Goal: Task Accomplishment & Management: Complete application form

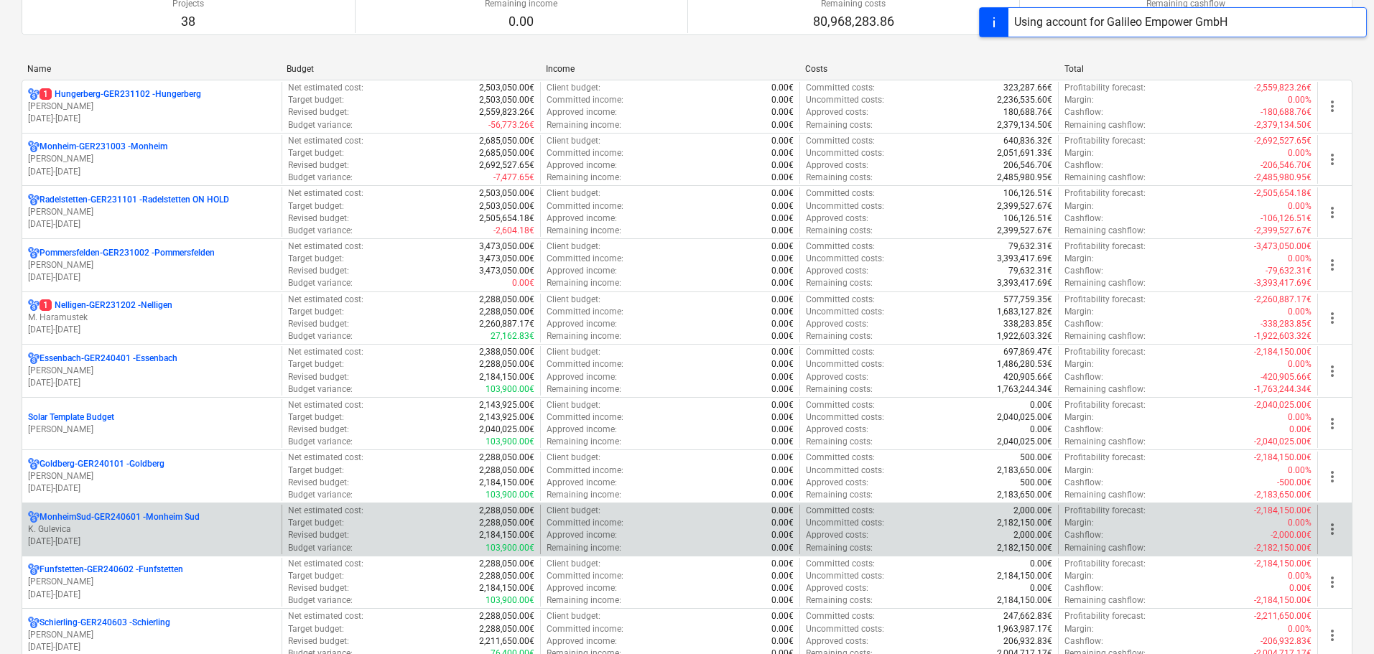
scroll to position [287, 0]
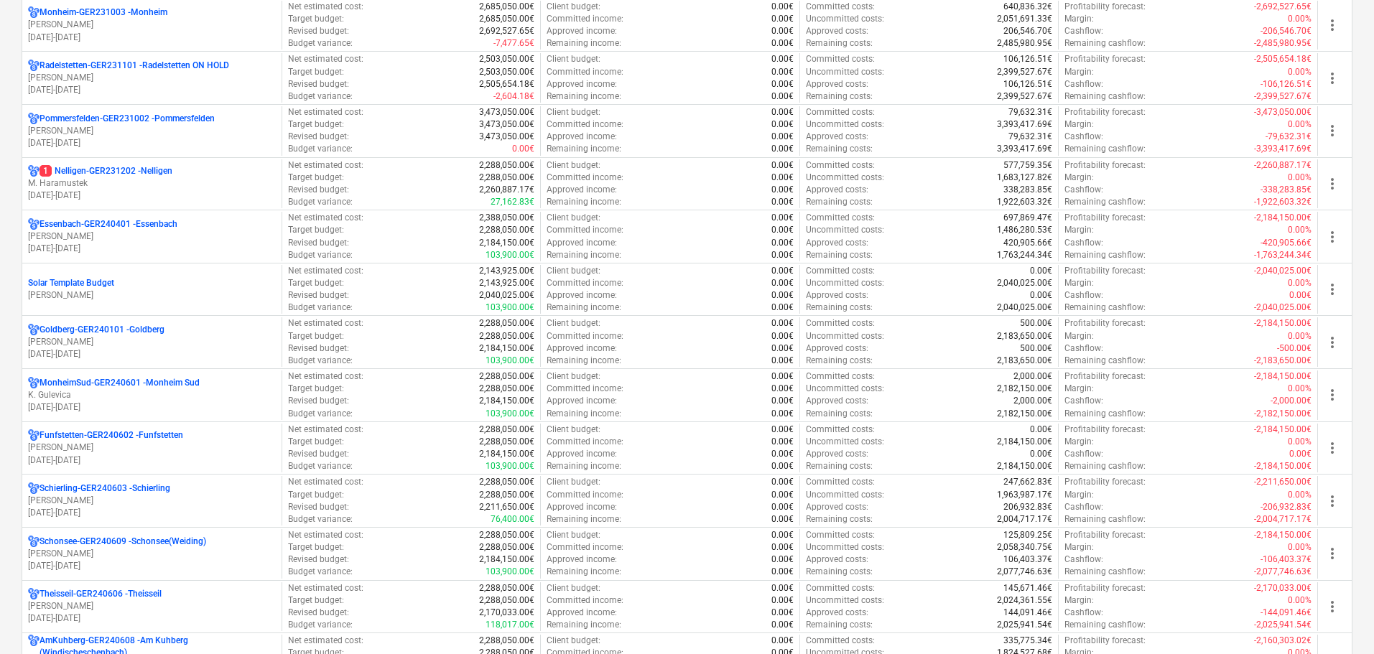
drag, startPoint x: 166, startPoint y: 182, endPoint x: 226, endPoint y: 193, distance: 60.6
click at [167, 182] on p "M. Haramustek" at bounding box center [152, 183] width 248 height 12
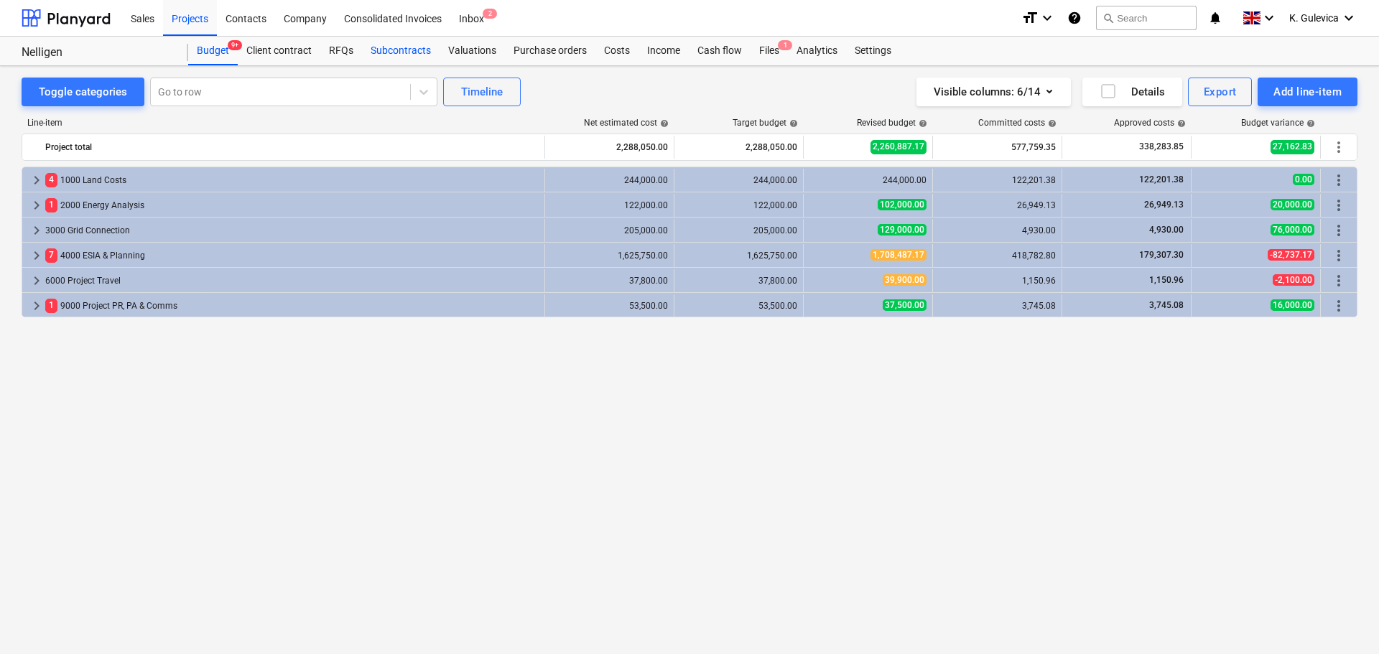
click at [395, 40] on div "Subcontracts" at bounding box center [401, 51] width 78 height 29
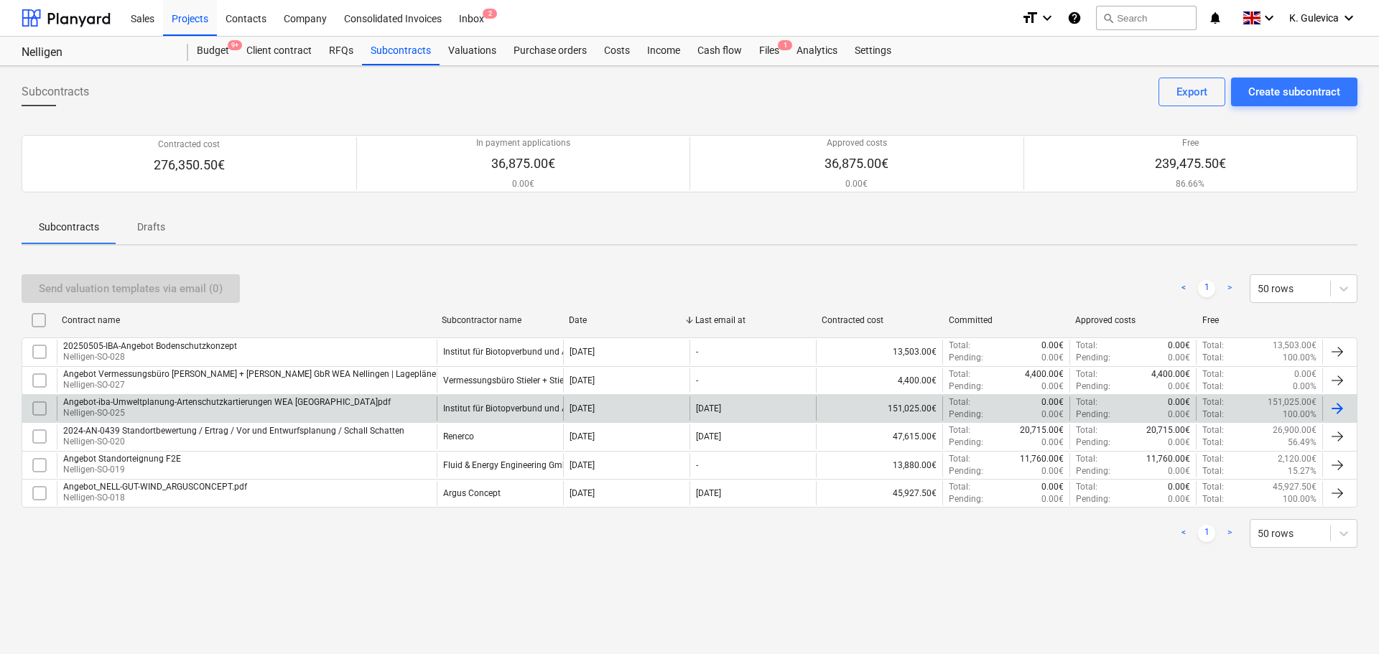
click at [226, 404] on div "Angebot-iba-Umweltplanung-Artenschutzkartierungen WEA [GEOGRAPHIC_DATA]pdf" at bounding box center [227, 402] width 328 height 10
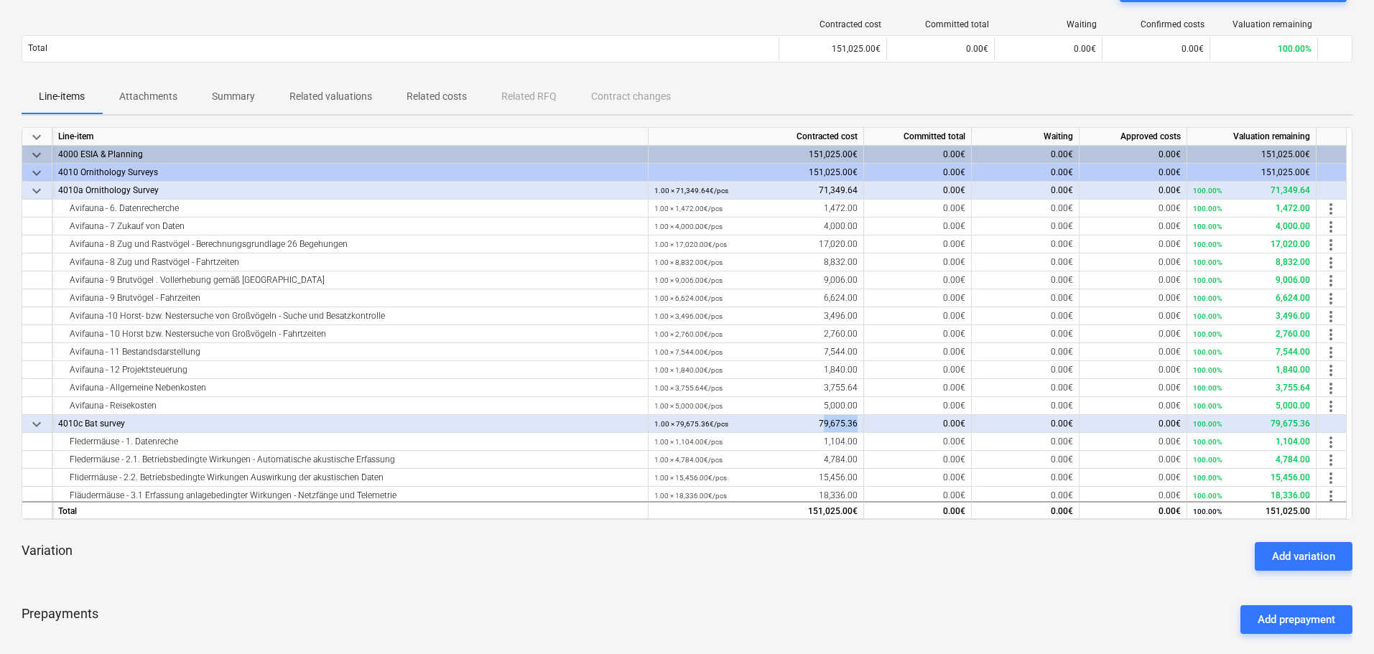
drag, startPoint x: 822, startPoint y: 423, endPoint x: 884, endPoint y: 424, distance: 61.1
click at [0, 0] on div "keyboard_arrow_down 4010c Bat survey 1.00 × 79,675.36€ / pcs 79,675.36 0.00€ 0.…" at bounding box center [0, 0] width 0 height 0
click at [632, 412] on div "Avifauna - Reisekosten" at bounding box center [350, 406] width 584 height 18
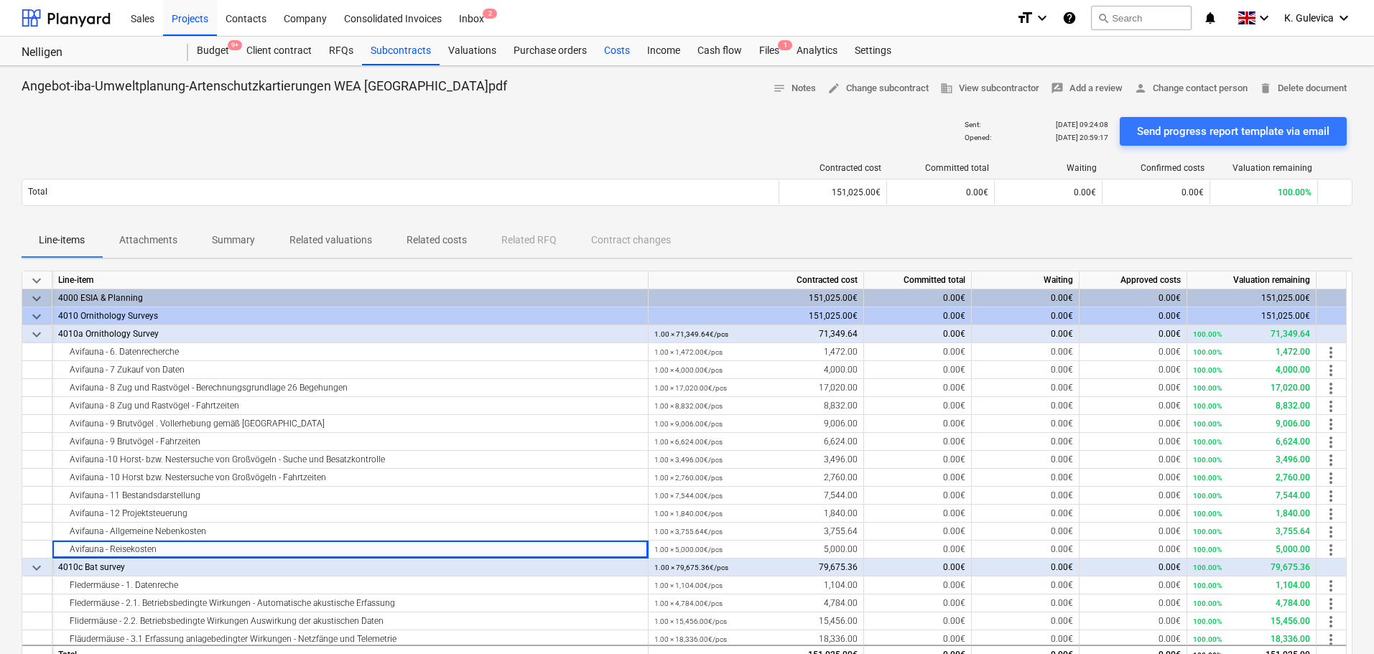
click at [605, 47] on div "Costs" at bounding box center [616, 51] width 43 height 29
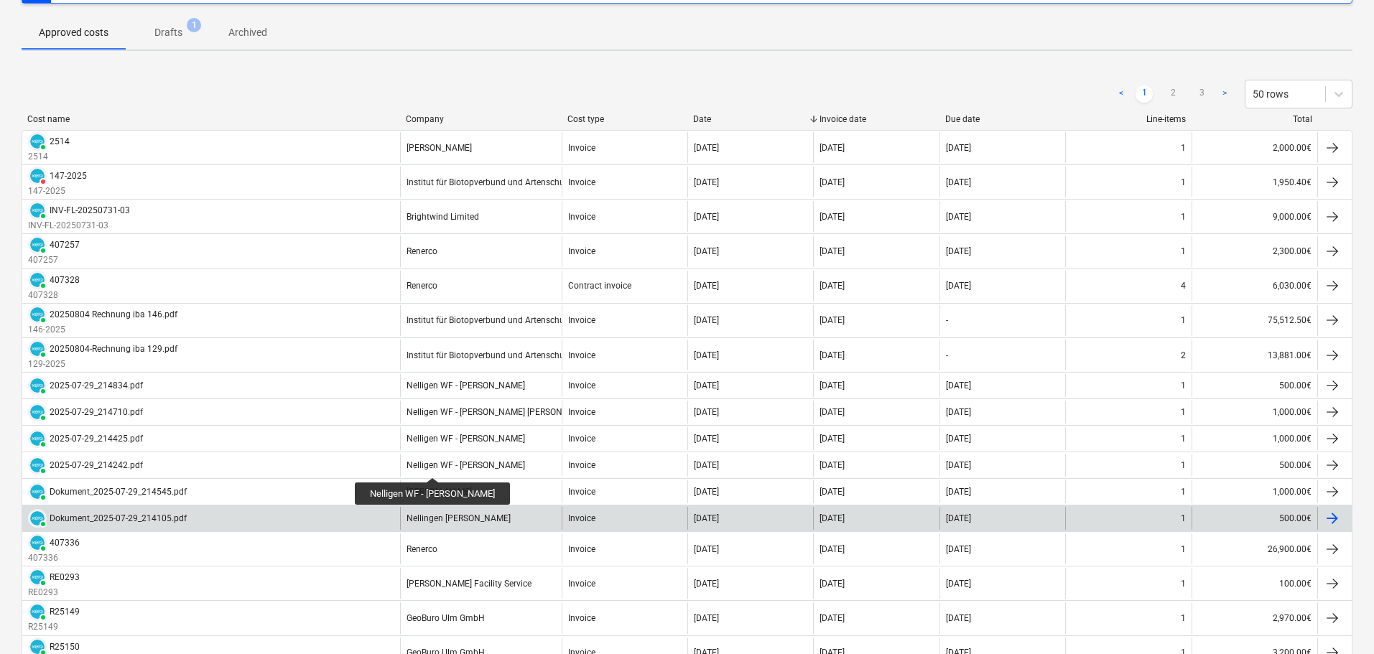
scroll to position [215, 0]
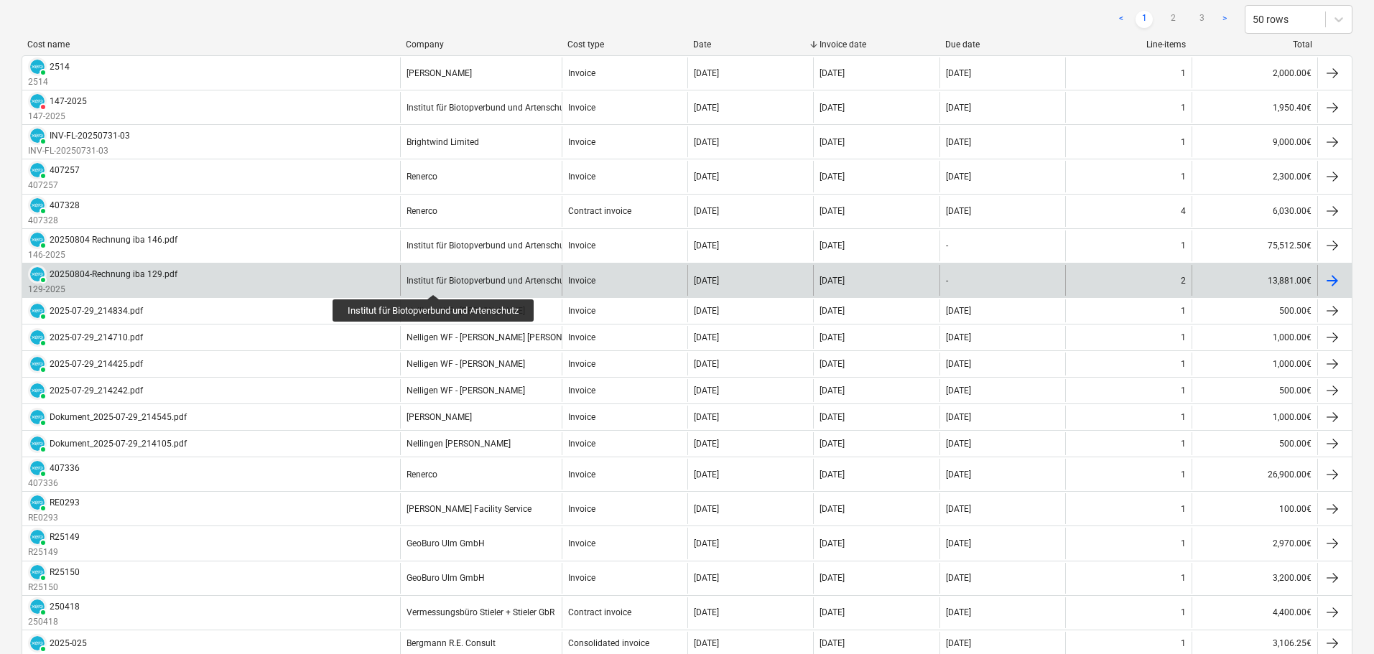
click at [436, 282] on div "Institut für Biotopverbund und Artenschutz" at bounding box center [489, 281] width 165 height 10
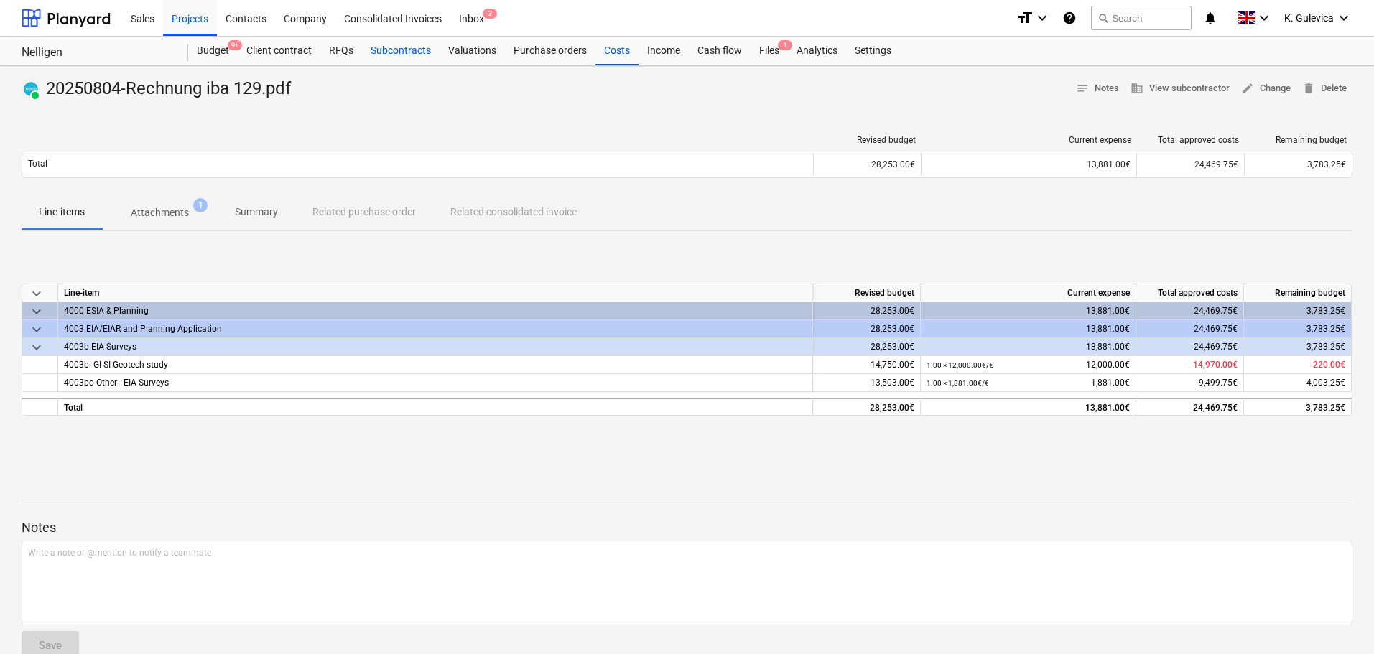
click at [397, 47] on div "Subcontracts" at bounding box center [401, 51] width 78 height 29
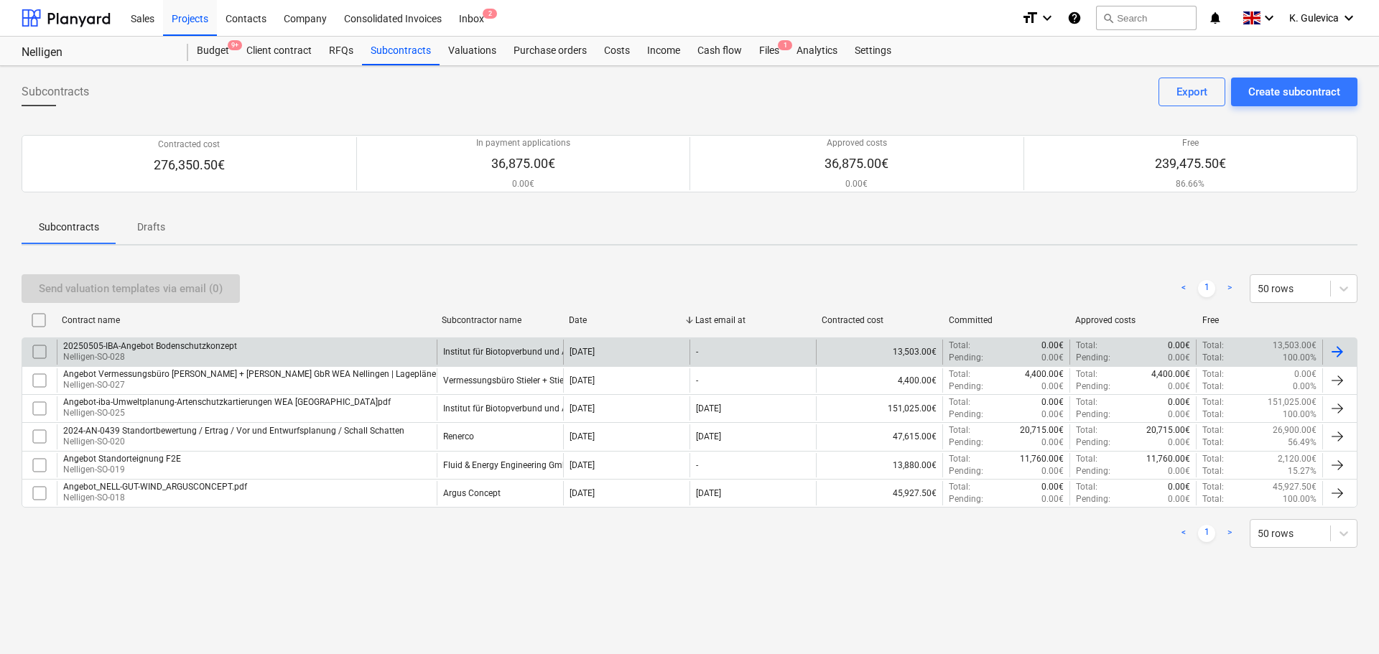
click at [168, 353] on p "Nelligen-SO-028" at bounding box center [150, 357] width 174 height 12
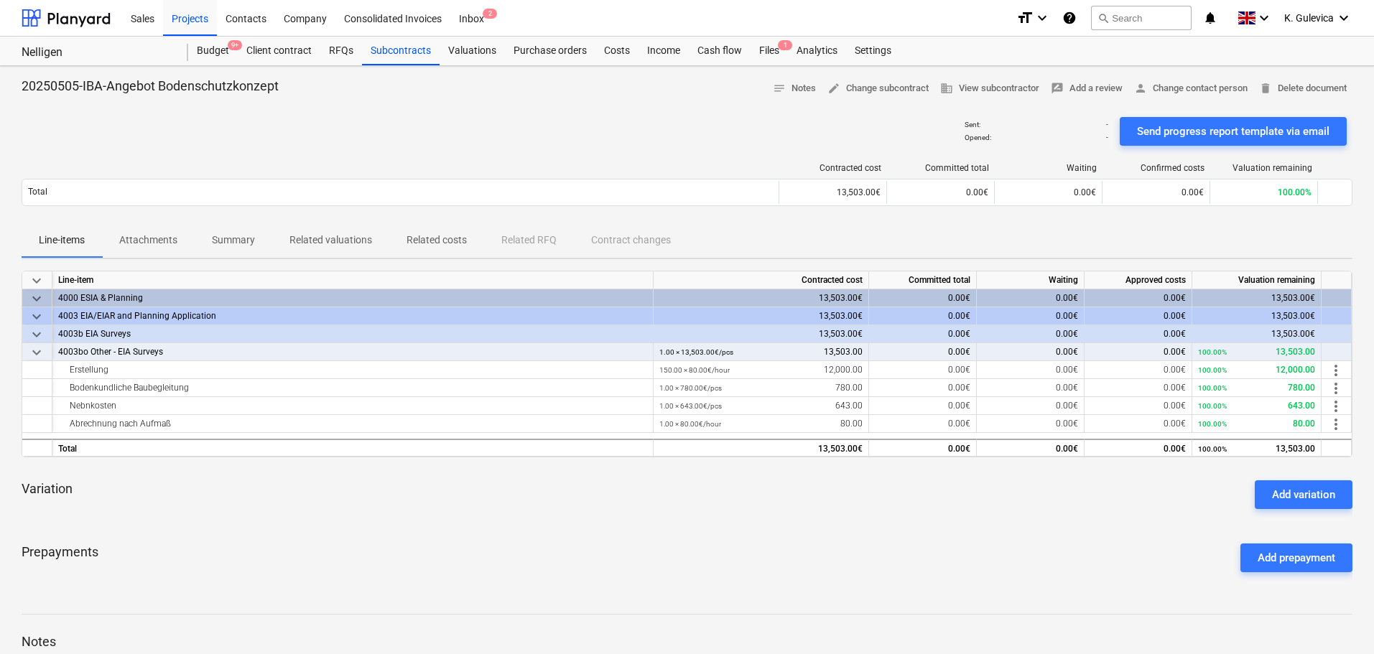
click at [226, 243] on p "Summary" at bounding box center [233, 240] width 43 height 15
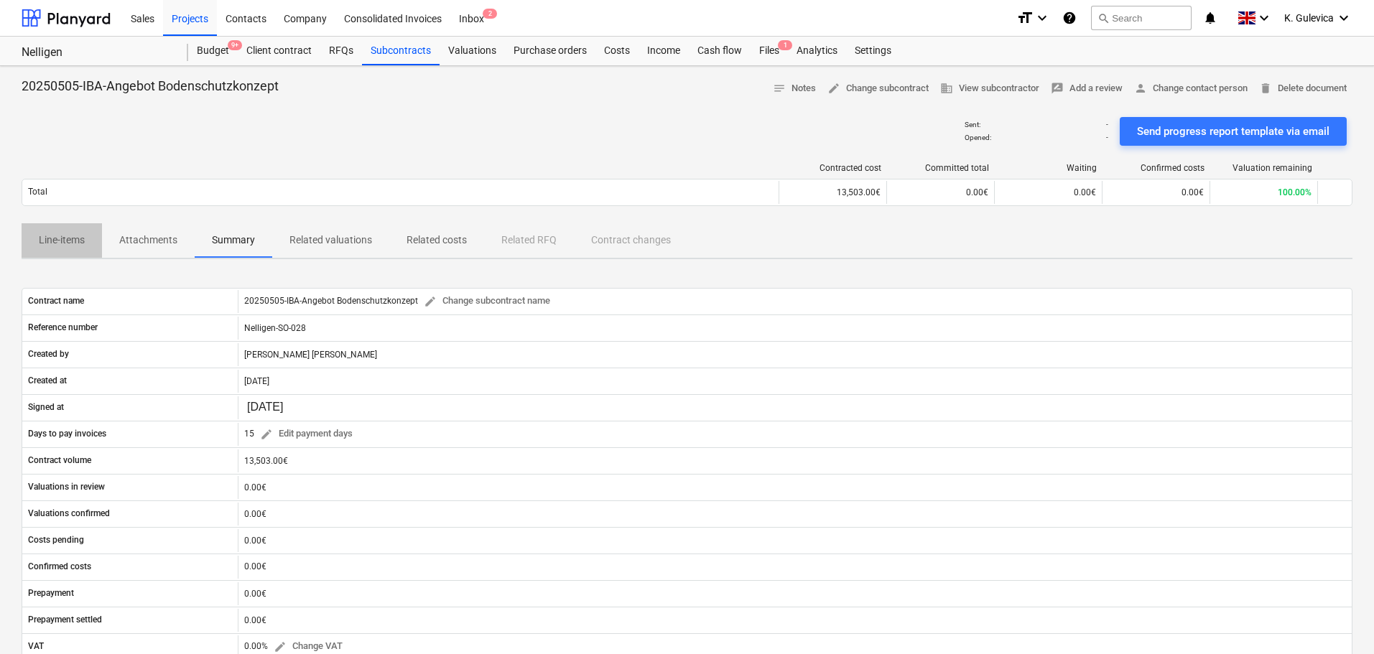
click at [51, 242] on p "Line-items" at bounding box center [62, 240] width 46 height 15
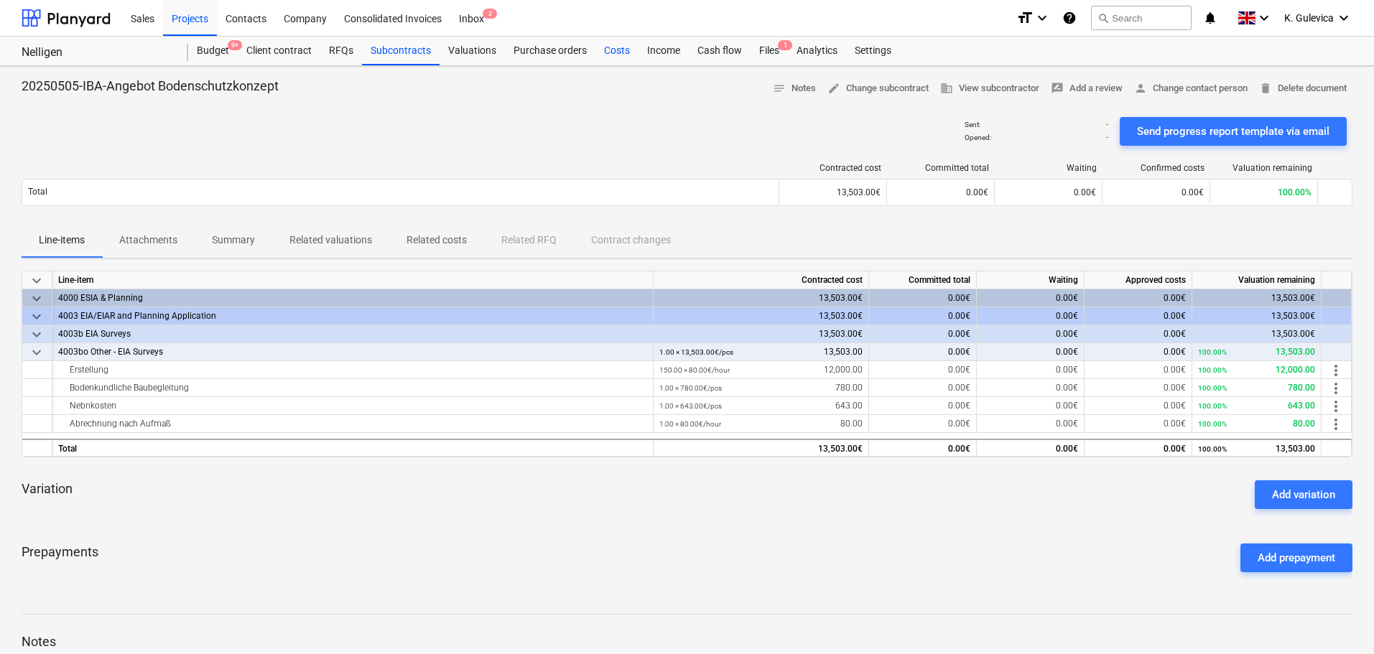
click at [619, 55] on div "Costs" at bounding box center [616, 51] width 43 height 29
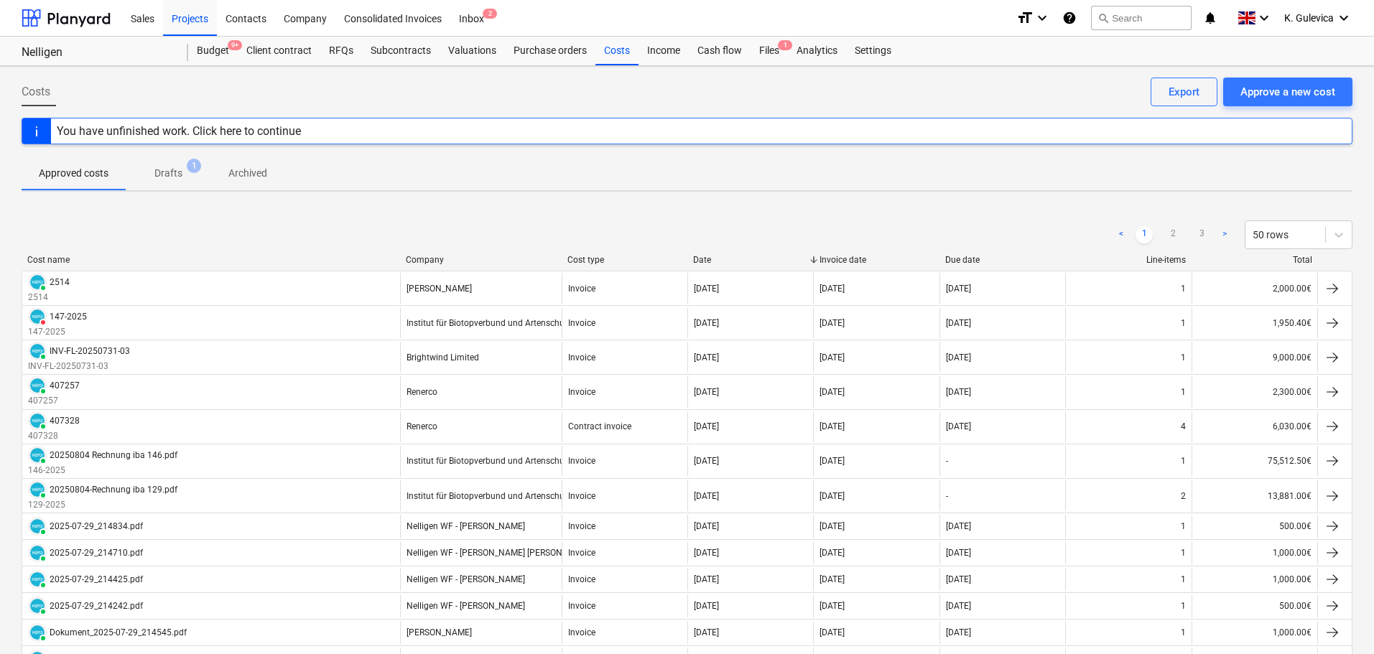
click at [169, 175] on p "Drafts" at bounding box center [168, 173] width 28 height 15
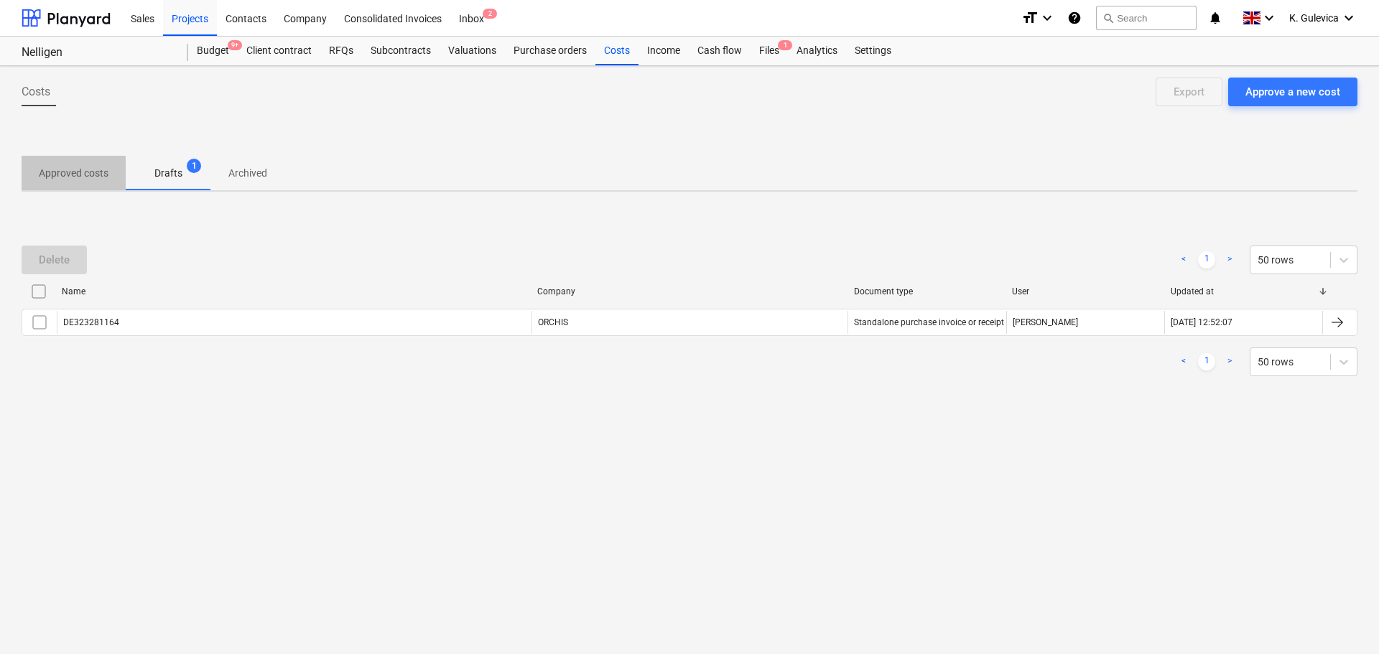
click at [68, 177] on p "Approved costs" at bounding box center [74, 173] width 70 height 15
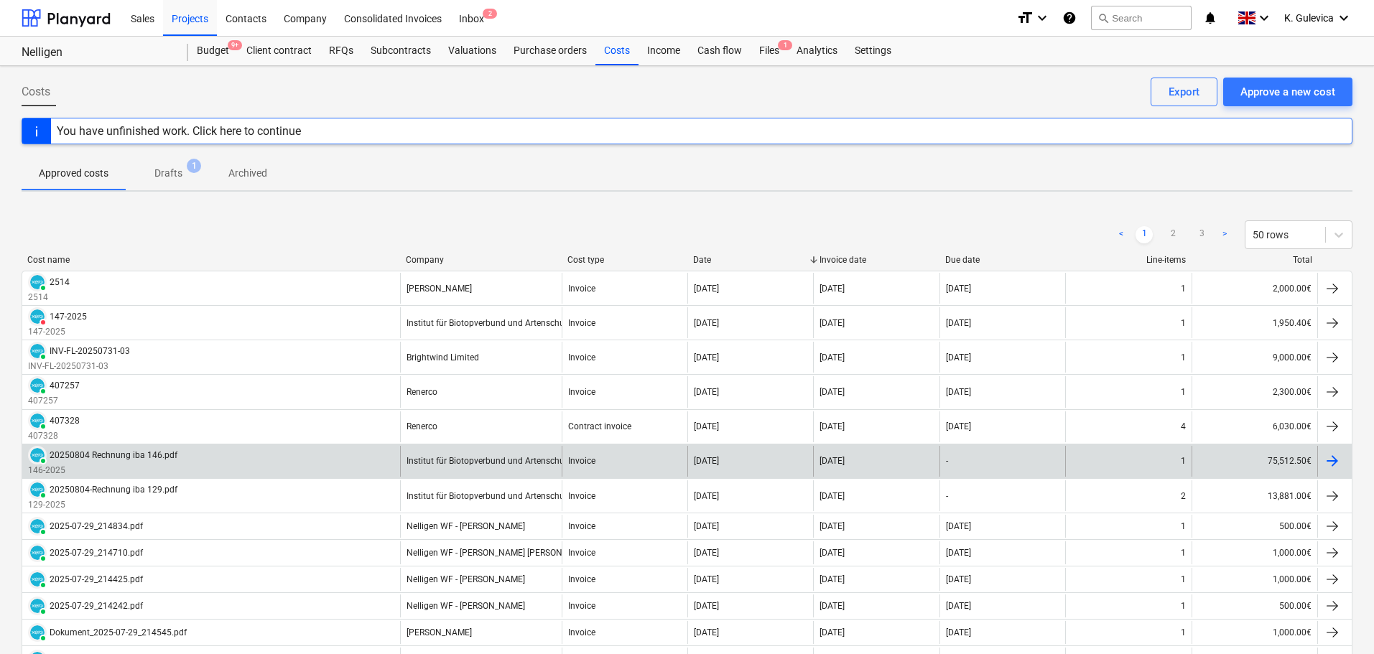
click at [93, 460] on div "PAID 20250804 Rechnung iba 146.pdf" at bounding box center [102, 455] width 149 height 19
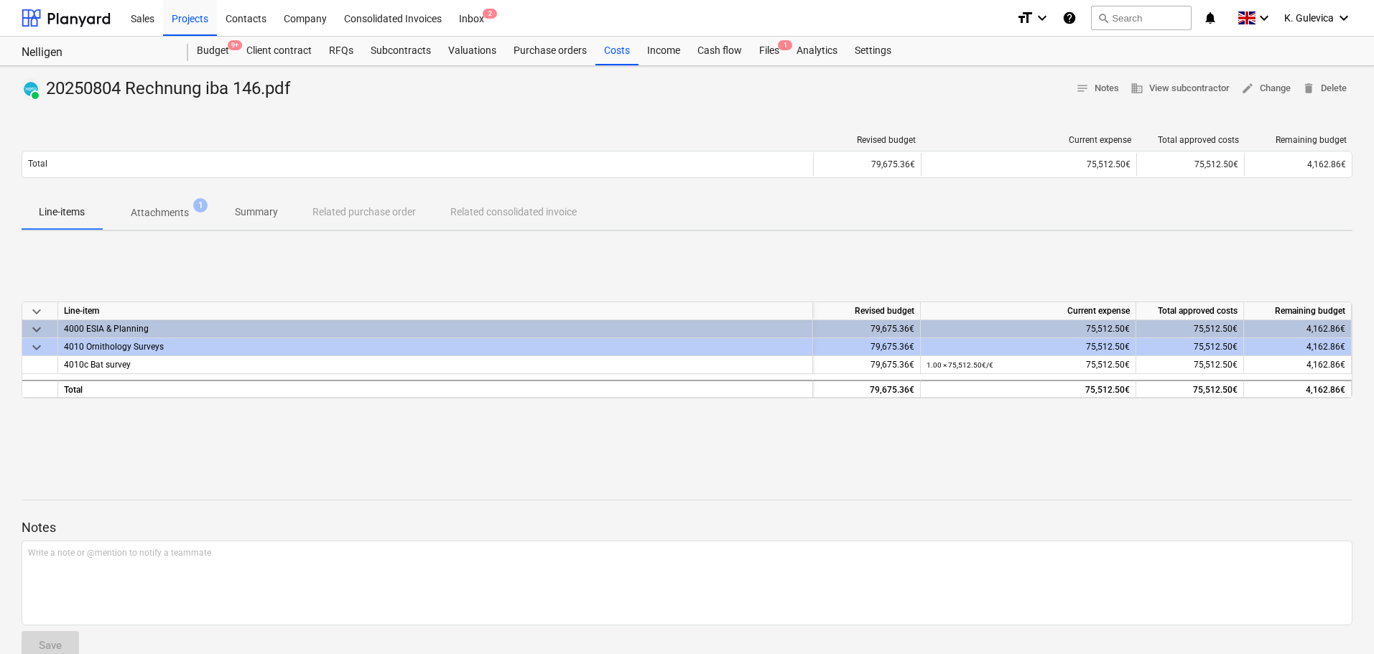
click at [156, 213] on p "Attachments" at bounding box center [160, 212] width 58 height 15
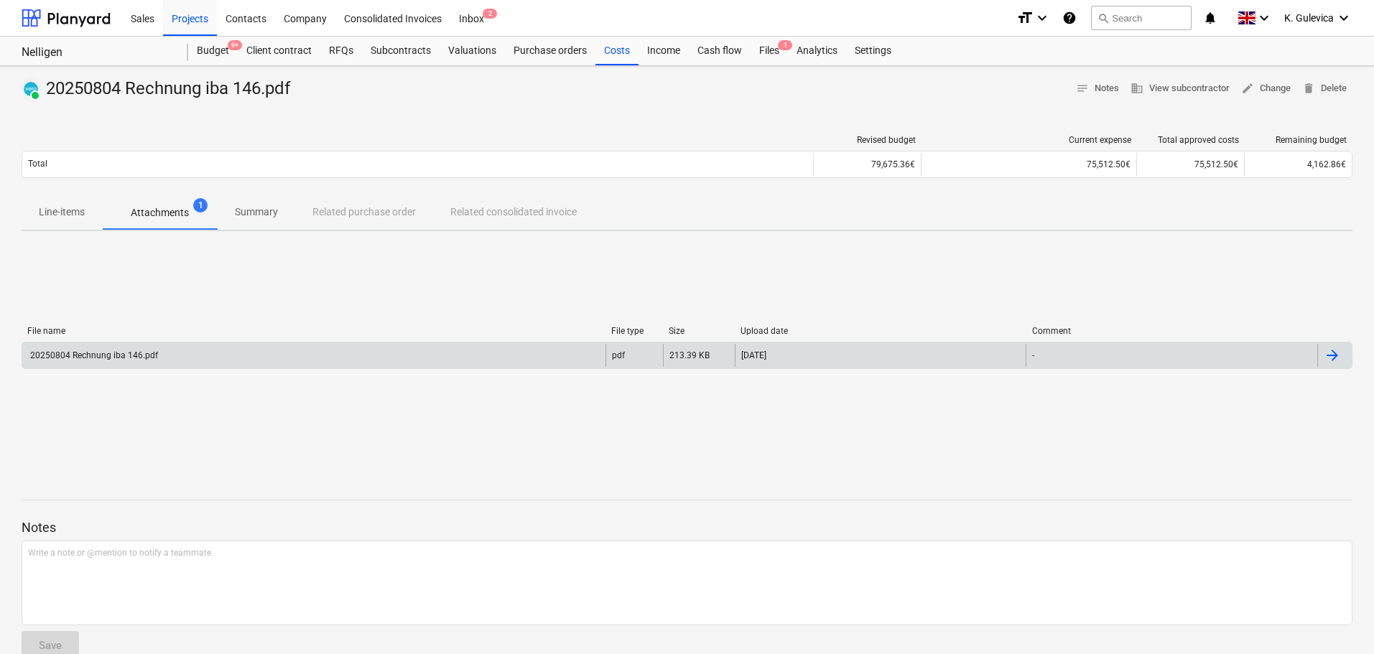
click at [490, 361] on div "20250804 Rechnung iba 146.pdf" at bounding box center [313, 355] width 583 height 23
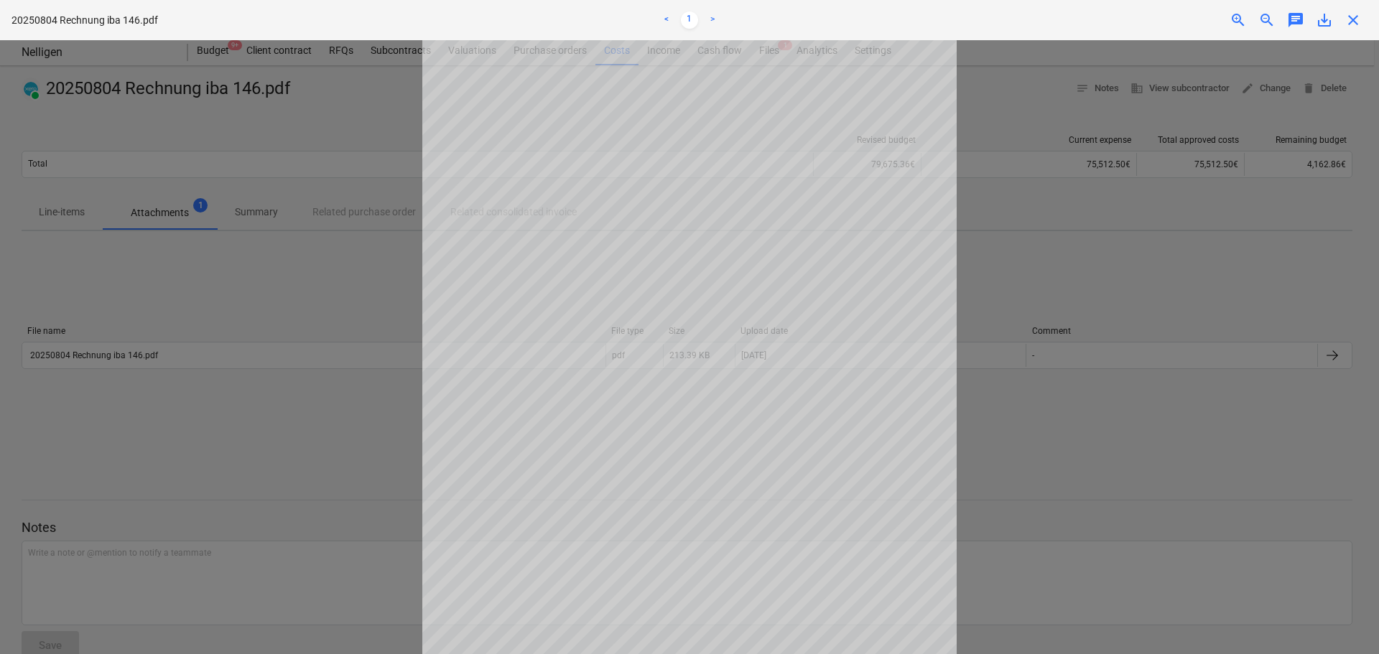
click at [1321, 20] on span "save_alt" at bounding box center [1324, 19] width 17 height 17
click at [1358, 22] on span "close" at bounding box center [1353, 19] width 17 height 17
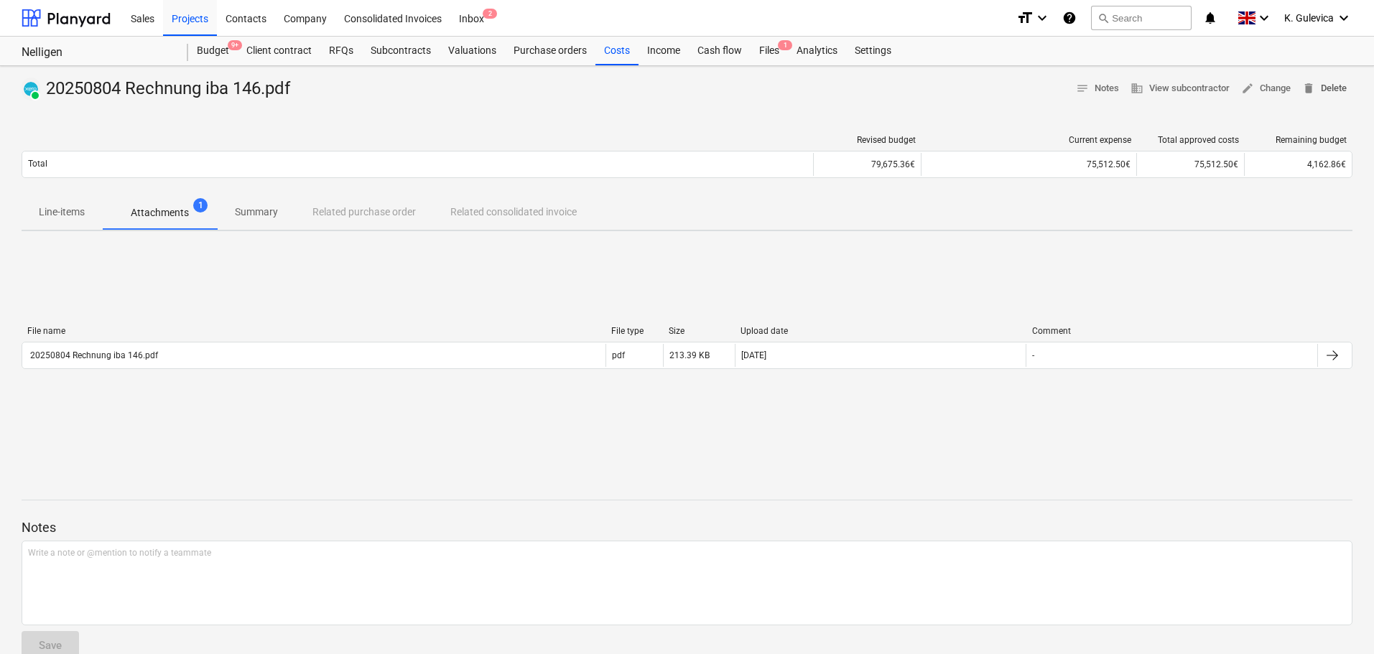
click at [1316, 80] on span "delete Delete" at bounding box center [1324, 88] width 45 height 17
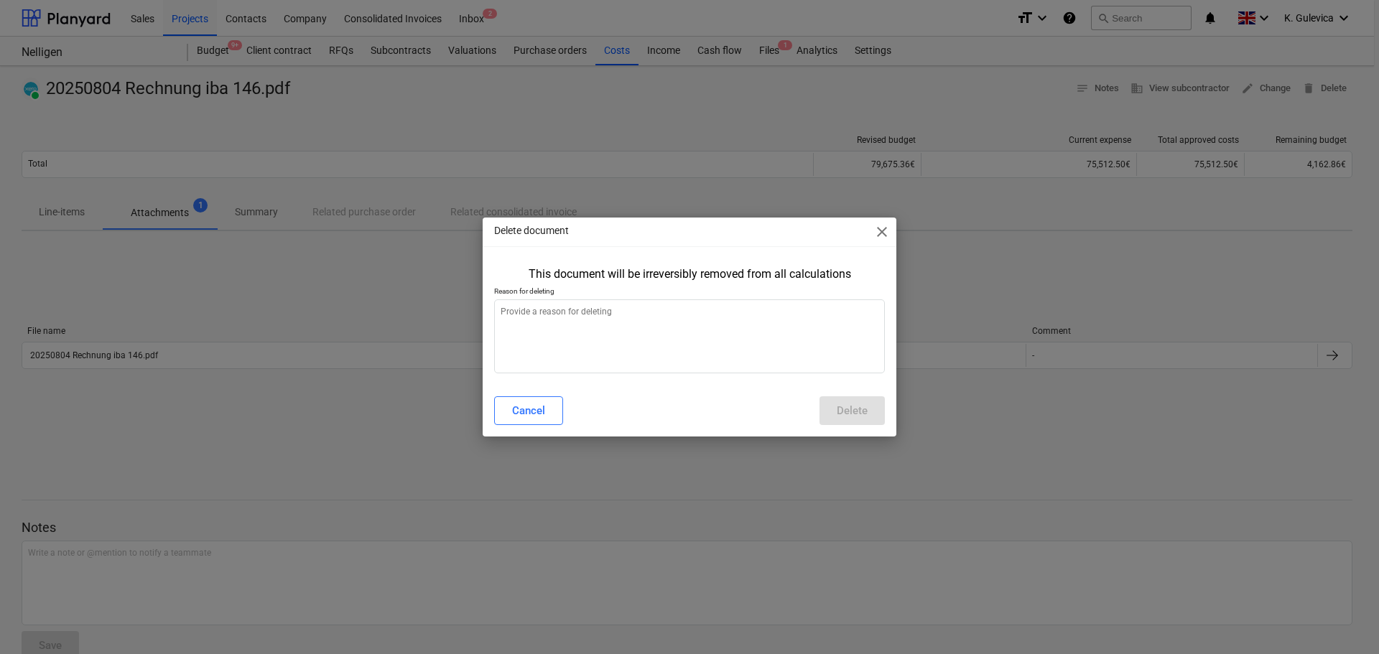
type textarea "x"
click at [697, 351] on textarea at bounding box center [689, 337] width 391 height 74
type textarea "h"
type textarea "x"
type textarea "ha"
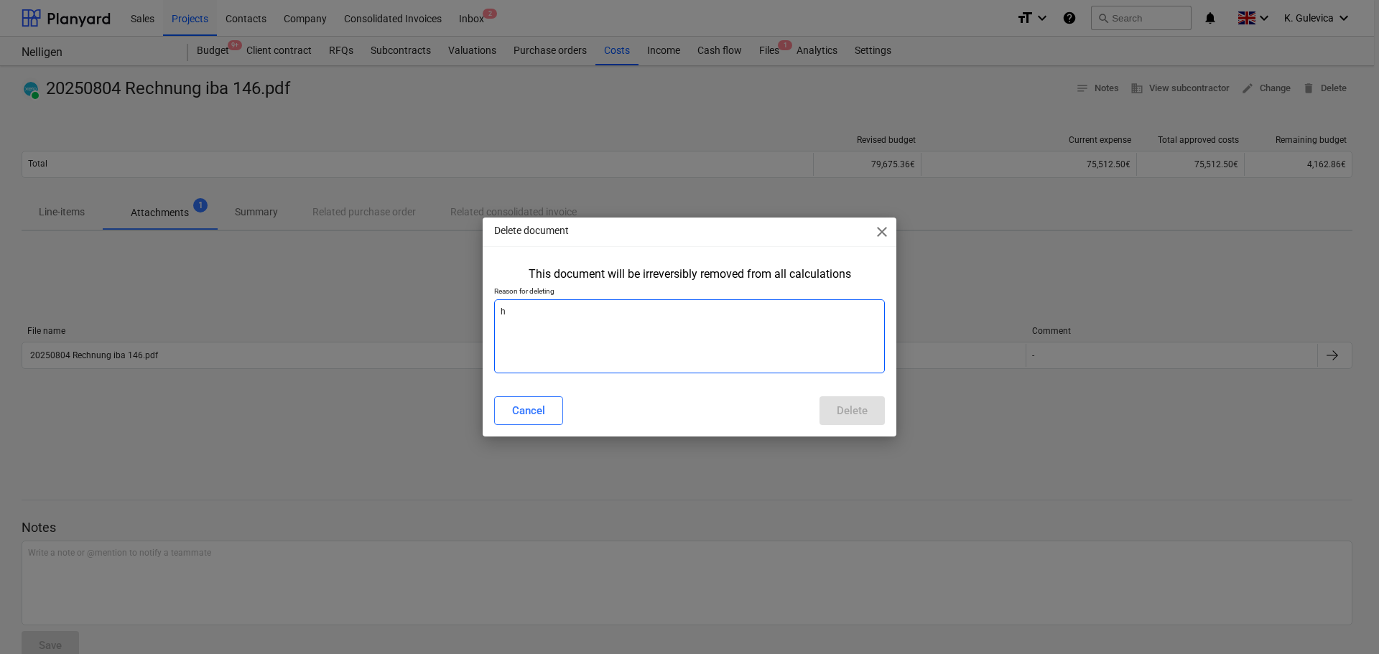
type textarea "x"
type textarea "hav"
type textarea "x"
type textarea "have"
type textarea "x"
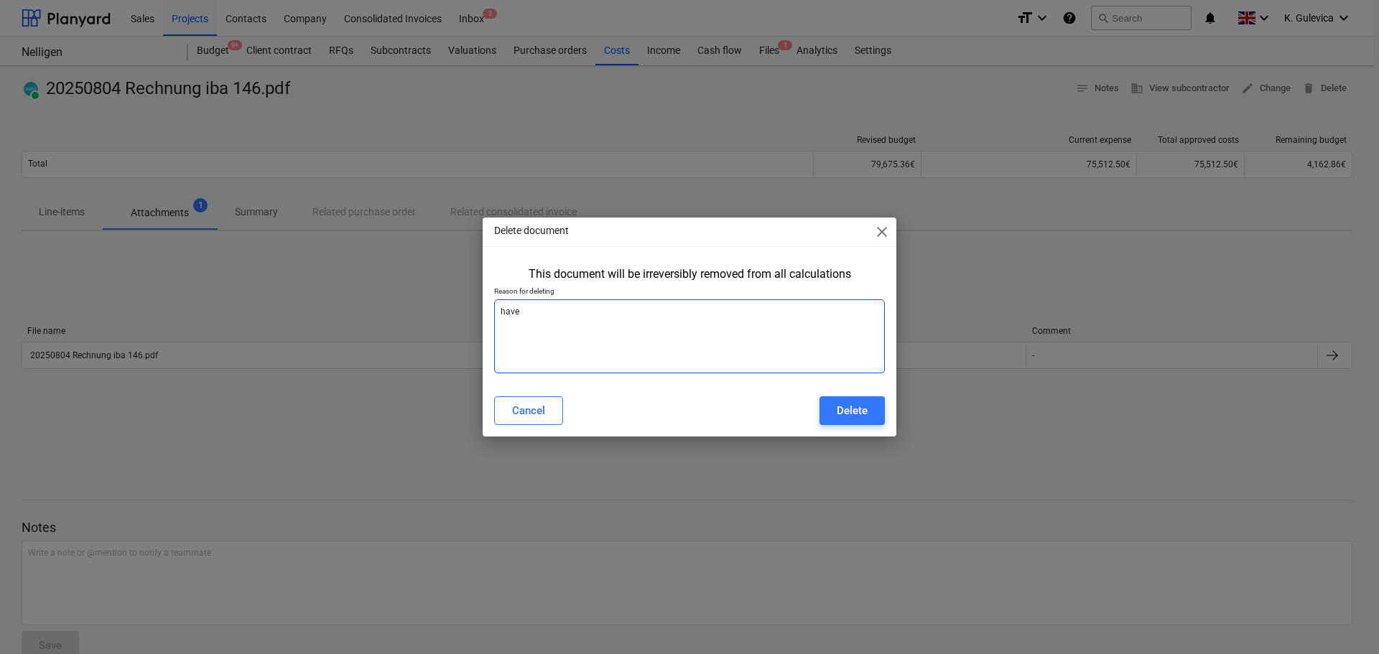
type textarea "have"
type textarea "x"
type textarea "have S"
type textarea "x"
type textarea "have SO"
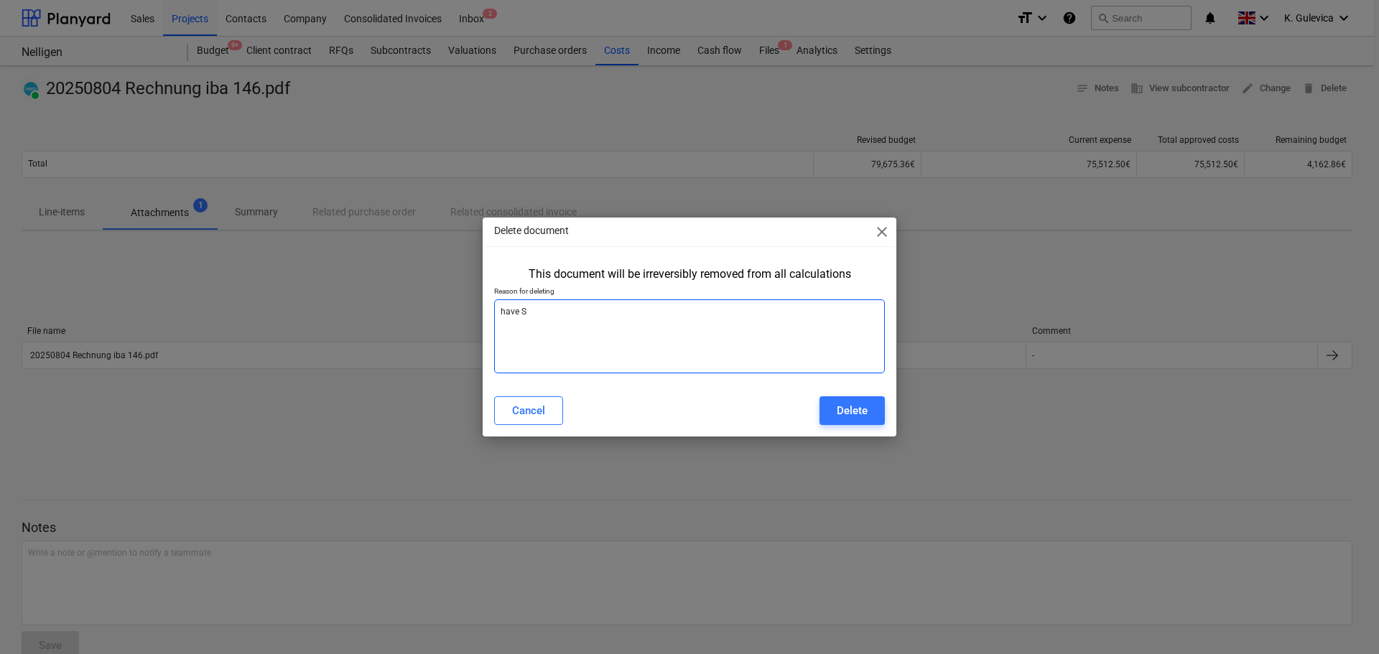
type textarea "x"
type textarea "have SO"
click at [849, 407] on div "Delete" at bounding box center [852, 411] width 31 height 19
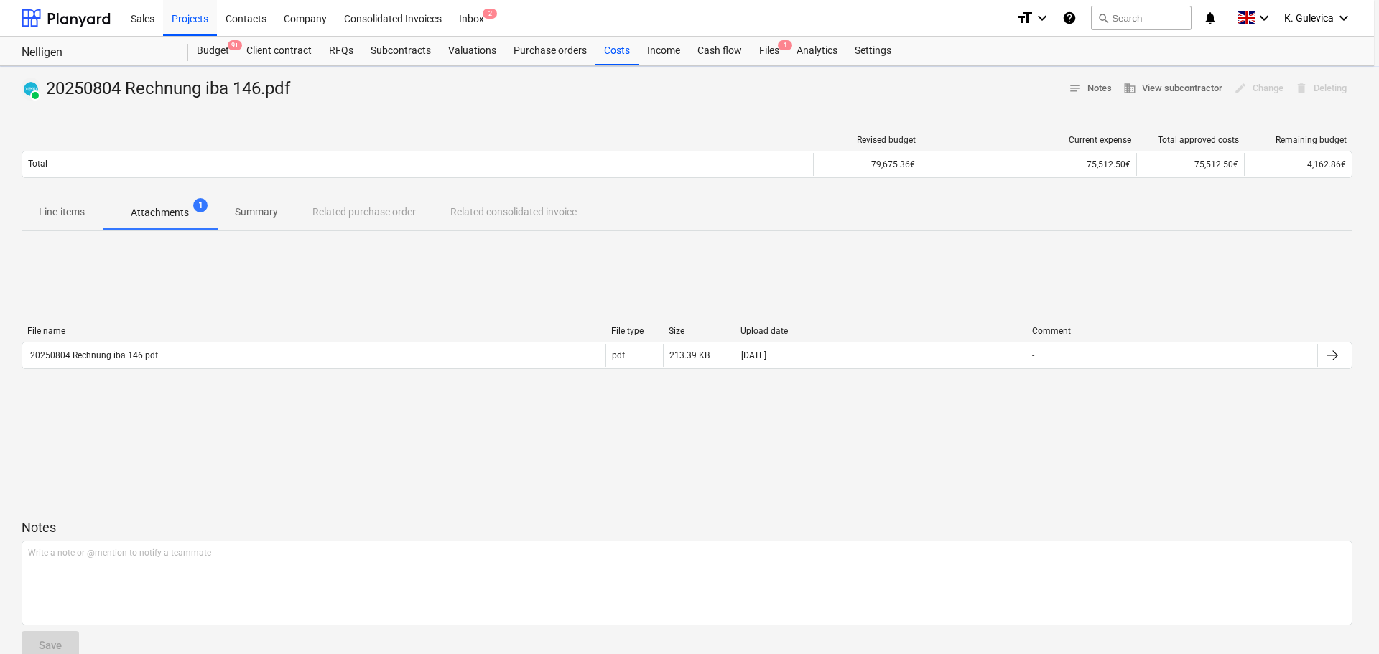
type textarea "x"
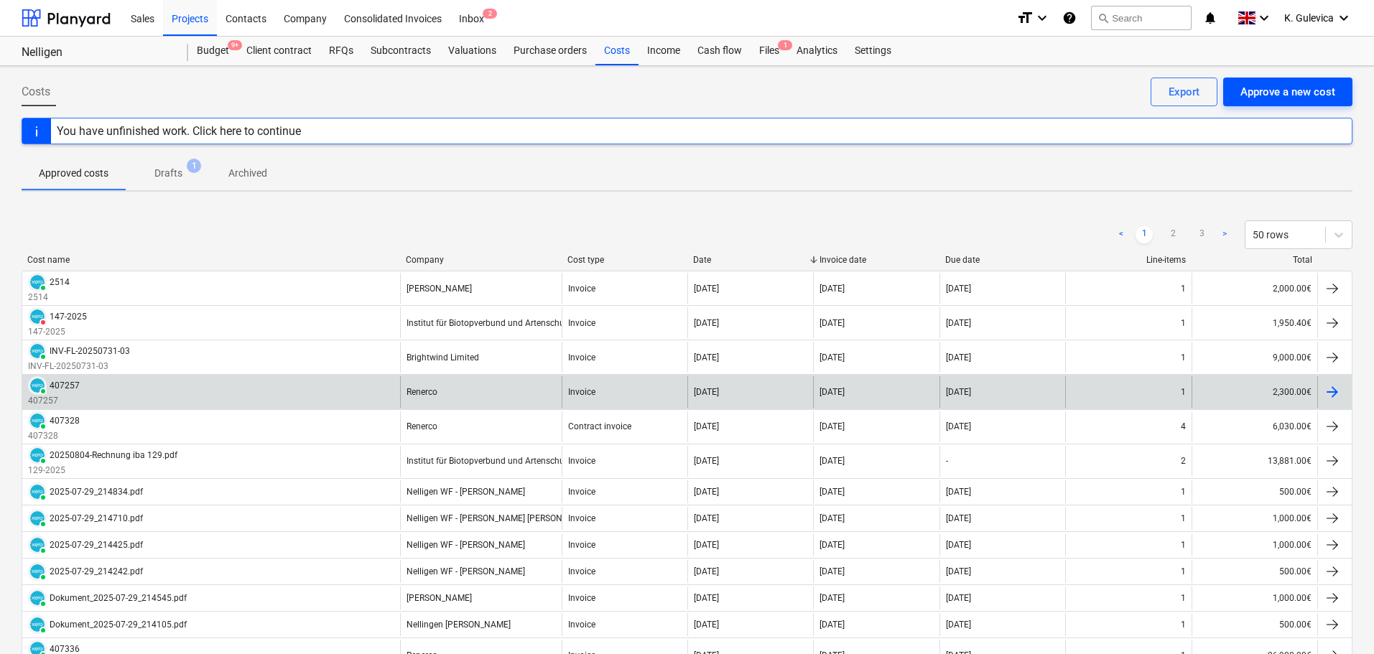
click at [1305, 96] on div "Approve a new cost" at bounding box center [1287, 92] width 95 height 19
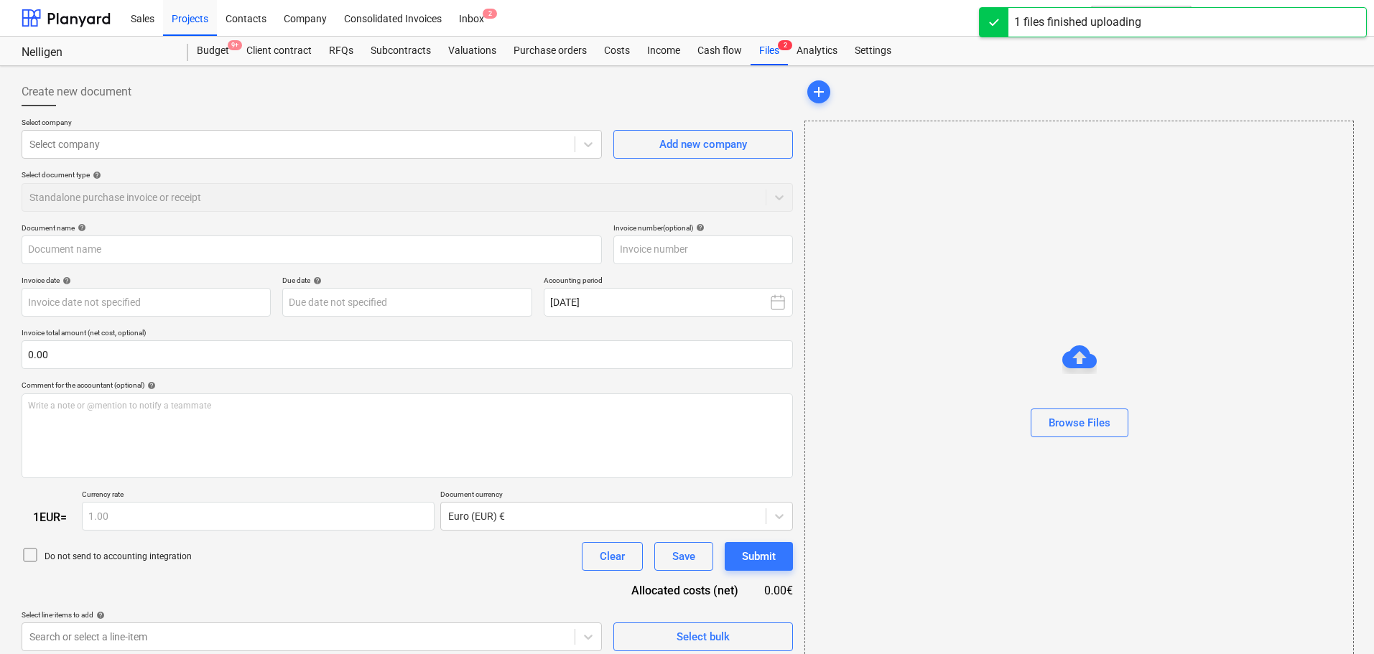
type input "20250804 Rechnung iba 146.pdf"
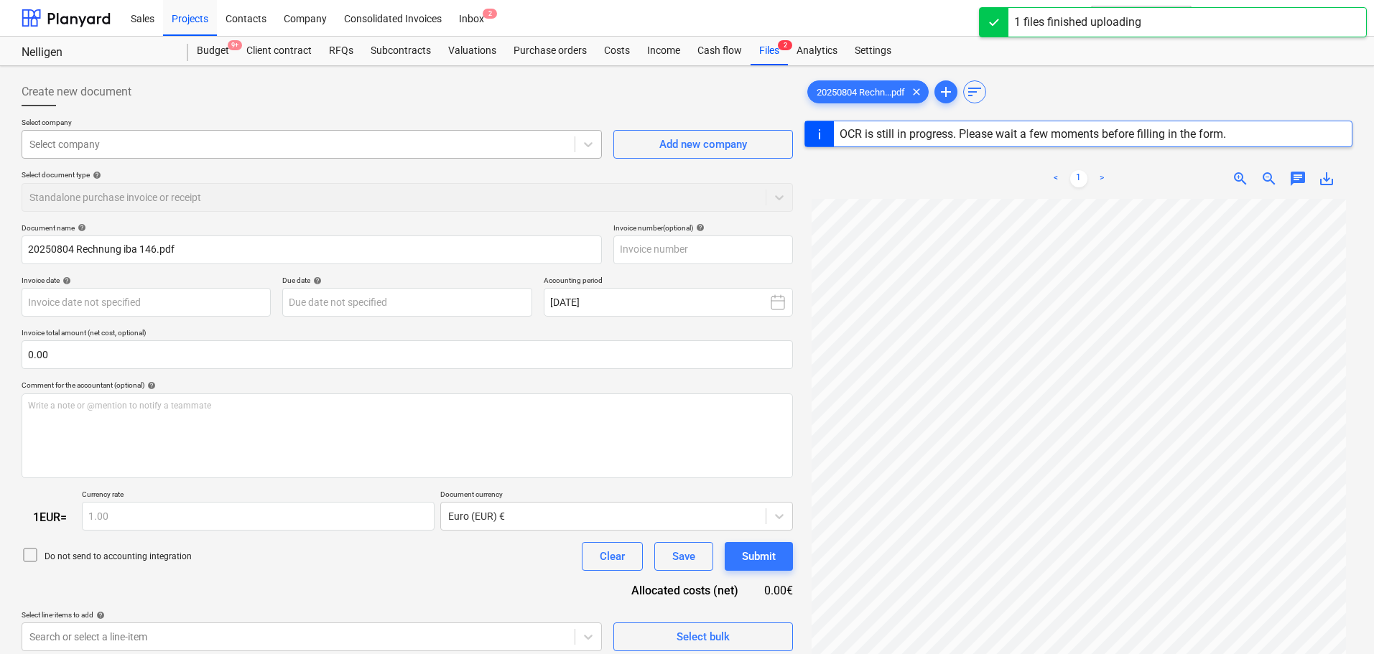
click at [305, 142] on div at bounding box center [298, 144] width 538 height 14
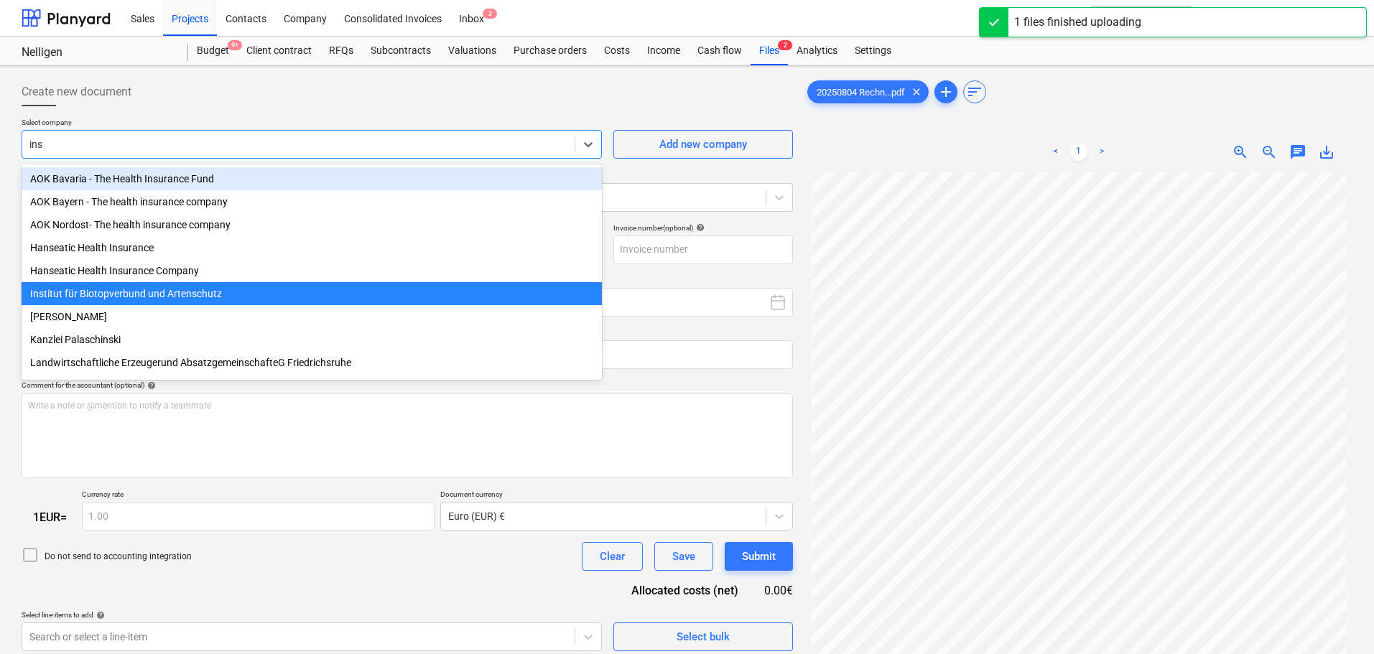
type input "inst"
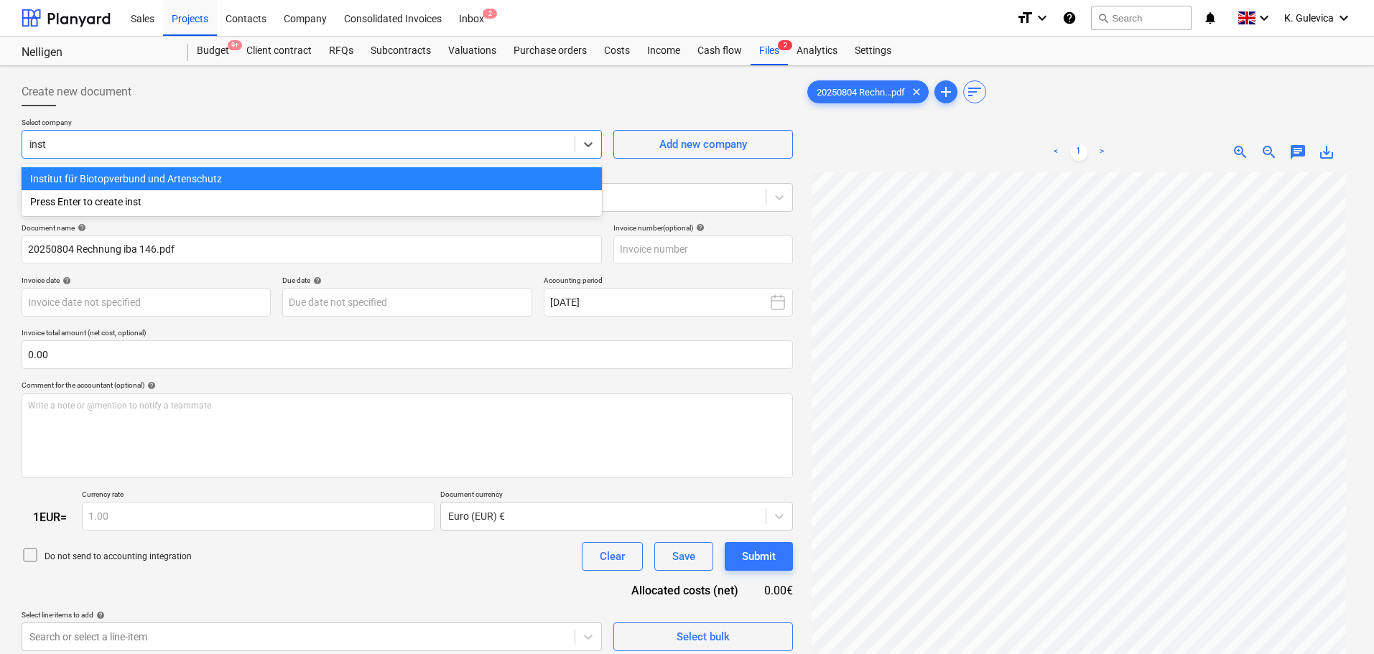
click at [264, 166] on div "Institut für Biotopverbund und Artenschutz Press Enter to create inst" at bounding box center [312, 190] width 580 height 52
click at [210, 182] on div "Institut für Biotopverbund und Artenschutz" at bounding box center [312, 178] width 580 height 23
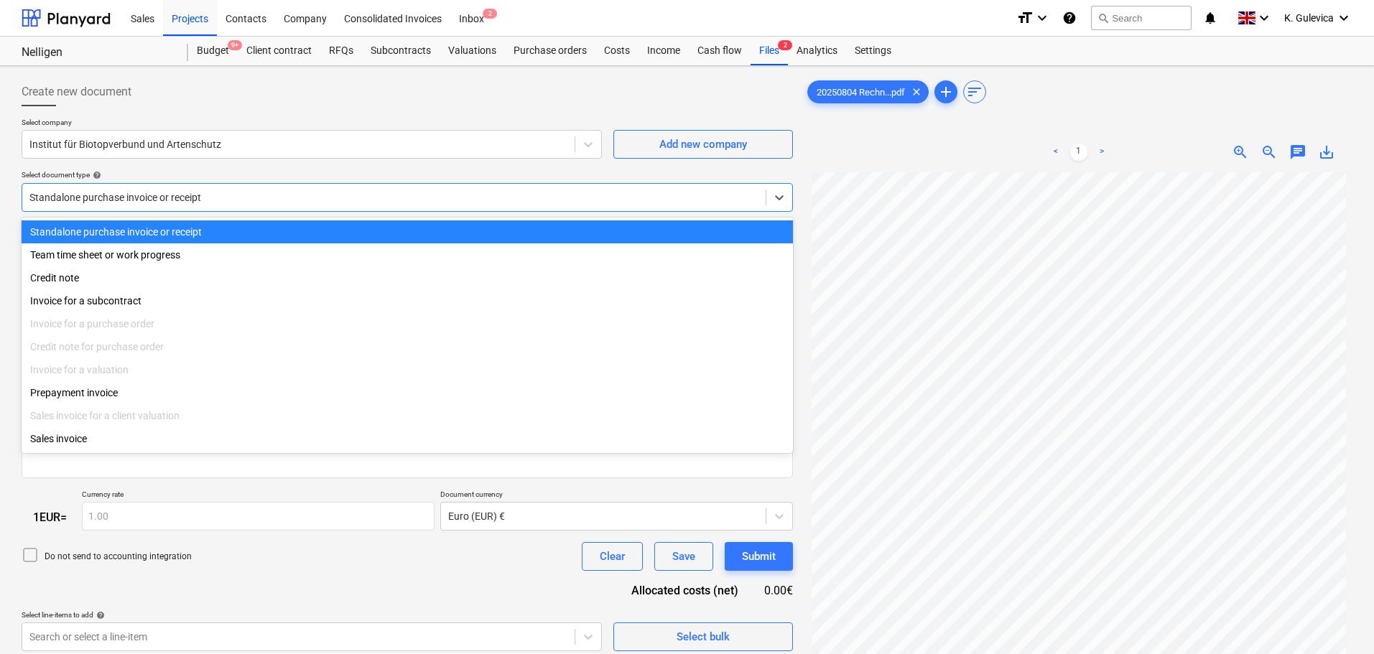
click at [395, 198] on div at bounding box center [393, 197] width 729 height 14
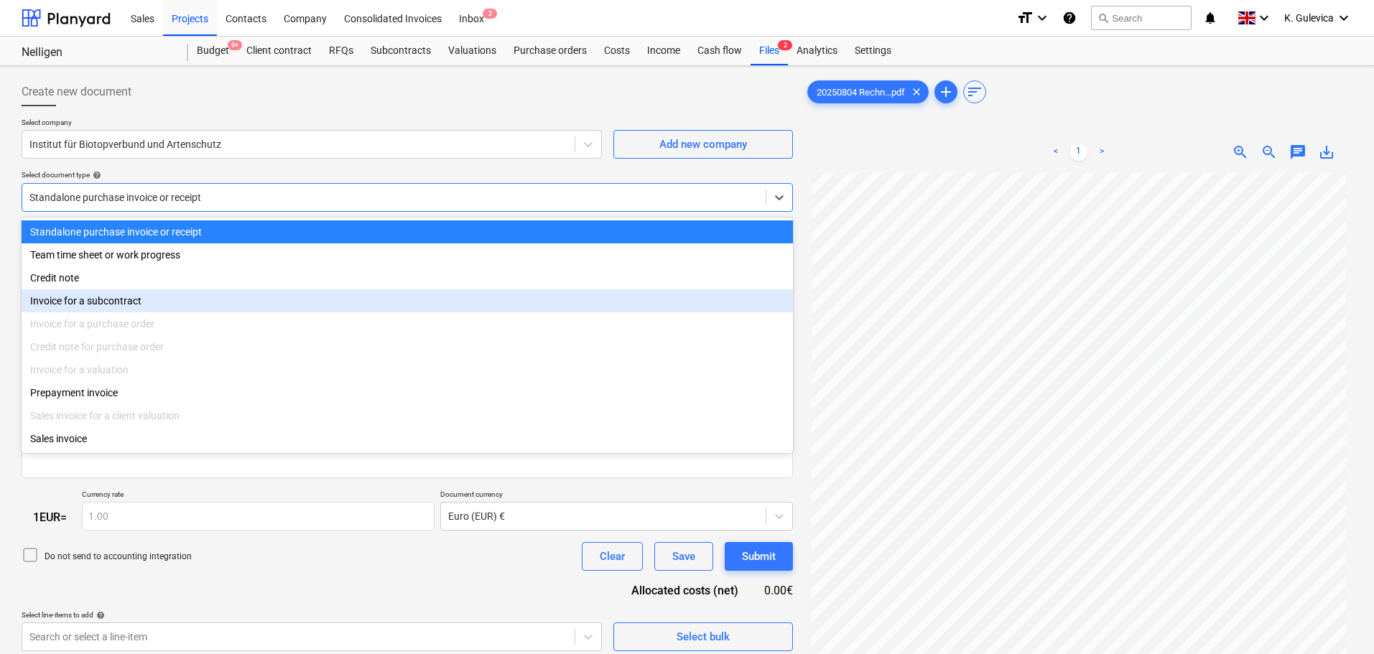
click at [135, 306] on div "Invoice for a subcontract" at bounding box center [407, 300] width 771 height 23
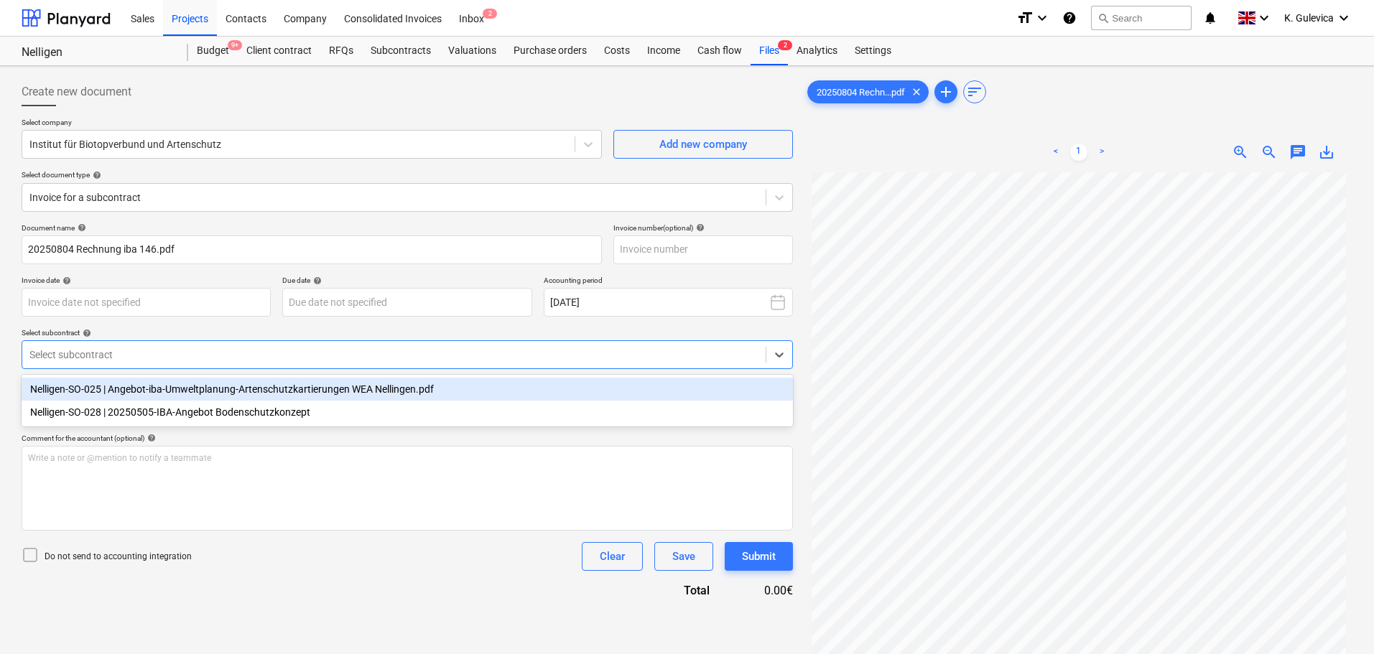
click at [185, 359] on div at bounding box center [393, 355] width 729 height 14
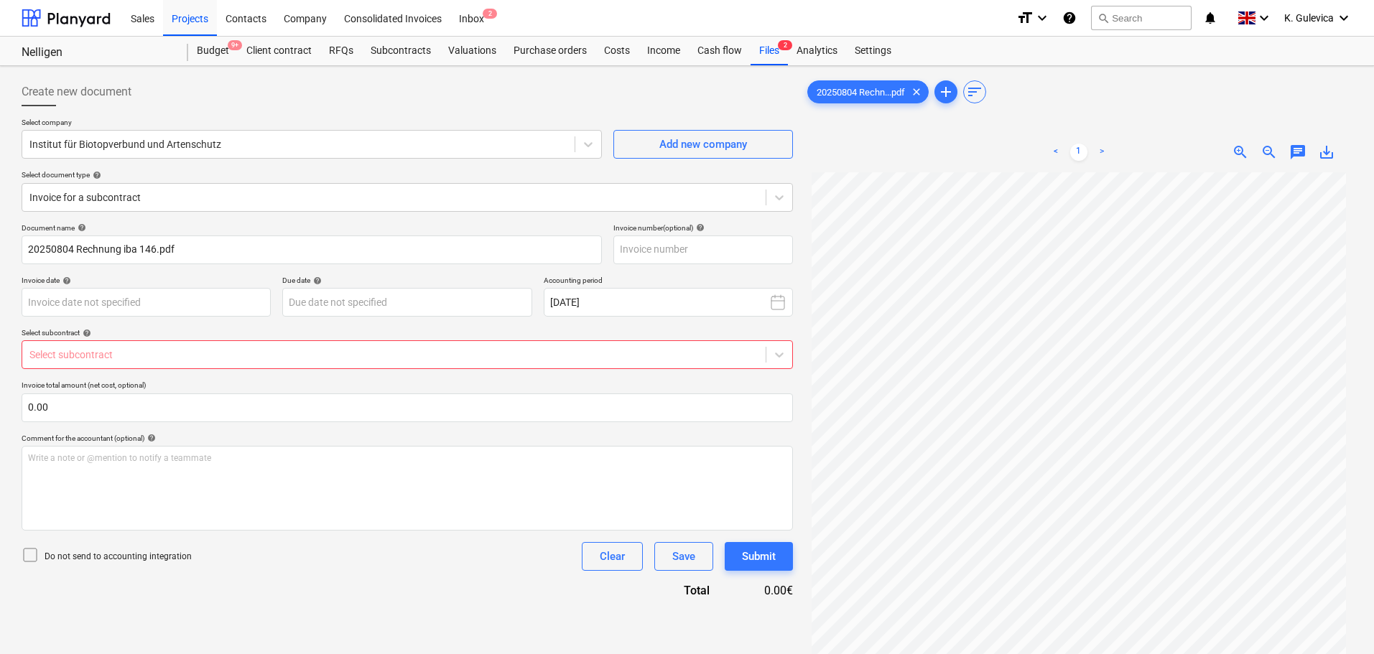
click at [202, 351] on div at bounding box center [393, 355] width 729 height 14
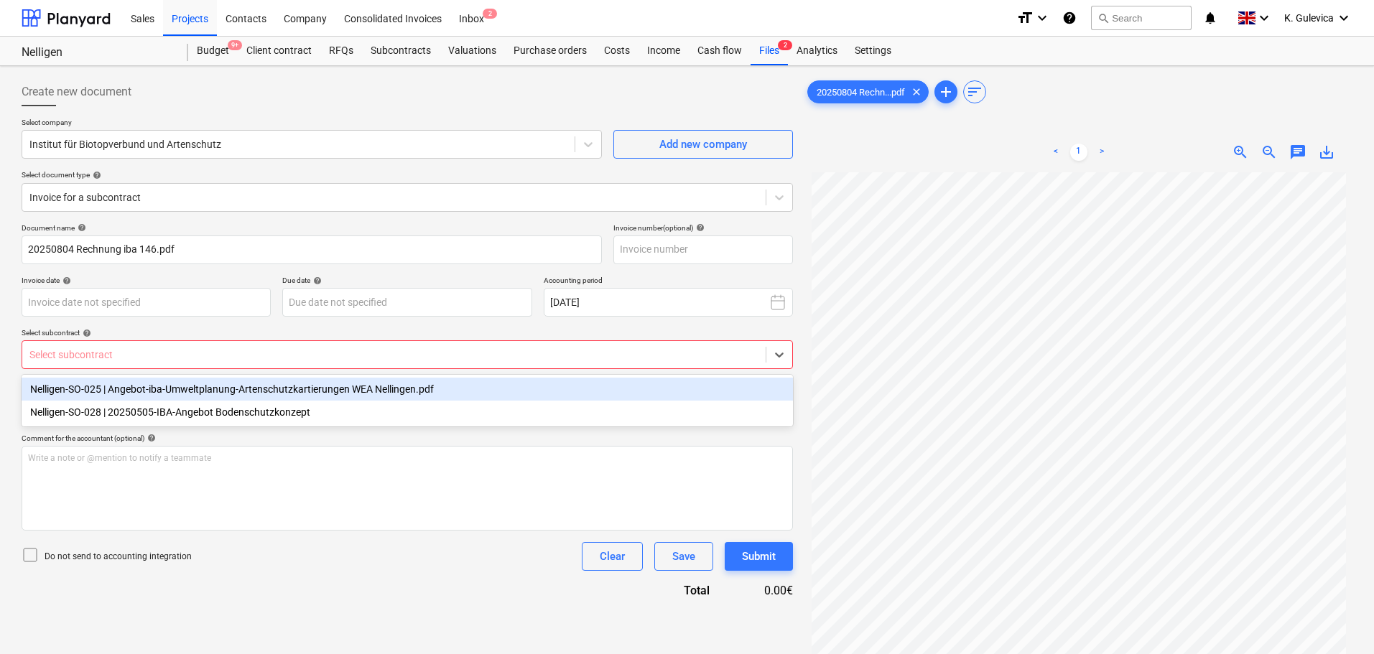
click at [139, 394] on div "Nelligen-SO-025 | Angebot-iba-Umweltplanung-Artenschutzkartierungen WEA Nelling…" at bounding box center [407, 389] width 771 height 23
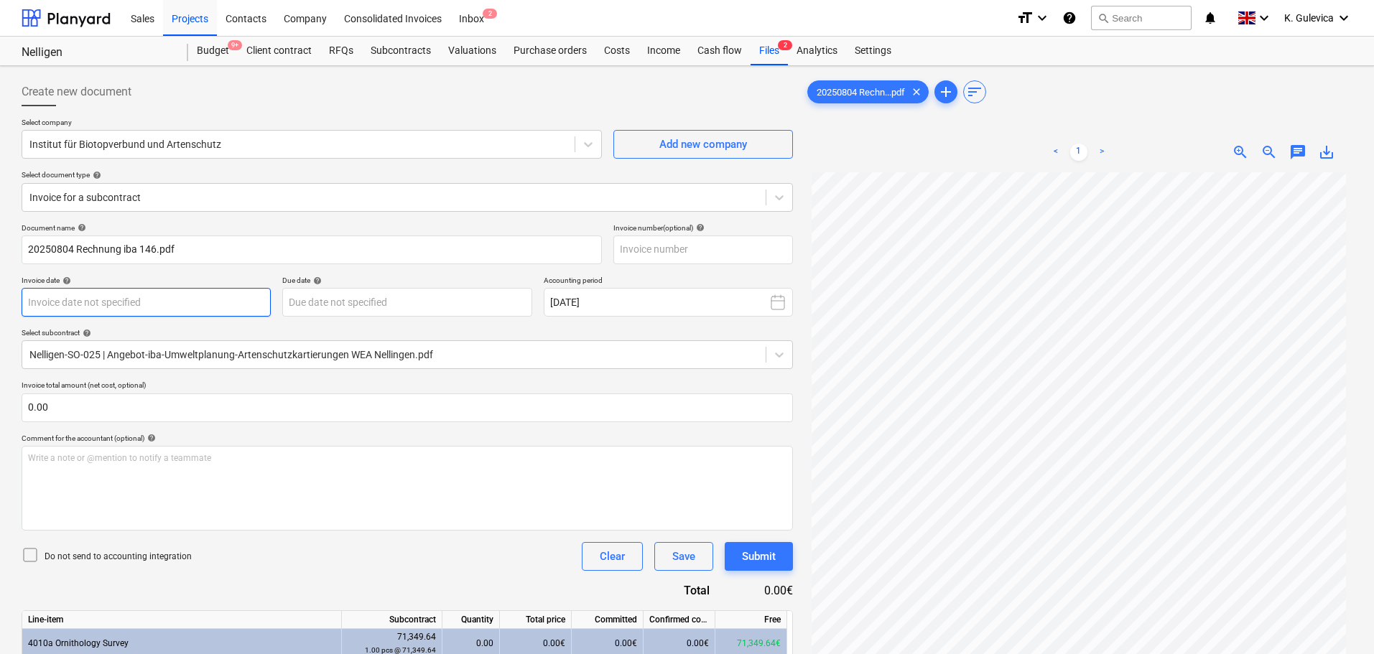
click at [106, 297] on body "Sales Projects Contacts Company Consolidated Invoices Inbox 2 format_size keybo…" at bounding box center [687, 327] width 1374 height 654
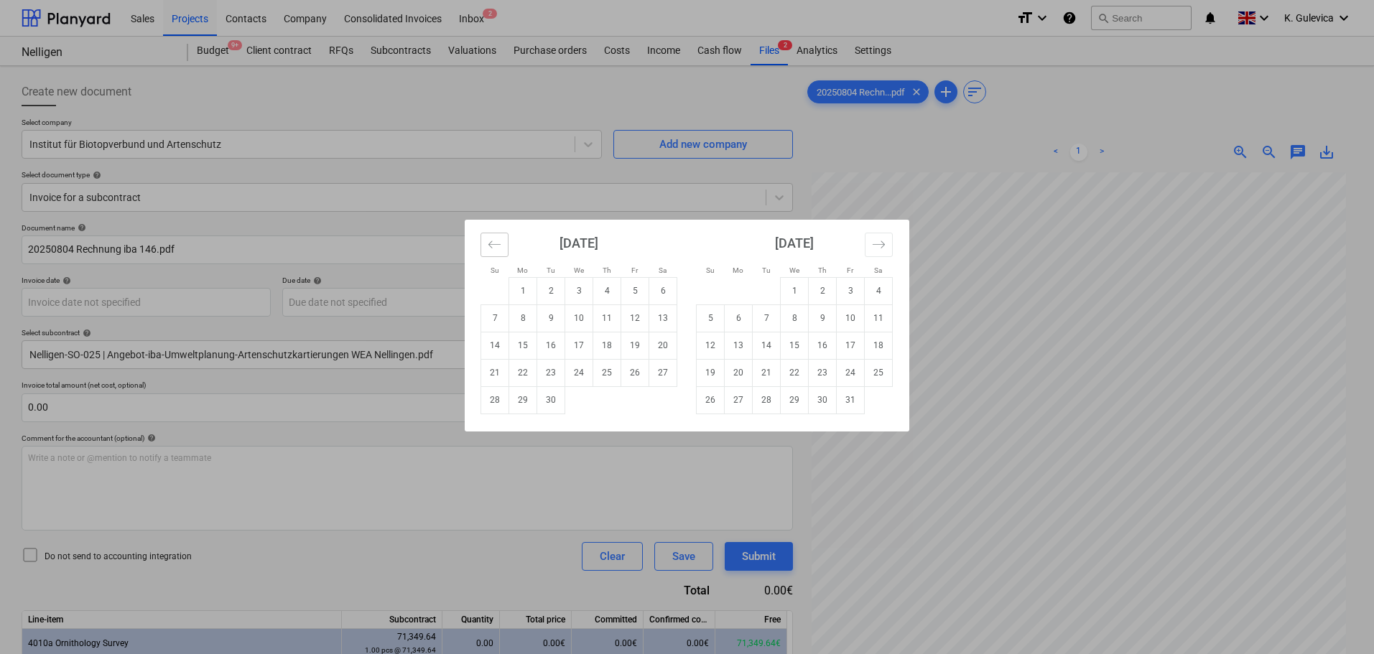
click at [495, 243] on icon "Move backward to switch to the previous month." at bounding box center [495, 245] width 14 height 14
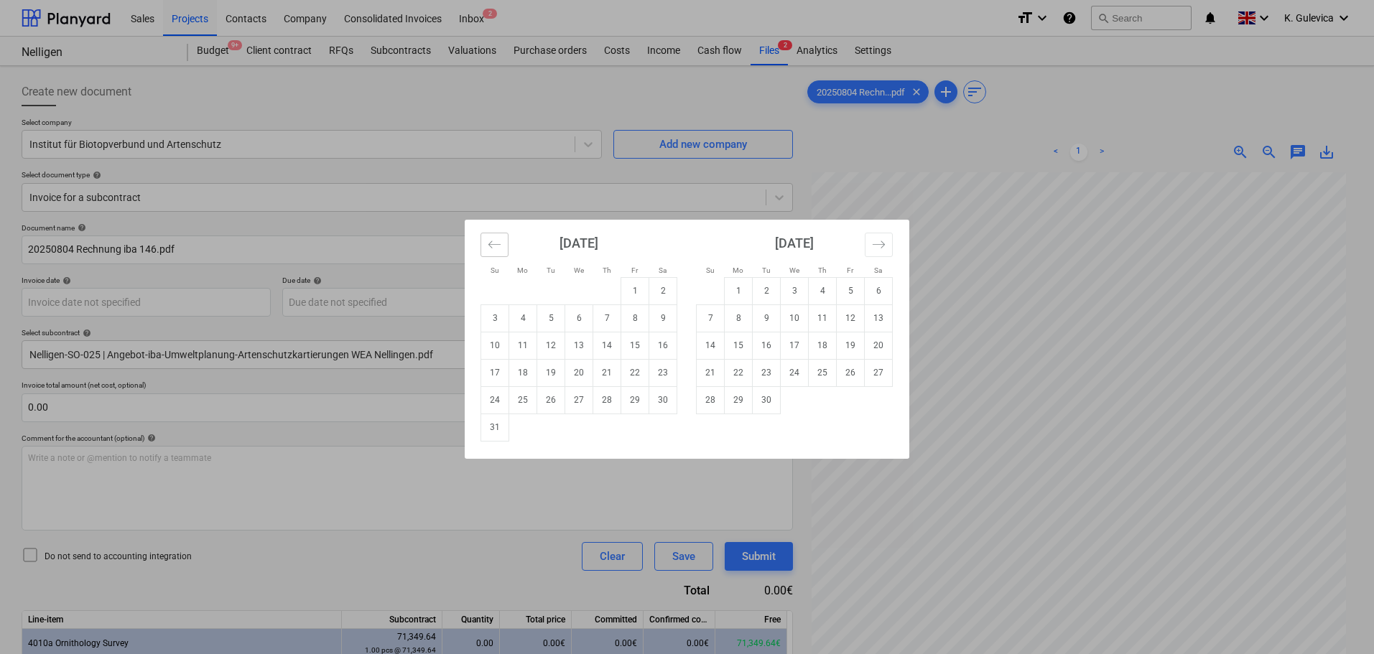
click at [495, 243] on icon "Move backward to switch to the previous month." at bounding box center [495, 245] width 14 height 14
click at [633, 317] on td "11" at bounding box center [635, 318] width 28 height 27
type input "11 Jul 2025"
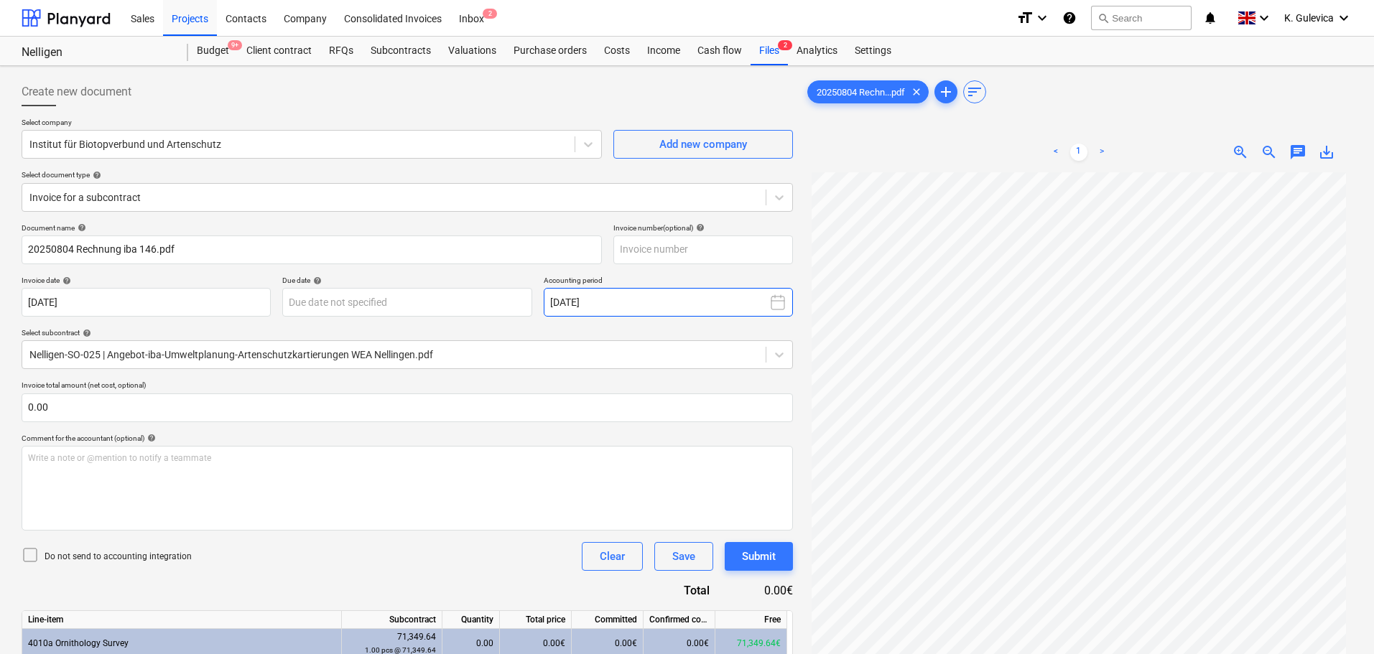
click at [692, 302] on button "September 2025" at bounding box center [668, 302] width 249 height 29
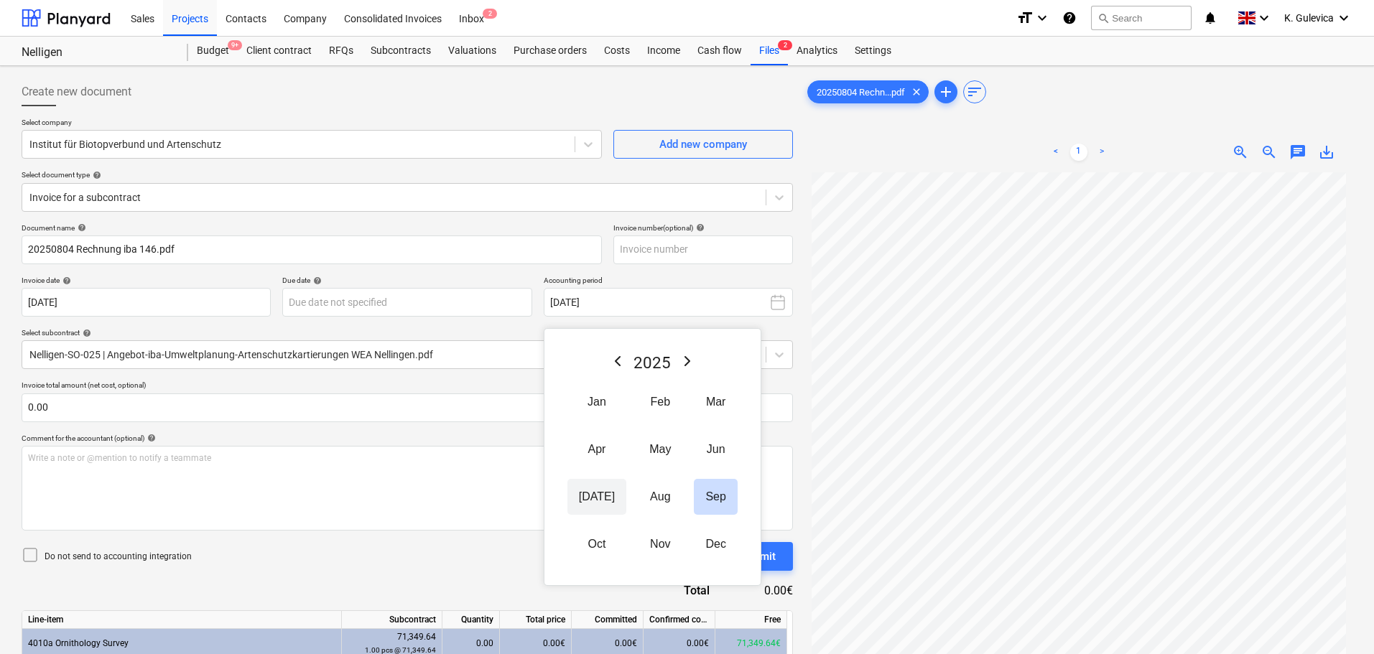
click at [590, 495] on button "Jul" at bounding box center [596, 497] width 59 height 36
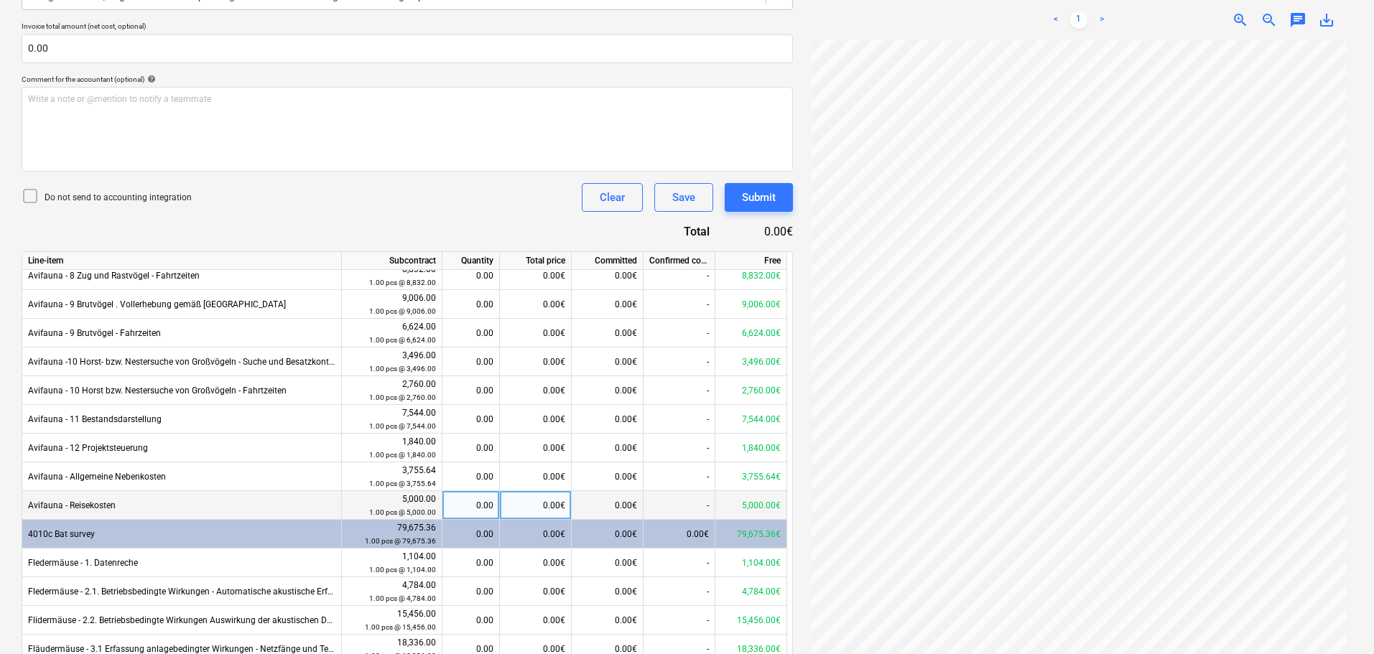
scroll to position [214, 0]
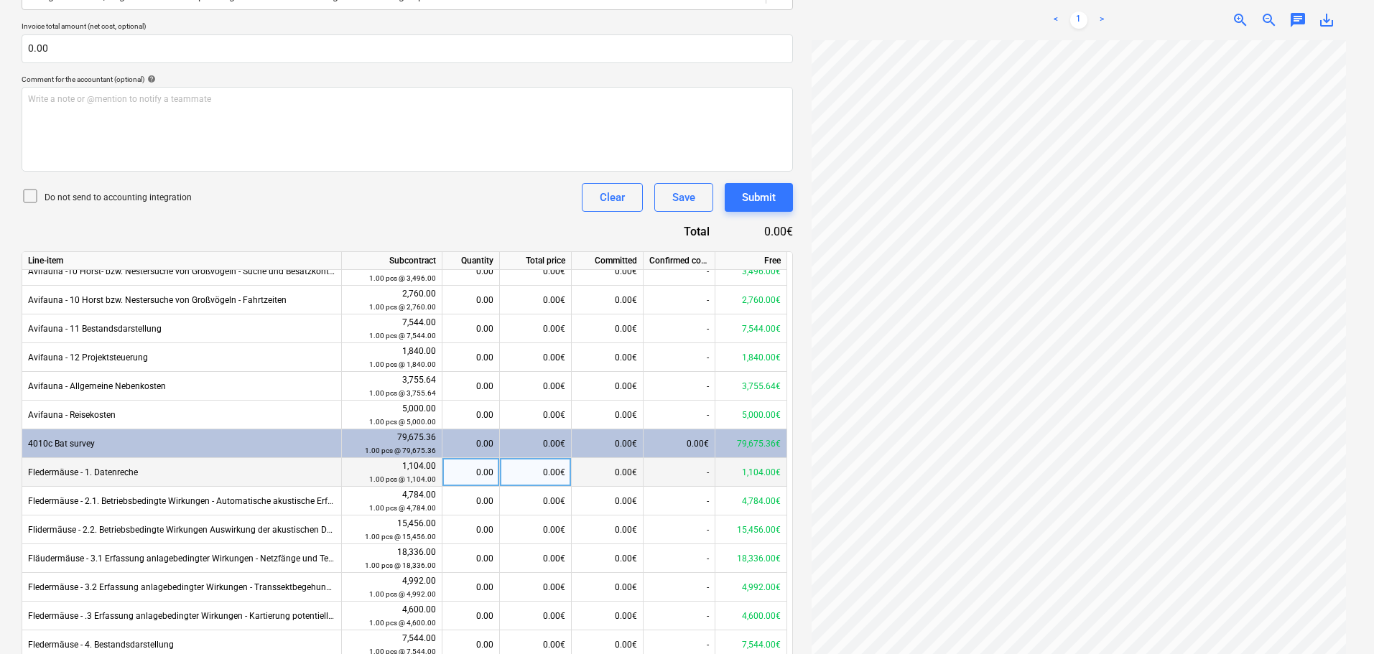
click at [467, 471] on div "0.00" at bounding box center [470, 472] width 45 height 29
type input "1"
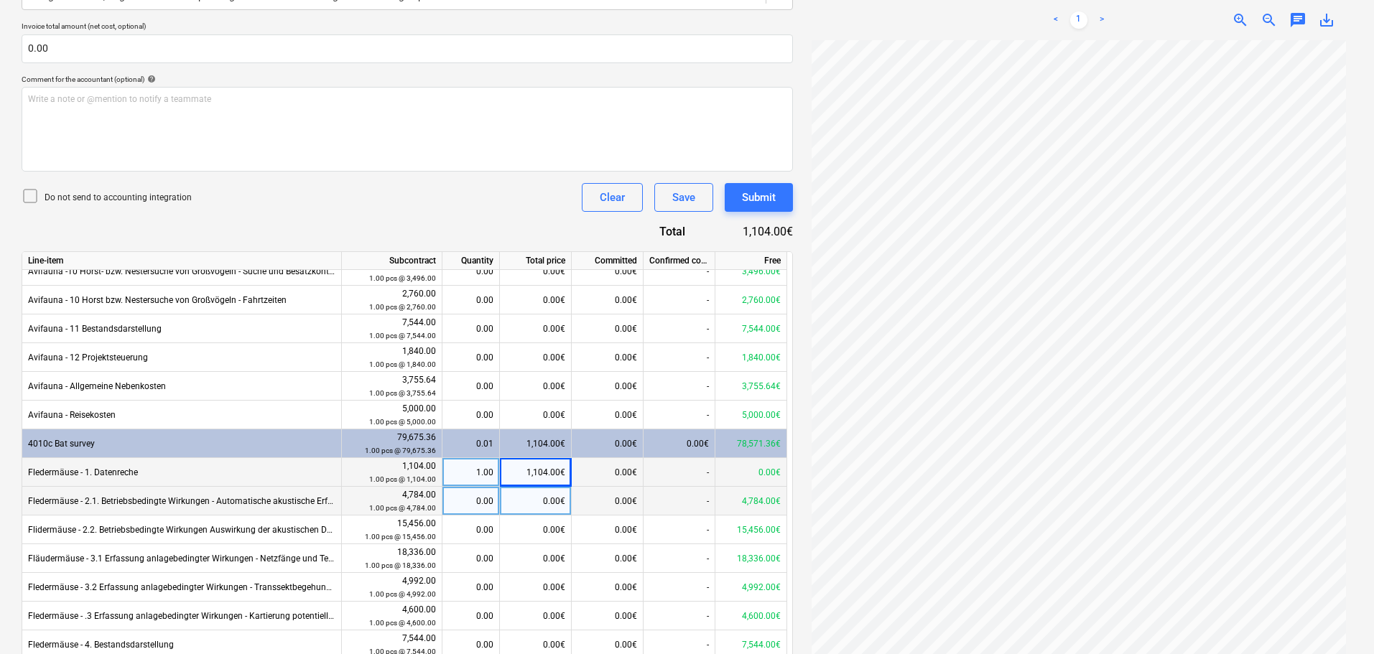
click at [488, 504] on div "0.00" at bounding box center [470, 501] width 45 height 29
type input "1"
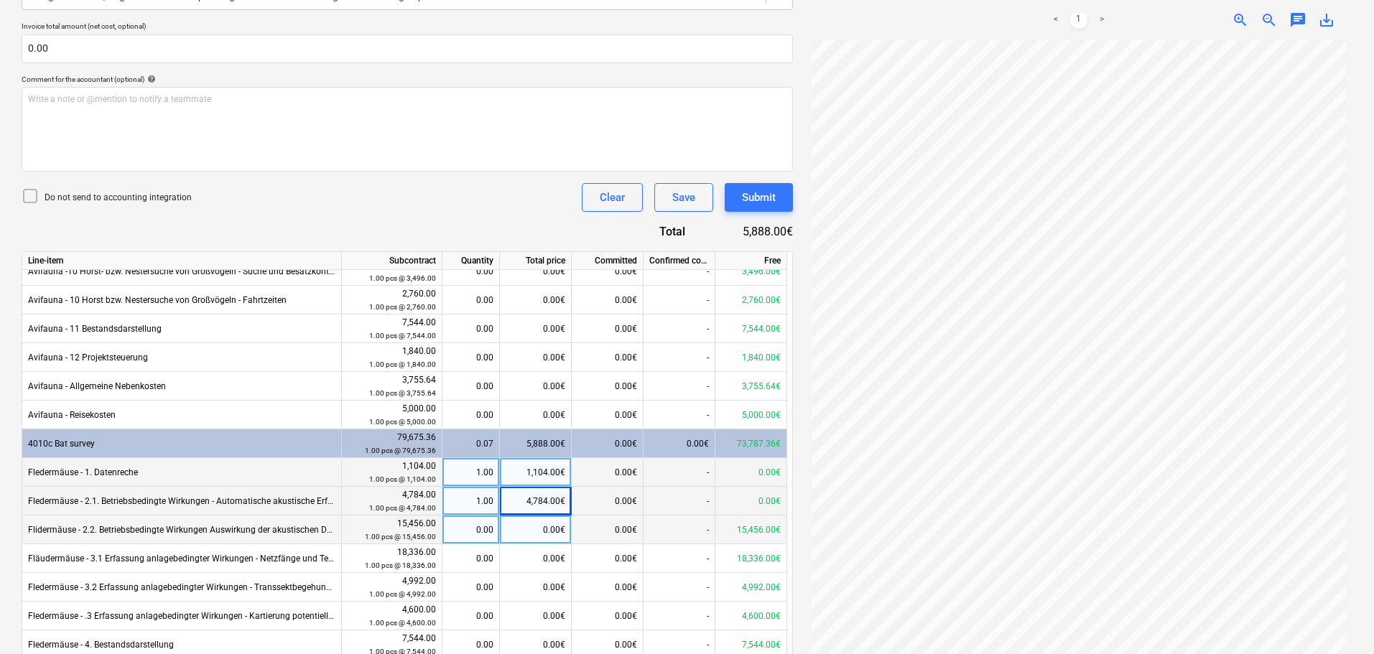
click at [488, 527] on div "0.00" at bounding box center [470, 530] width 45 height 29
type input "1"
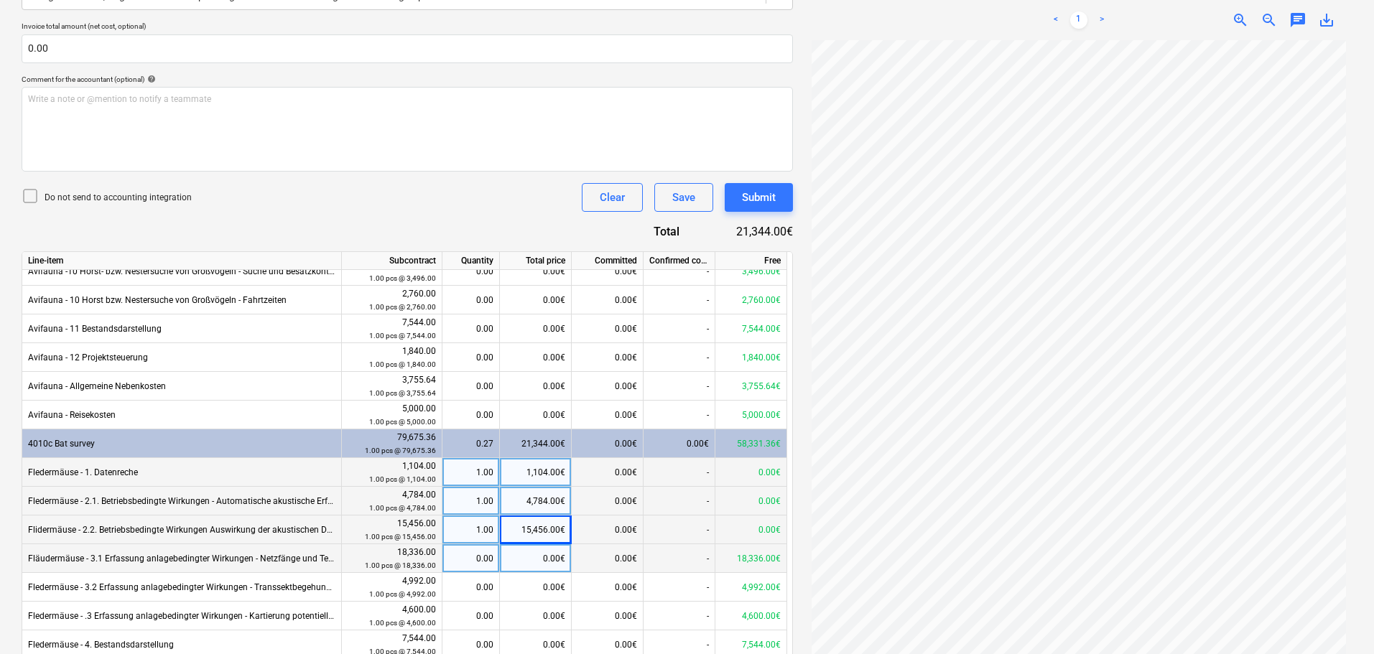
click at [486, 559] on div "0.00" at bounding box center [470, 558] width 45 height 29
type input "1"
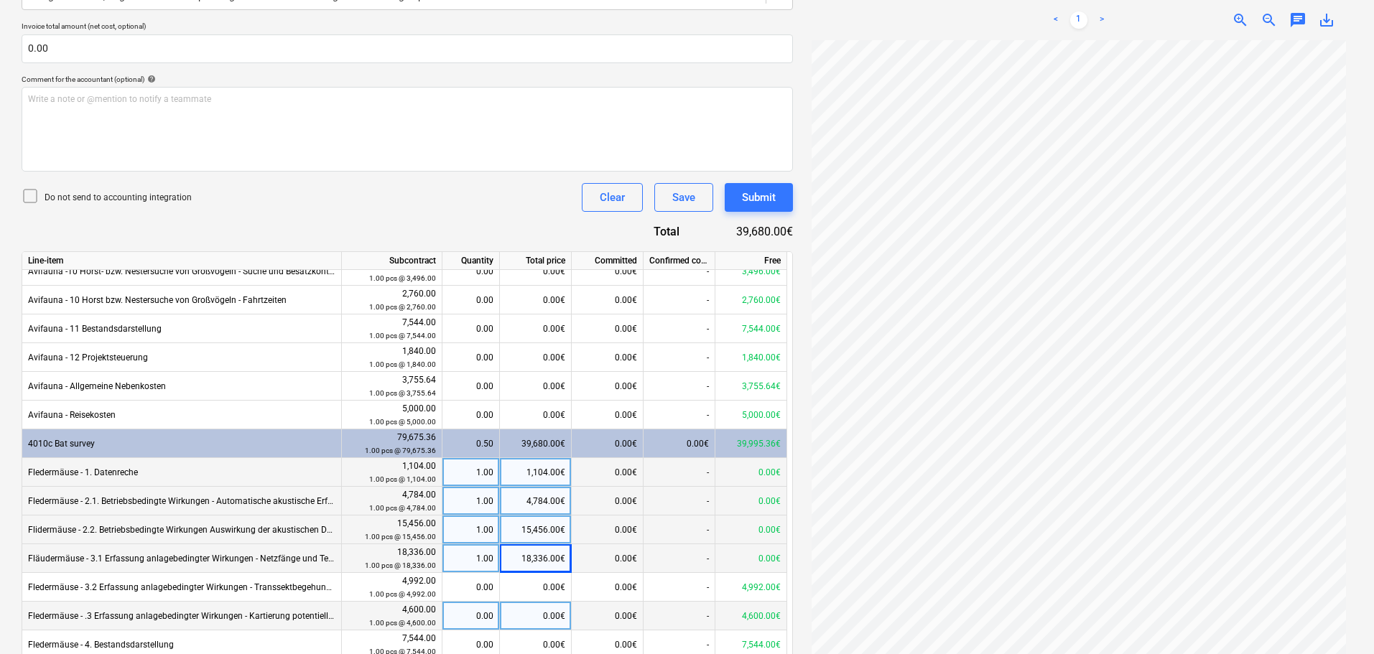
click at [481, 603] on div "0.00" at bounding box center [470, 616] width 45 height 29
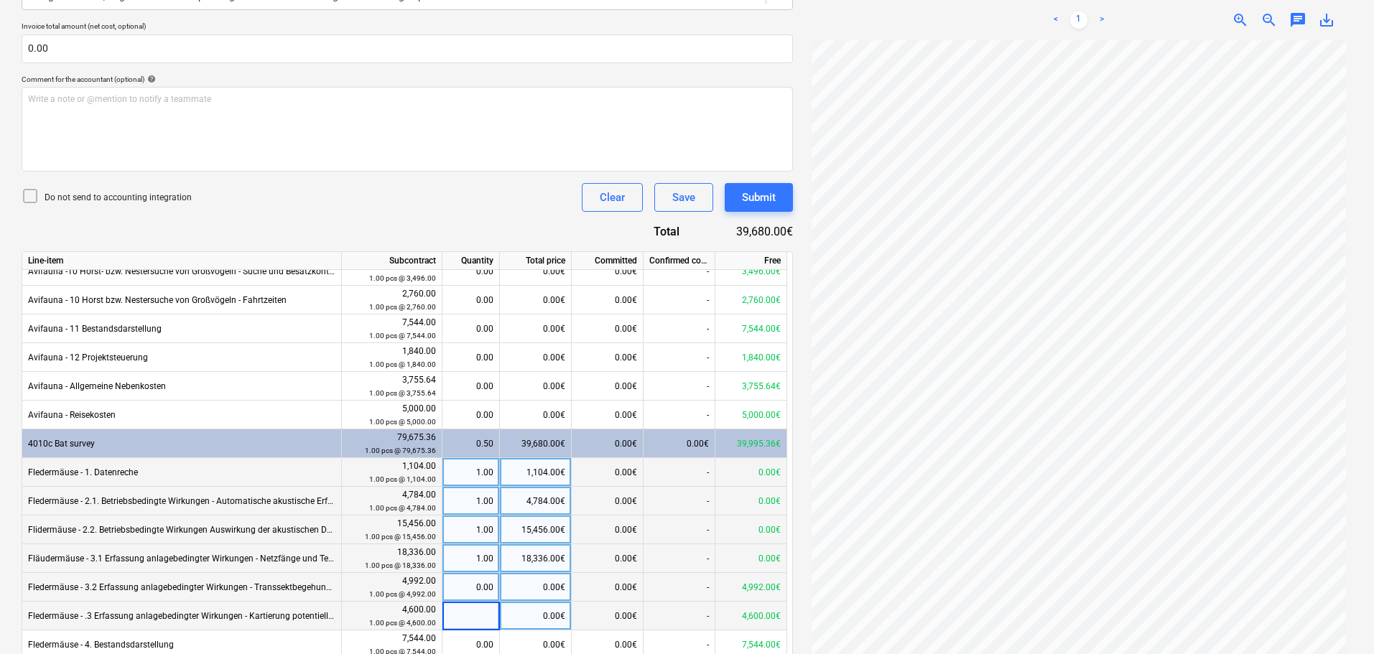
click at [483, 588] on div "0.00" at bounding box center [470, 587] width 45 height 29
type input "1"
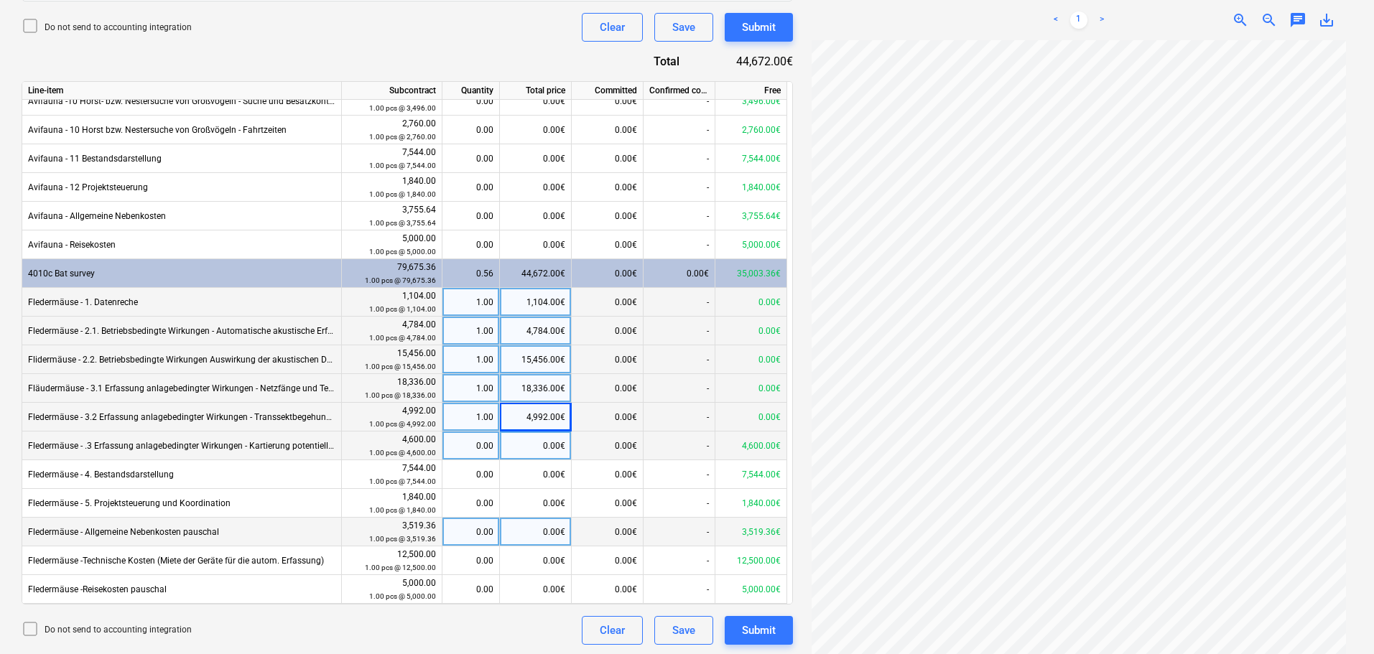
scroll to position [532, 0]
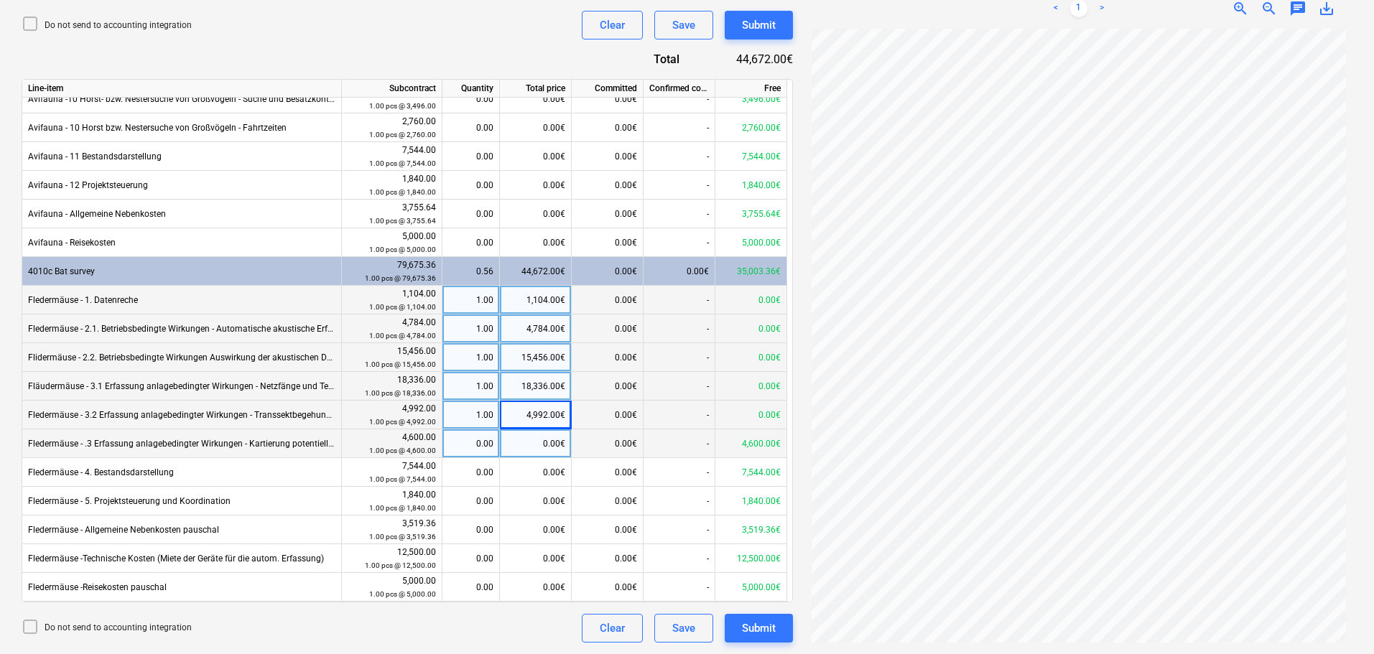
click at [460, 443] on div "0.00" at bounding box center [470, 444] width 45 height 29
type input "1"
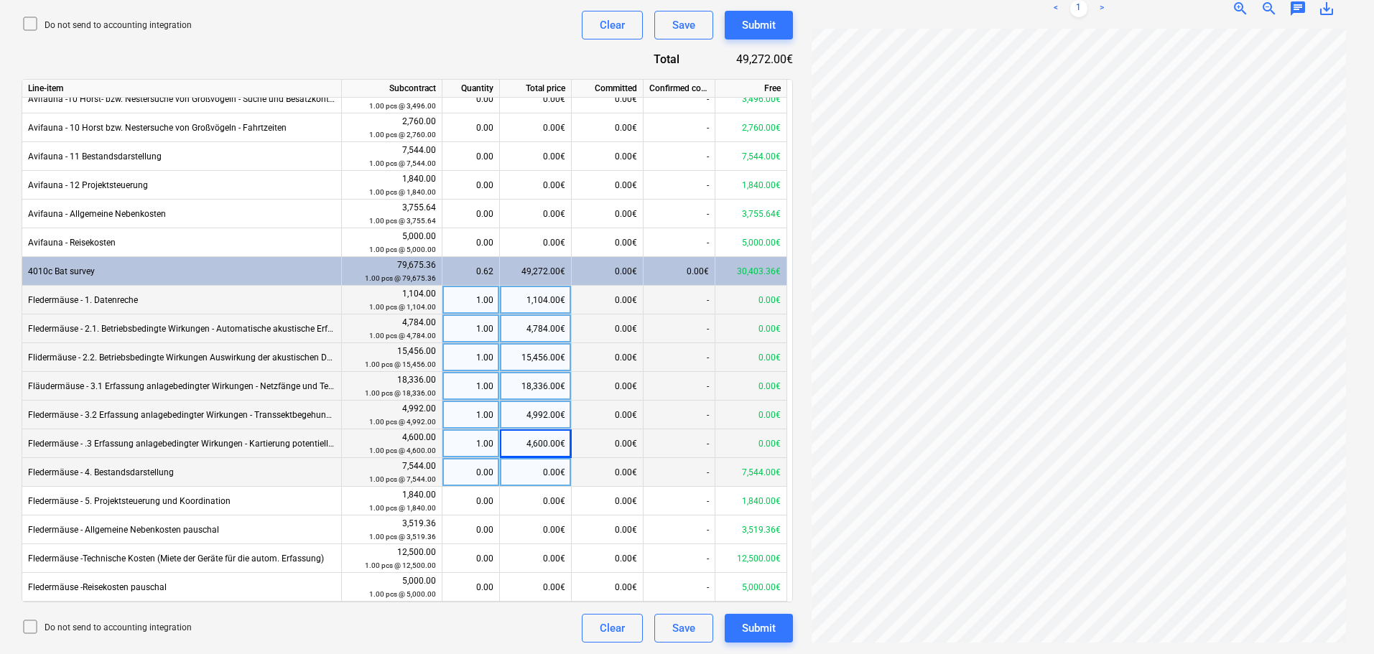
click at [479, 474] on div "0.00" at bounding box center [470, 472] width 45 height 29
type input "1"
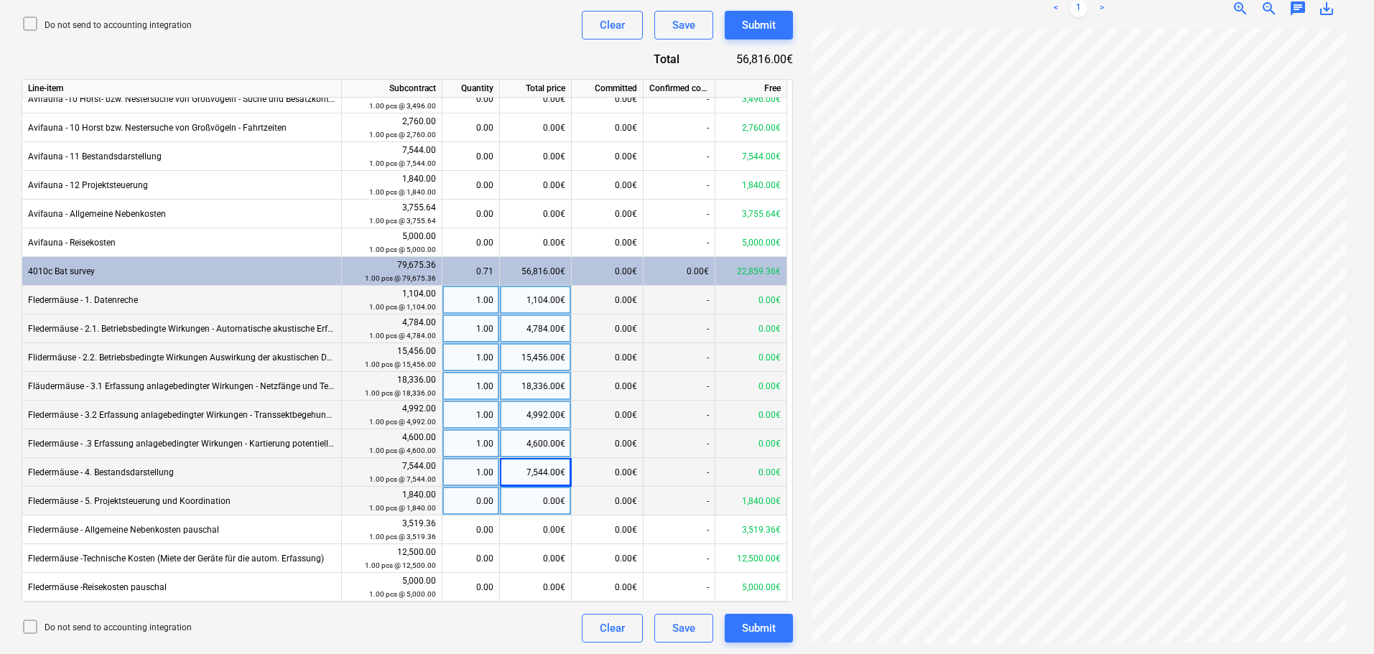
click at [473, 502] on div "0.00" at bounding box center [470, 501] width 45 height 29
type input "1"
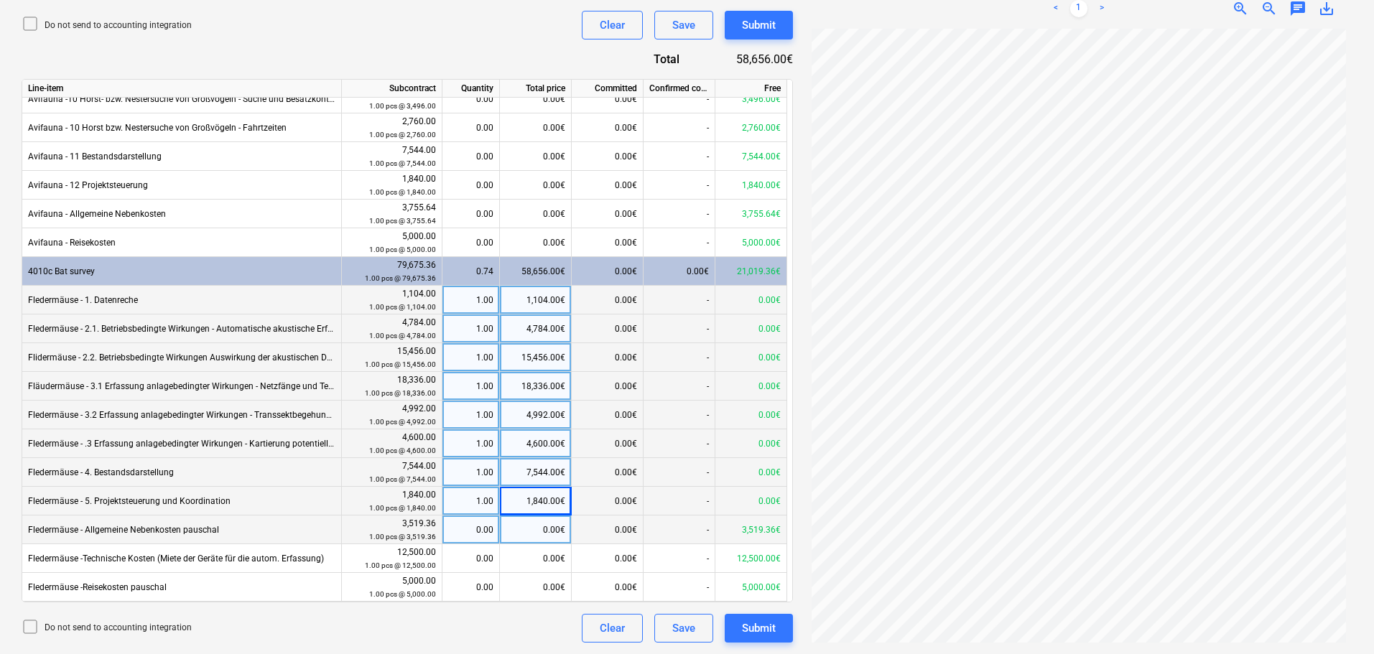
click at [471, 528] on div "0.00" at bounding box center [470, 530] width 45 height 29
type input "1"
click at [471, 557] on div "0.00" at bounding box center [470, 558] width 45 height 29
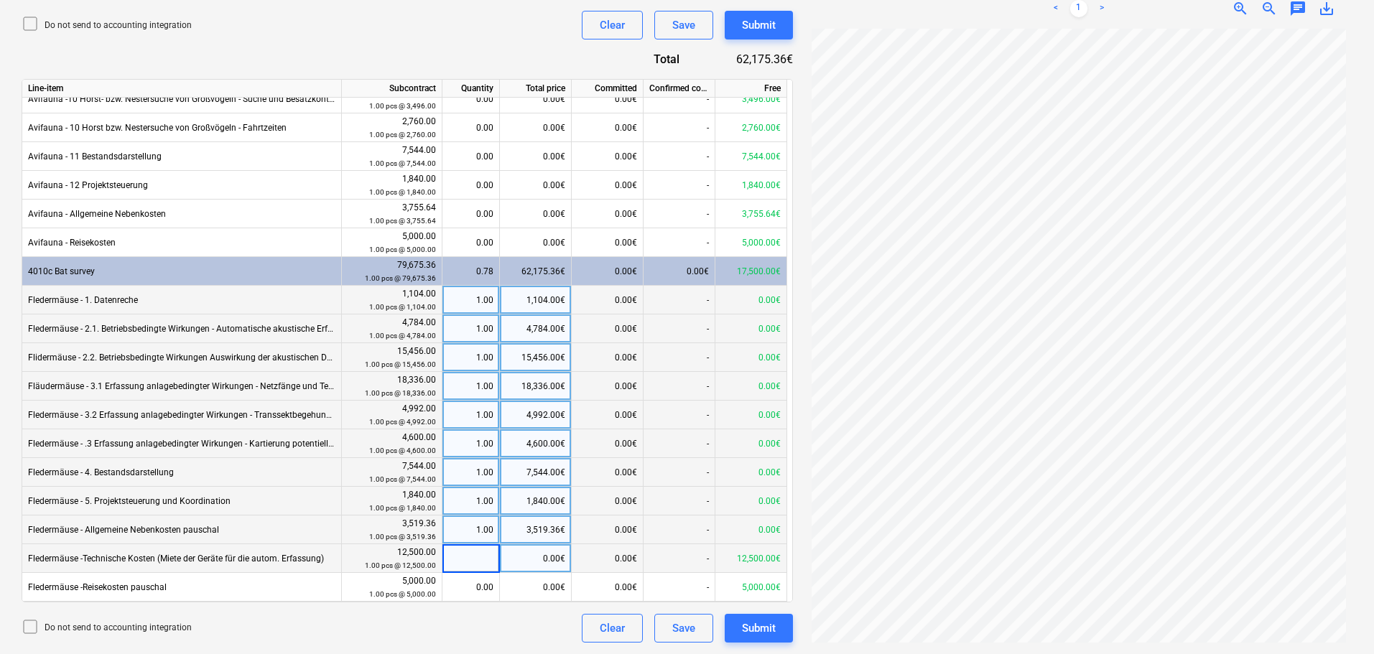
type input "1"
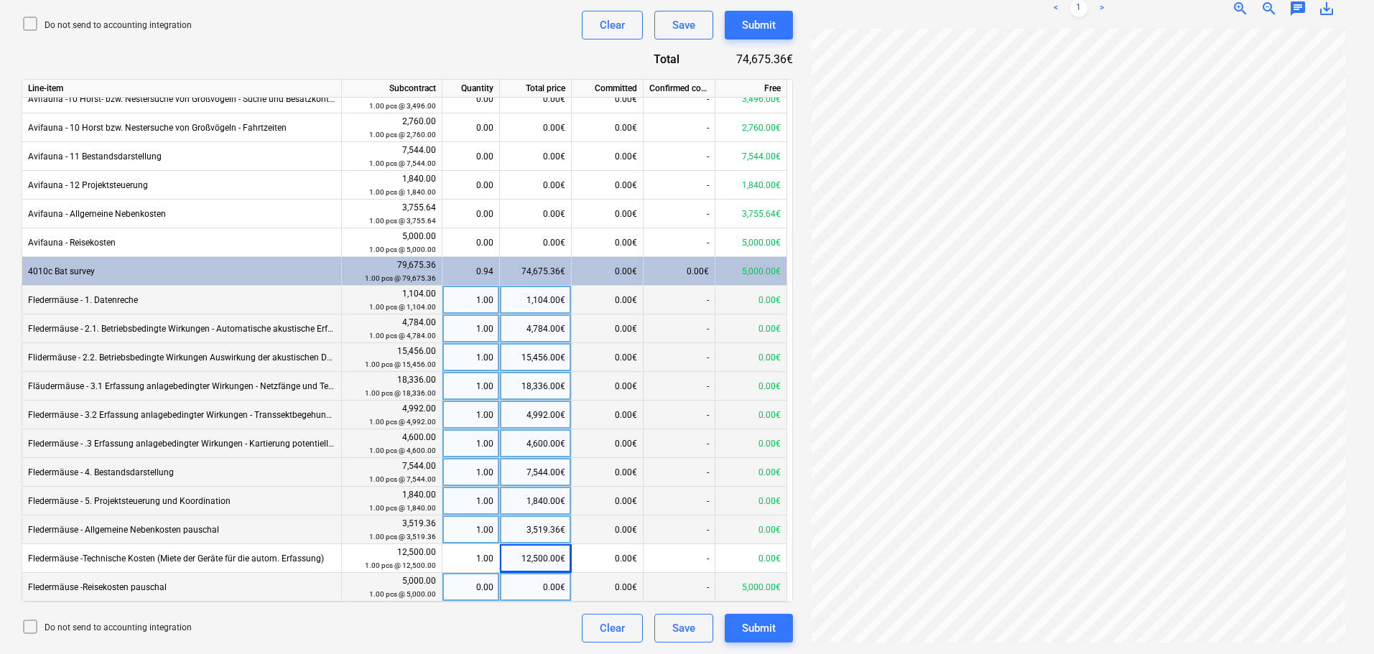
click at [483, 592] on div "0.00" at bounding box center [470, 587] width 45 height 29
type input "1"
drag, startPoint x: 464, startPoint y: 585, endPoint x: 514, endPoint y: 583, distance: 49.6
click at [0, 0] on div "Fledermäuse -Reisekosten pauschal 5,000.00 1.00 pcs @ 5,000.00 1.00 5,000.00€ 0…" at bounding box center [0, 0] width 0 height 0
click at [519, 621] on div "Do not send to accounting integration Clear Save Submit" at bounding box center [407, 628] width 771 height 29
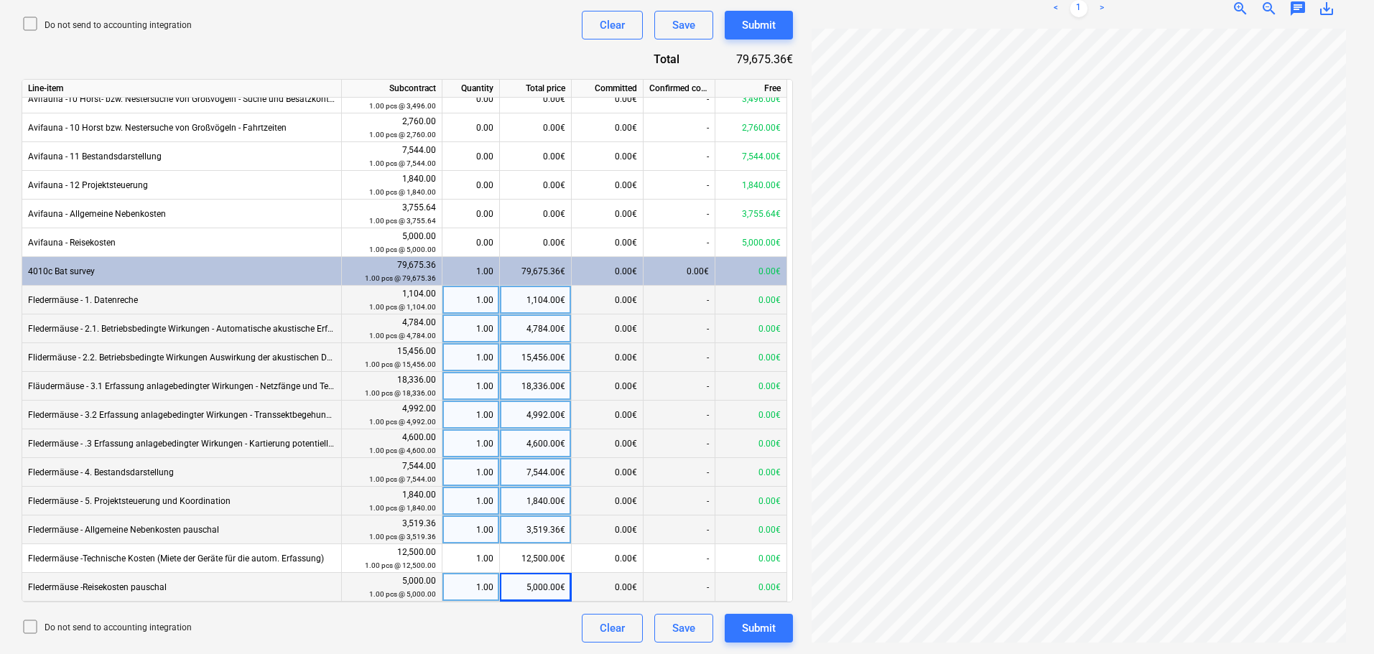
click at [461, 590] on div "1.00" at bounding box center [470, 587] width 45 height 29
click at [517, 619] on div "Do not send to accounting integration Clear Save Submit" at bounding box center [407, 628] width 771 height 29
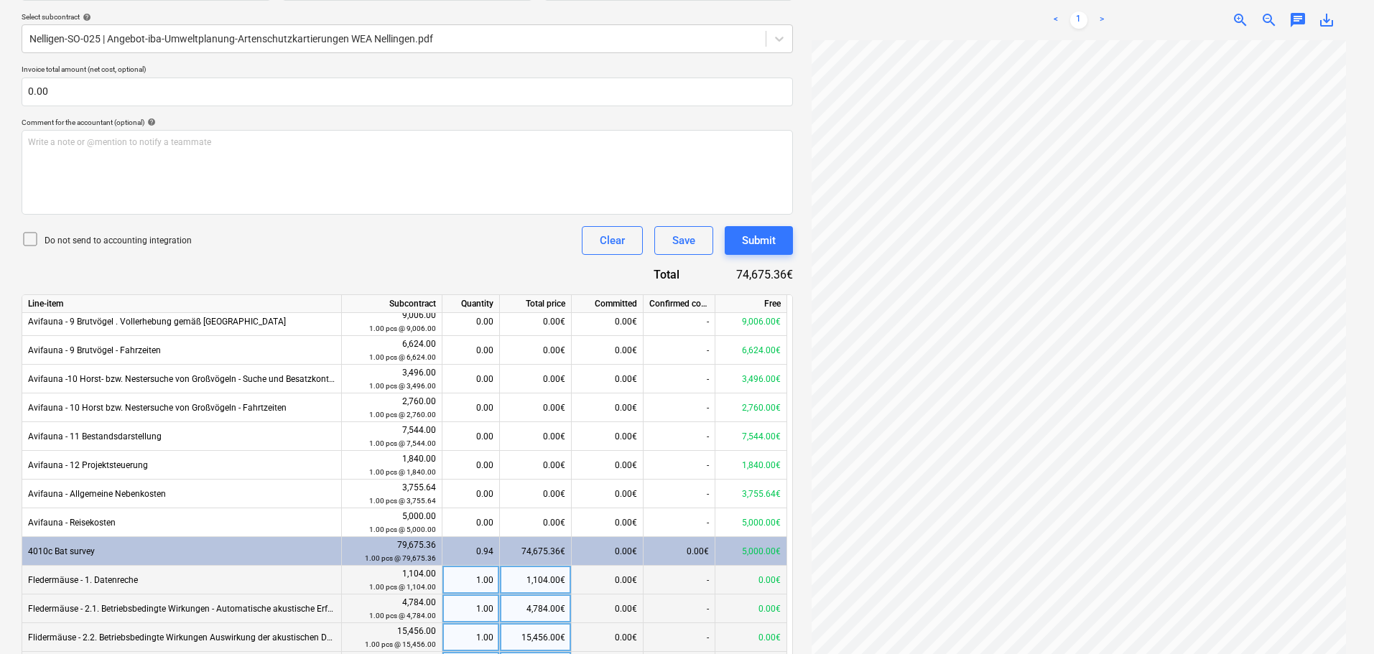
scroll to position [0, 0]
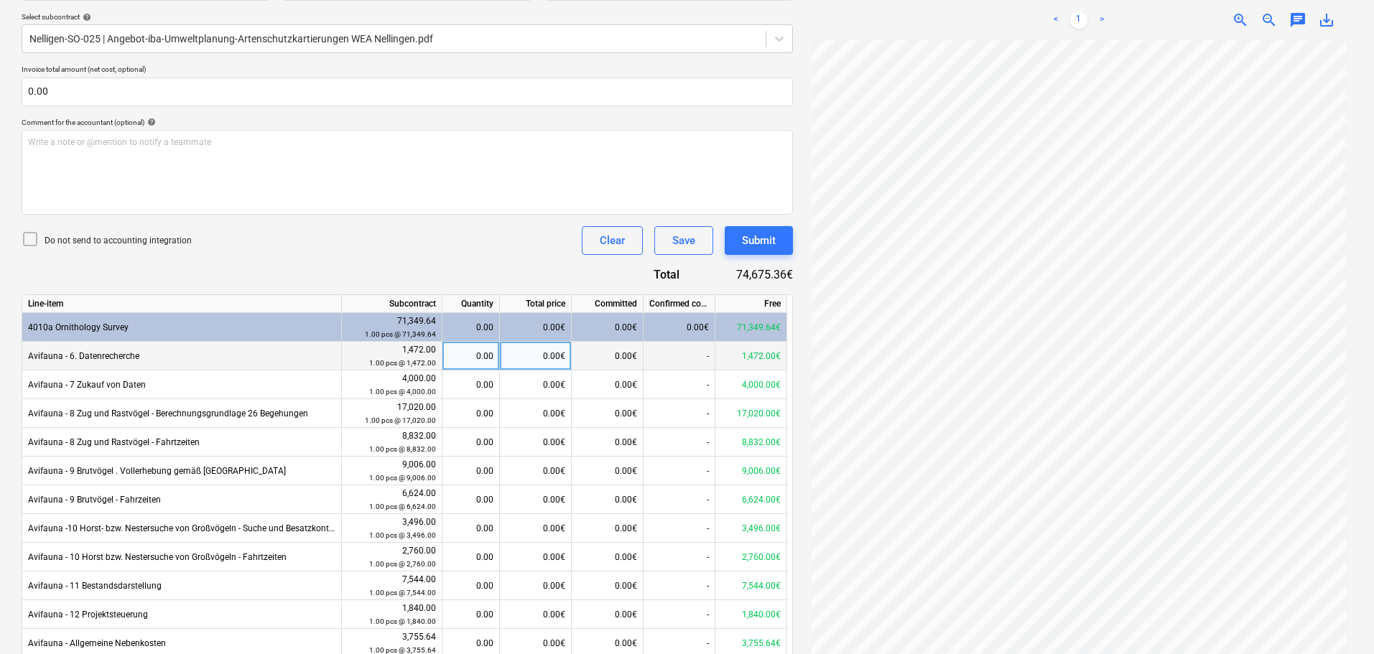
click at [478, 361] on div "0.00" at bounding box center [470, 356] width 45 height 29
type input "0.5"
click at [473, 375] on div "0.00" at bounding box center [470, 385] width 45 height 29
type input "0.5"
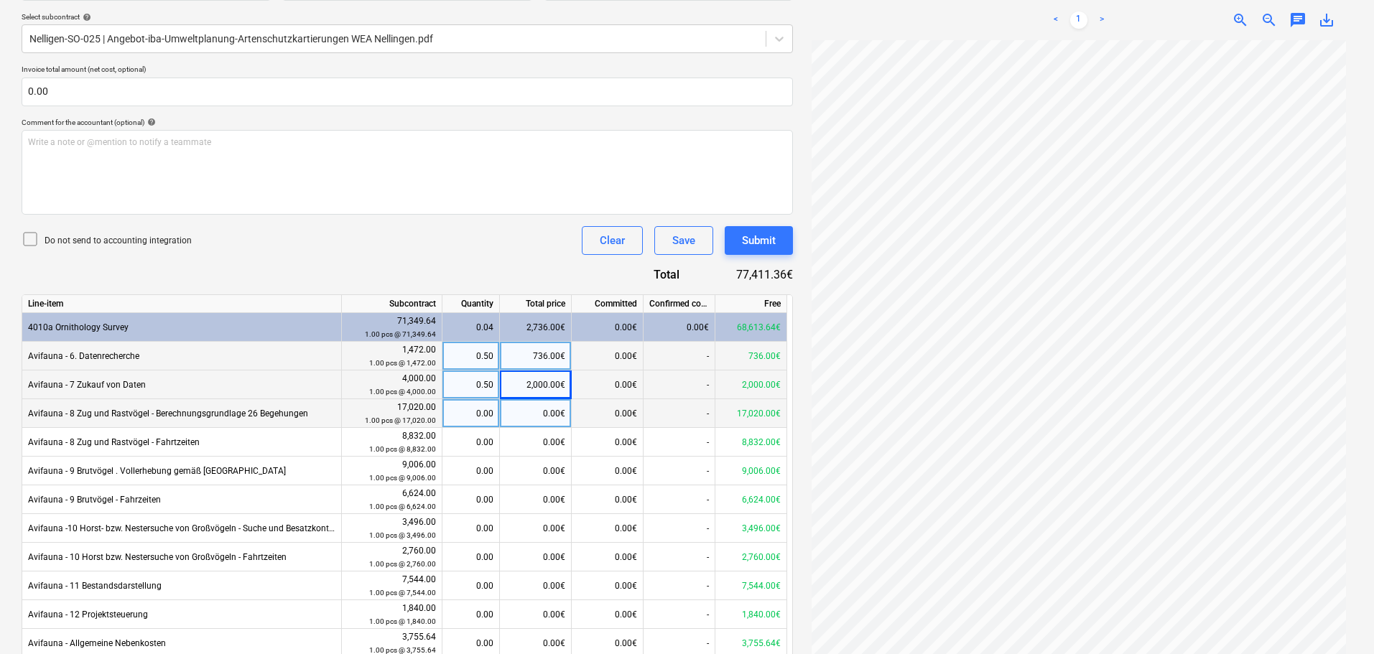
click at [475, 412] on div "0.00" at bounding box center [470, 413] width 45 height 29
type input "0.5"
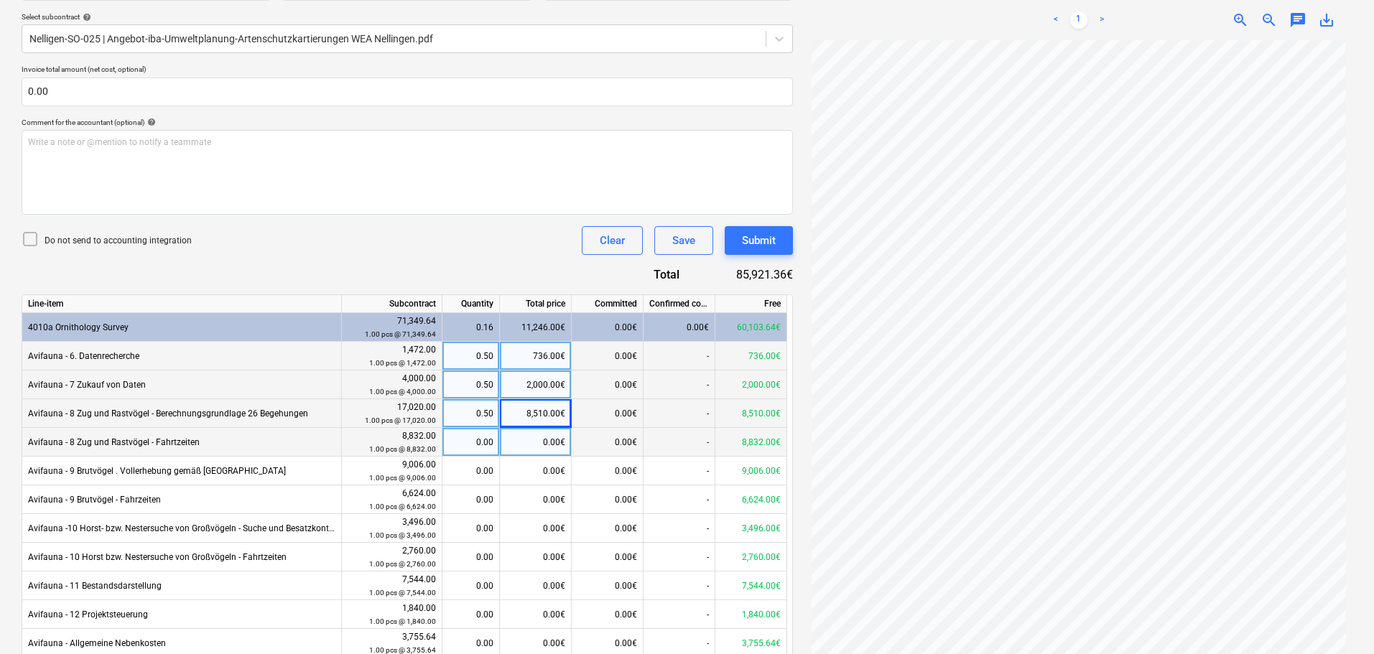
click at [468, 451] on div "0.00" at bounding box center [470, 442] width 45 height 29
type input "0.5"
click at [470, 465] on div "0.00" at bounding box center [470, 471] width 45 height 29
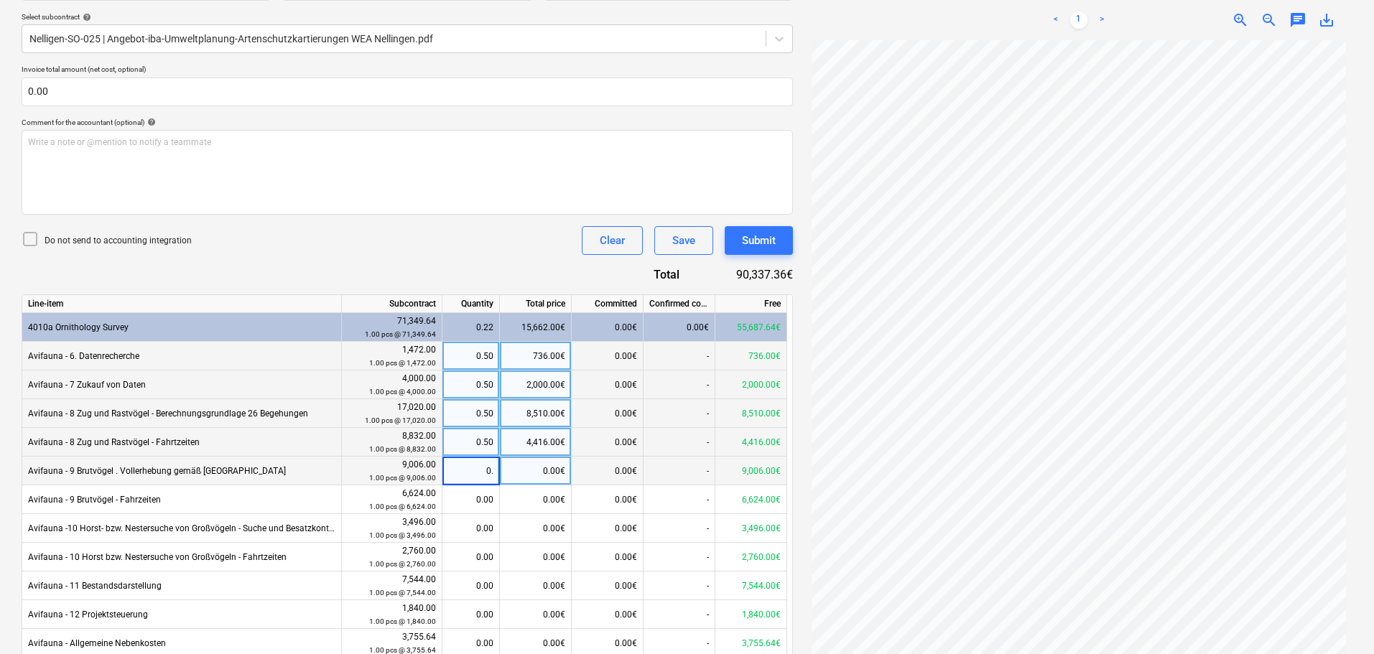
type input "0.5"
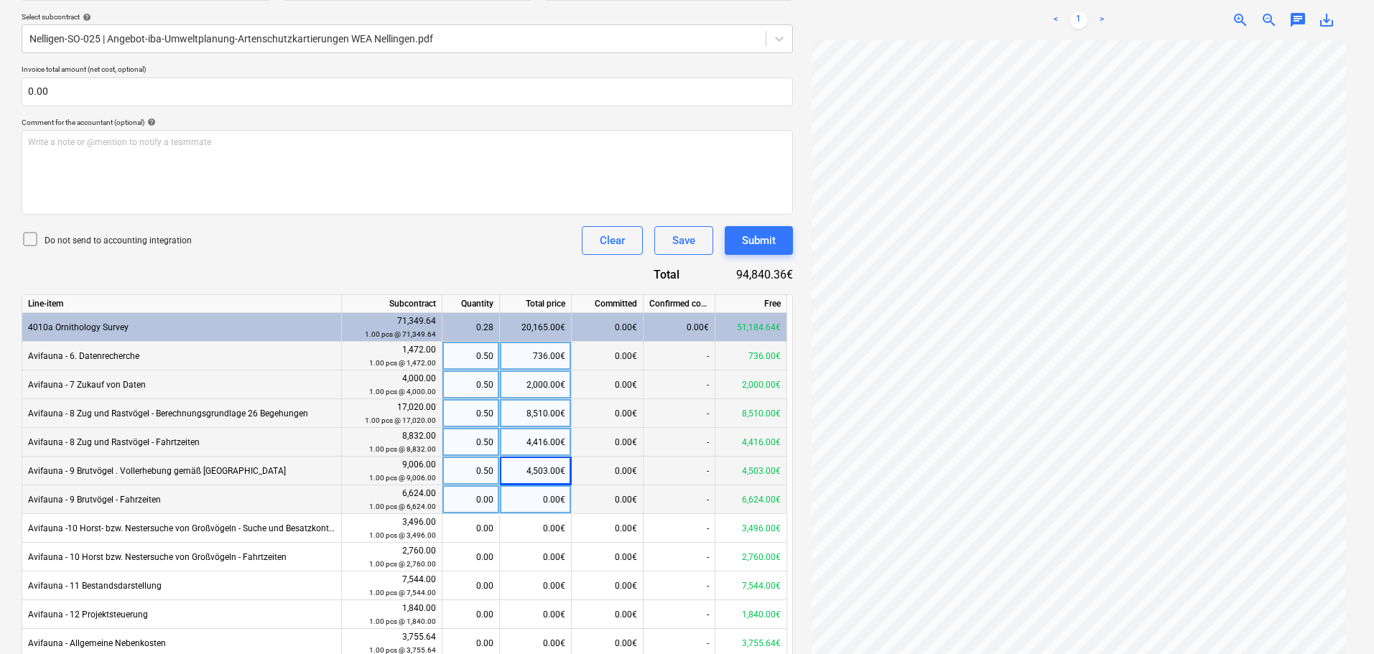
click at [479, 506] on div "0.00" at bounding box center [470, 500] width 45 height 29
type input "0.5"
click at [478, 532] on div "0.00" at bounding box center [470, 528] width 45 height 29
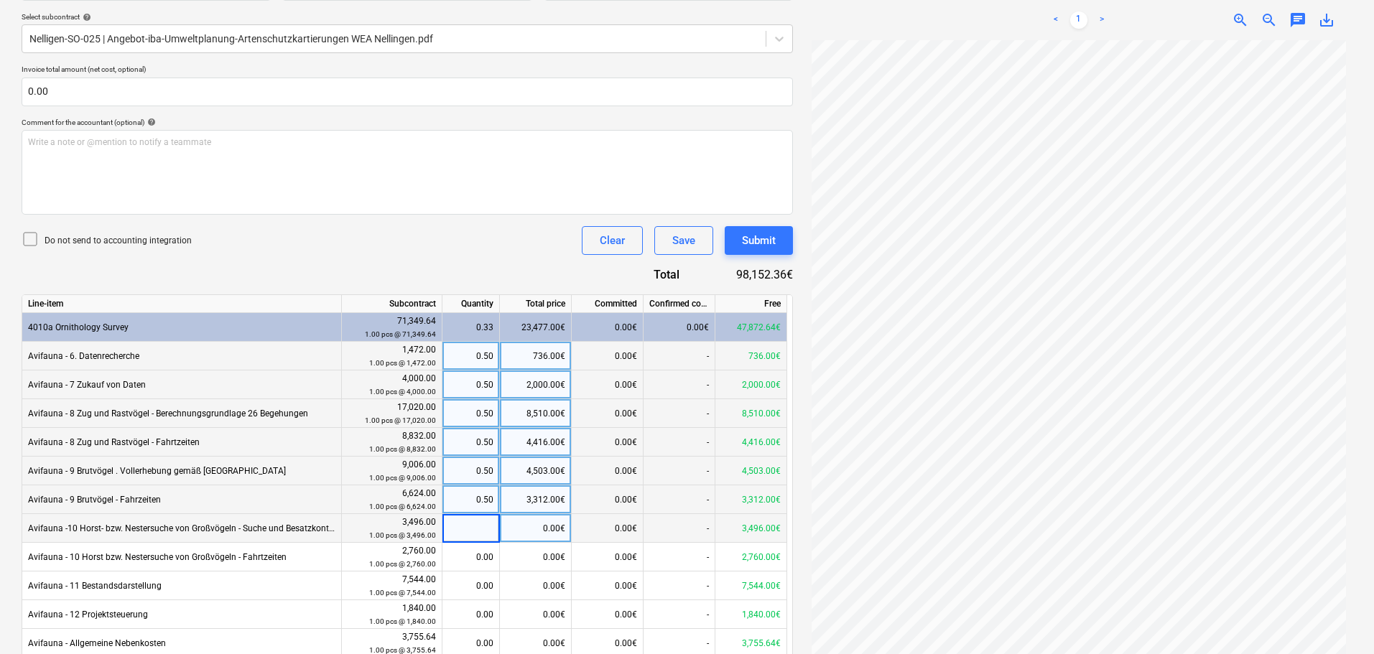
type input "9"
type input "0.5"
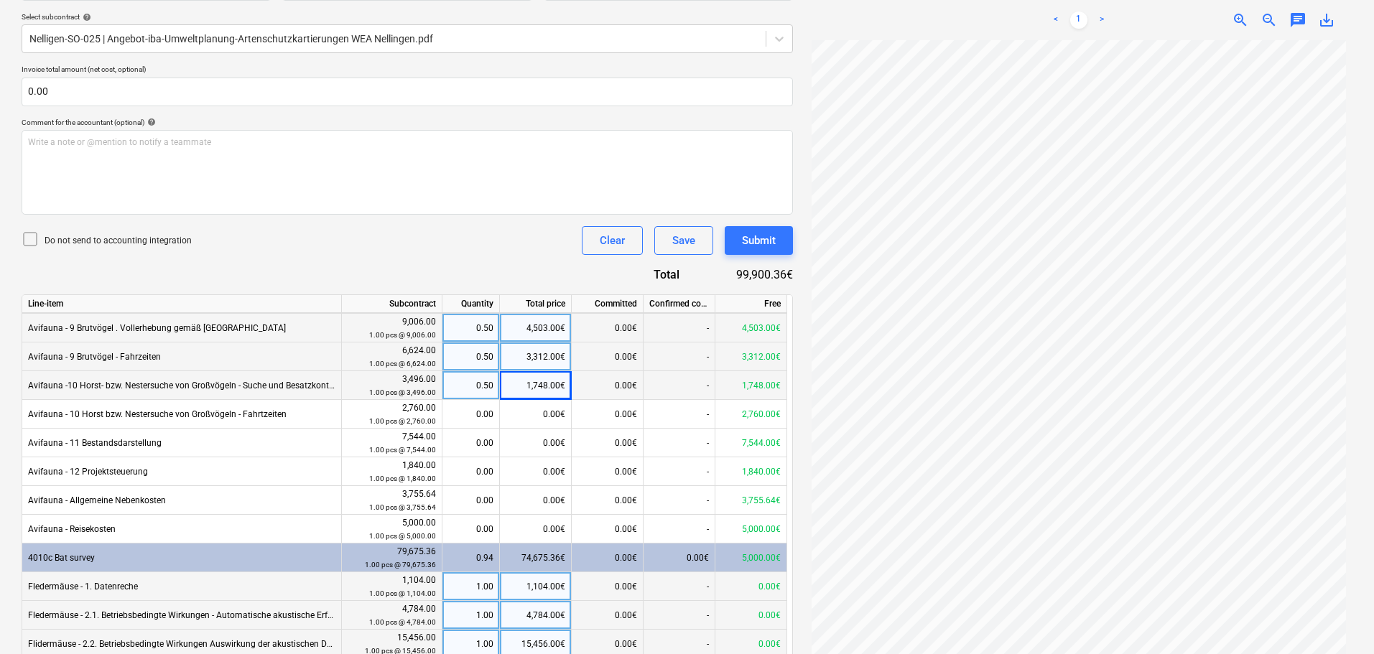
scroll to position [144, 0]
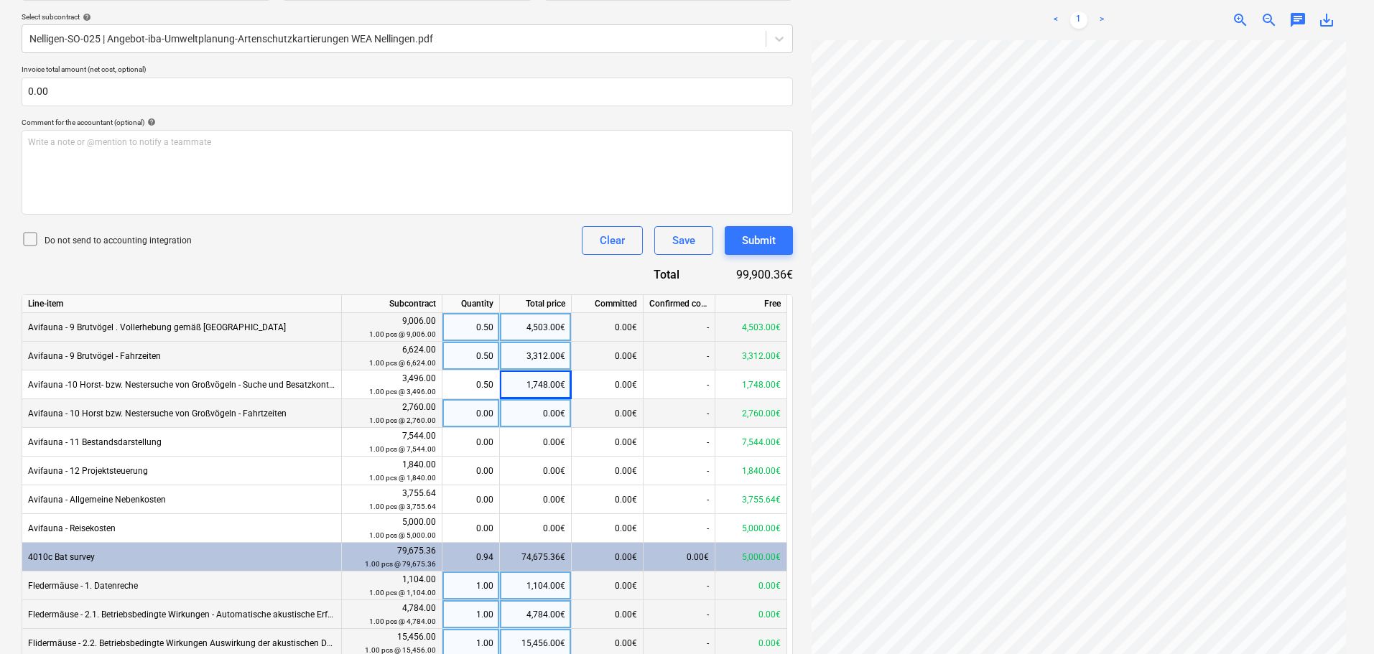
click at [471, 412] on div "0.00" at bounding box center [470, 413] width 45 height 29
type input "0.5"
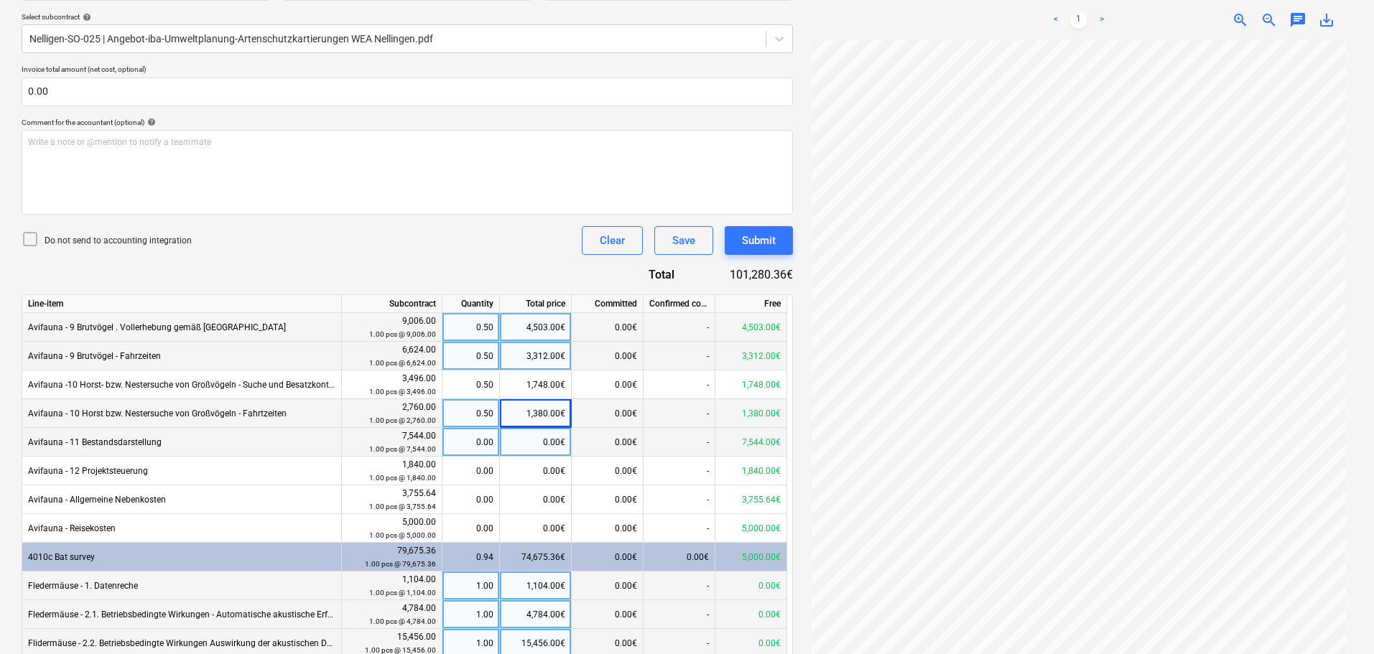
click at [474, 439] on div "0.00" at bounding box center [470, 442] width 45 height 29
type input "0.5"
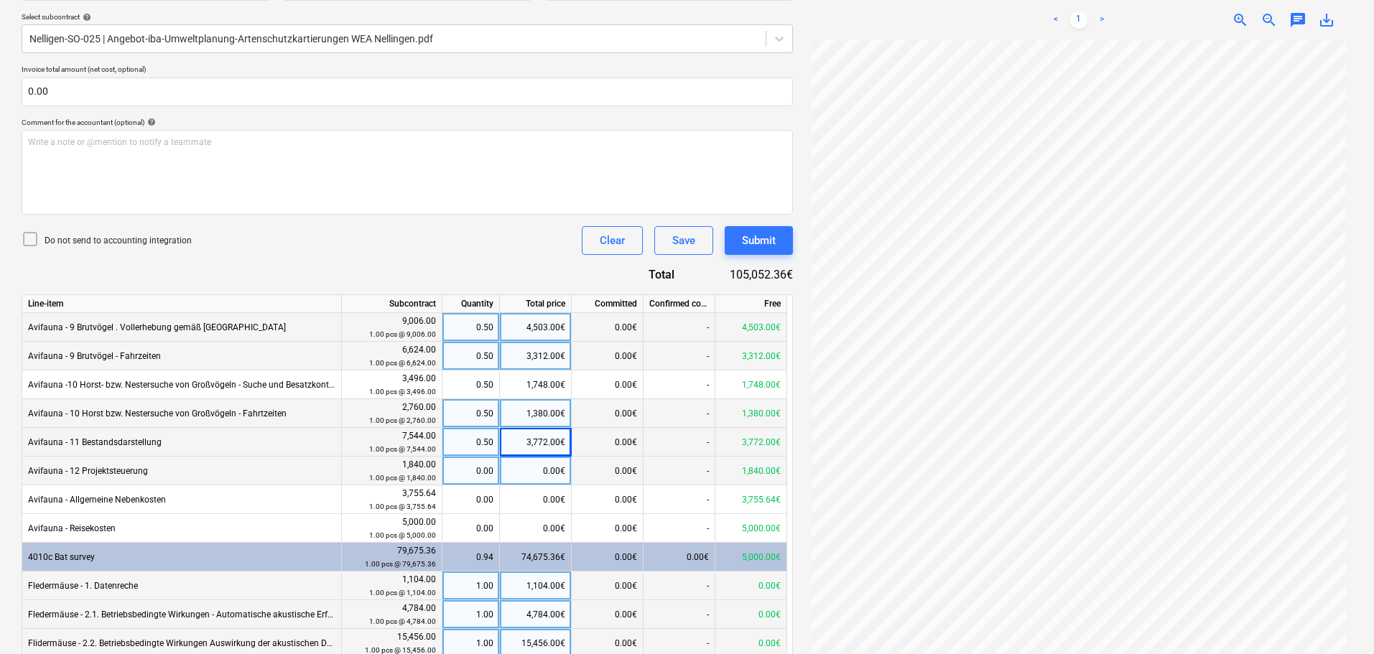
click at [481, 473] on div "0.00" at bounding box center [470, 471] width 45 height 29
type input "0.5"
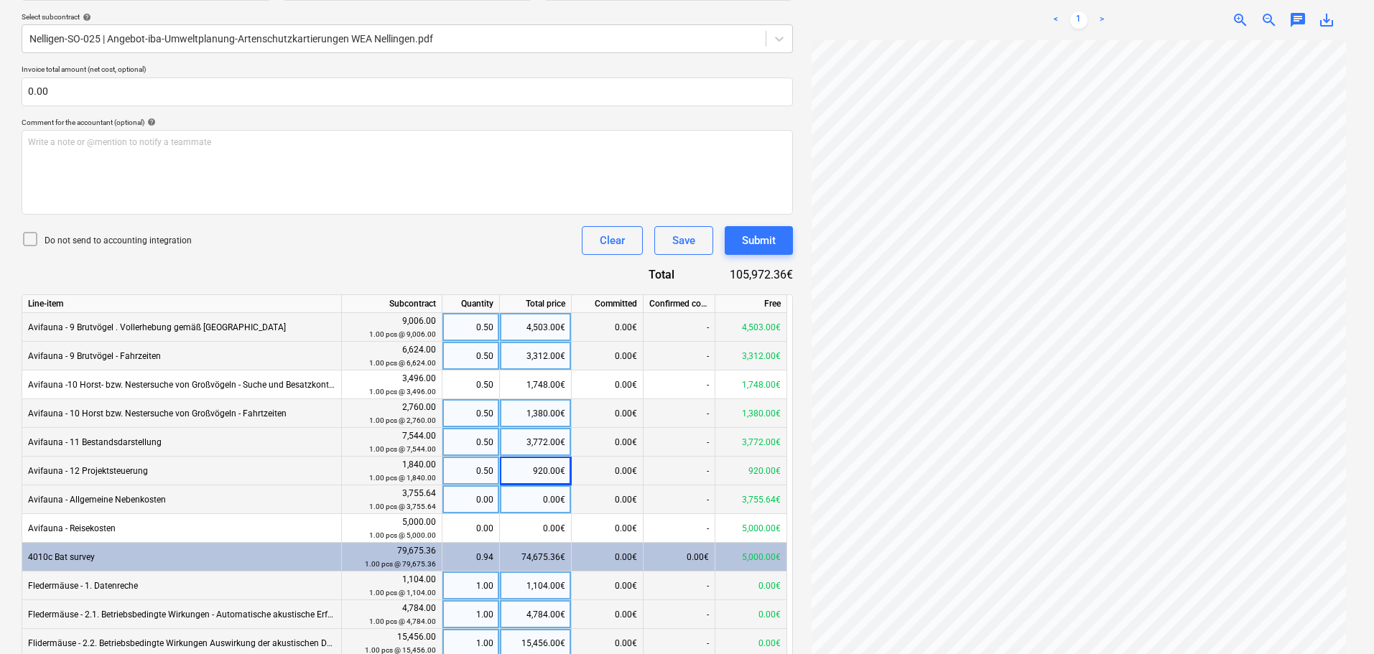
click at [475, 500] on div "0.00" at bounding box center [470, 500] width 45 height 29
type input "0.5"
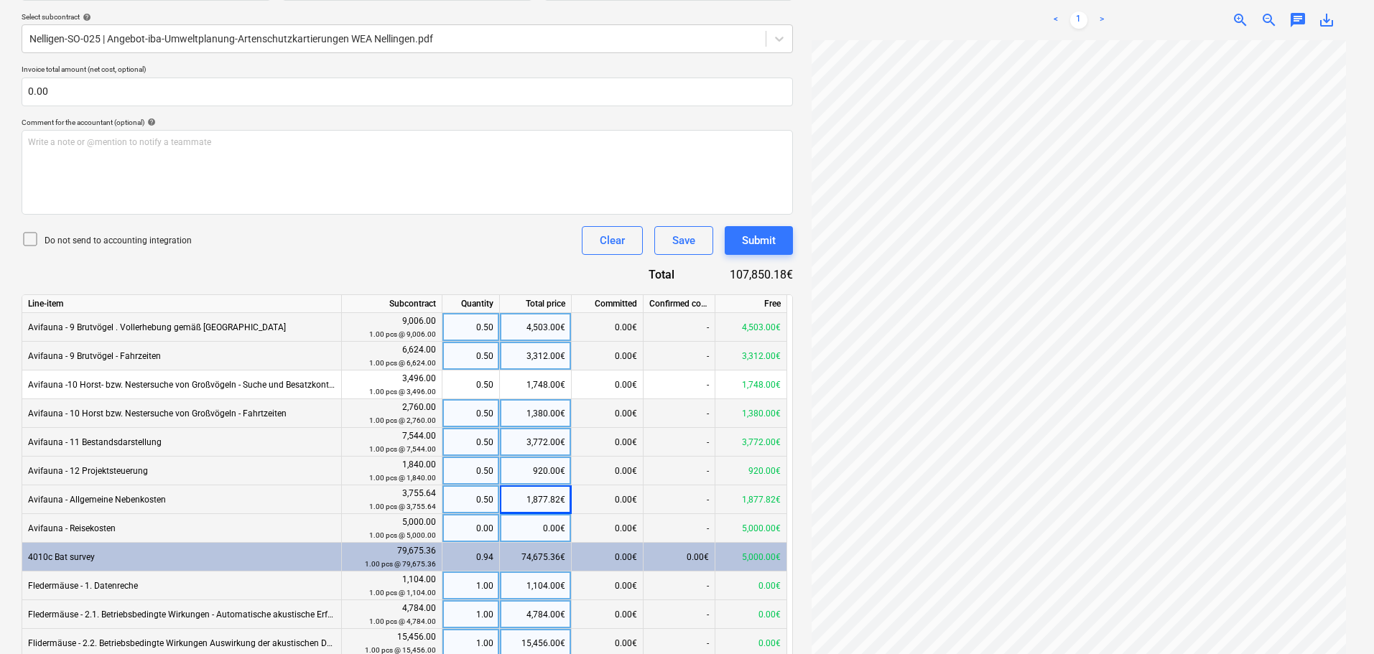
click at [477, 527] on div "0.00" at bounding box center [470, 528] width 45 height 29
type input "0.5"
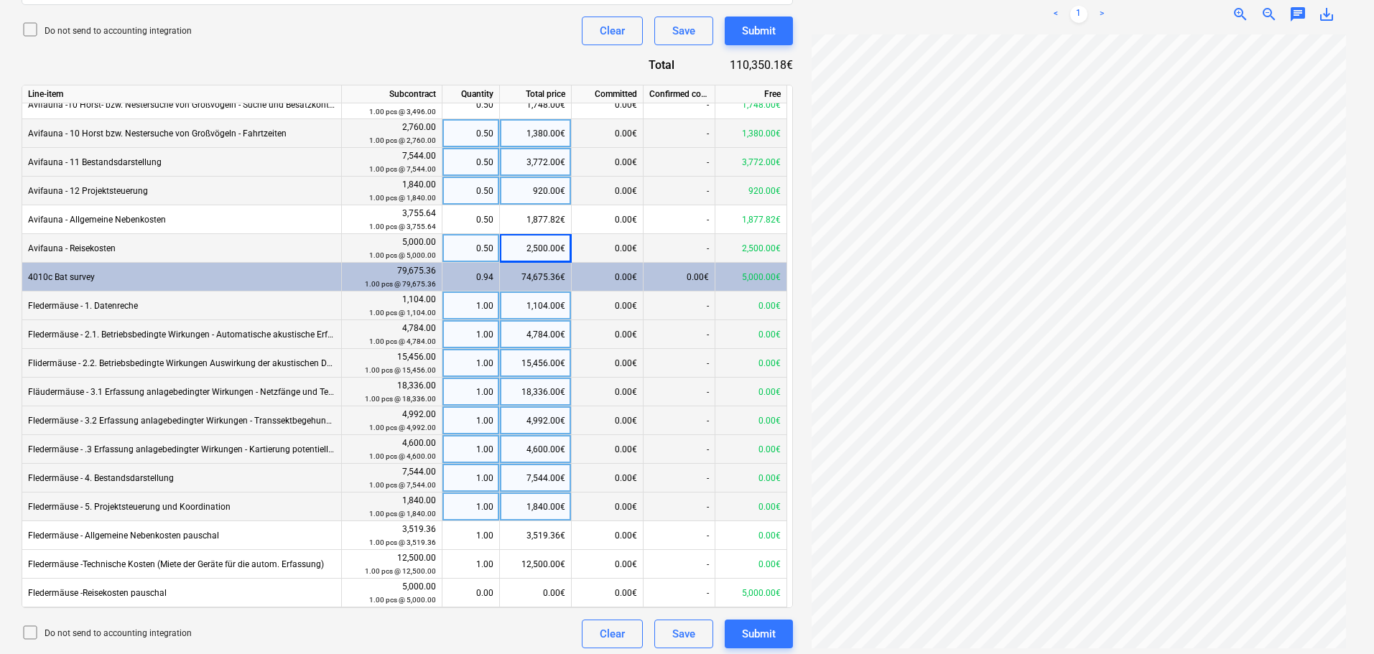
scroll to position [532, 0]
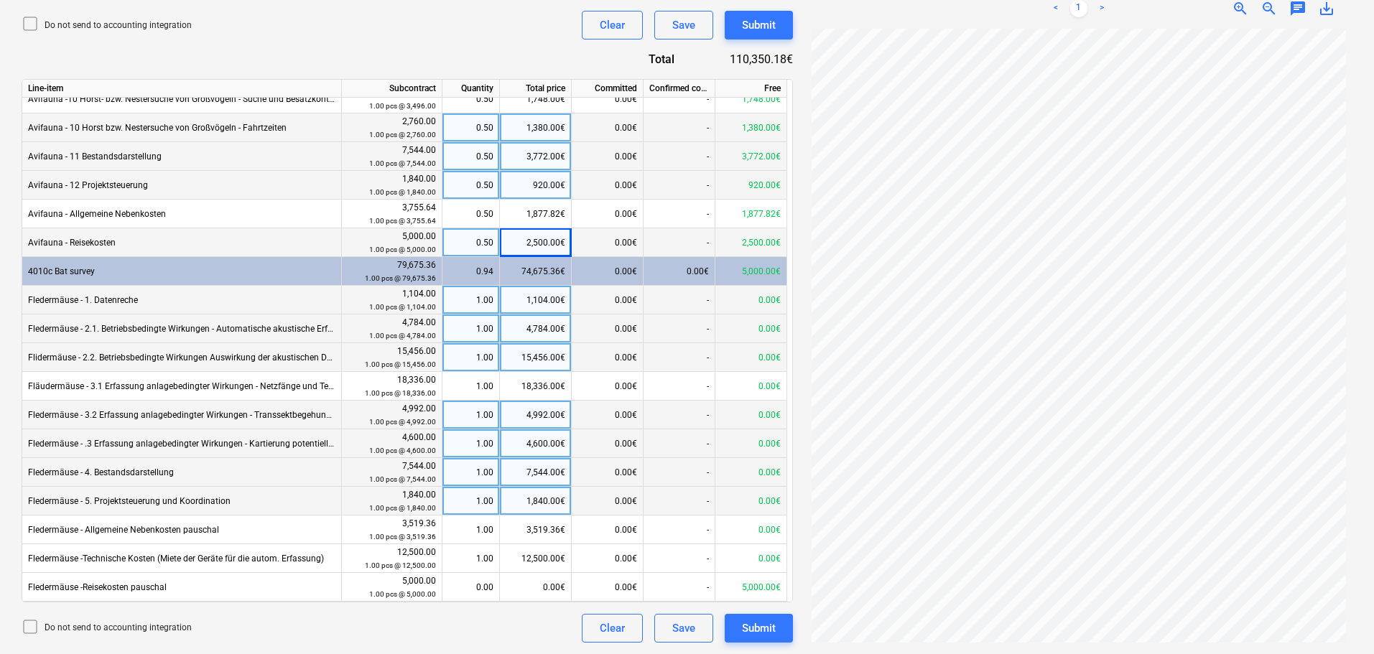
click at [471, 302] on div "1.00" at bounding box center [470, 300] width 45 height 29
type input "0.5"
click at [475, 323] on div "1.00" at bounding box center [470, 329] width 45 height 29
type input "0.5"
click at [479, 353] on div "1.00" at bounding box center [470, 357] width 45 height 29
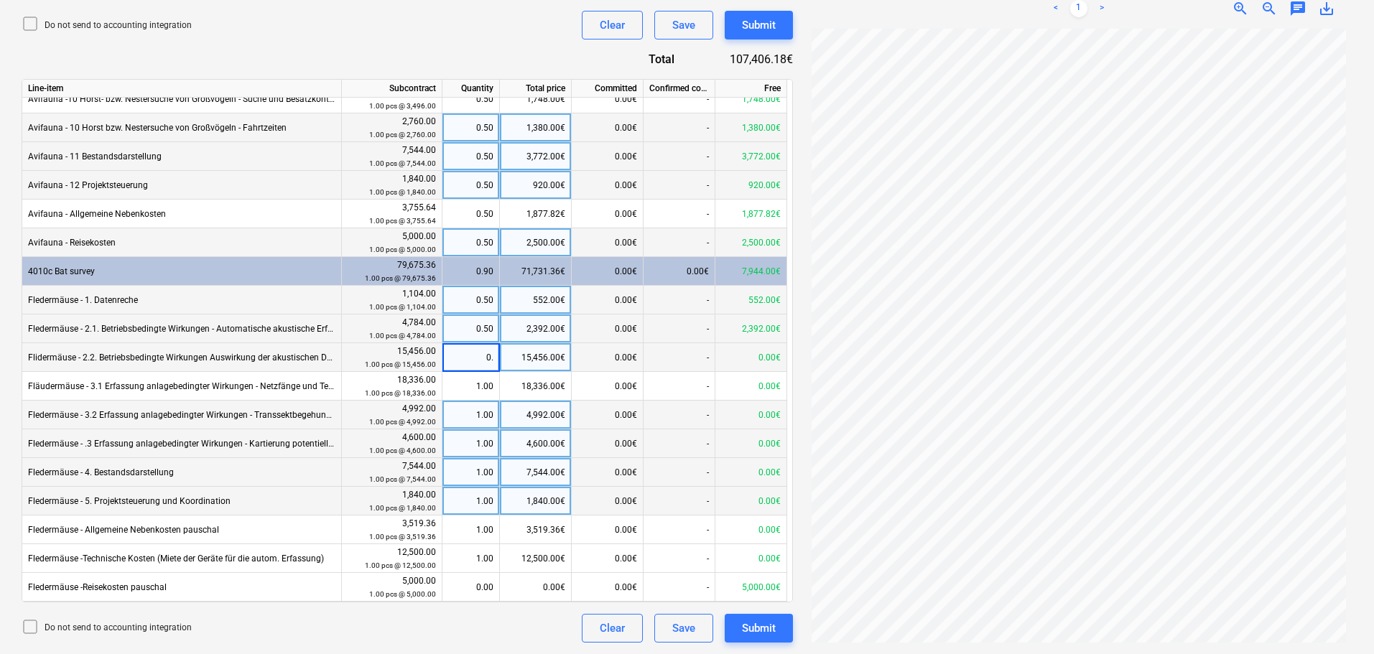
type input "0.5"
click at [477, 393] on div "1.00" at bounding box center [470, 386] width 45 height 29
type input "0.5"
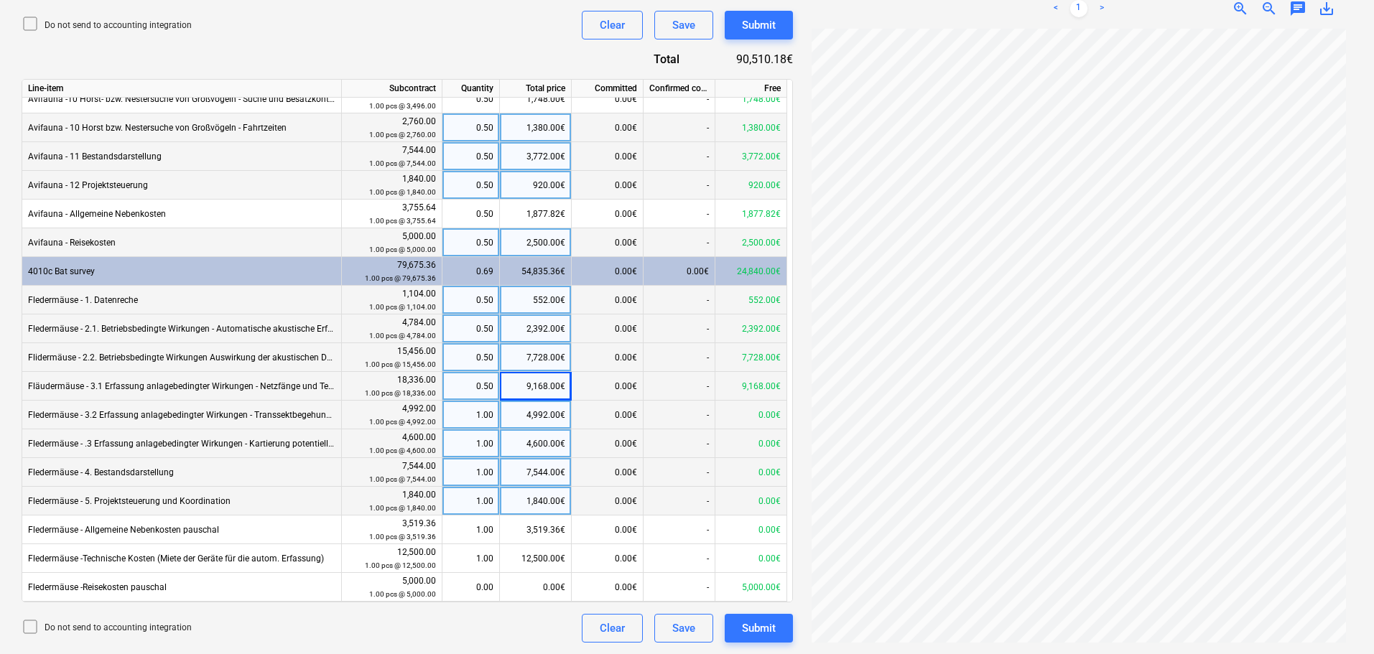
click at [474, 419] on div "1.00" at bounding box center [470, 415] width 45 height 29
type input "0.5"
click at [486, 437] on div "1.00" at bounding box center [470, 444] width 45 height 29
type input "0.5"
click at [476, 470] on div "1.00" at bounding box center [470, 472] width 45 height 29
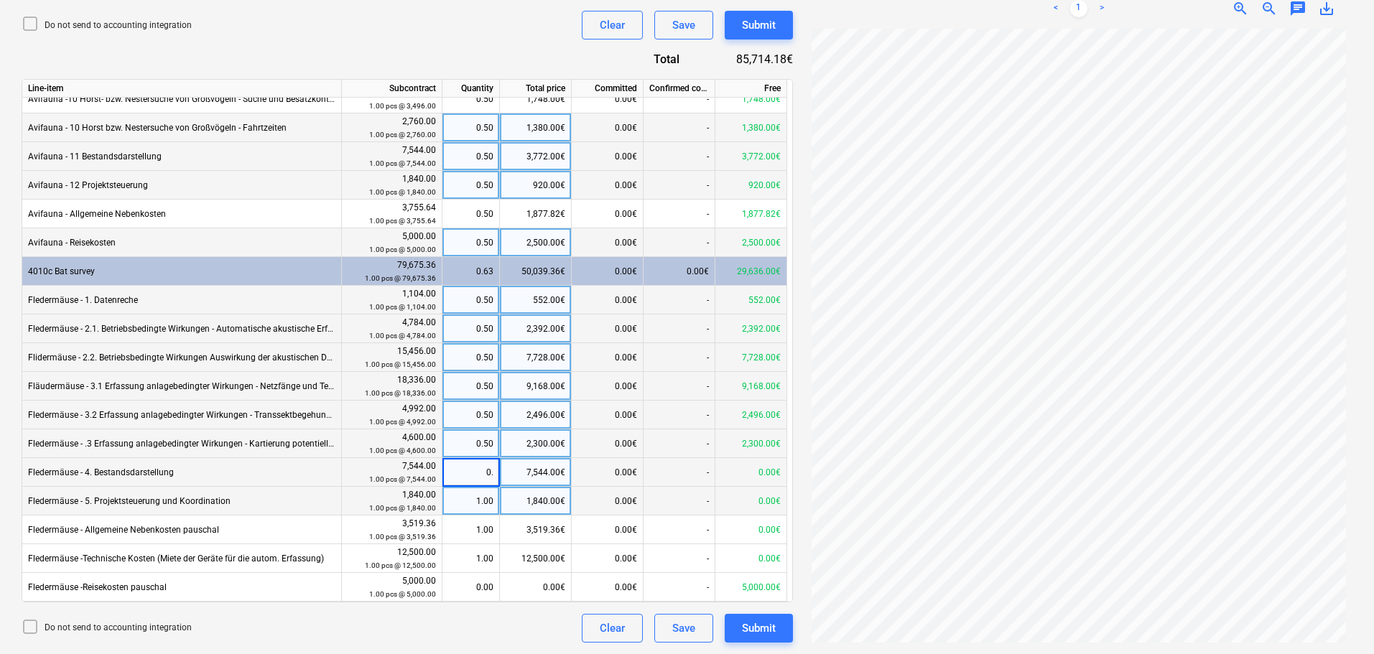
type input "0.5"
click at [465, 508] on div "1.00" at bounding box center [470, 501] width 45 height 29
type input "0.5"
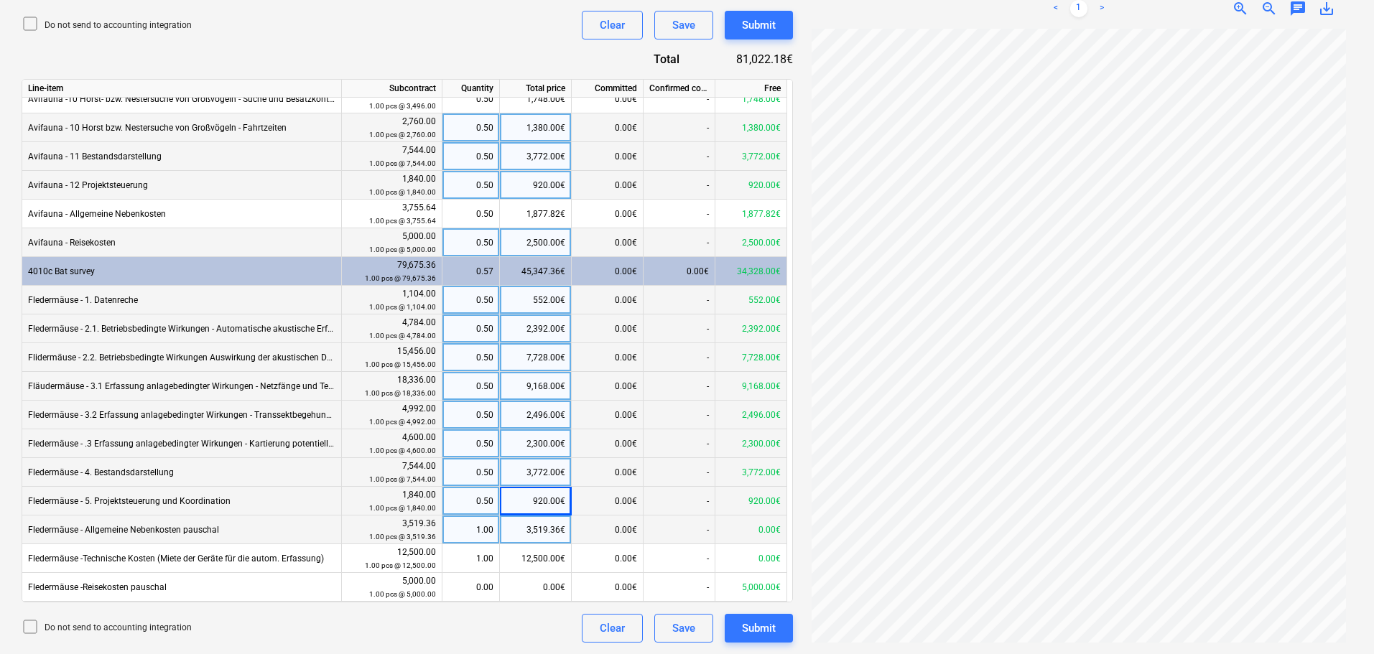
click at [465, 534] on div "1.00" at bounding box center [470, 530] width 45 height 29
type input "0.5"
click at [477, 555] on div "1.00" at bounding box center [470, 558] width 45 height 29
type input "0.5"
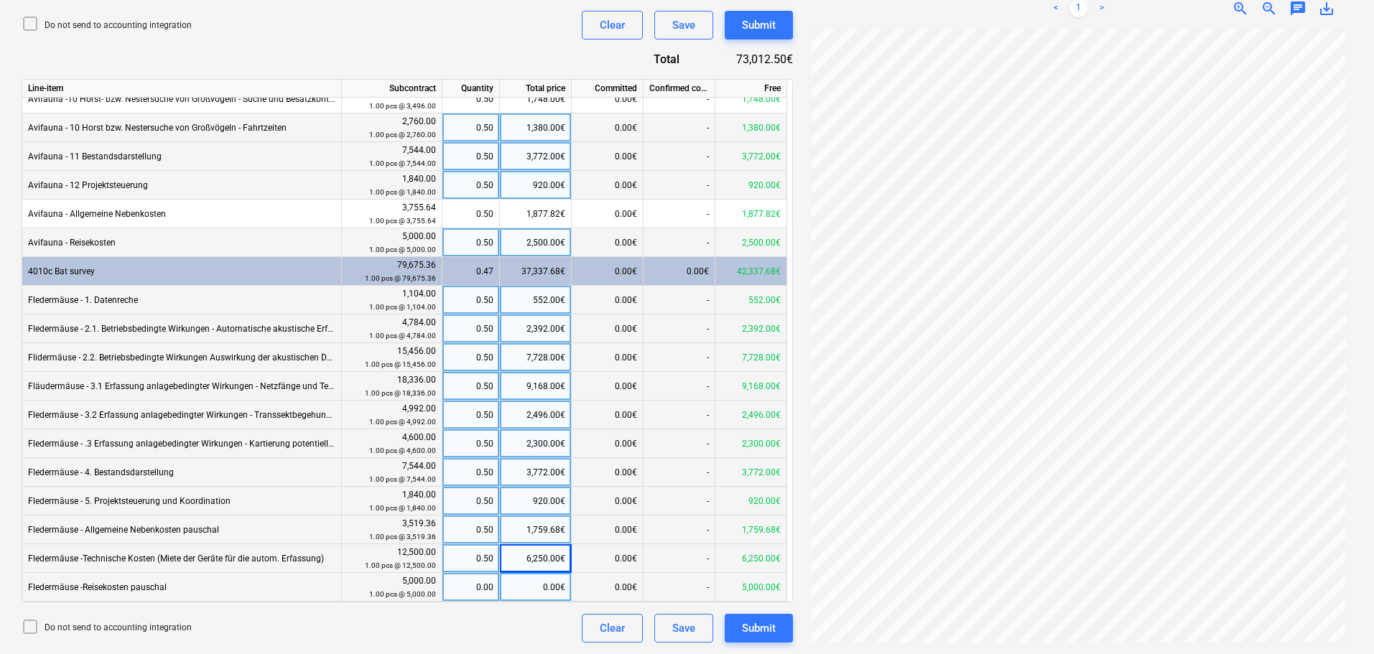
click at [475, 591] on div "0.00" at bounding box center [470, 587] width 45 height 29
type input "0.5"
click at [29, 629] on icon at bounding box center [30, 626] width 17 height 17
click at [758, 630] on div "Submit" at bounding box center [759, 628] width 34 height 19
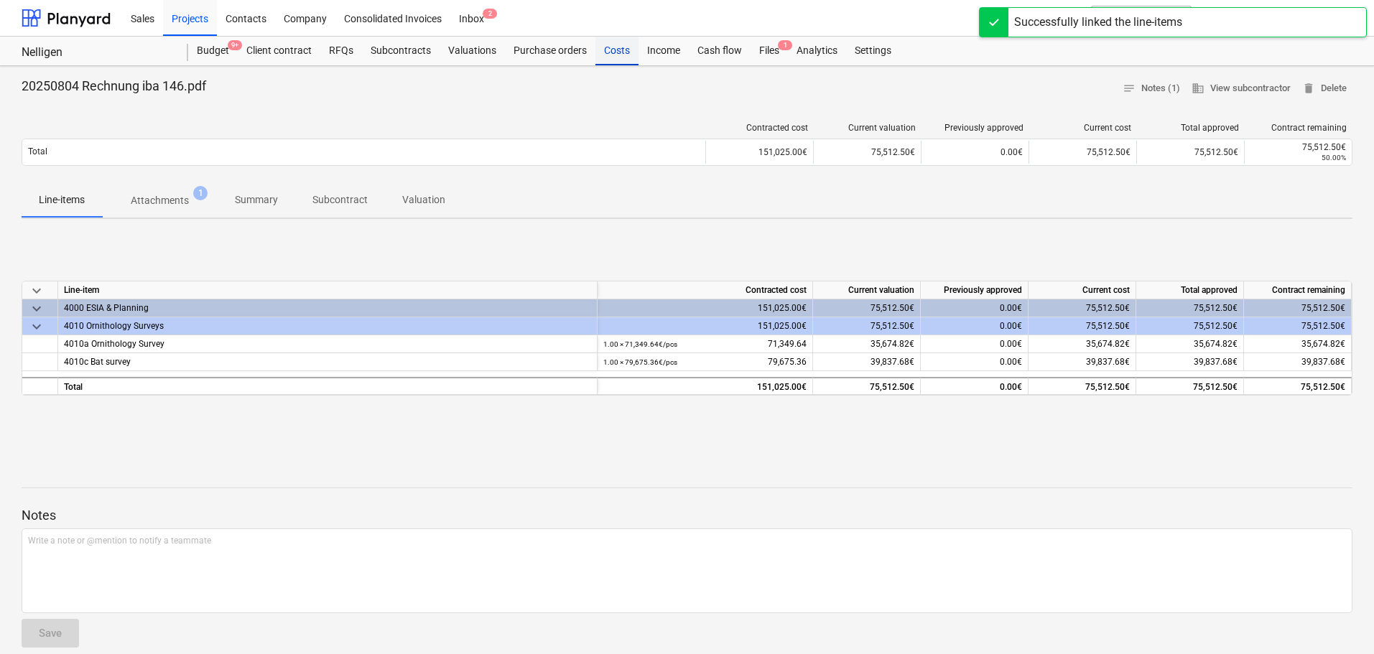
click at [611, 55] on div "Costs" at bounding box center [616, 51] width 43 height 29
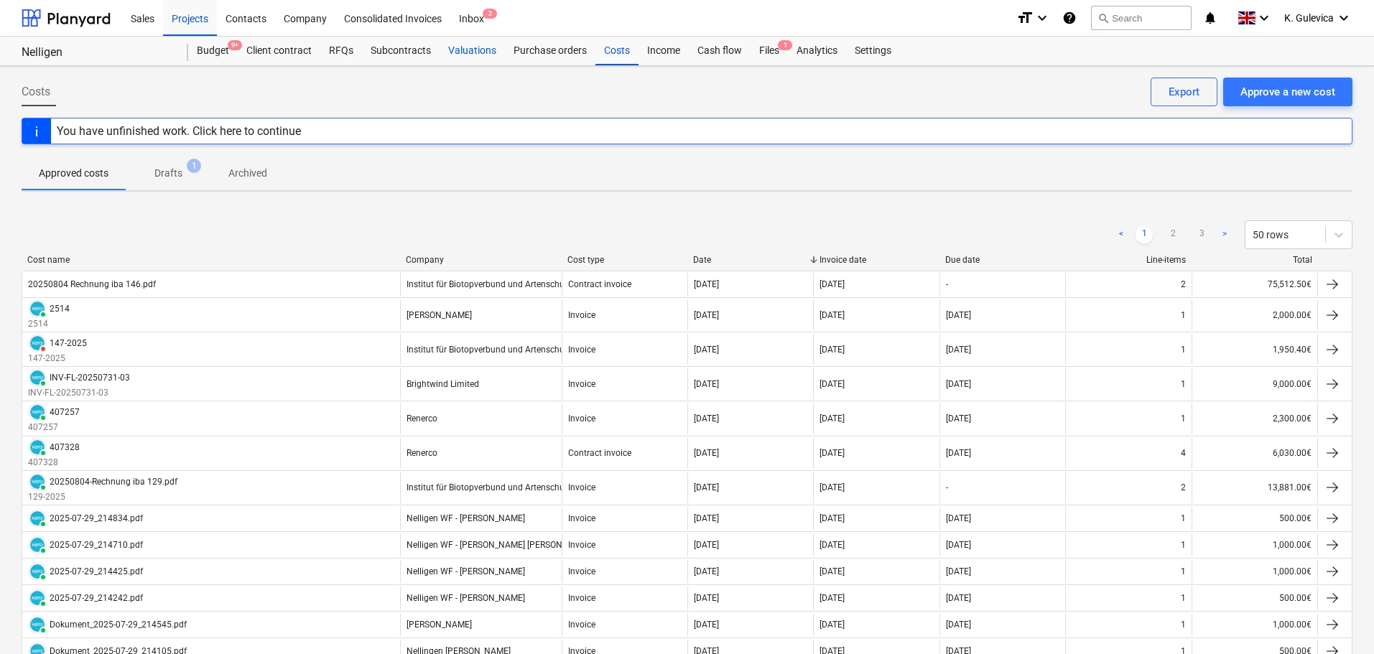
click at [462, 51] on div "Valuations" at bounding box center [472, 51] width 65 height 29
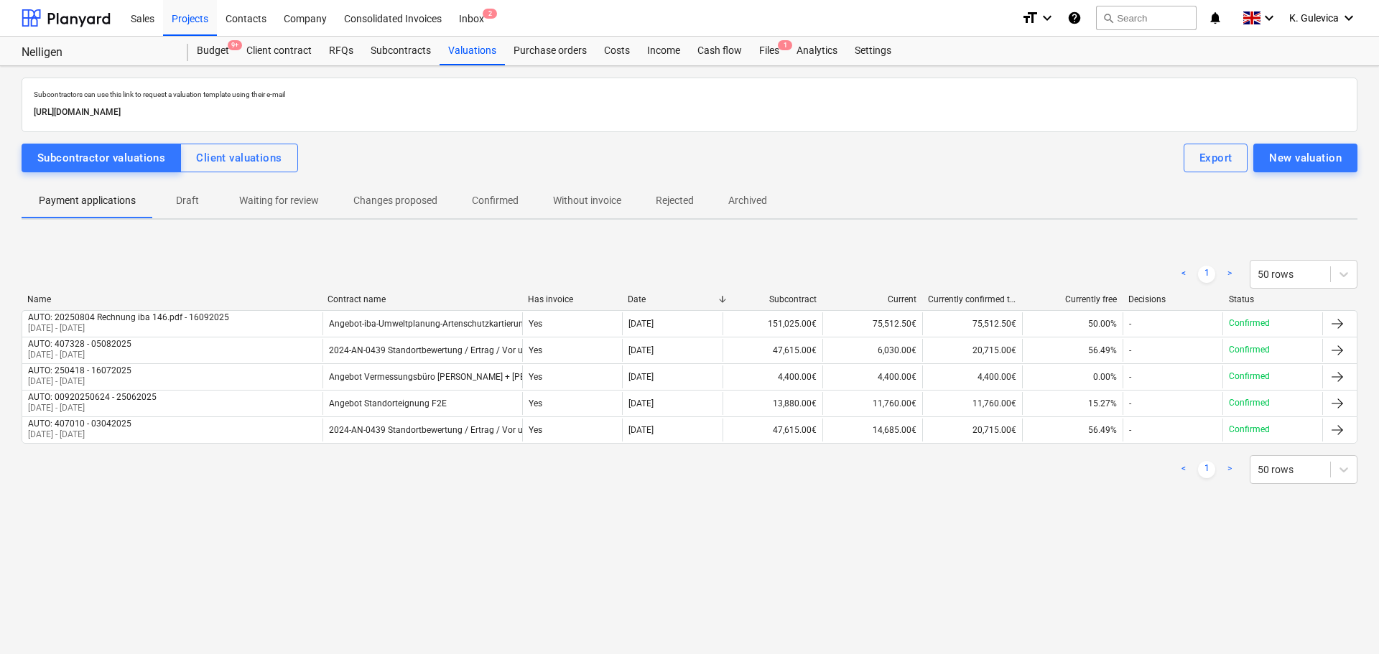
click at [500, 197] on p "Confirmed" at bounding box center [495, 200] width 47 height 15
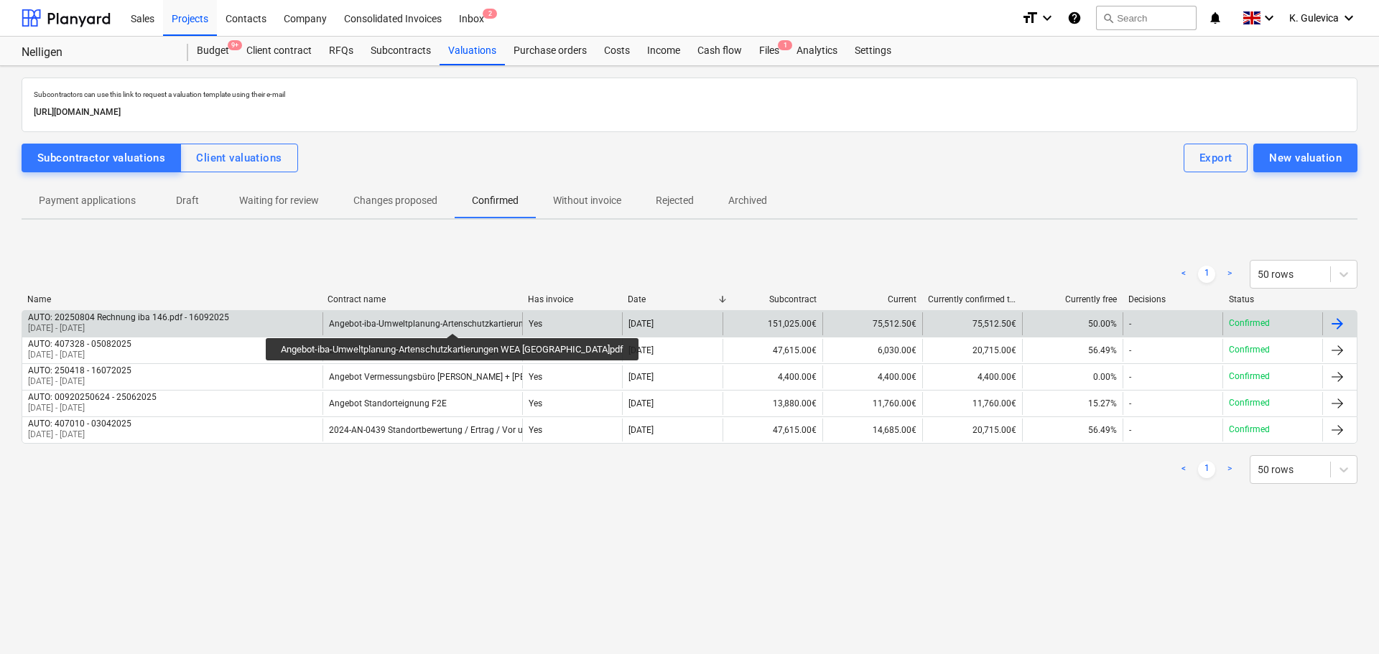
click at [432, 320] on div "Angebot-iba-Umweltplanung-Artenschutzkartierungen WEA [GEOGRAPHIC_DATA]pdf" at bounding box center [493, 324] width 328 height 10
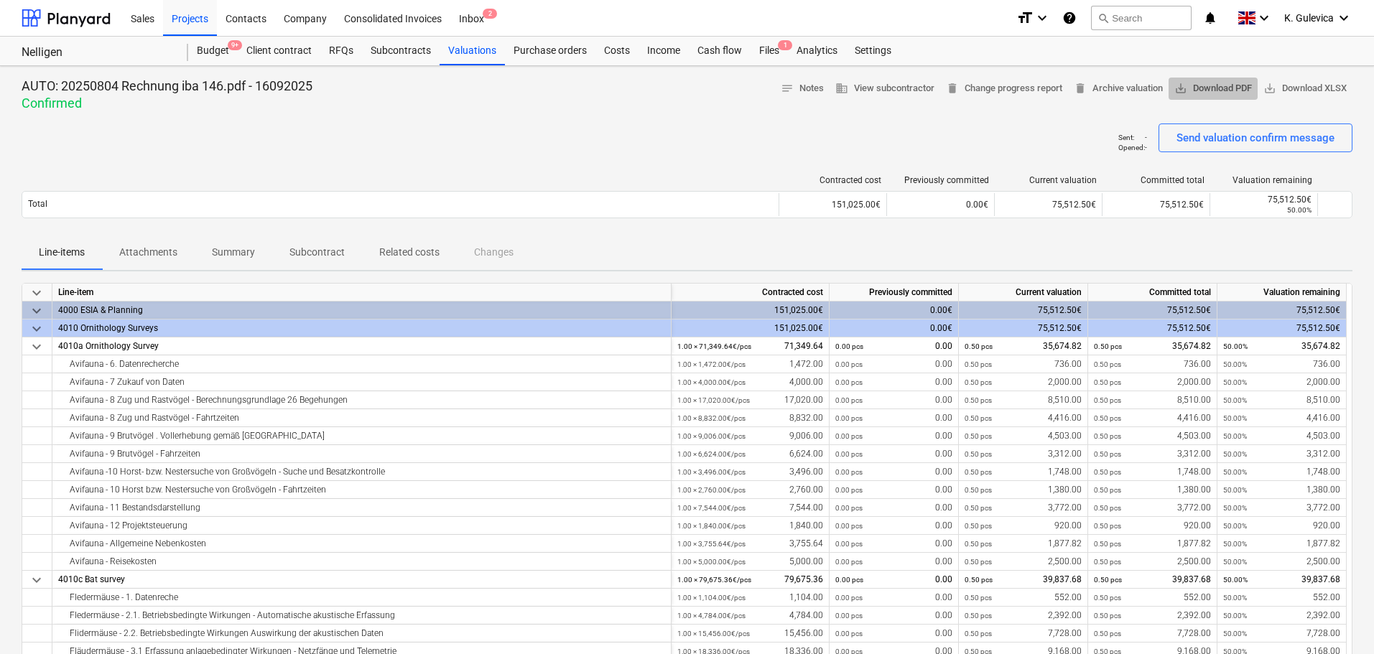
click at [1223, 89] on span "save_alt Download PDF" at bounding box center [1213, 88] width 78 height 17
click at [616, 172] on div "Contracted cost Previously committed Current valuation Committed total Valuatio…" at bounding box center [687, 200] width 1331 height 72
click at [614, 45] on div "Costs" at bounding box center [616, 51] width 43 height 29
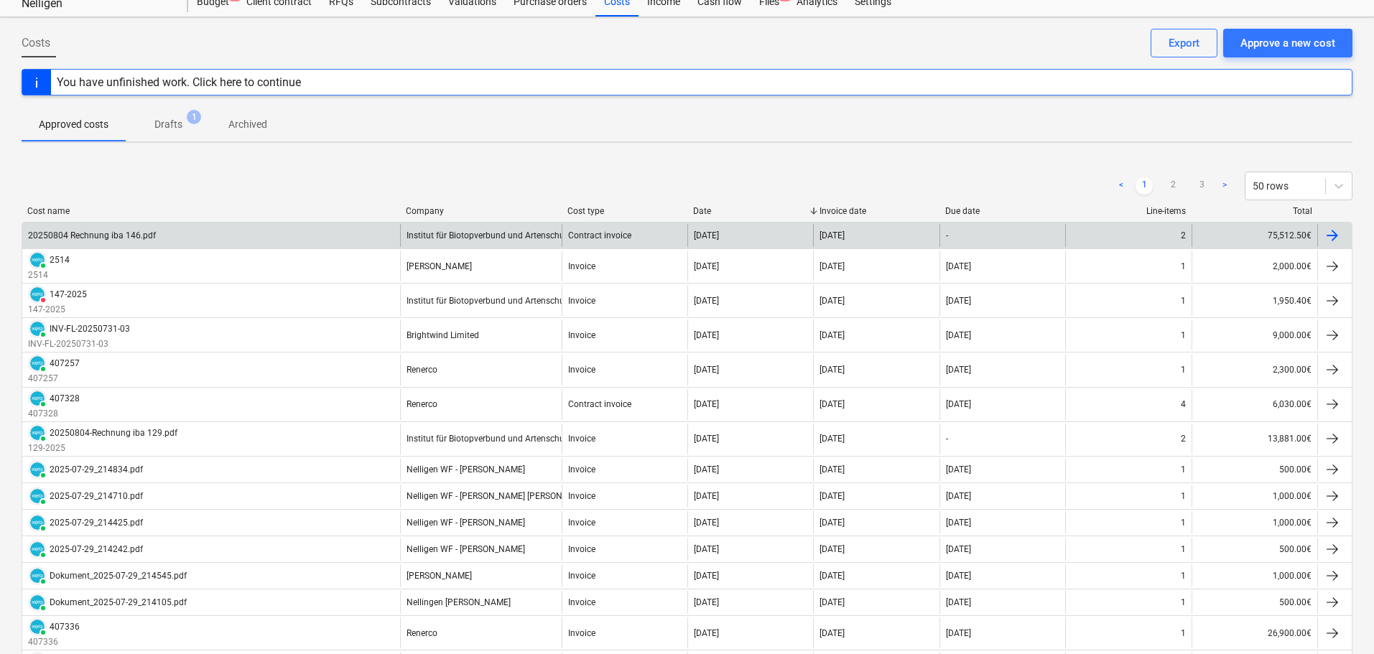
scroll to position [72, 0]
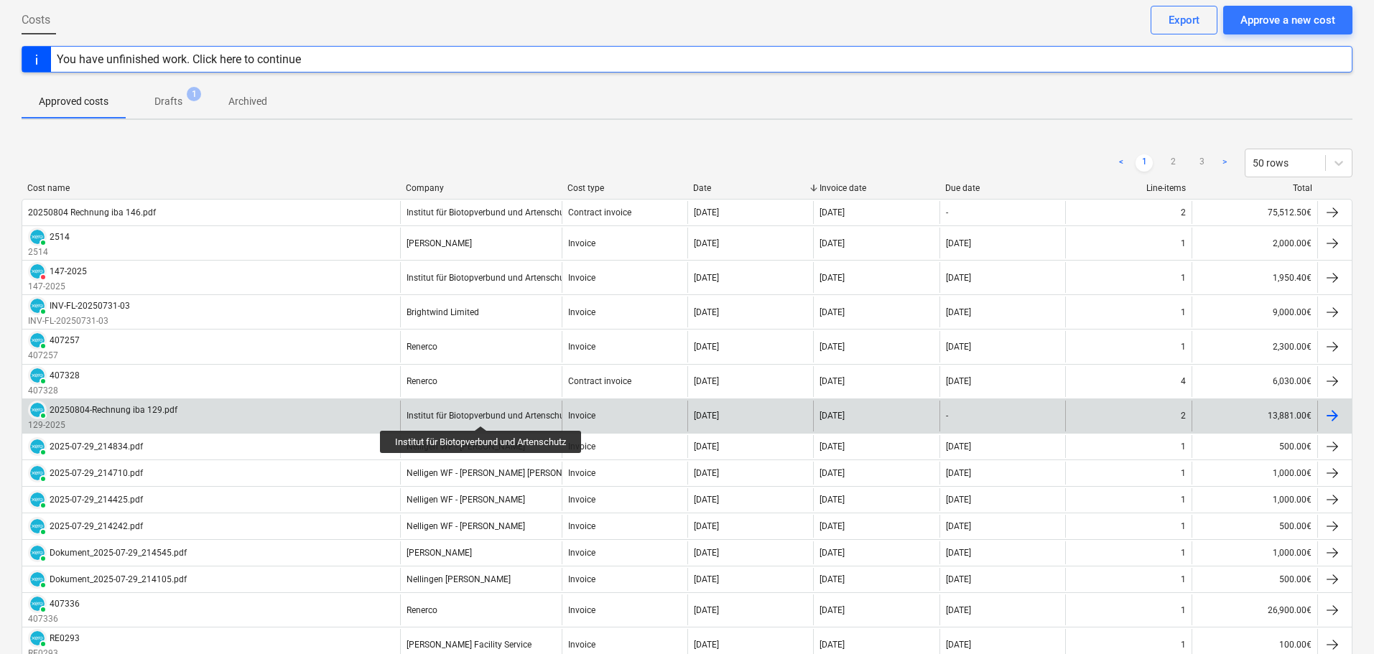
click at [483, 413] on div "Institut für Biotopverbund und Artenschutz" at bounding box center [489, 416] width 165 height 10
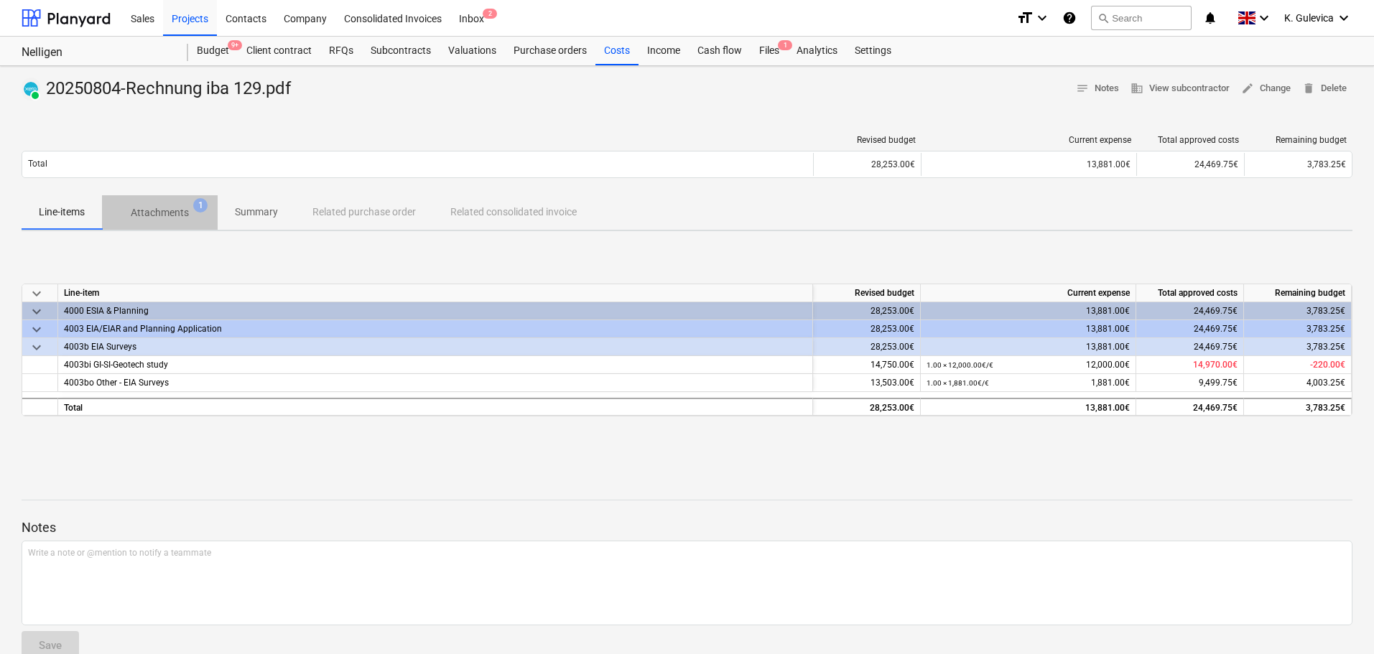
click at [170, 214] on p "Attachments" at bounding box center [160, 212] width 58 height 15
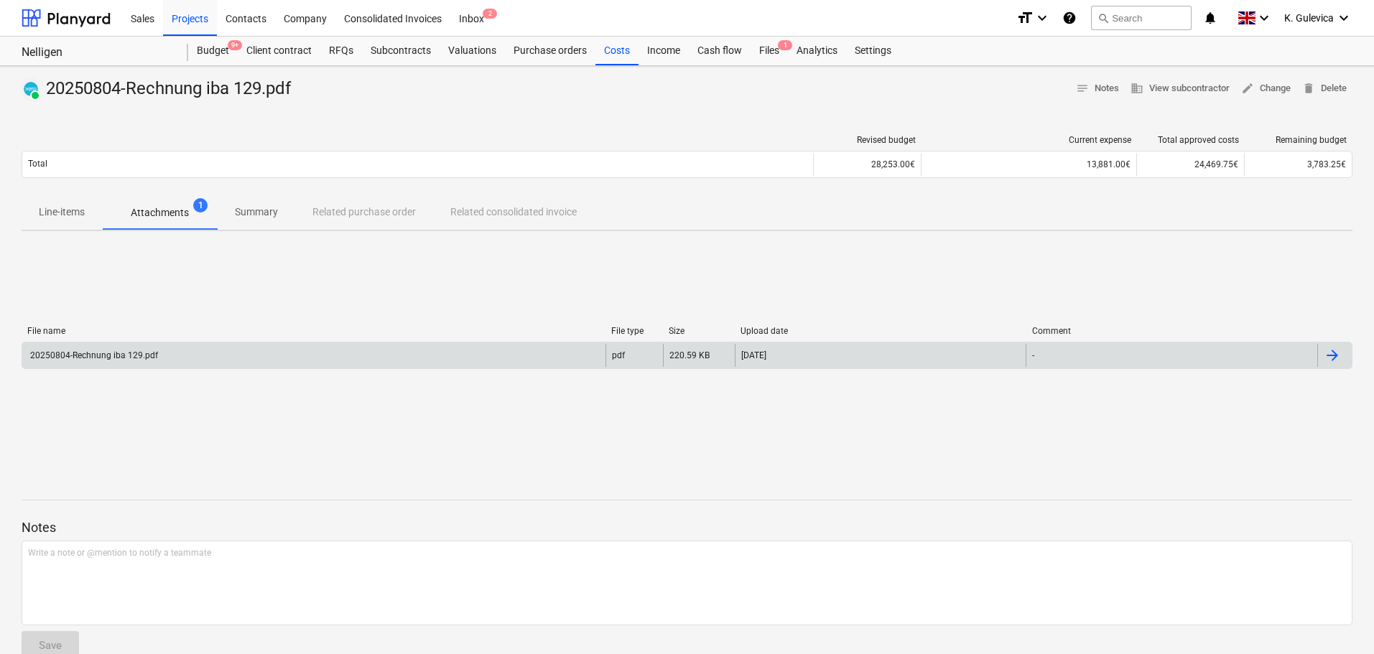
click at [511, 351] on div "20250804-Rechnung iba 129.pdf" at bounding box center [313, 355] width 583 height 23
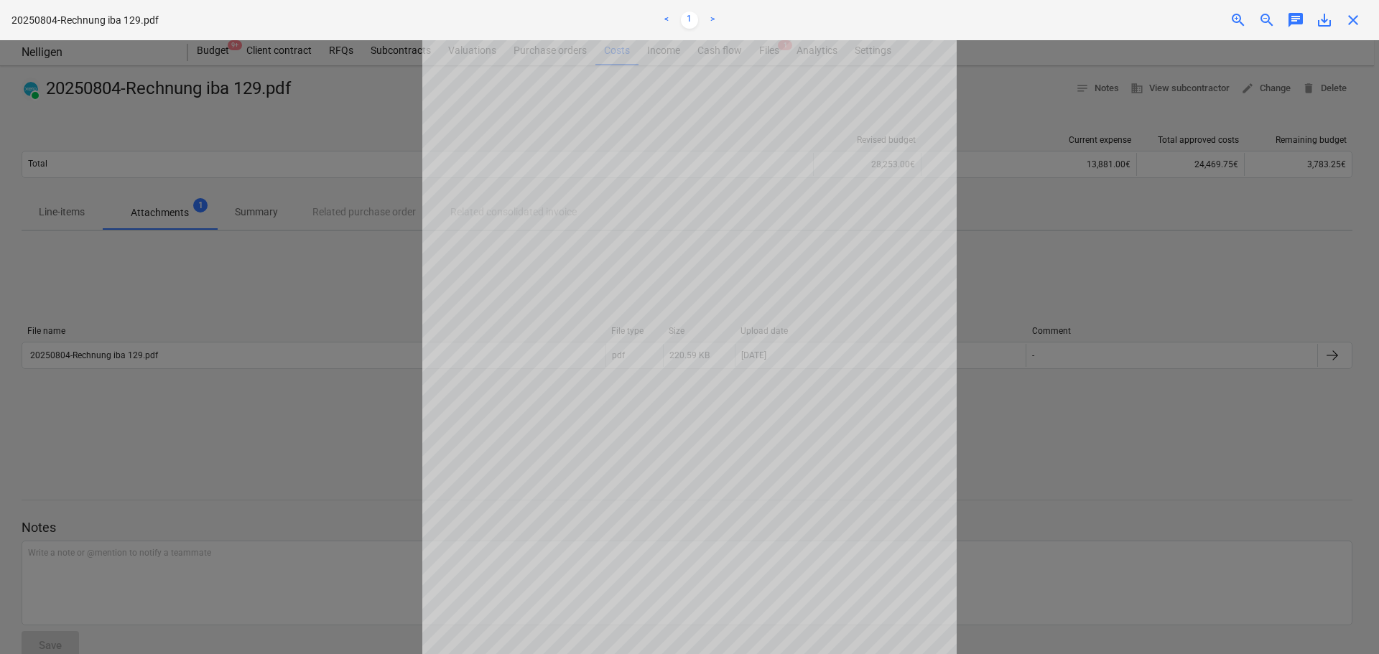
click at [1324, 19] on span "save_alt" at bounding box center [1324, 19] width 17 height 17
drag, startPoint x: 1357, startPoint y: 14, endPoint x: 1316, endPoint y: 40, distance: 48.4
click at [1357, 14] on span "close" at bounding box center [1353, 19] width 17 height 17
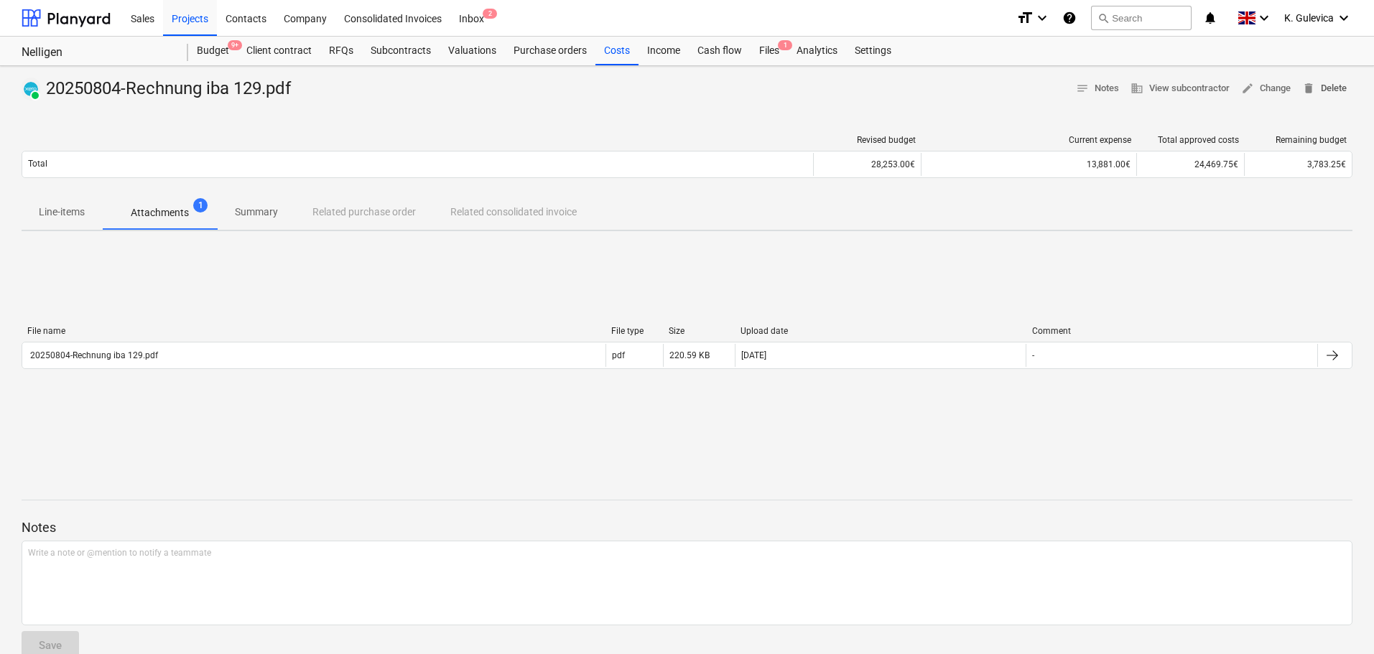
click at [1332, 86] on span "delete Delete" at bounding box center [1324, 88] width 45 height 17
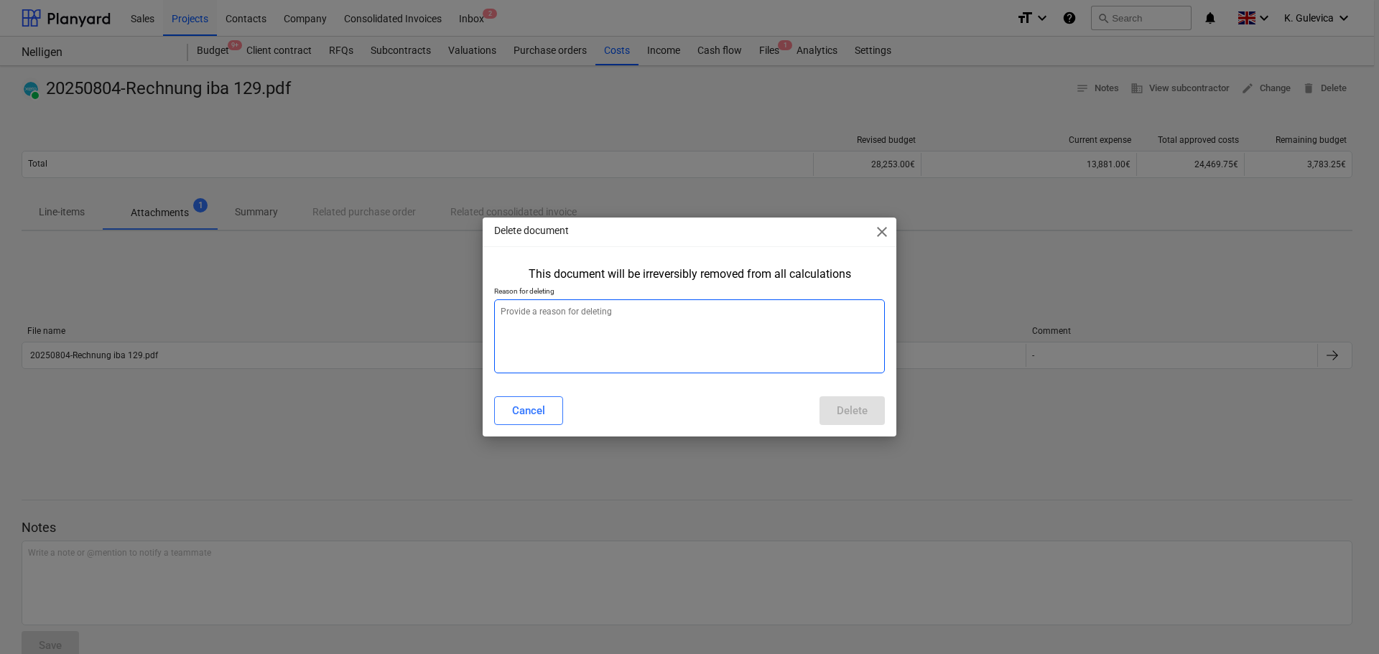
click at [649, 329] on textarea at bounding box center [689, 337] width 391 height 74
type textarea "x"
type textarea "h"
type textarea "x"
type textarea "ha"
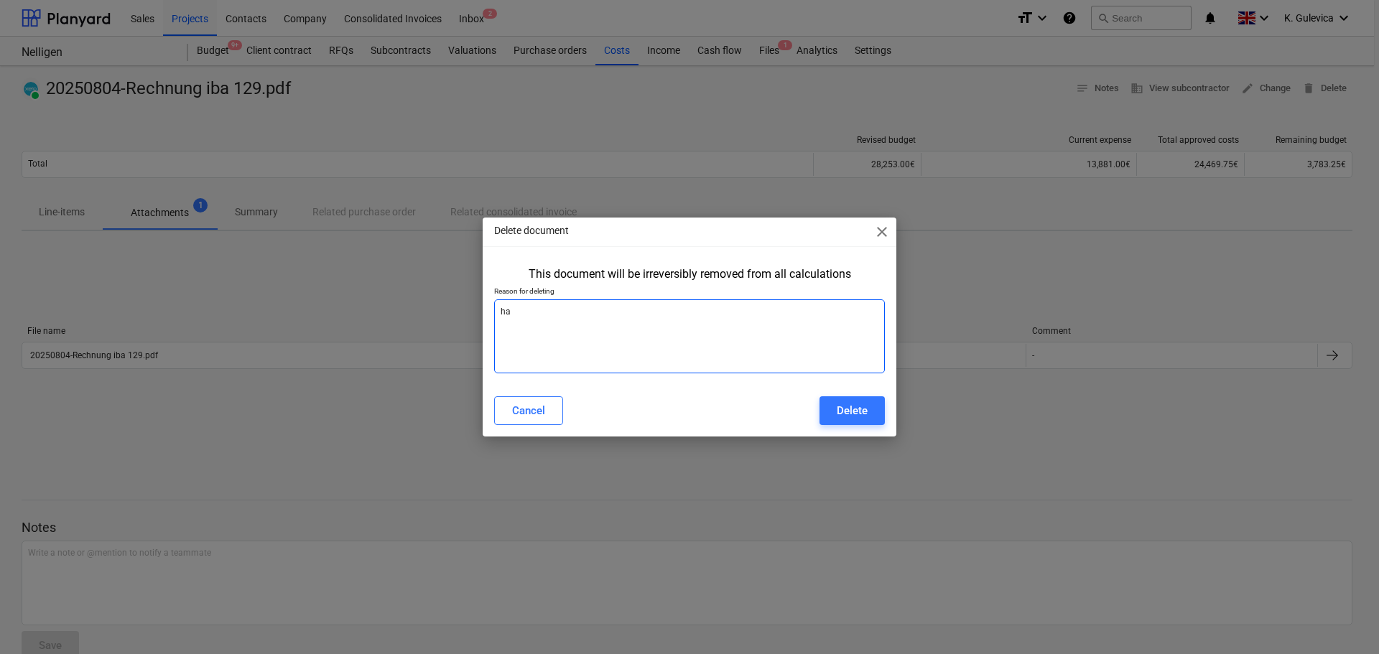
type textarea "x"
type textarea "hav"
type textarea "x"
type textarea "have"
type textarea "x"
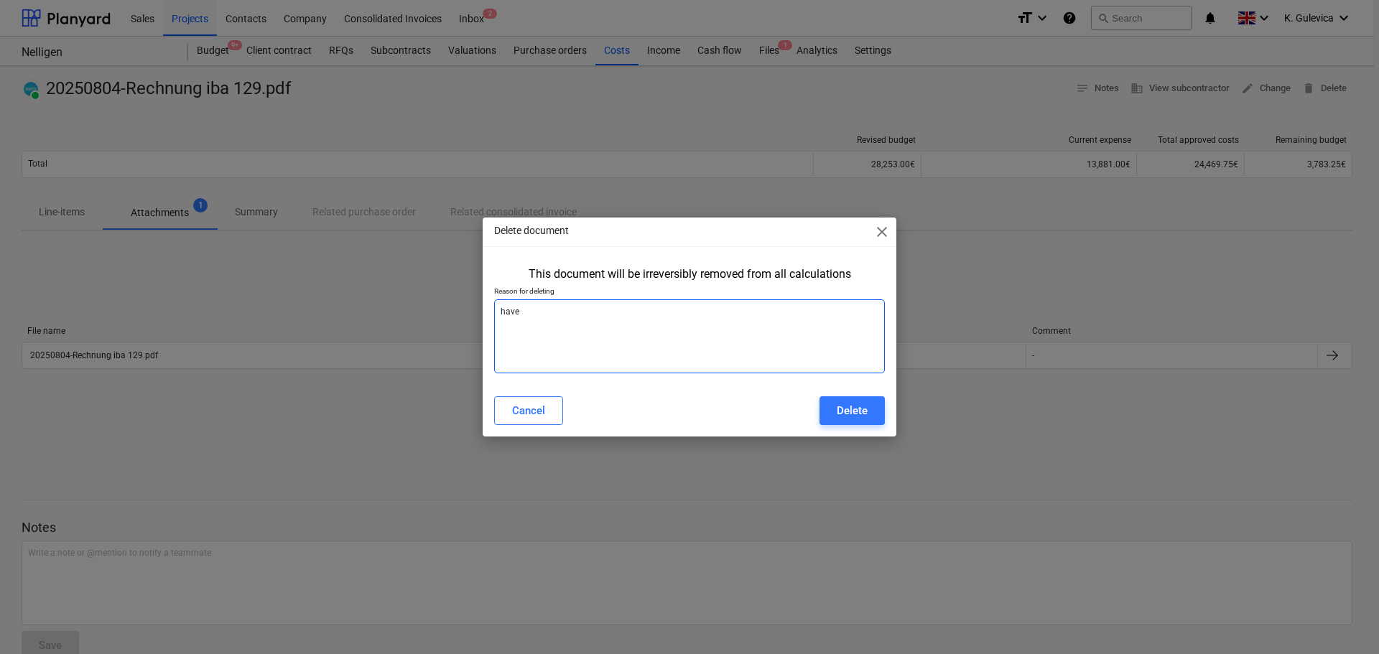
type textarea "have"
type textarea "x"
type textarea "have S"
type textarea "x"
type textarea "have SO"
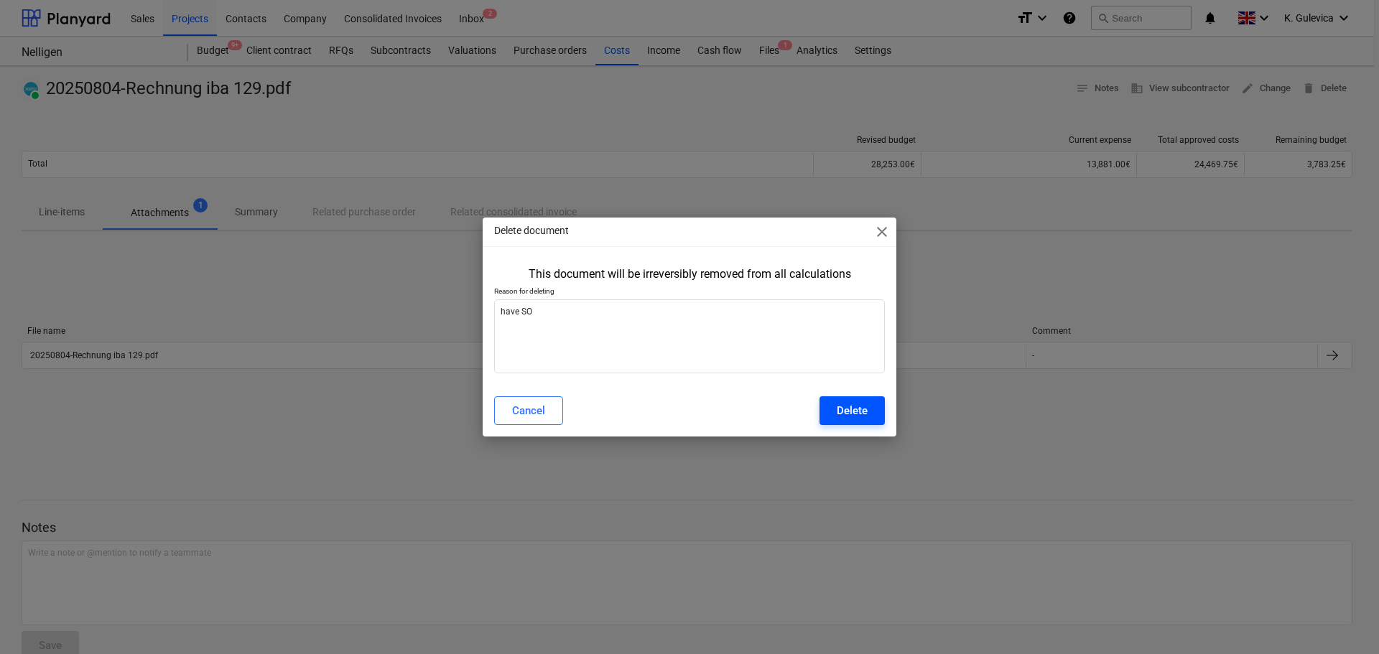
click at [860, 415] on div "Delete" at bounding box center [852, 411] width 31 height 19
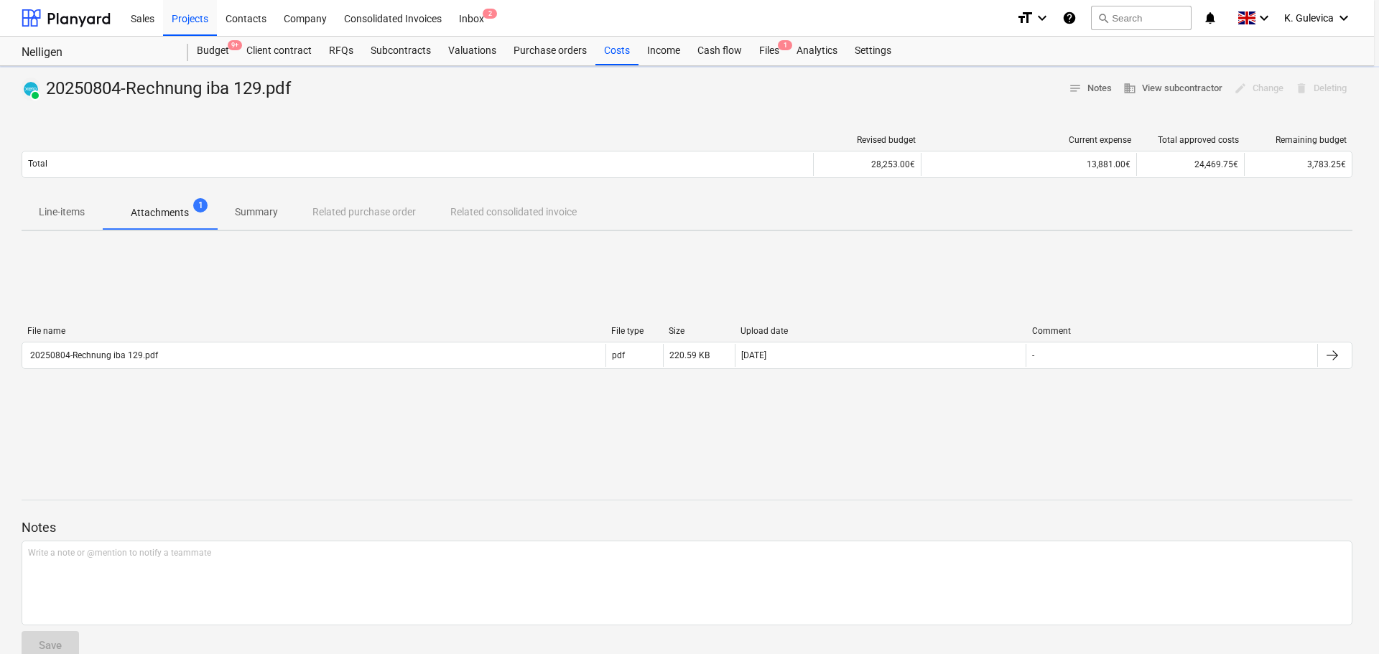
type textarea "x"
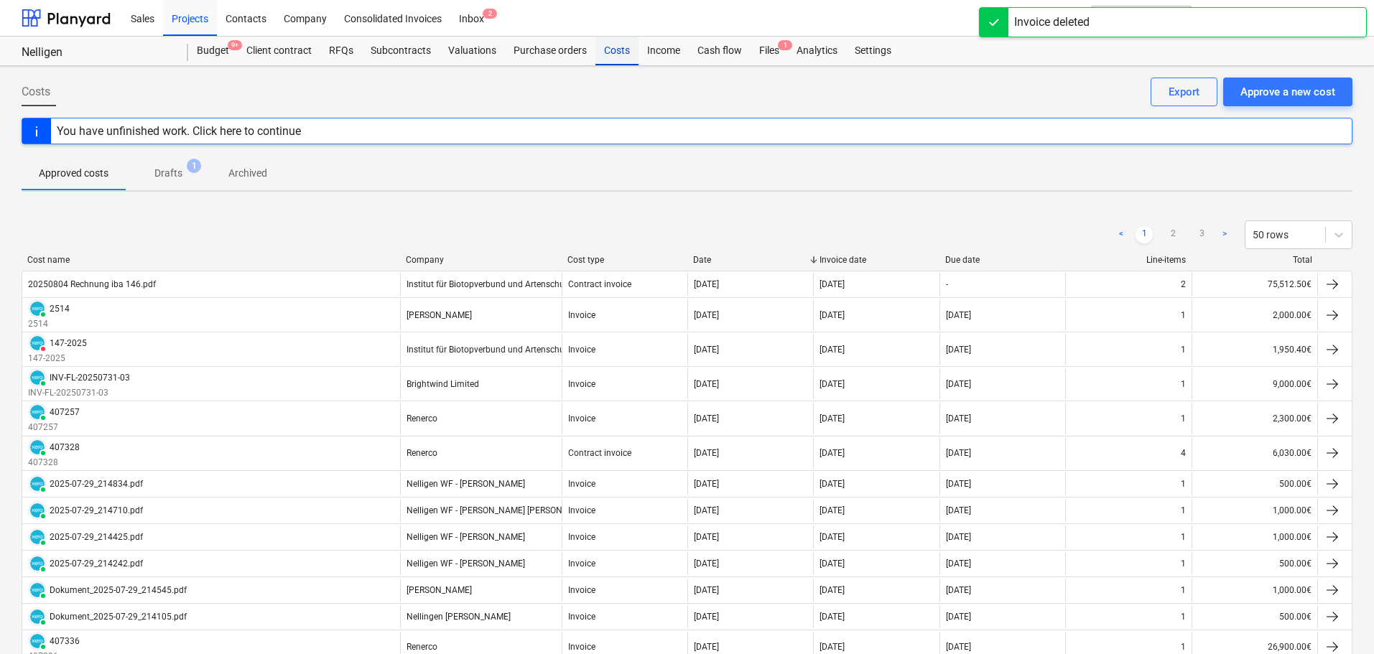
drag, startPoint x: 607, startPoint y: 52, endPoint x: 622, endPoint y: 54, distance: 15.2
click at [607, 52] on div "Costs" at bounding box center [616, 51] width 43 height 29
click at [1307, 89] on div "Approve a new cost" at bounding box center [1287, 92] width 95 height 19
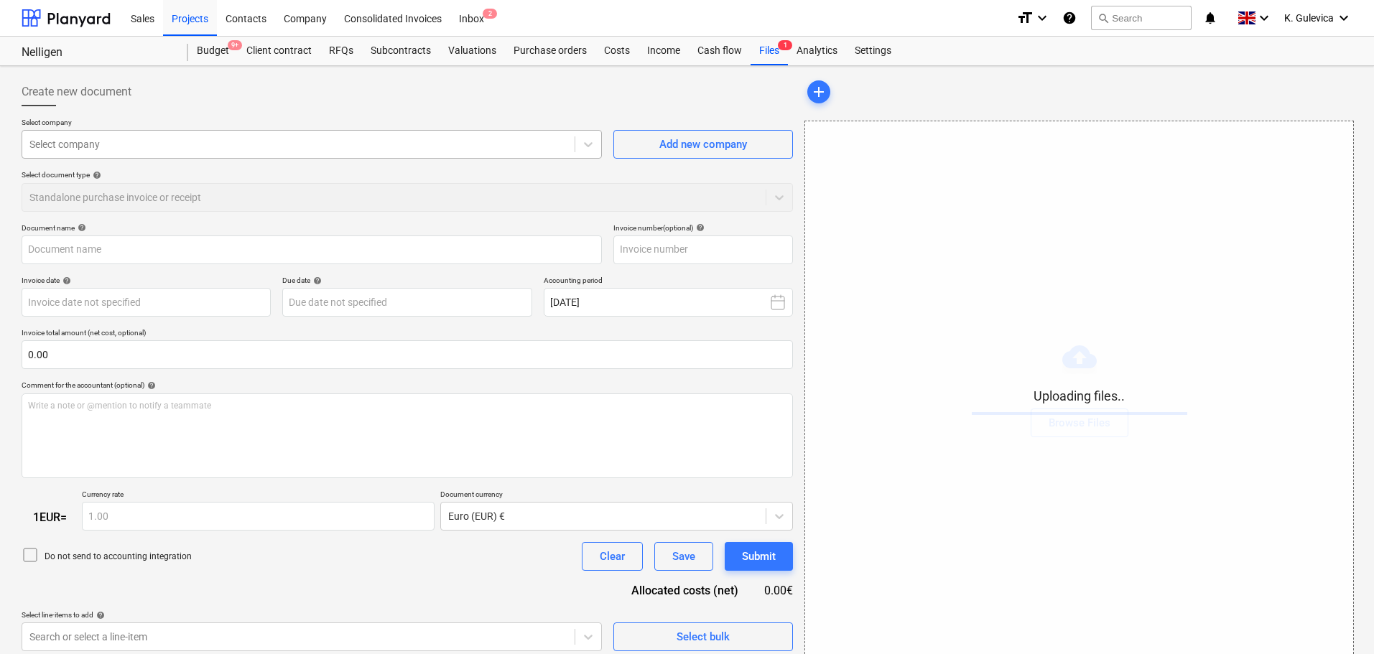
click at [231, 144] on div at bounding box center [298, 144] width 538 height 14
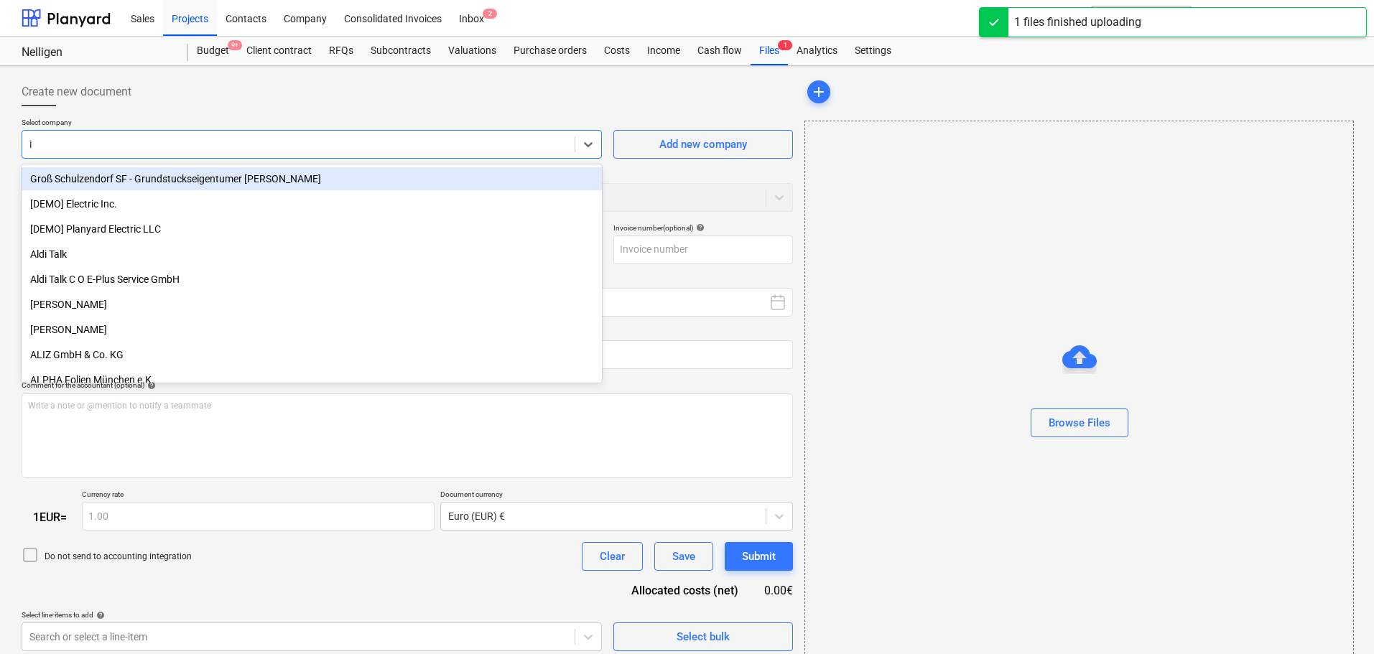
type input "in"
type input "20250804-Rechnung iba 129.pdf"
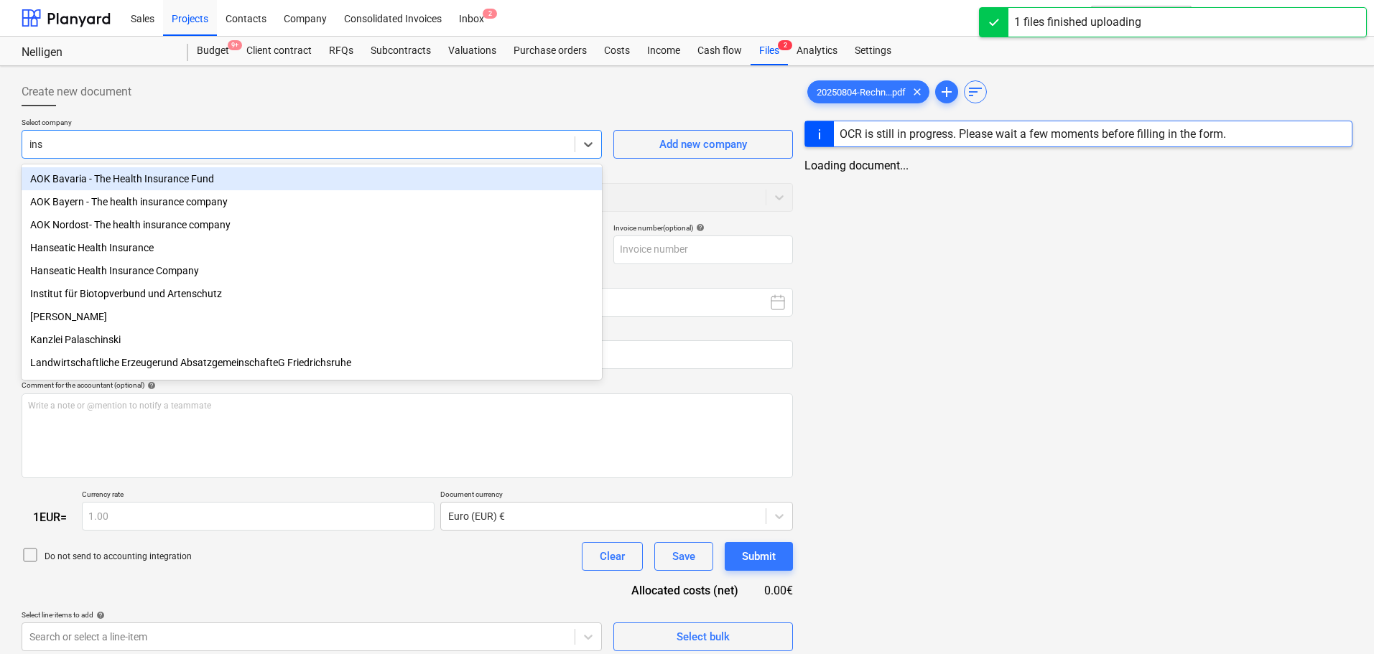
type input "inst"
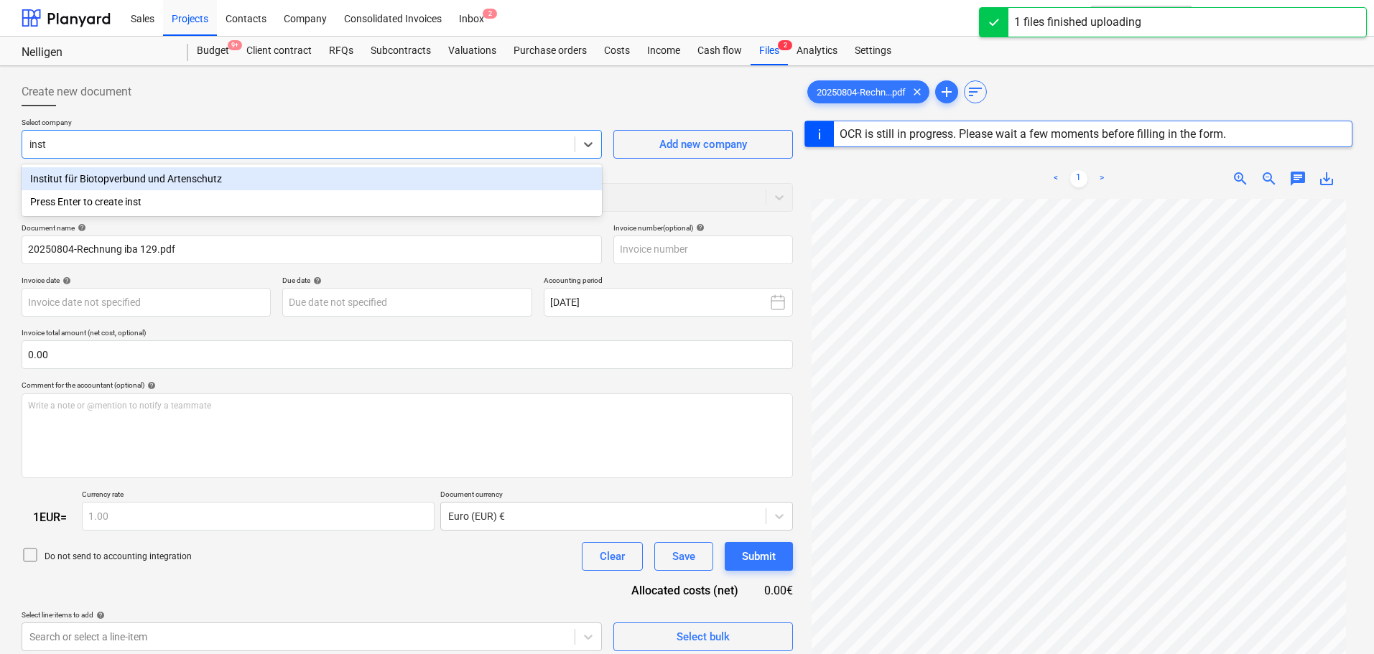
click at [205, 173] on div "Institut für Biotopverbund und Artenschutz" at bounding box center [312, 178] width 580 height 23
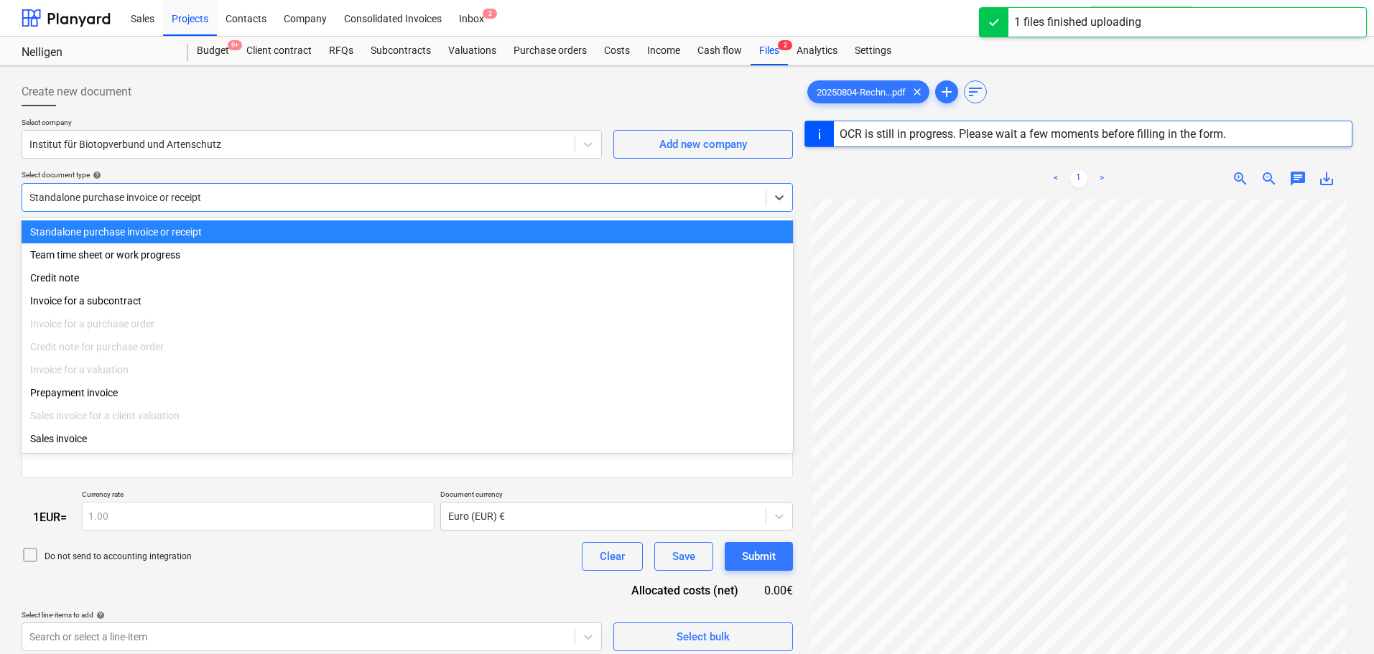
click at [272, 195] on div at bounding box center [393, 197] width 729 height 14
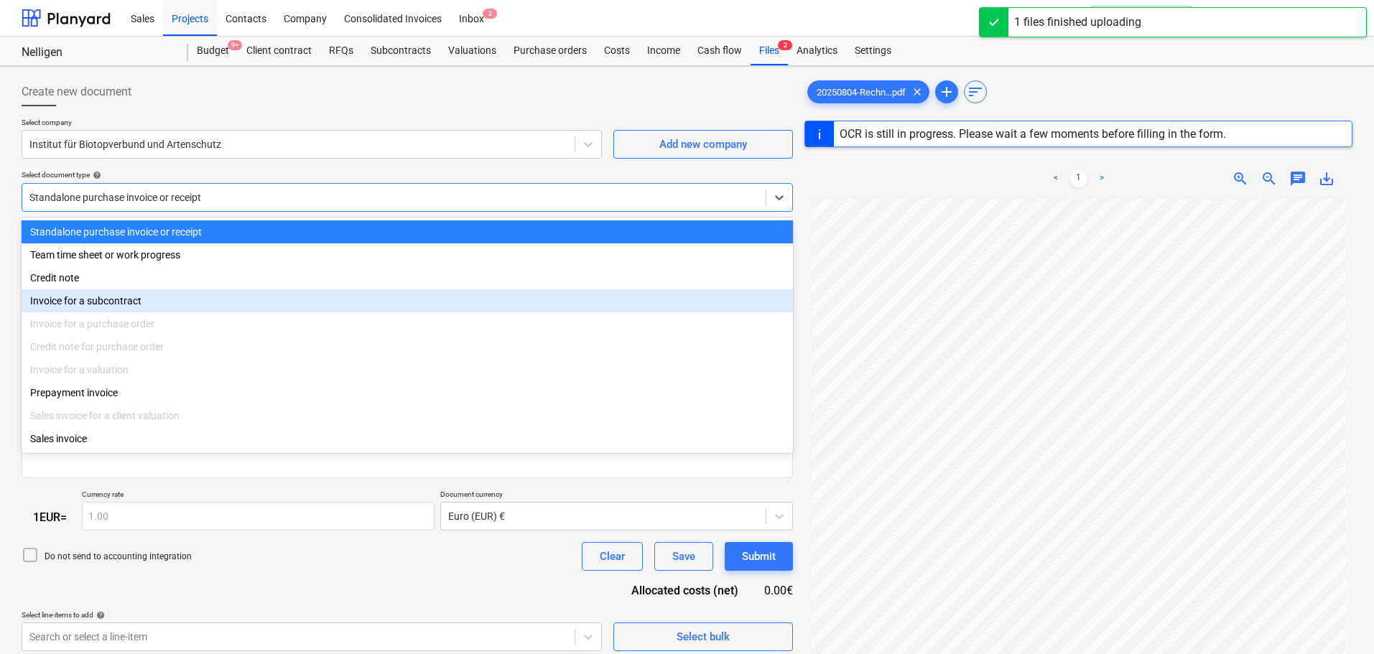
click at [174, 304] on div "Invoice for a subcontract" at bounding box center [407, 300] width 771 height 23
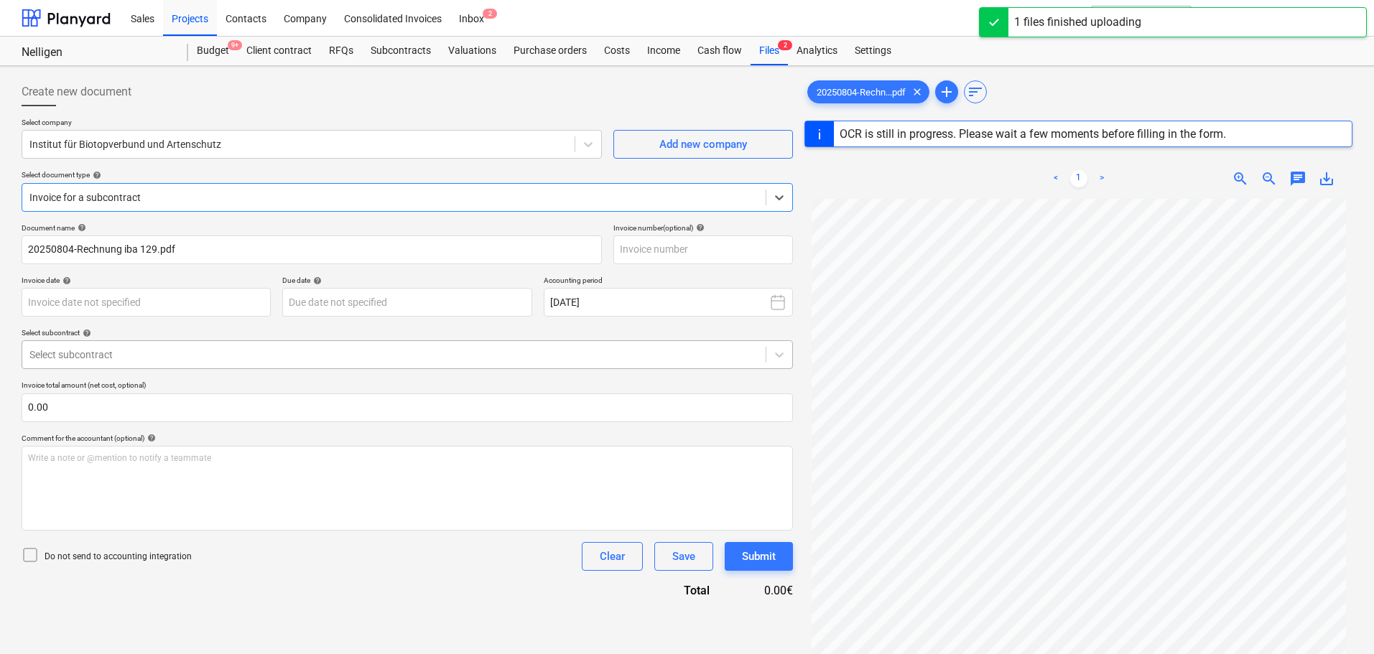
click at [201, 351] on div at bounding box center [393, 355] width 729 height 14
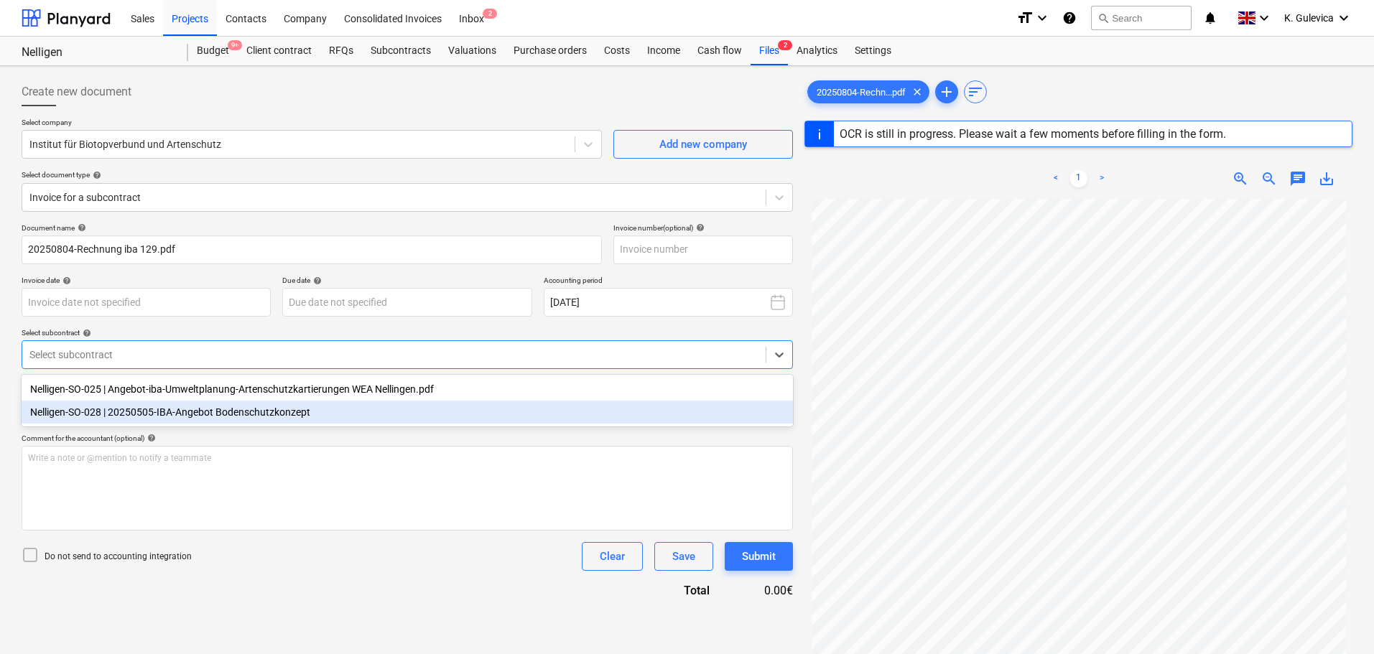
click at [205, 415] on div "Nelligen-SO-028 | 20250505-IBA-Angebot Bodenschutzkonzept" at bounding box center [407, 412] width 771 height 23
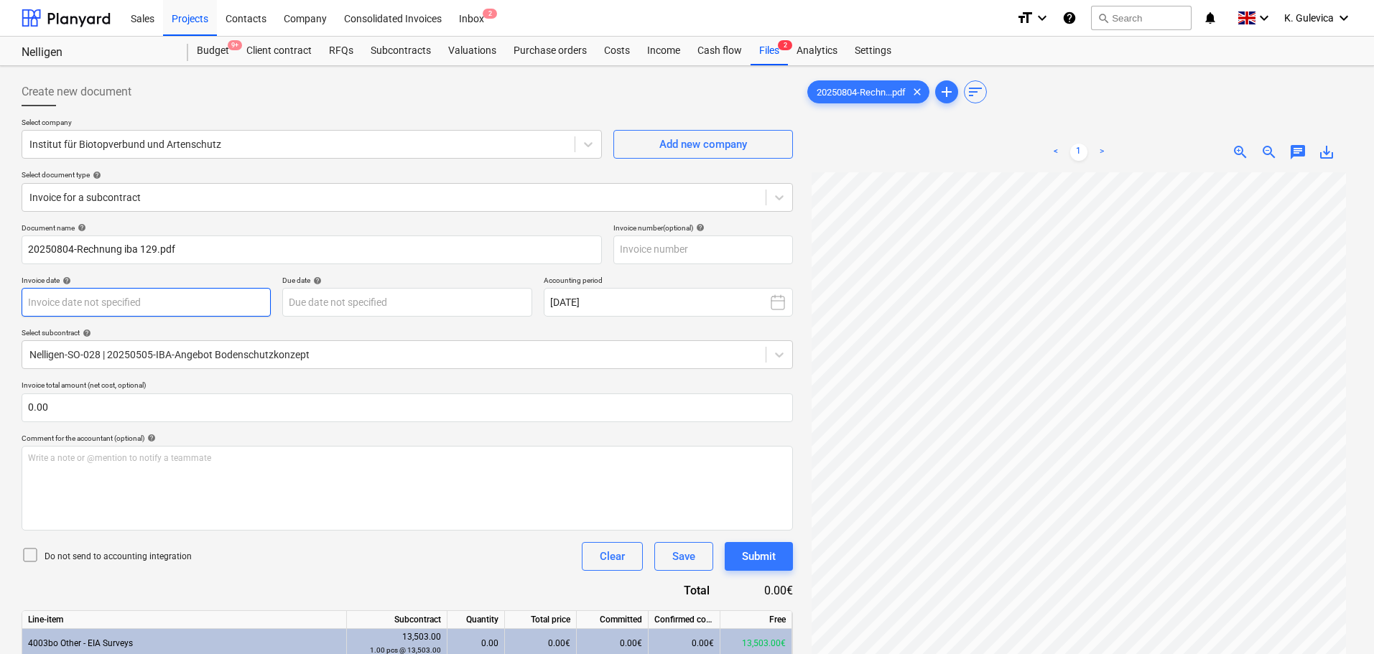
click at [218, 304] on body "Sales Projects Contacts Company Consolidated Invoices Inbox 2 format_size keybo…" at bounding box center [687, 327] width 1374 height 654
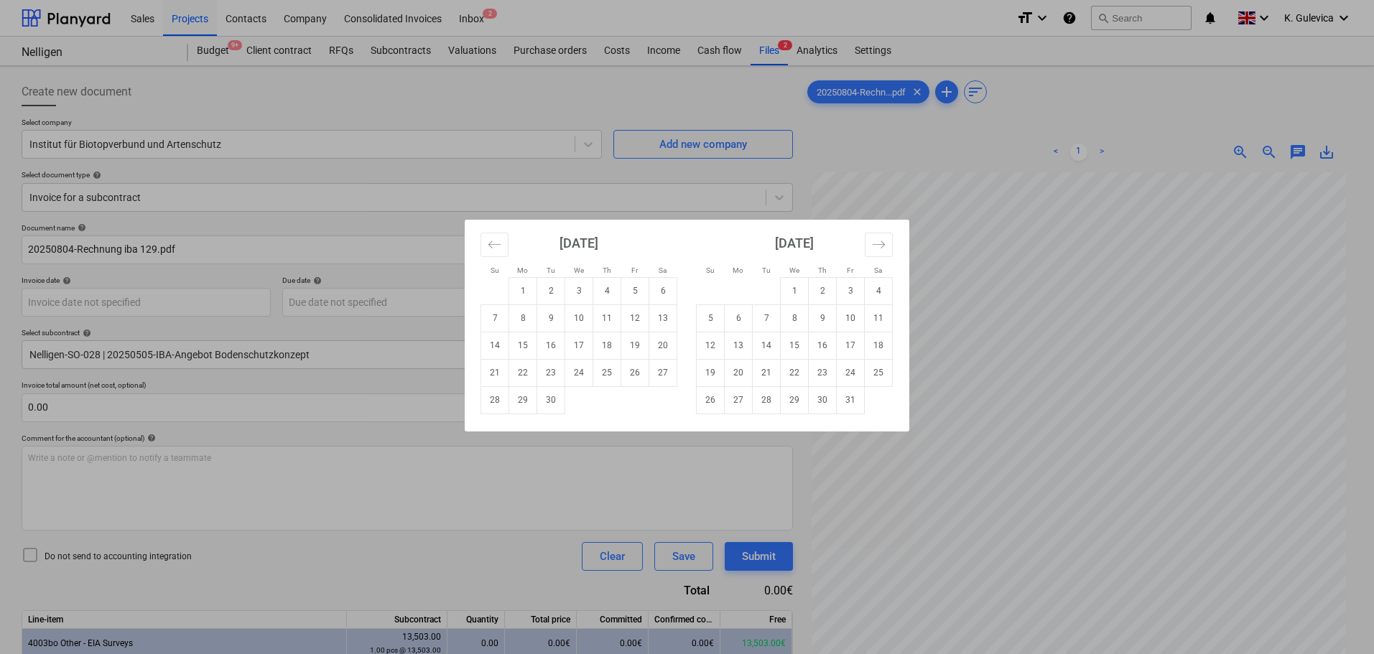
click at [512, 248] on div "September 2025" at bounding box center [579, 248] width 197 height 57
click at [498, 246] on icon "Move backward to switch to the previous month." at bounding box center [495, 245] width 14 height 14
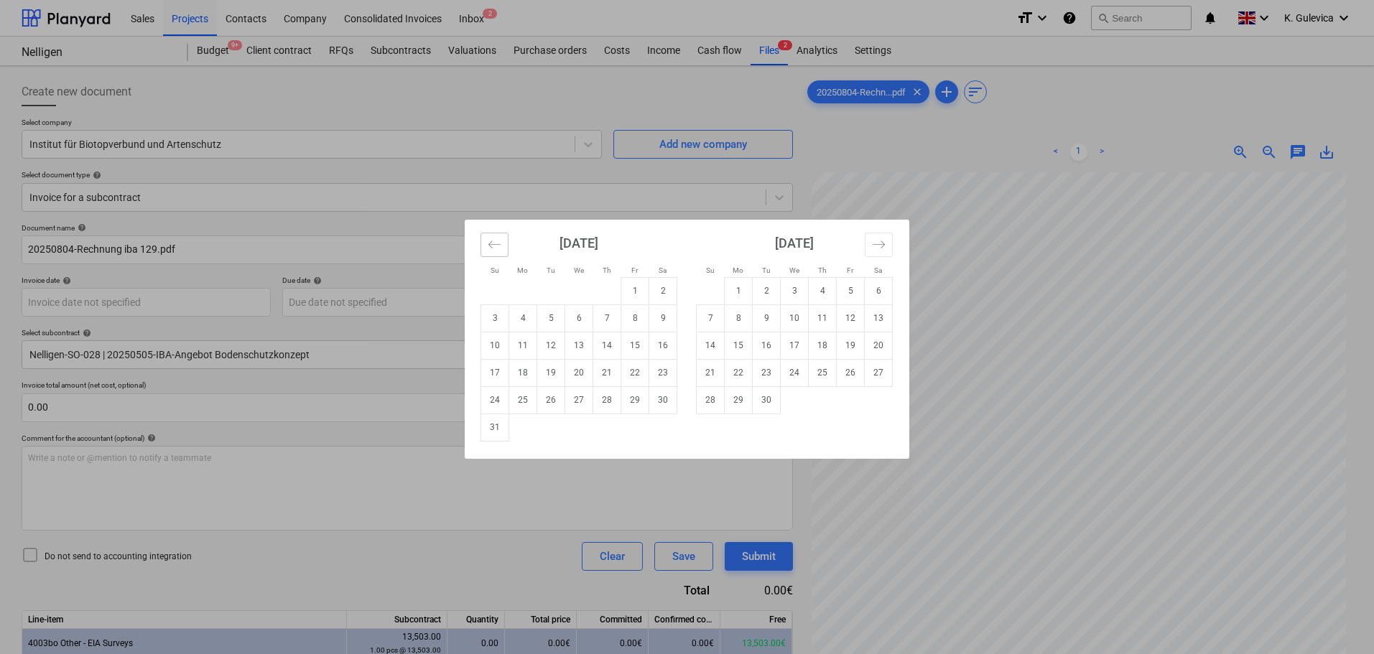
click at [498, 246] on icon "Move backward to switch to the previous month." at bounding box center [495, 245] width 14 height 14
click at [641, 317] on td "11" at bounding box center [635, 318] width 28 height 27
type input "11 Jul 2025"
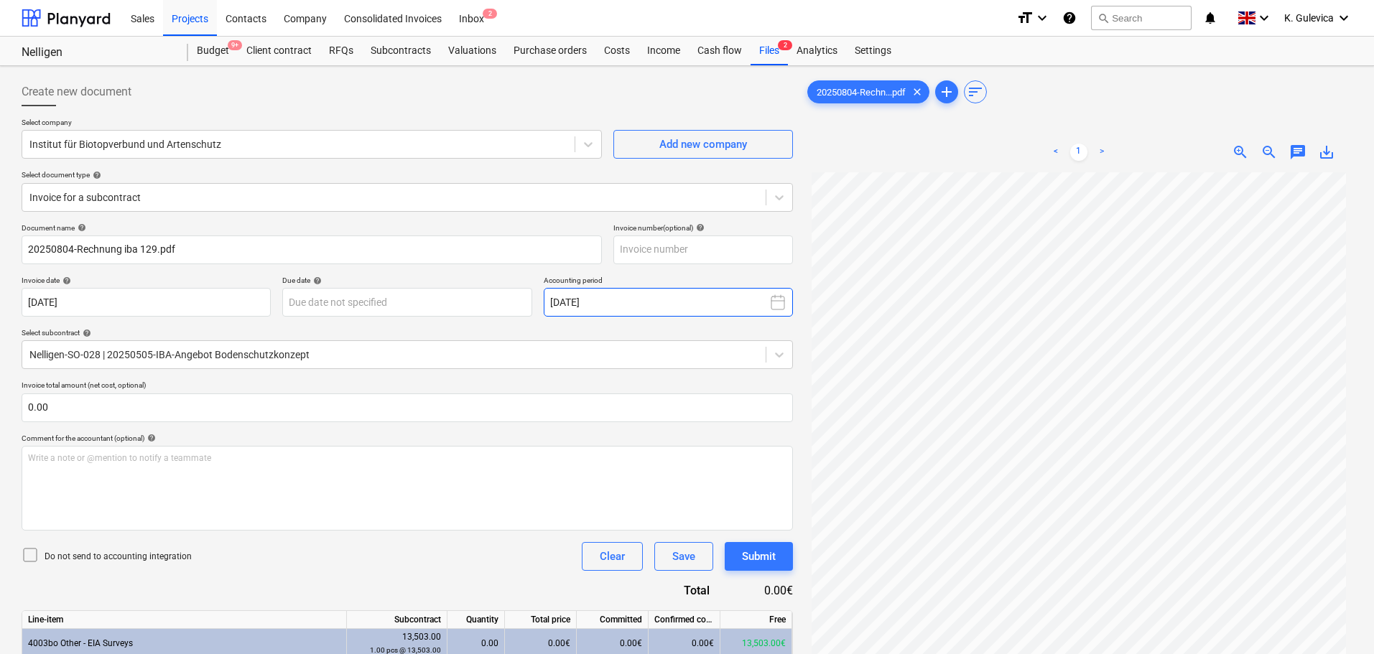
click at [643, 299] on button "September 2025" at bounding box center [668, 302] width 249 height 29
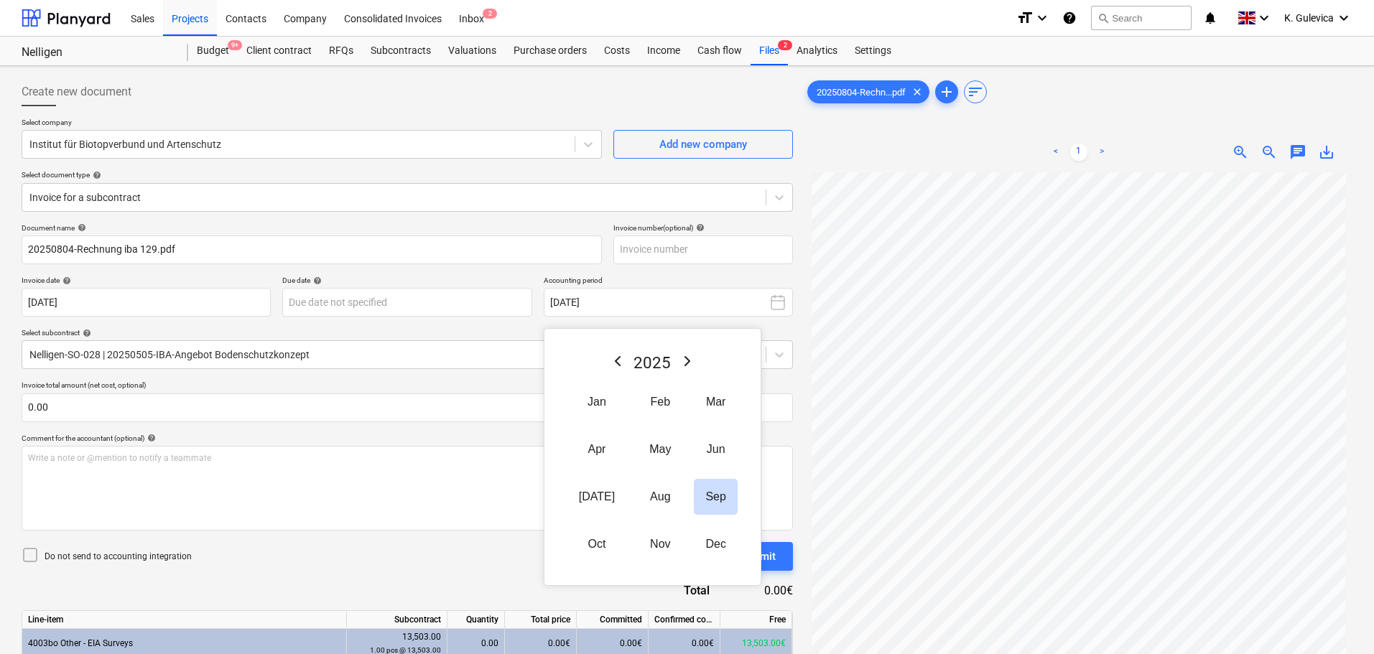
click at [616, 361] on icon "Previous Year" at bounding box center [617, 361] width 17 height 17
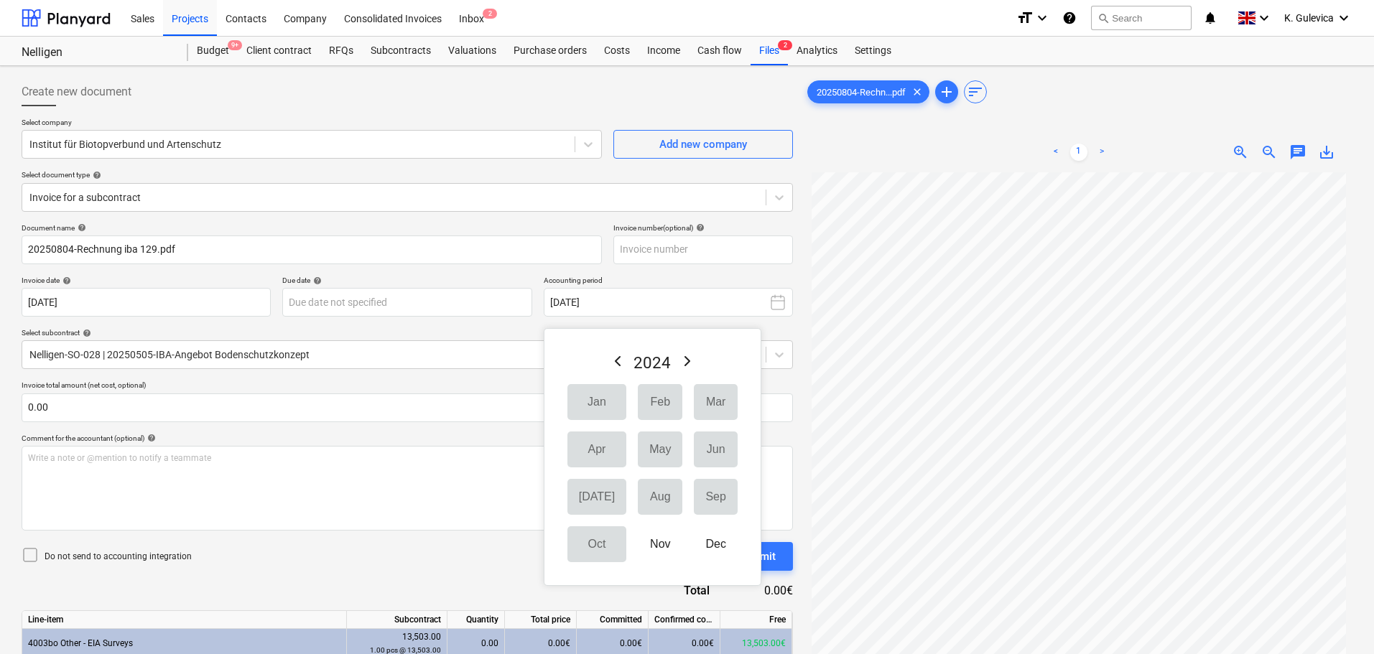
click at [685, 358] on icon "Next Year" at bounding box center [687, 361] width 4 height 9
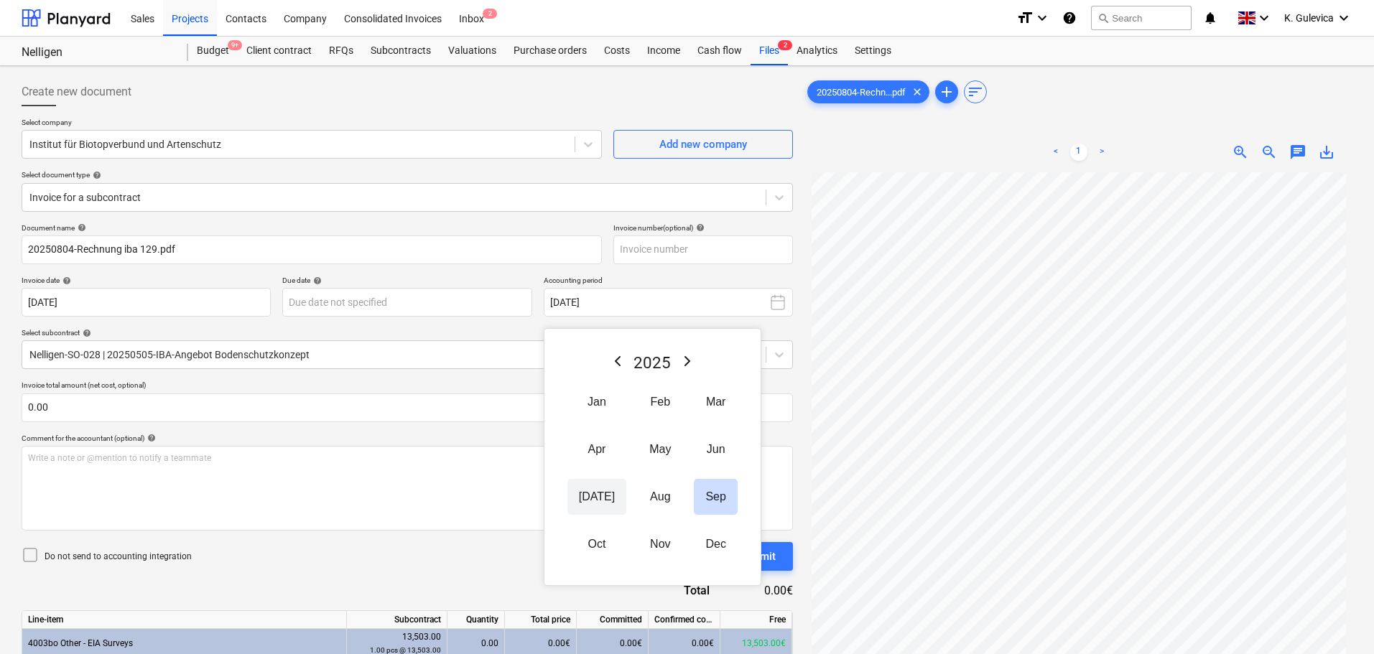
click at [592, 494] on button "Jul" at bounding box center [596, 497] width 59 height 36
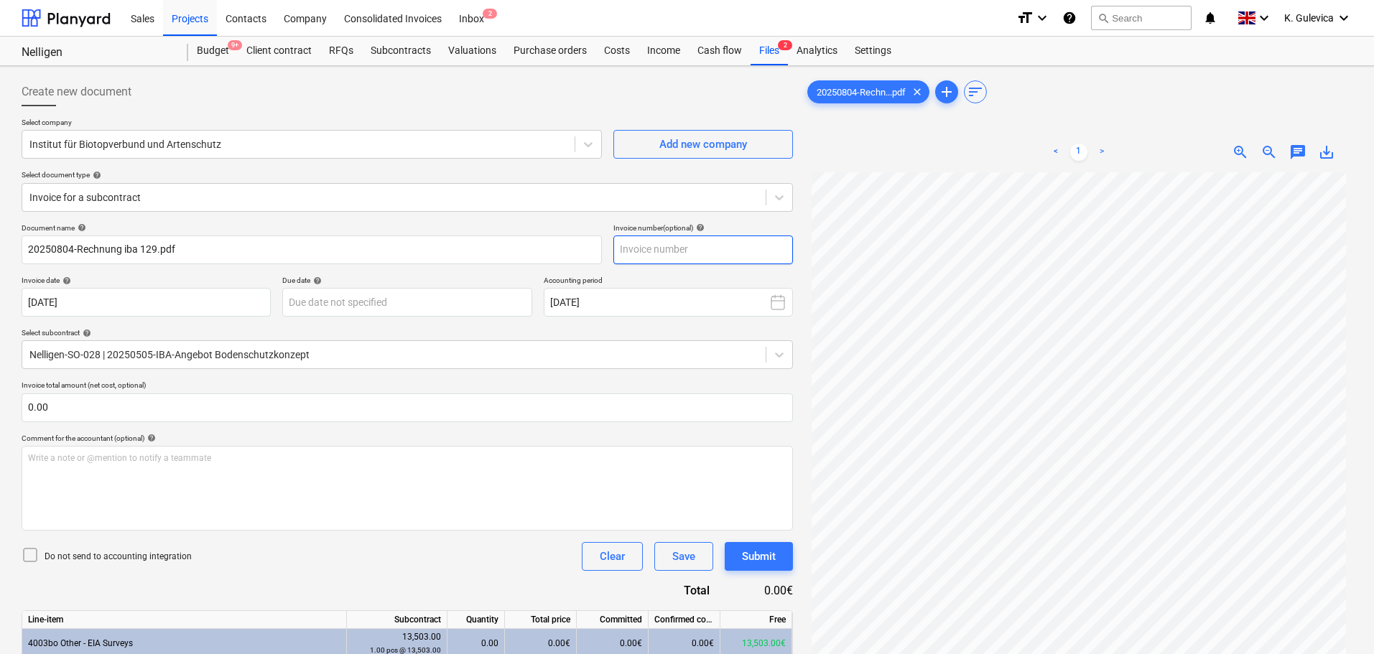
click at [702, 253] on input "text" at bounding box center [703, 250] width 180 height 29
paste input "129-2025"
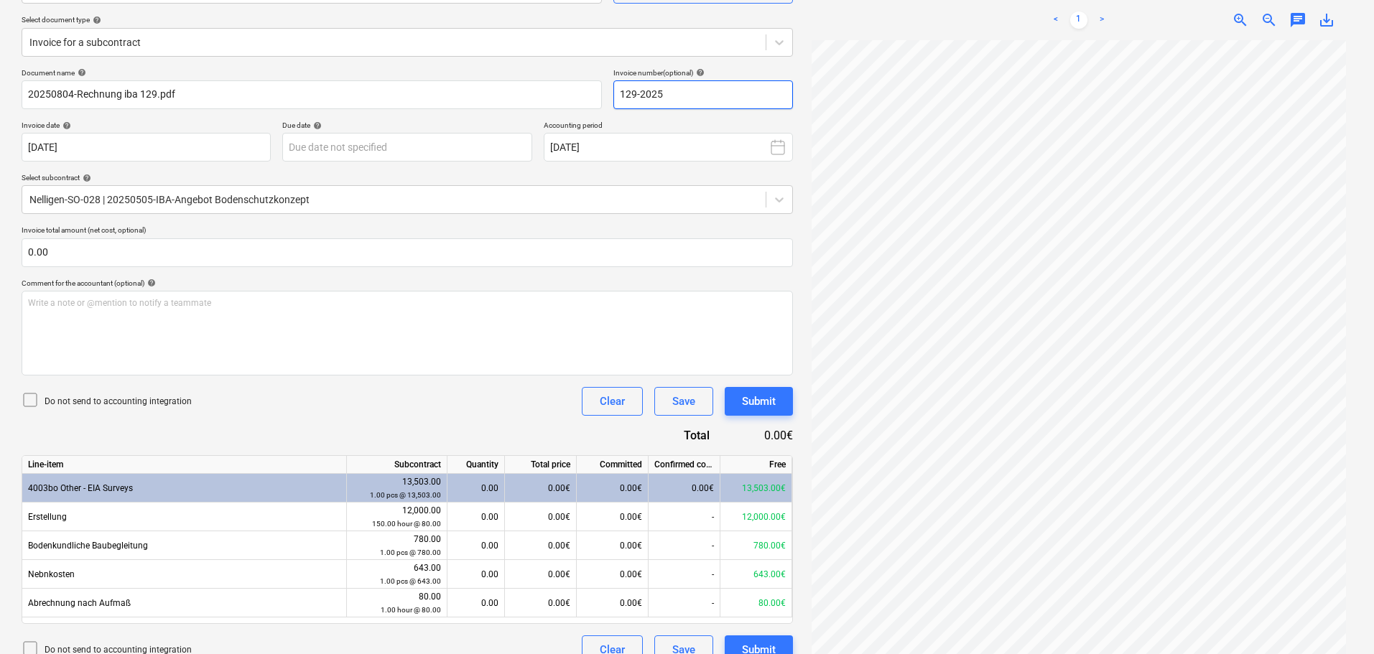
scroll to position [177, 0]
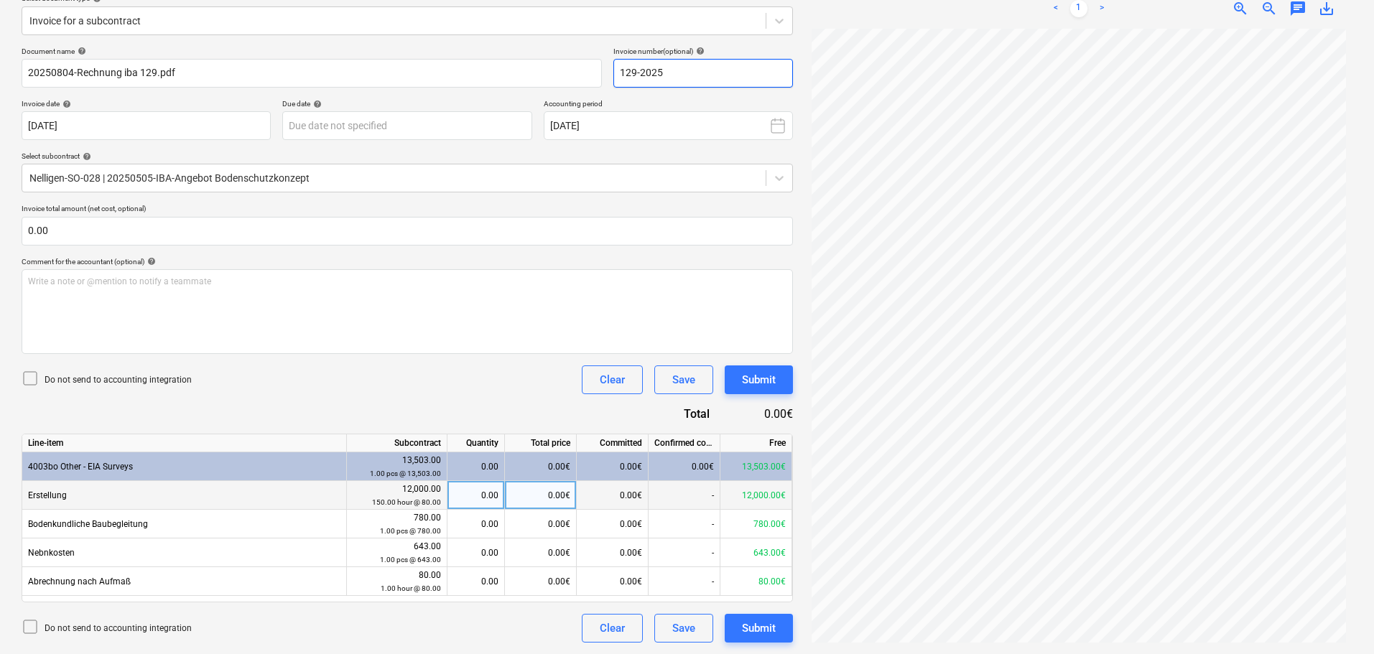
type input "129-2025"
click at [488, 494] on div "0.00" at bounding box center [475, 495] width 45 height 29
type input "1"
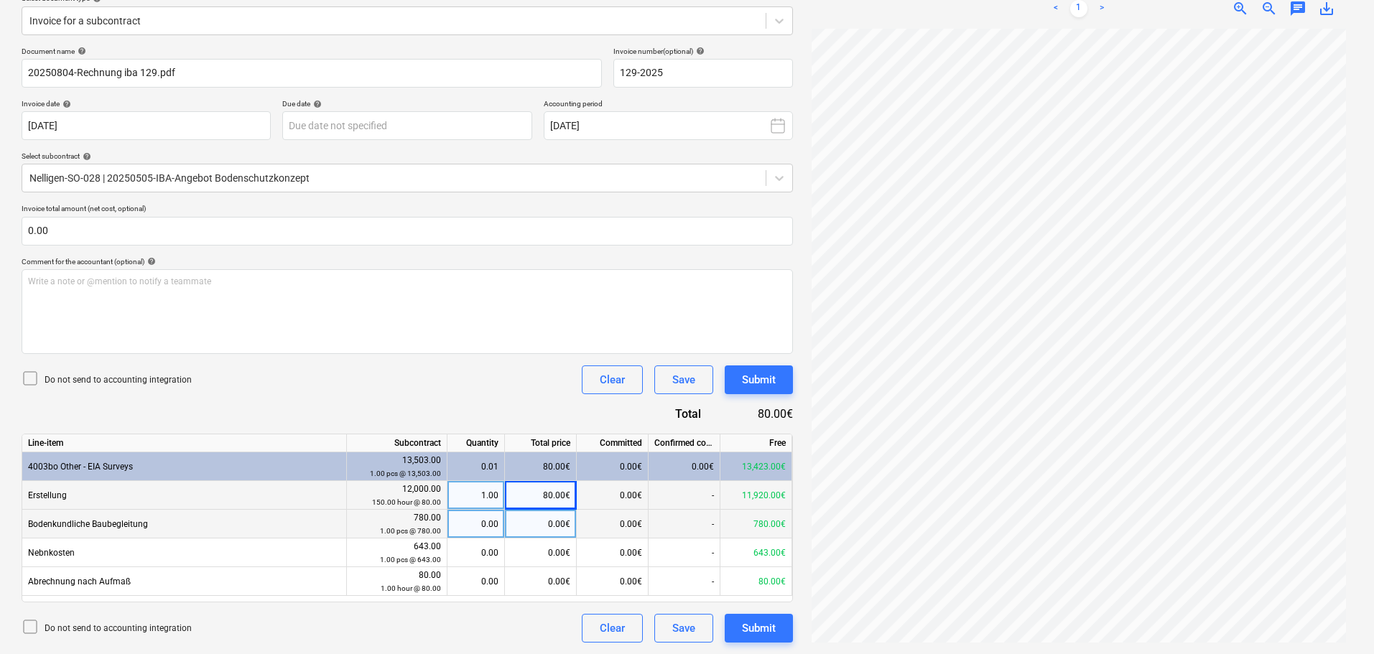
click at [485, 528] on div "0.00" at bounding box center [475, 524] width 45 height 29
type input "1"
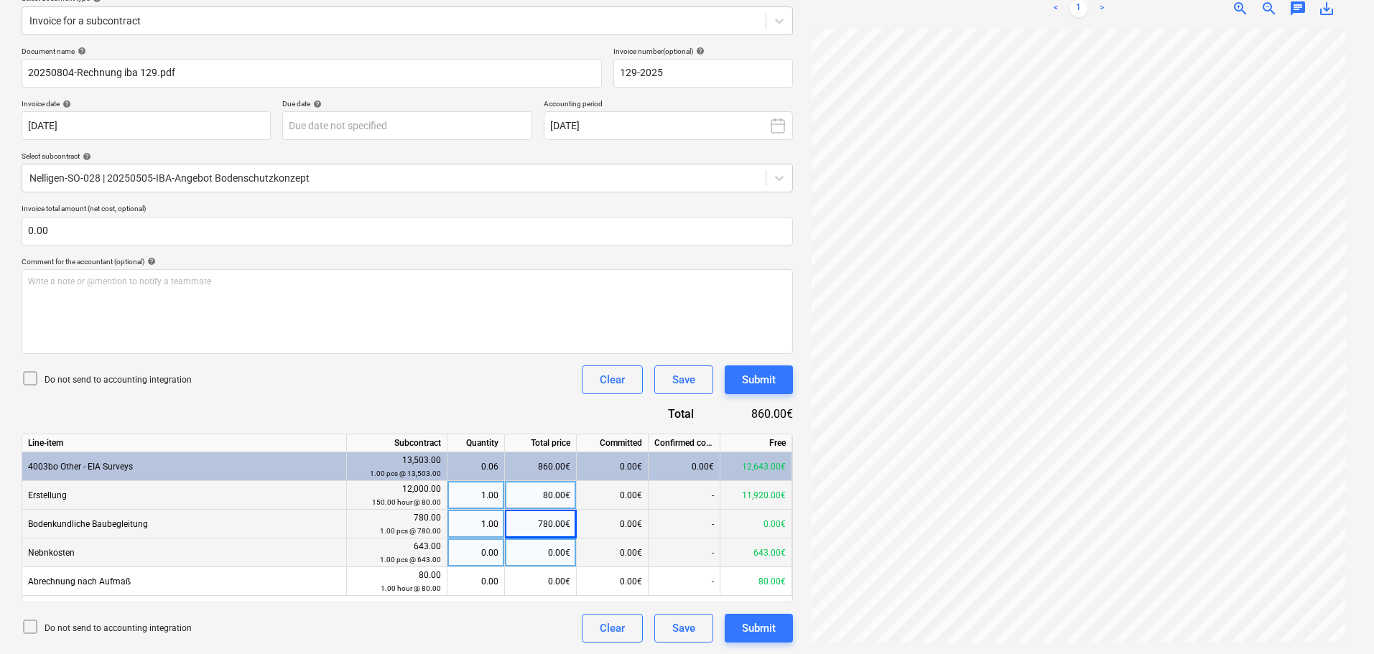
click at [483, 548] on div "0.00" at bounding box center [475, 553] width 45 height 29
type input "1"
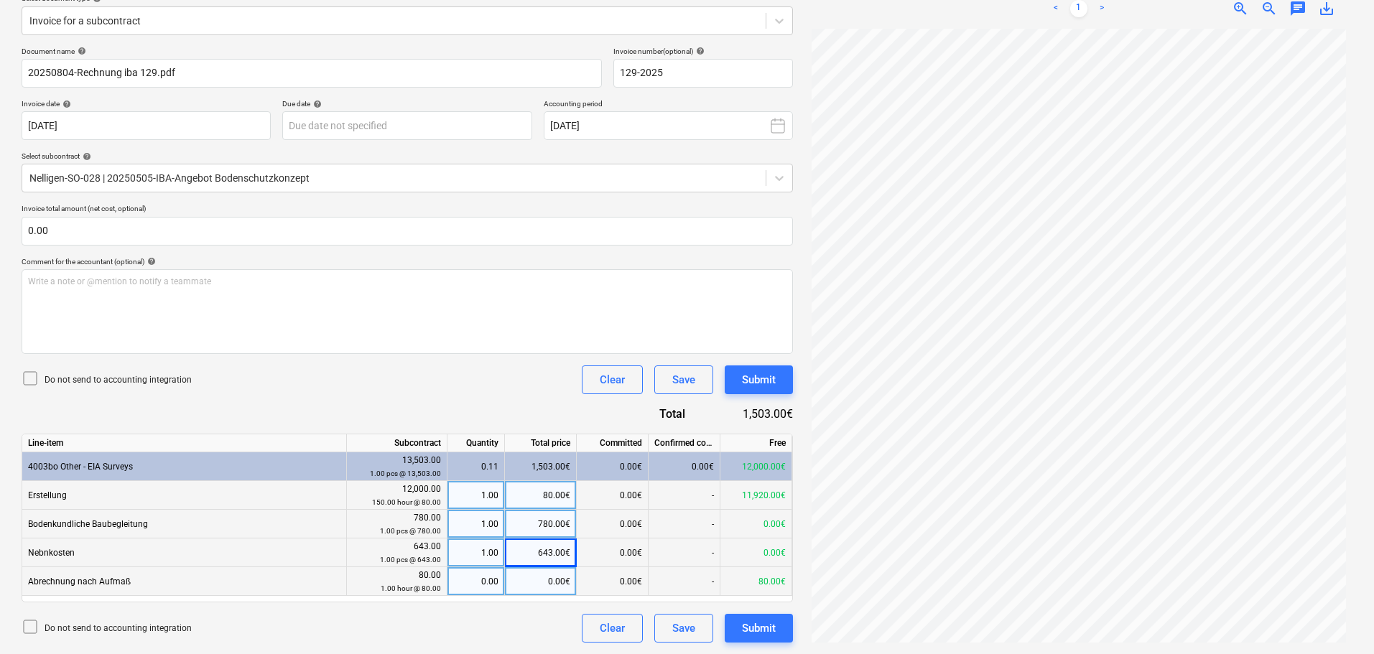
click at [489, 580] on div "0.00" at bounding box center [475, 581] width 45 height 29
type input "1"
click at [469, 498] on div "1.00" at bounding box center [475, 495] width 45 height 29
type input "150"
click at [623, 631] on div "Clear" at bounding box center [612, 628] width 25 height 19
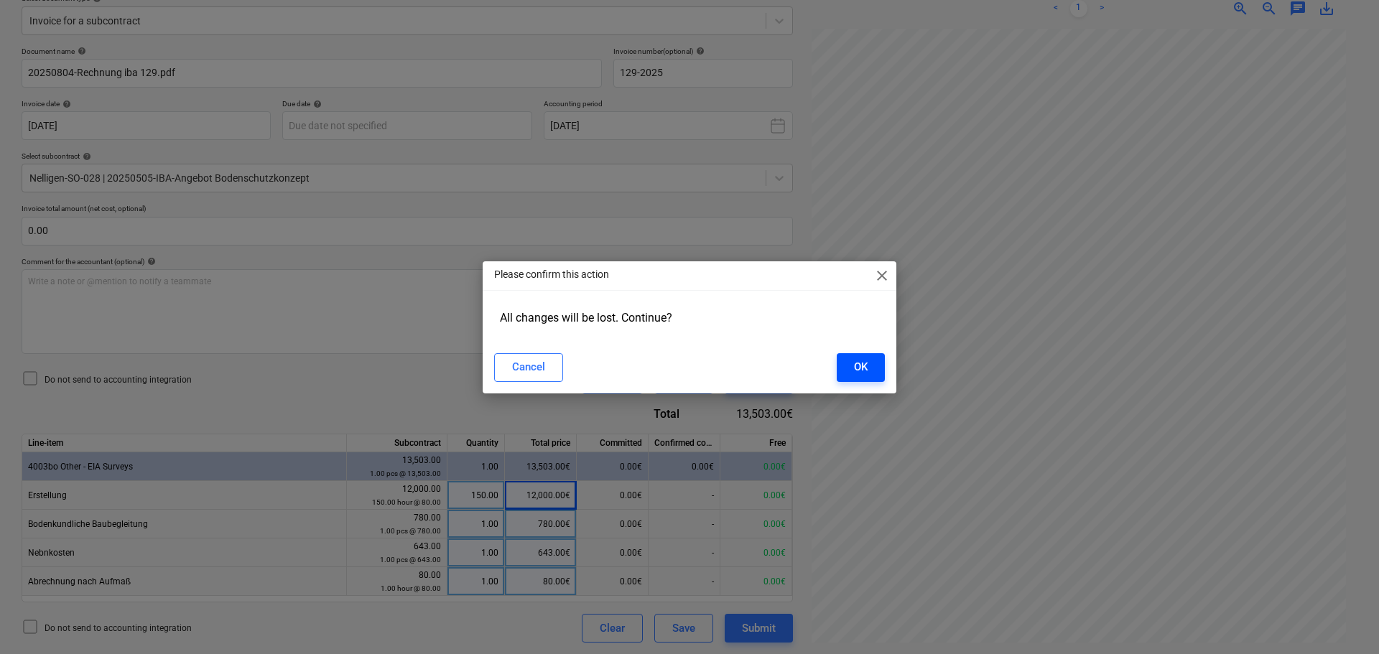
click at [869, 372] on button "OK" at bounding box center [861, 367] width 48 height 29
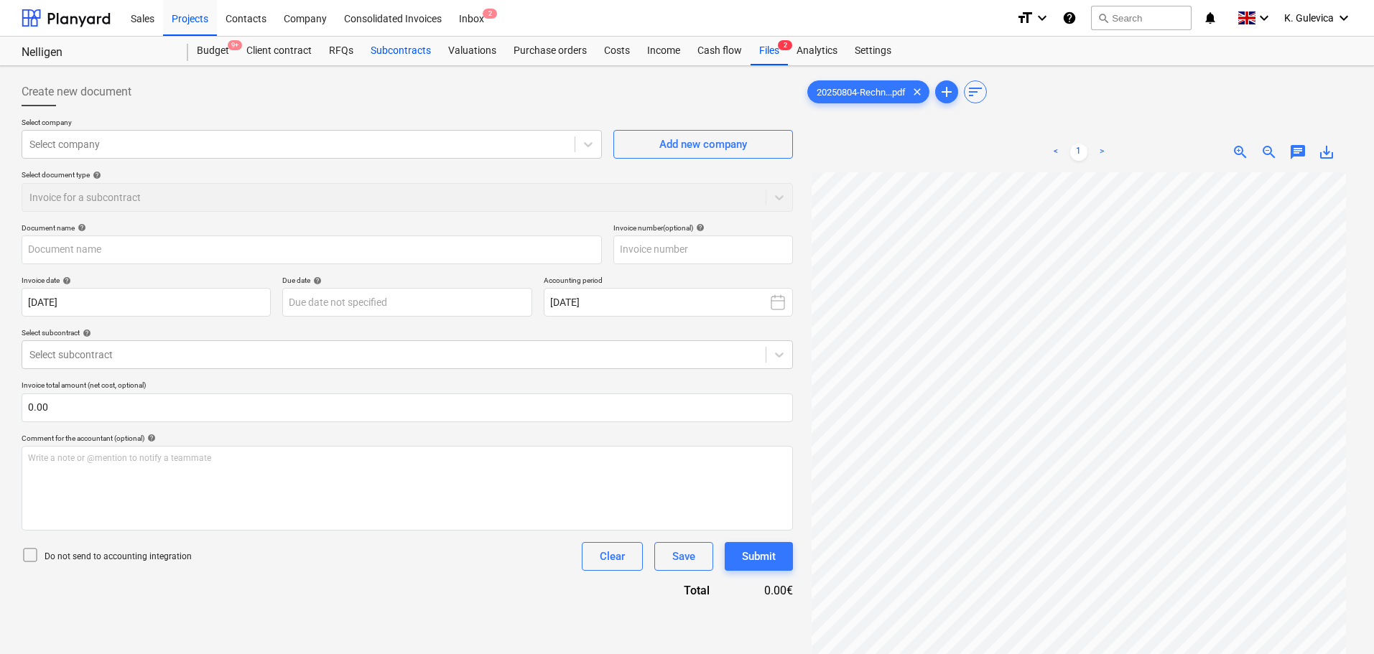
click at [393, 45] on div "Subcontracts" at bounding box center [401, 51] width 78 height 29
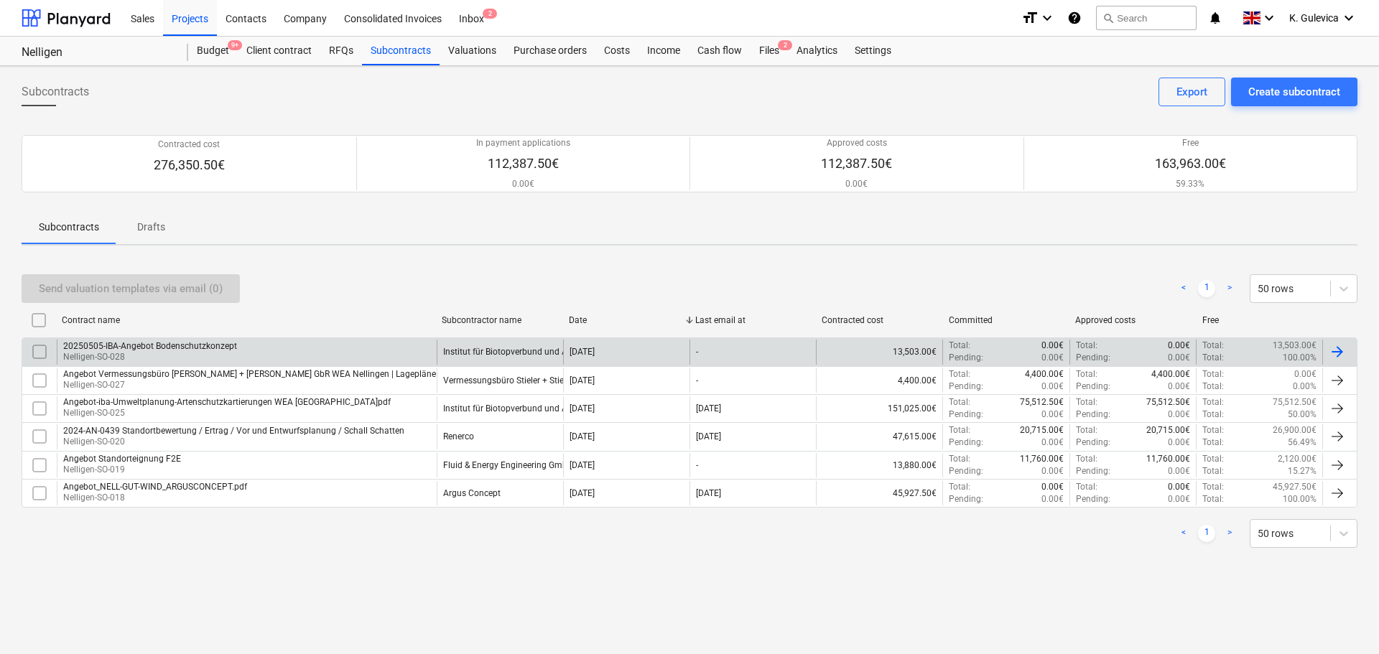
click at [513, 353] on div "Institut für Biotopverbund und Artenschutz" at bounding box center [525, 352] width 165 height 10
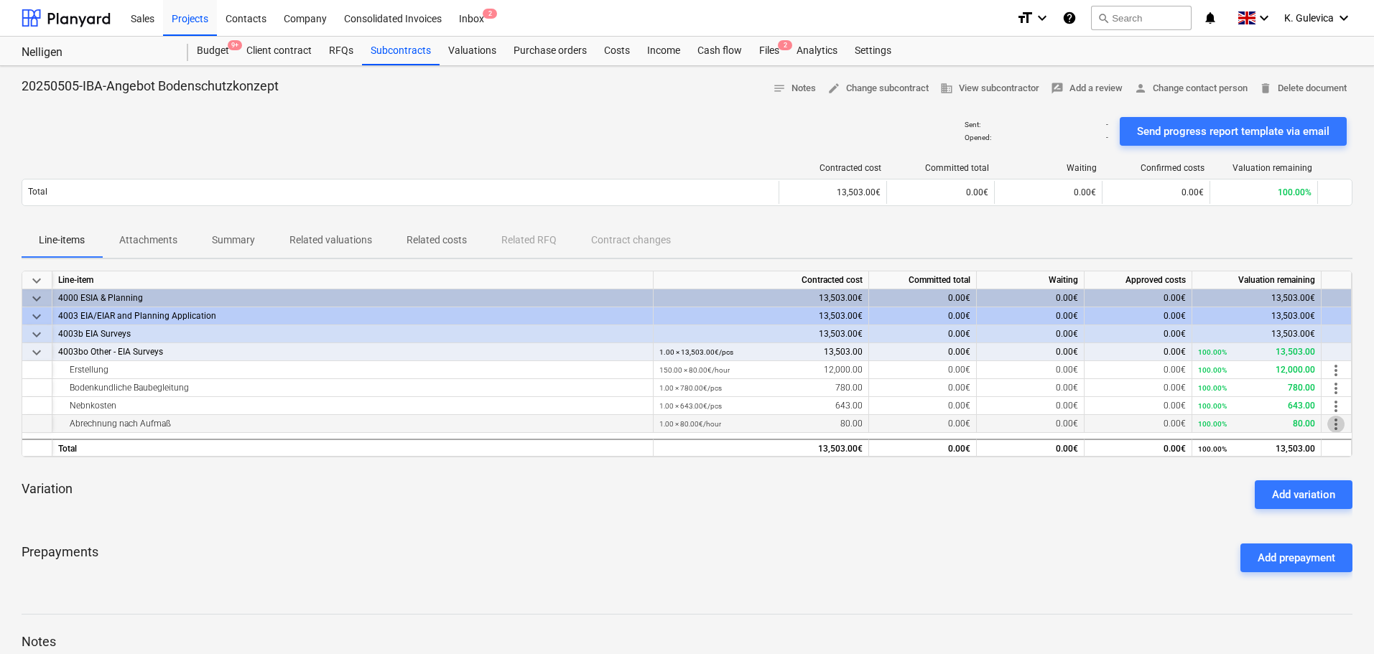
click at [1334, 423] on span "more_vert" at bounding box center [1335, 424] width 17 height 17
click at [1337, 422] on li "Edit" at bounding box center [1346, 424] width 42 height 33
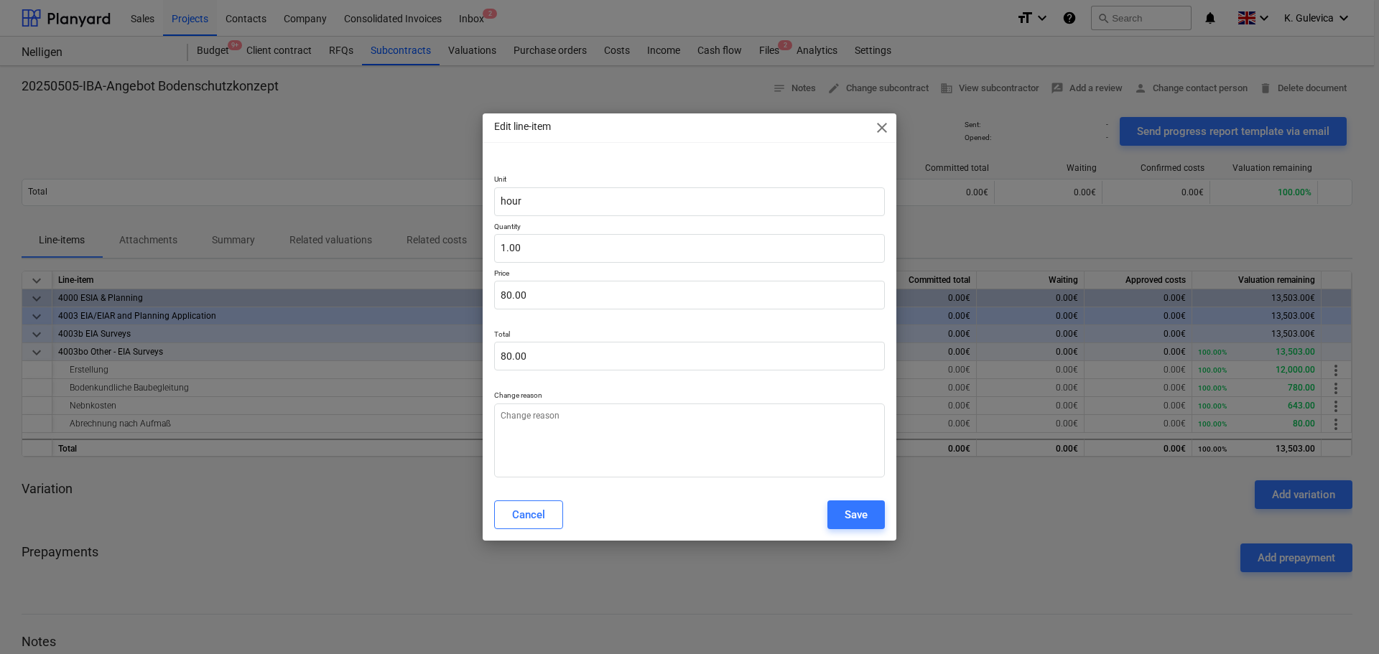
type textarea "x"
click at [549, 244] on input "1" at bounding box center [689, 248] width 391 height 29
type input "1."
type textarea "x"
type input "1"
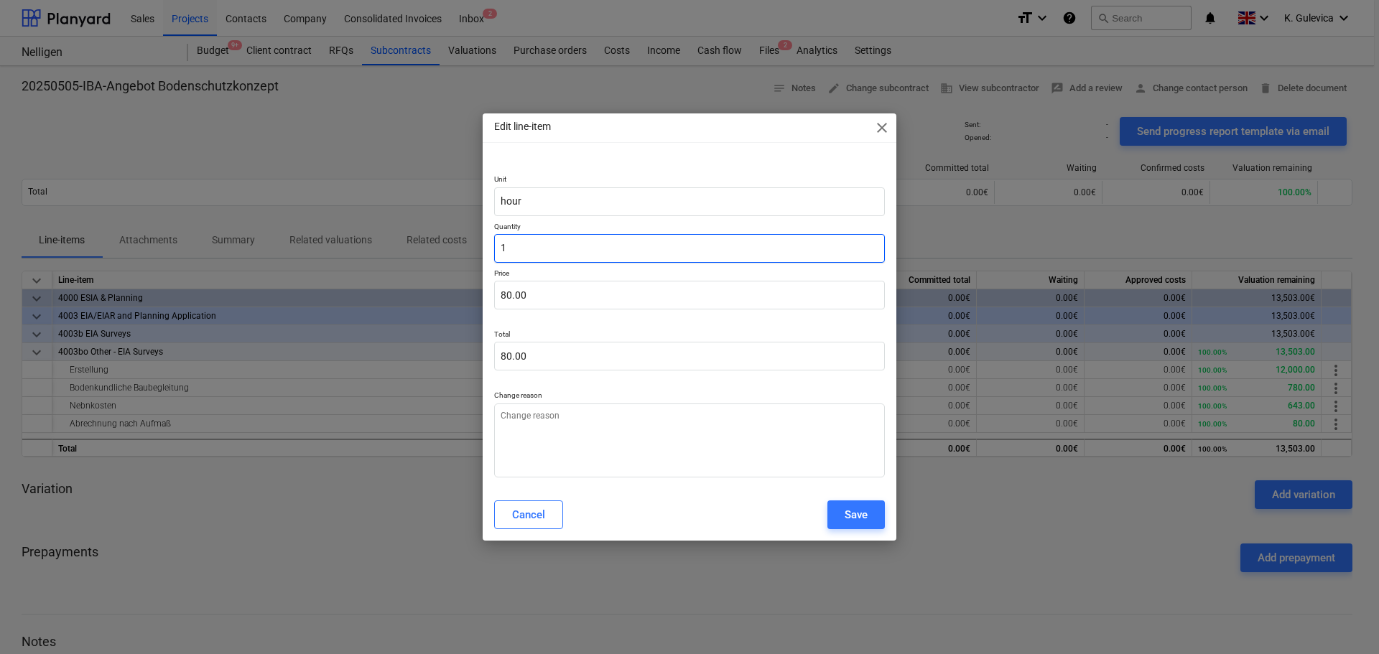
type textarea "x"
type input "0.00"
type textarea "x"
type input "4"
type input "320.00"
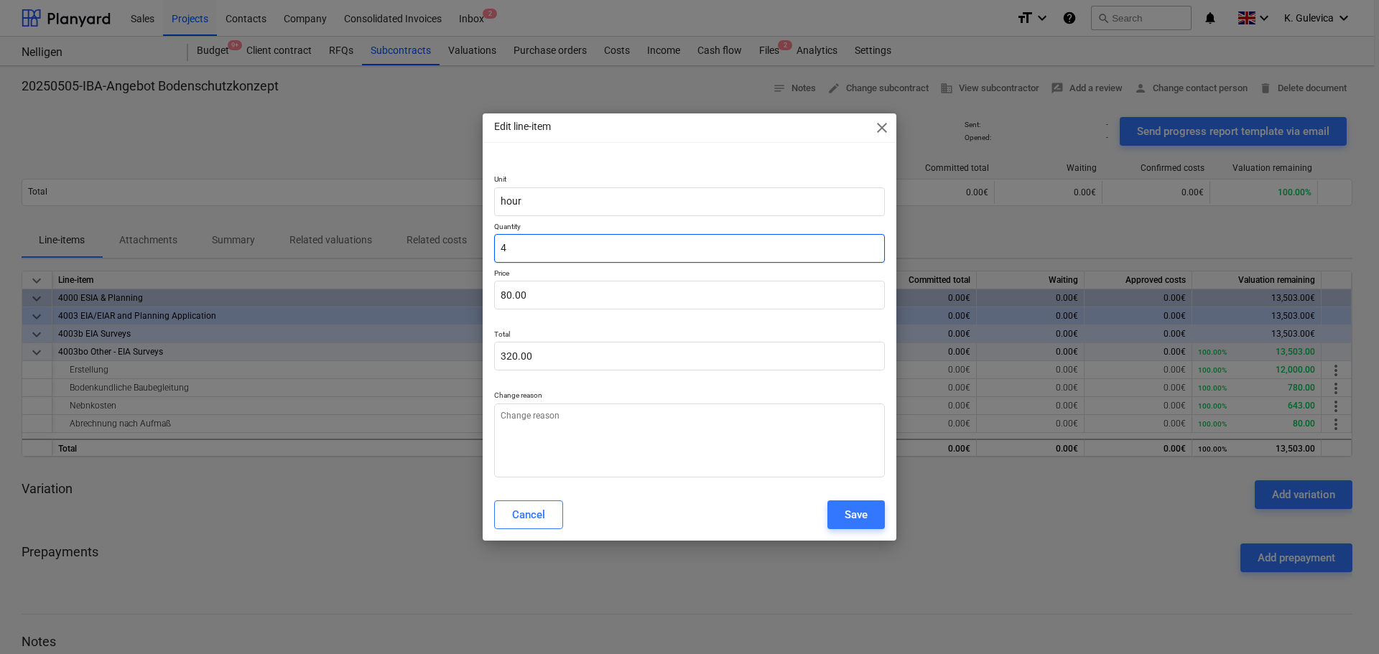
type textarea "x"
type input "4."
type textarea "x"
type input "4.7"
type input "376.00"
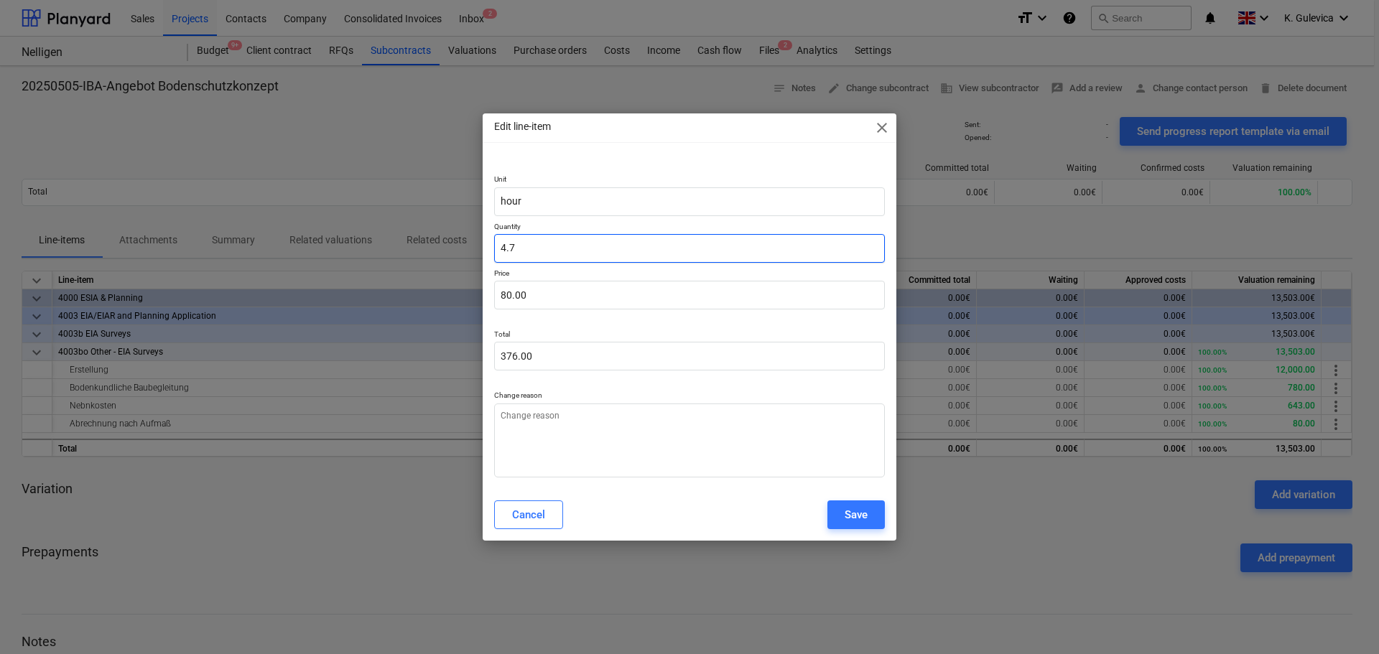
type textarea "x"
type input "4.72"
type input "377.60"
type textarea "x"
type input "4.725"
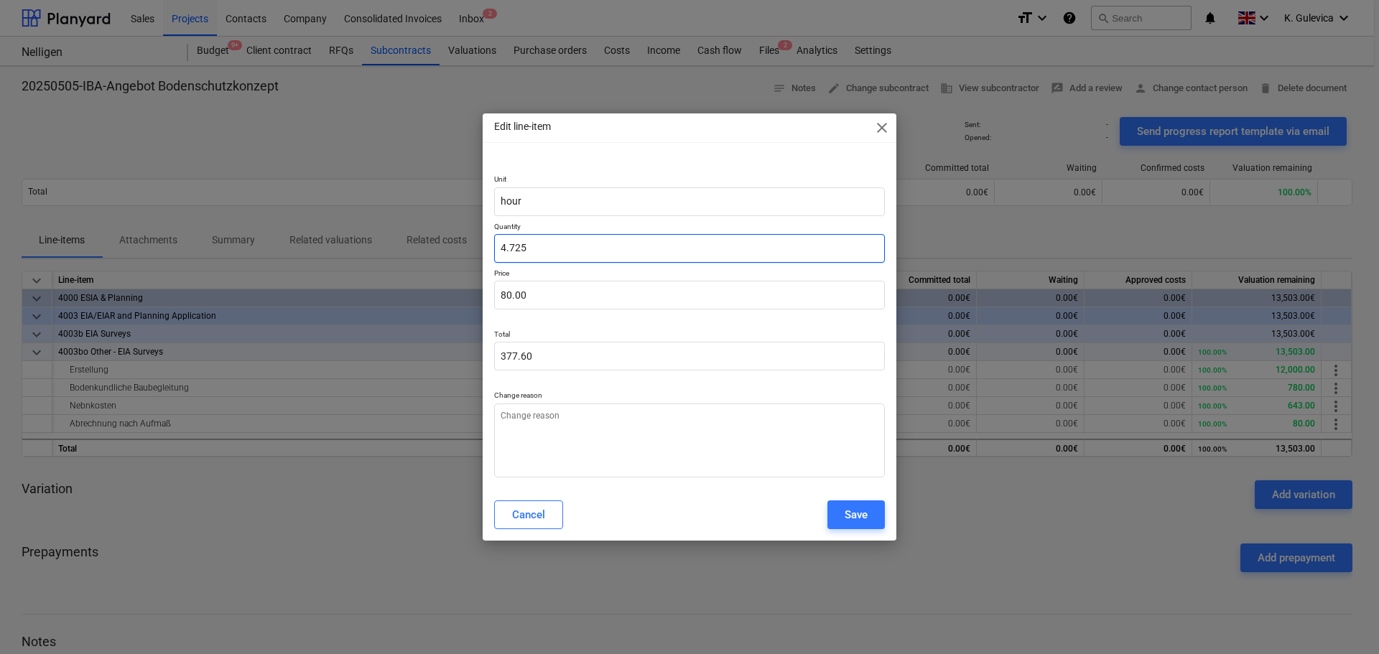
type input "378.00"
type input "4.725"
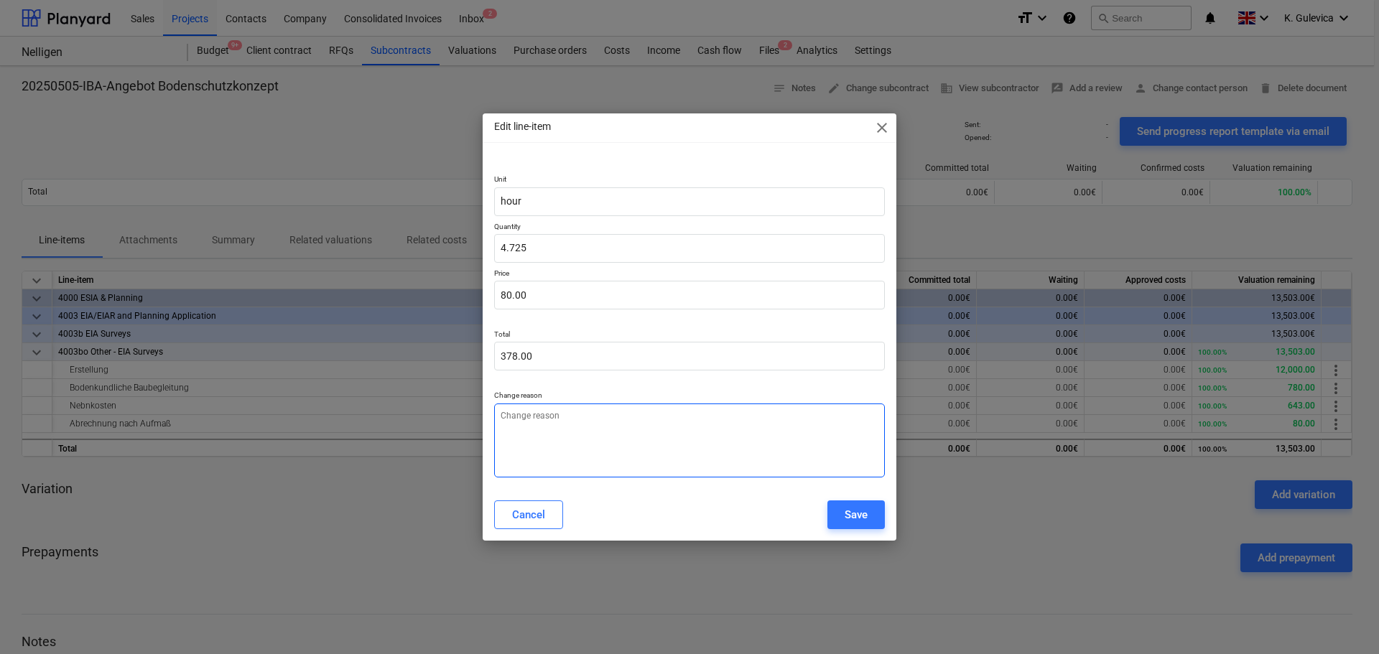
type textarea "x"
type input "4.73"
click at [583, 423] on textarea at bounding box center [689, 441] width 391 height 74
type textarea "x"
type textarea "E"
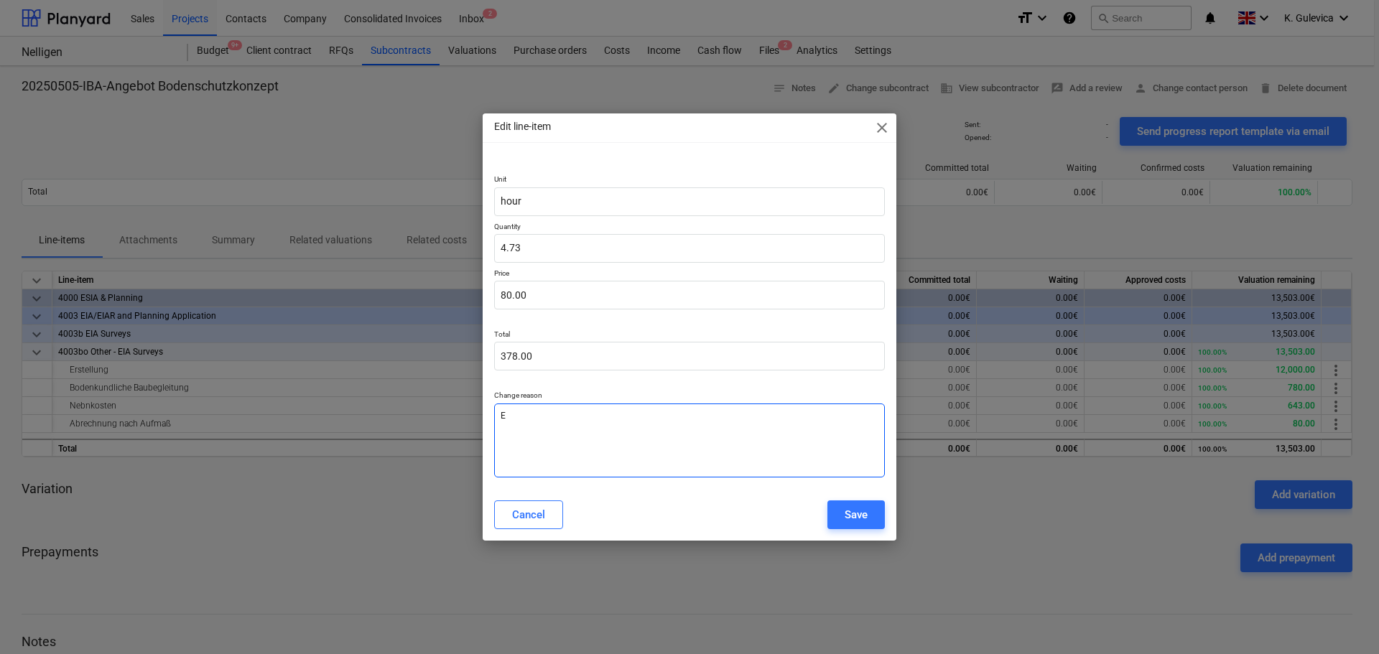
type textarea "x"
type textarea "Ex"
type textarea "x"
type textarea "Ext"
type textarea "x"
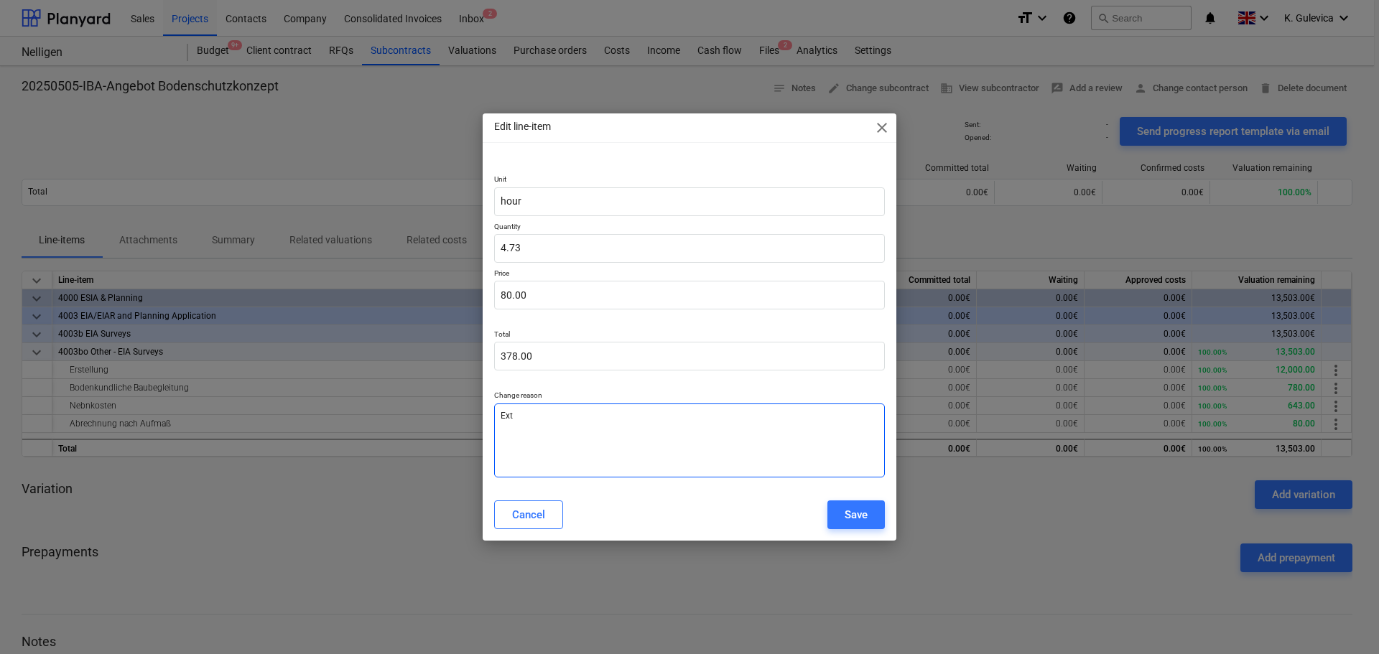
type textarea "Extr"
type textarea "x"
type textarea "Extra"
type textarea "x"
type textarea "Extra"
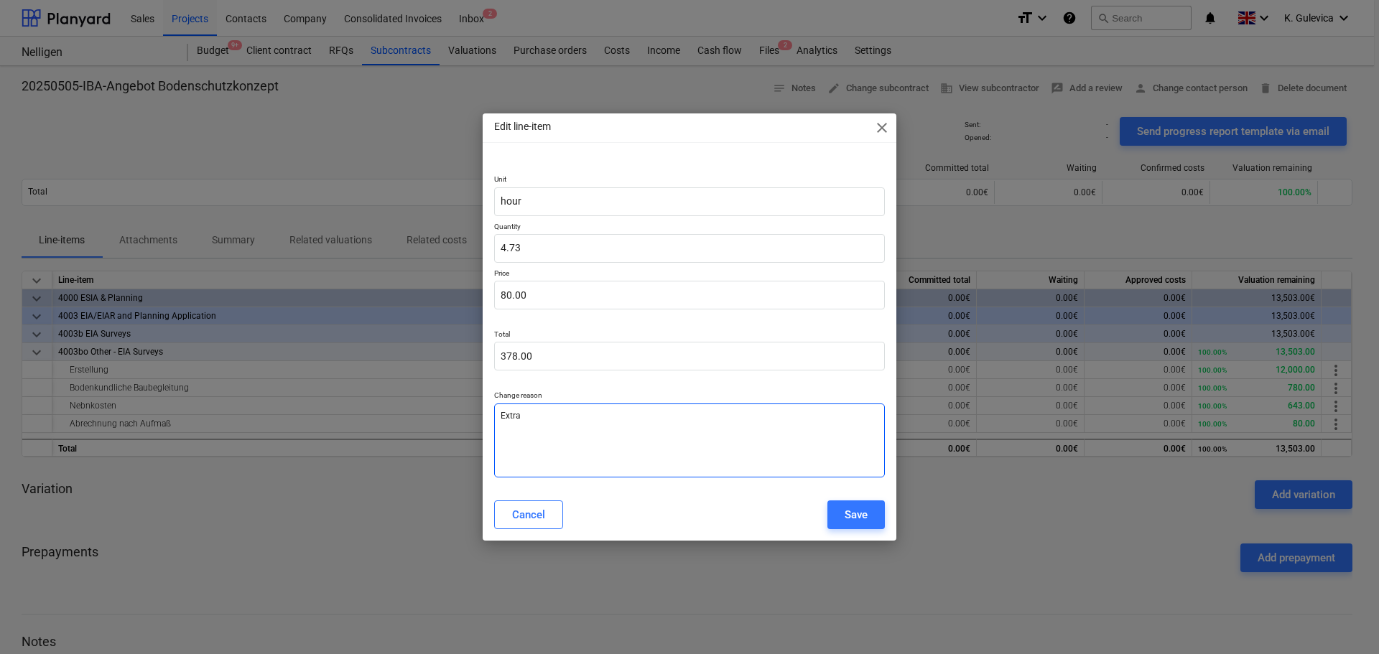
type textarea "x"
type textarea "Extra c"
type textarea "x"
type textarea "Extra co"
type textarea "x"
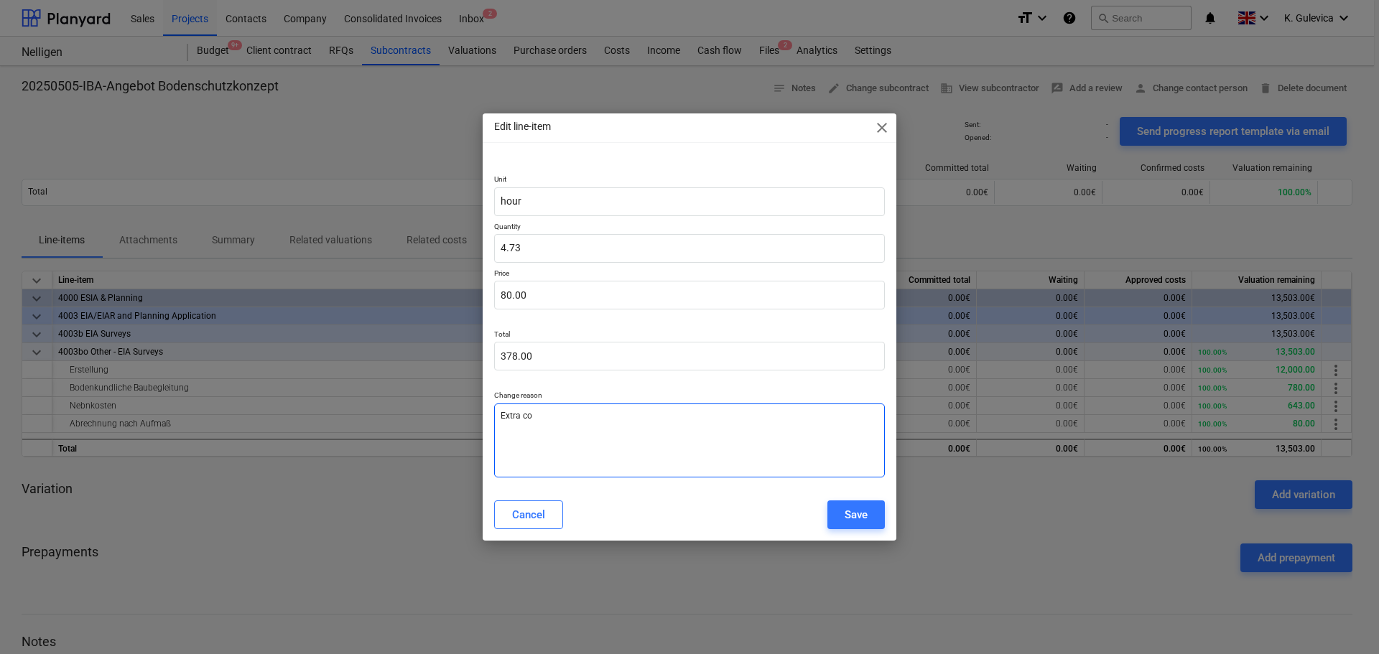
type textarea "Extra cos"
type textarea "x"
type textarea "Extra cost"
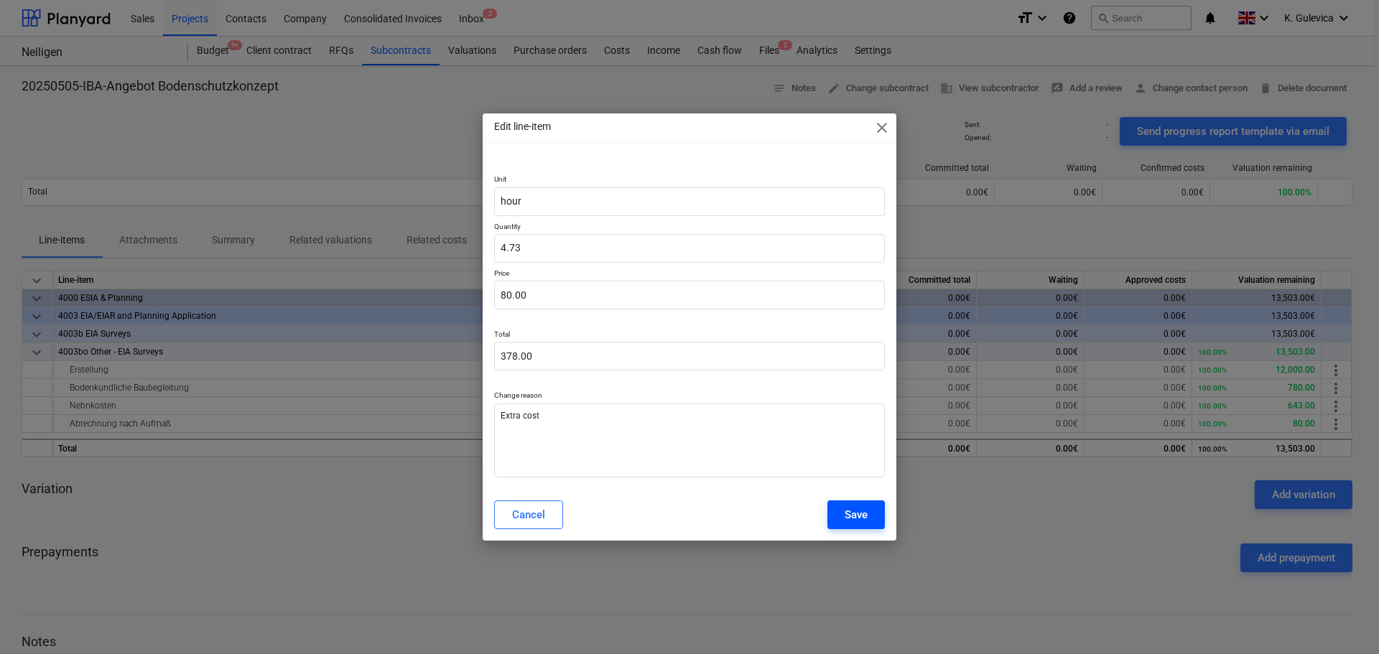
click at [855, 516] on div "Save" at bounding box center [856, 515] width 23 height 19
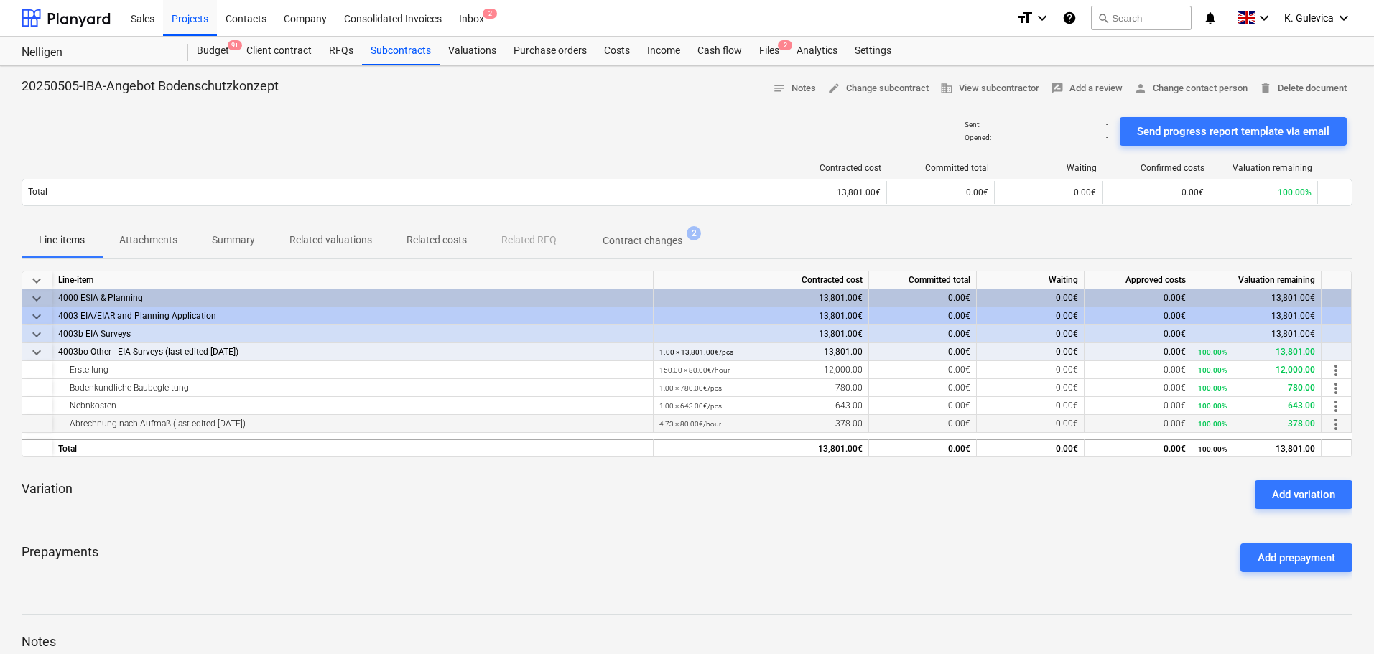
click at [1335, 427] on span "more_vert" at bounding box center [1335, 424] width 17 height 17
click at [1351, 425] on li "Edit" at bounding box center [1346, 424] width 42 height 33
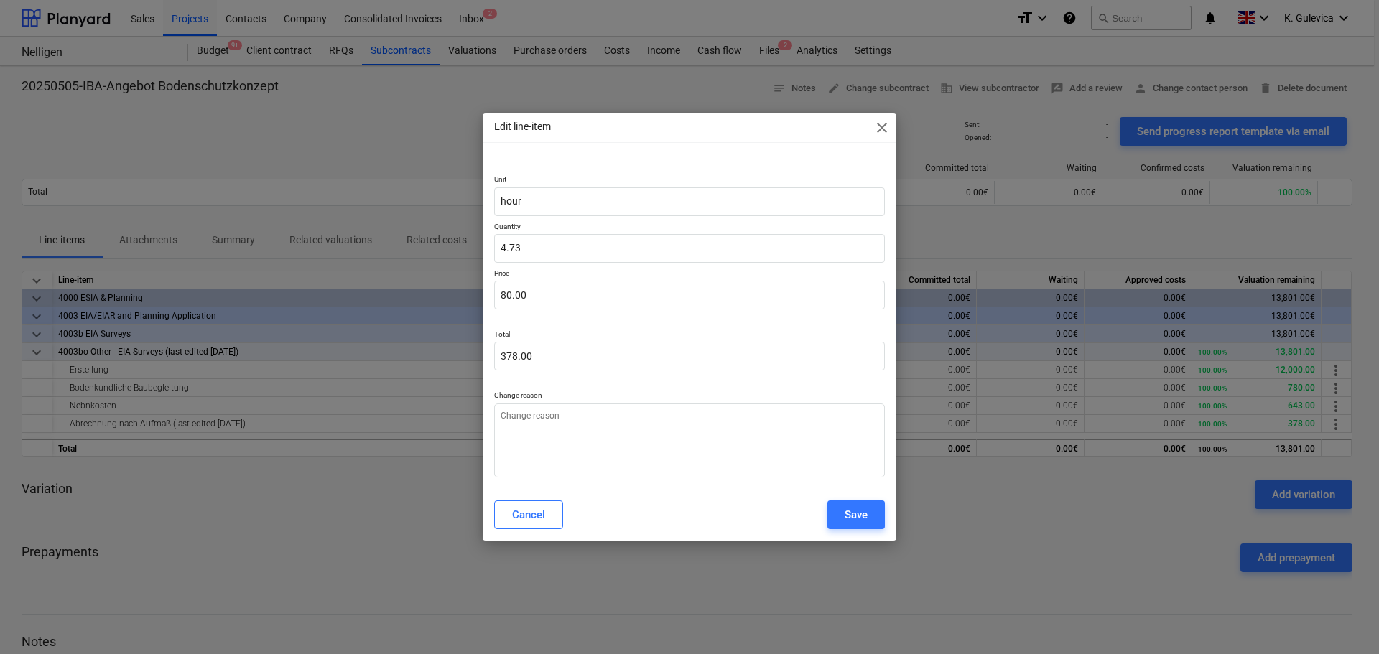
type textarea "x"
type input "4.725"
click at [506, 249] on input "4.725" at bounding box center [689, 248] width 391 height 29
type textarea "x"
type input ".725"
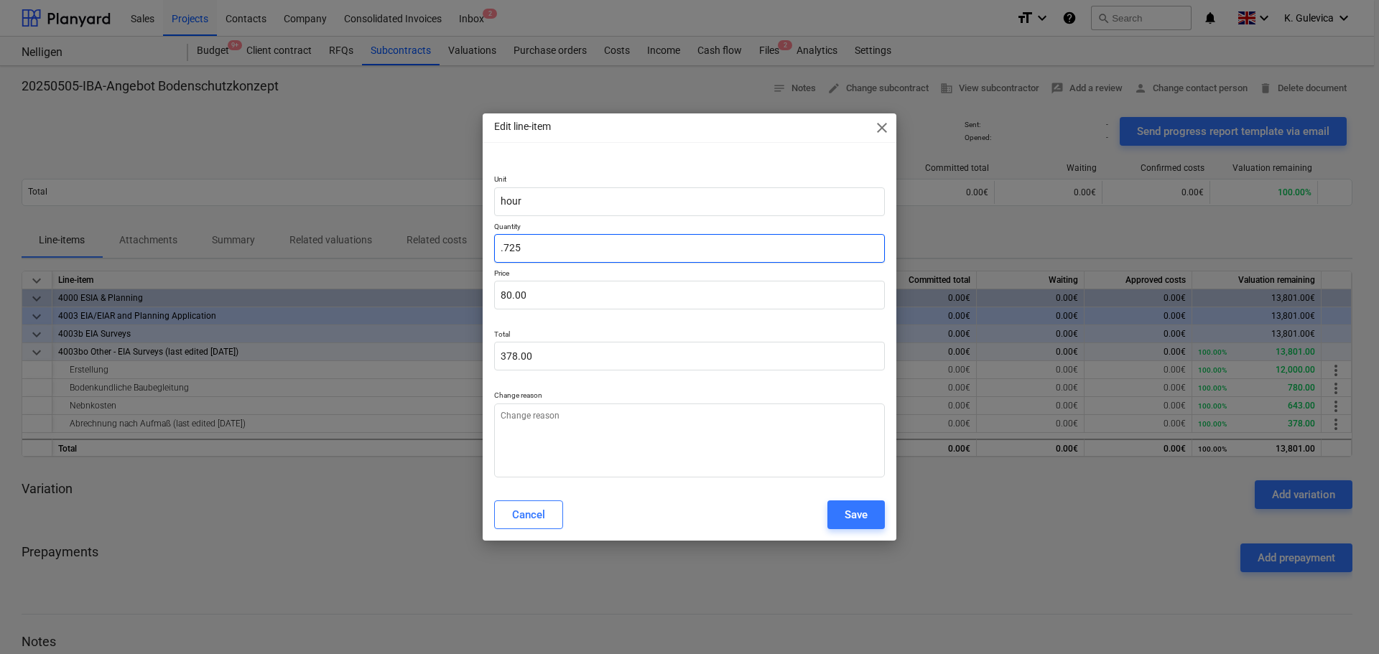
type input "58.00"
type textarea "x"
type input "5.725"
type input "458.00"
type input "5.725"
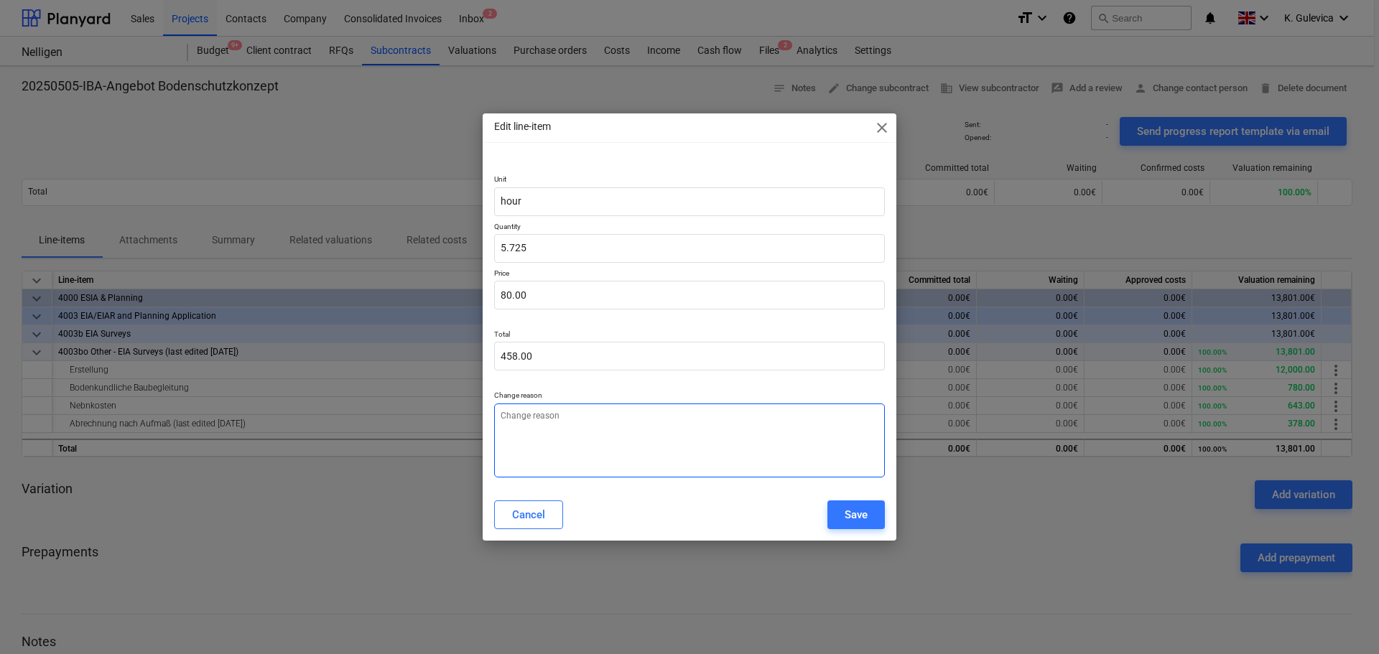
type textarea "x"
type input "5.73"
click at [553, 437] on textarea at bounding box center [689, 441] width 391 height 74
type textarea "x"
type textarea "E"
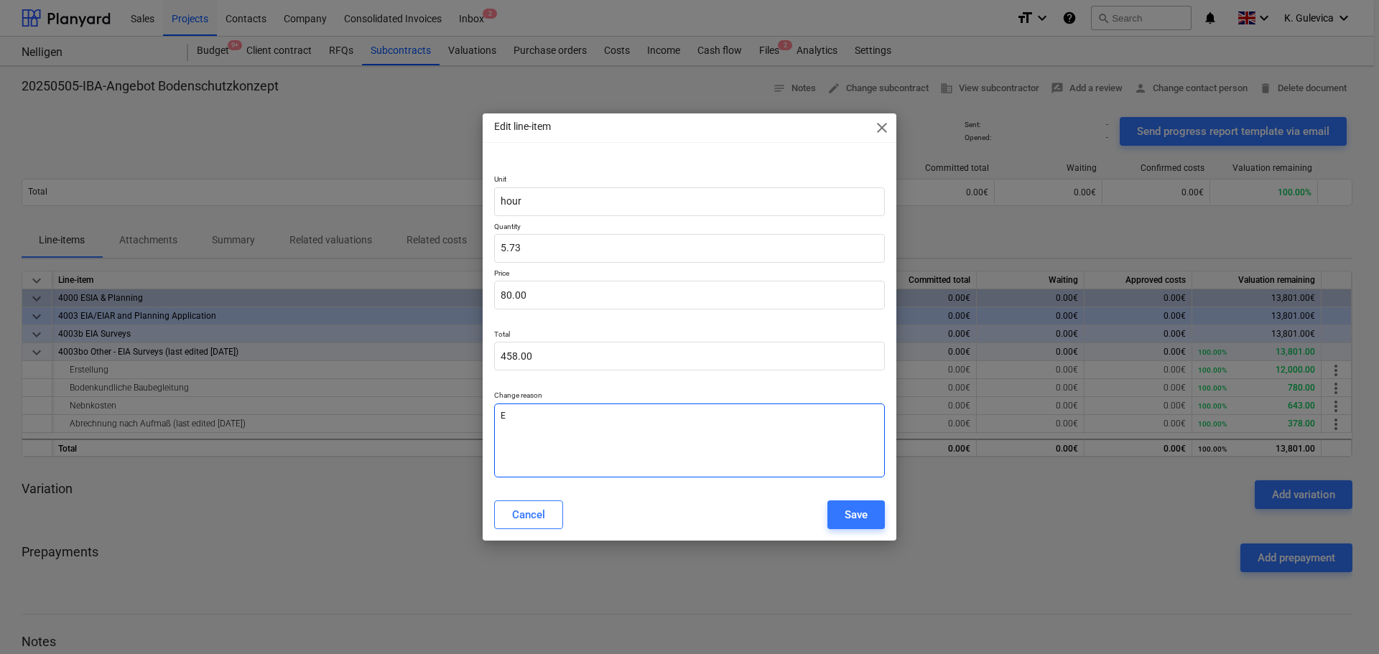
type textarea "x"
type textarea "Ex"
type textarea "x"
type textarea "Ext"
type textarea "x"
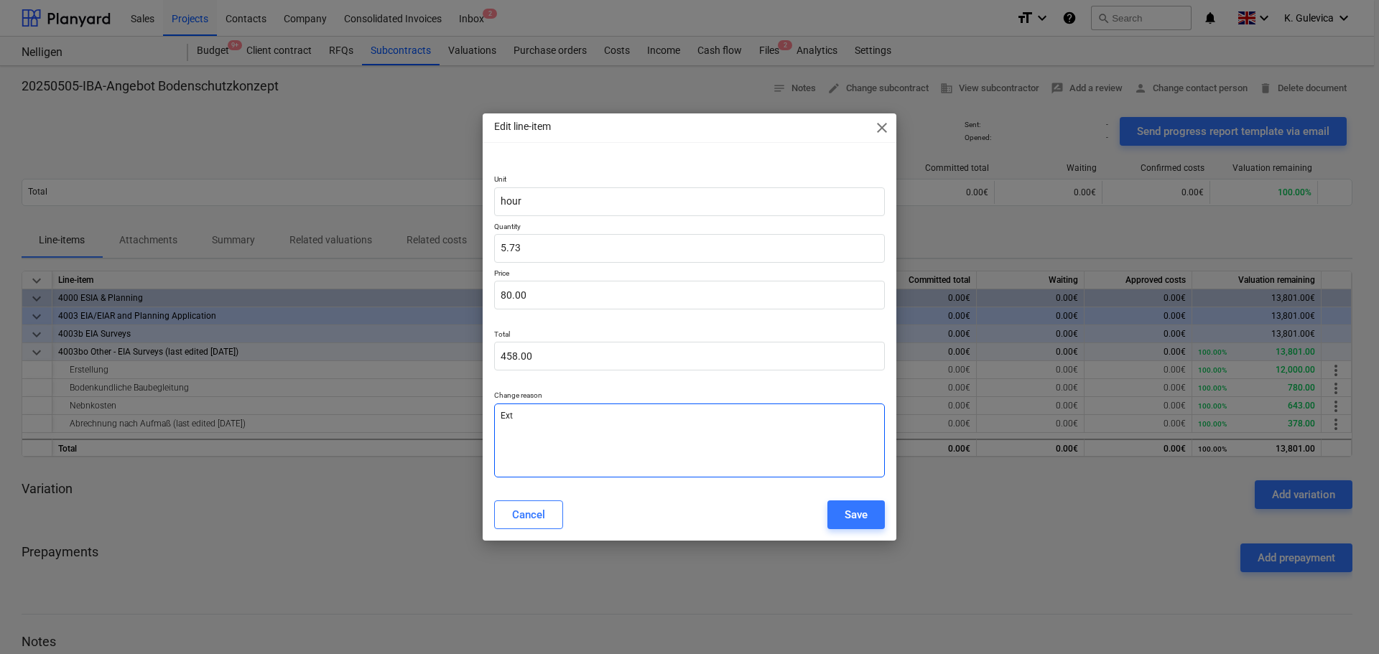
type textarea "Extr"
type textarea "x"
type textarea "Extra"
type textarea "x"
type textarea "Extra"
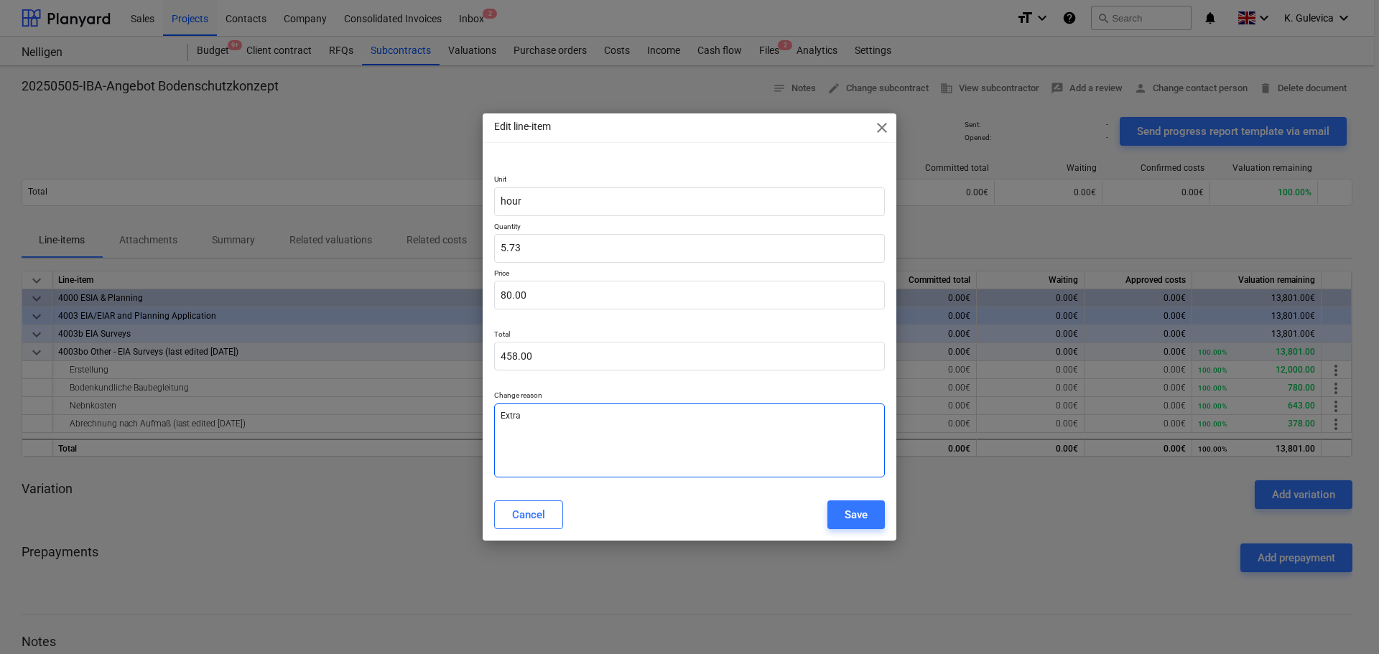
type textarea "x"
type textarea "Extra c"
type textarea "x"
type textarea "Extra co"
type textarea "x"
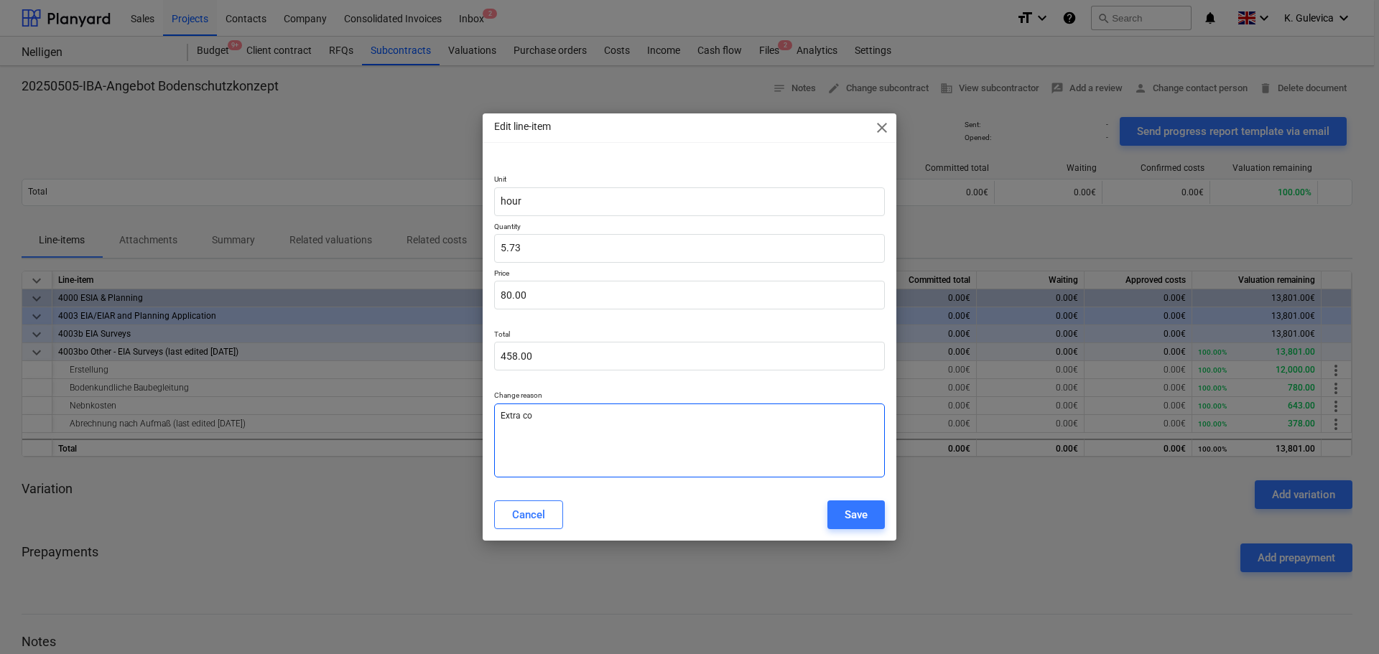
type textarea "Extra cos"
type textarea "x"
type textarea "Extra cosy"
type textarea "x"
type textarea "Extra cos"
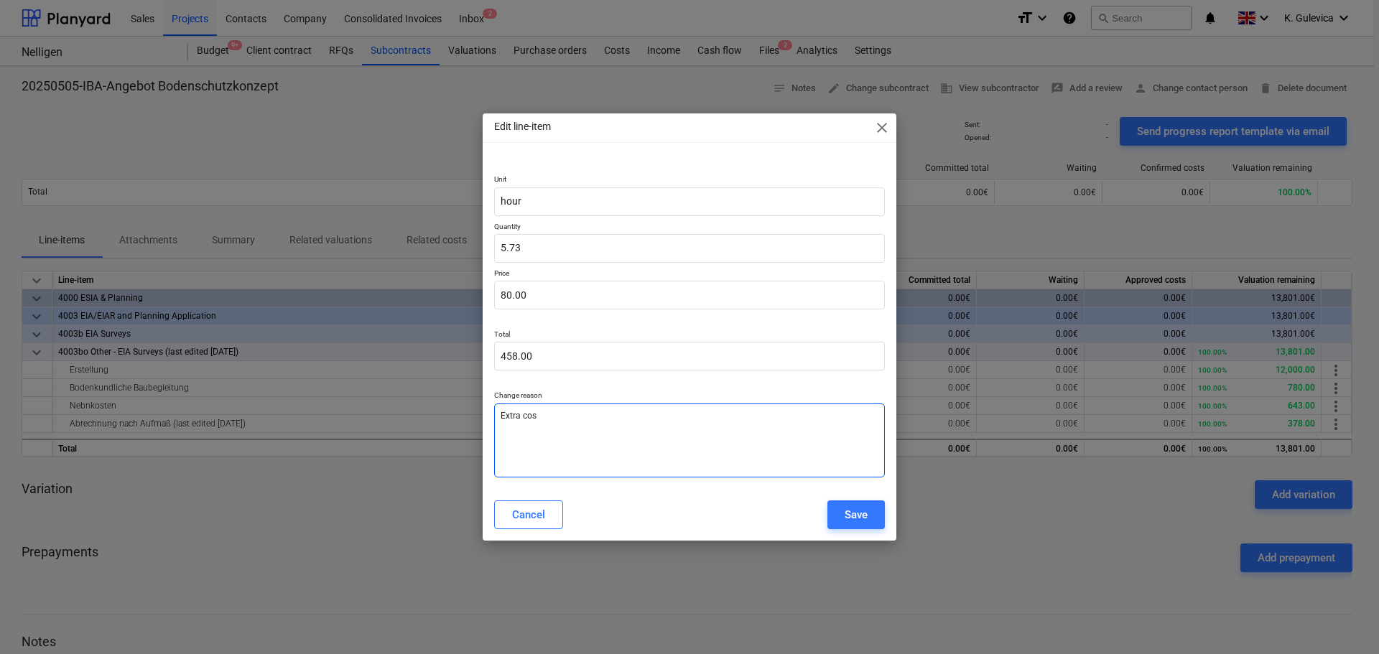
type textarea "x"
type textarea "Extra cost"
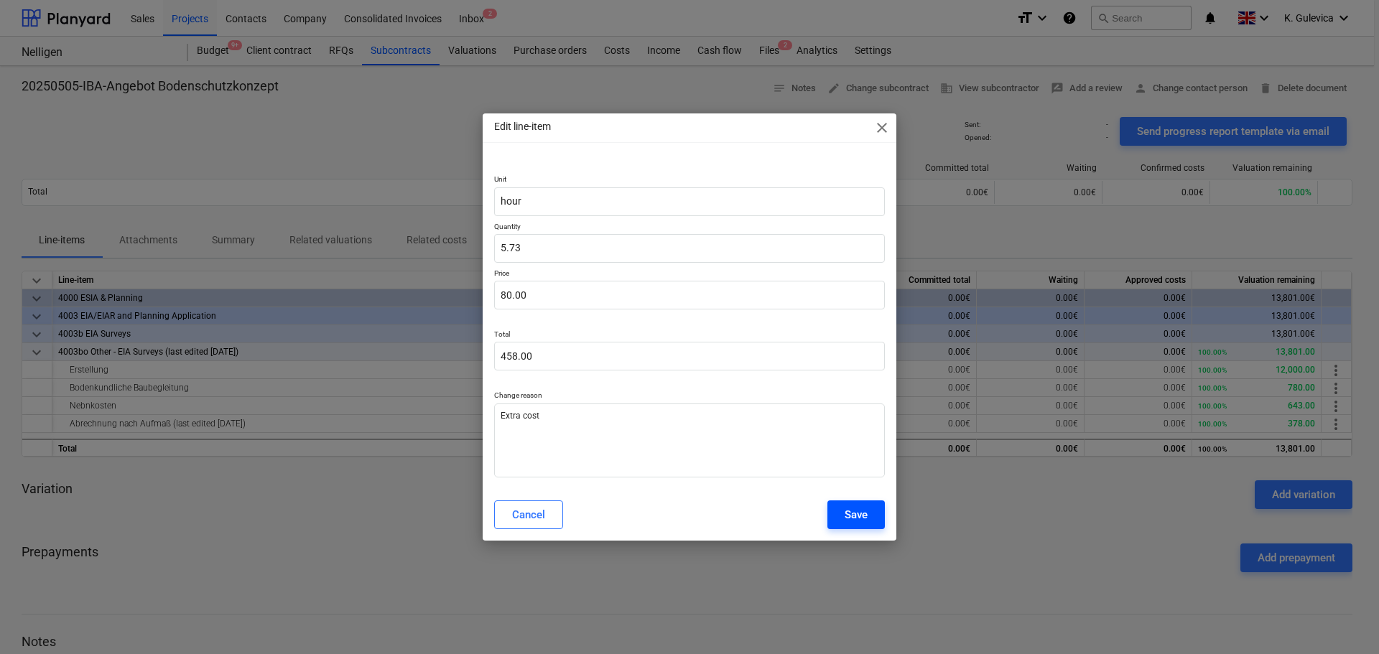
click at [853, 513] on div "Save" at bounding box center [856, 515] width 23 height 19
type textarea "x"
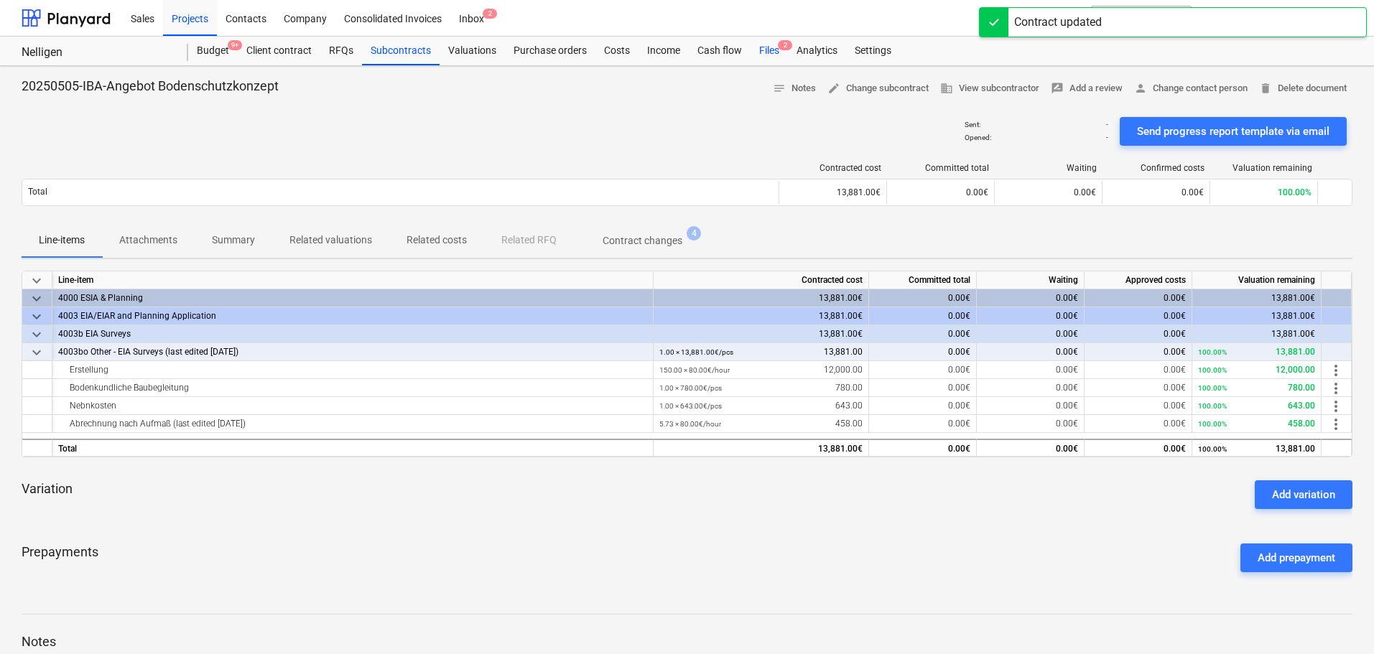
click at [769, 52] on div "Files 2" at bounding box center [769, 51] width 37 height 29
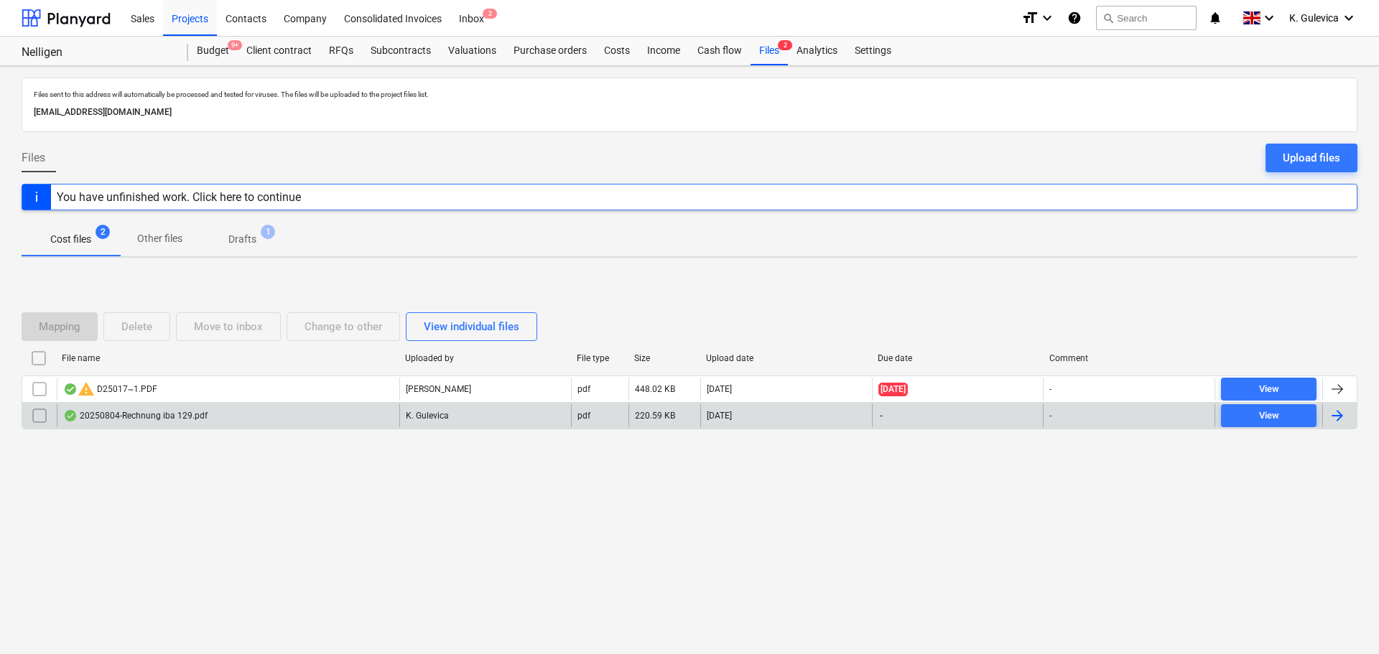
click at [397, 417] on div "20250804-Rechnung iba 129.pdf" at bounding box center [228, 415] width 343 height 23
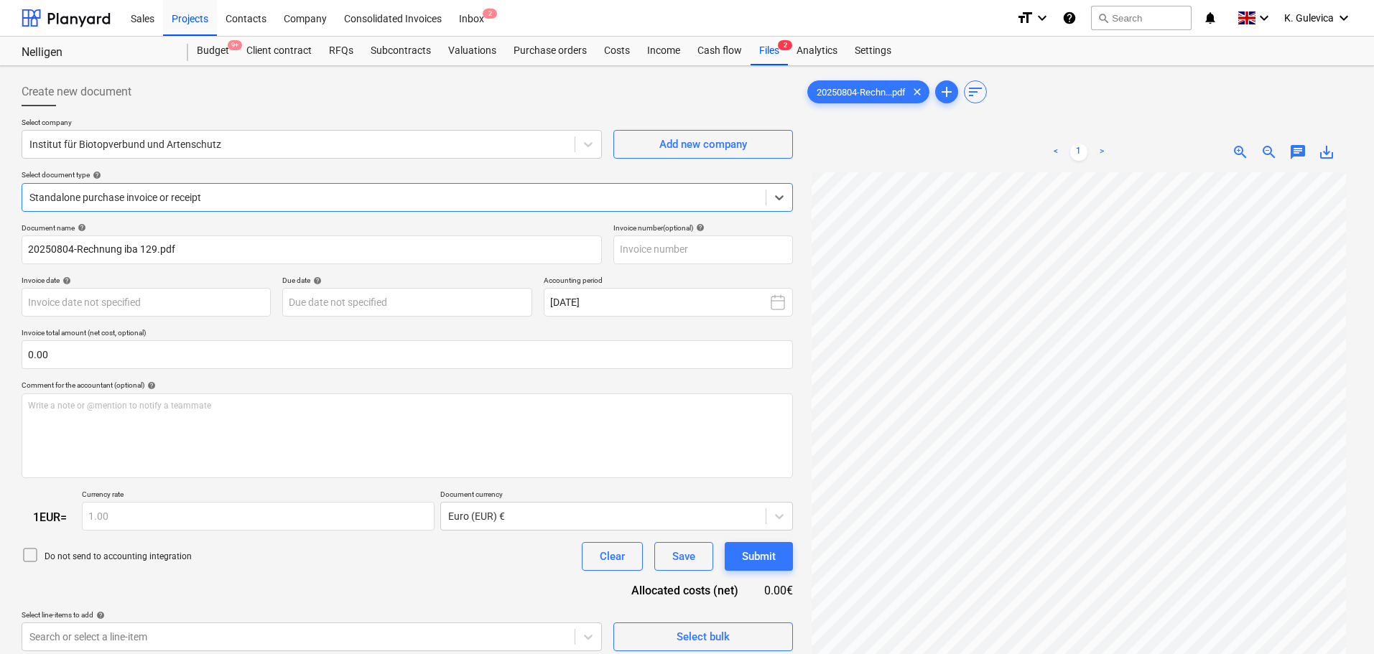
click at [234, 195] on div at bounding box center [393, 197] width 729 height 14
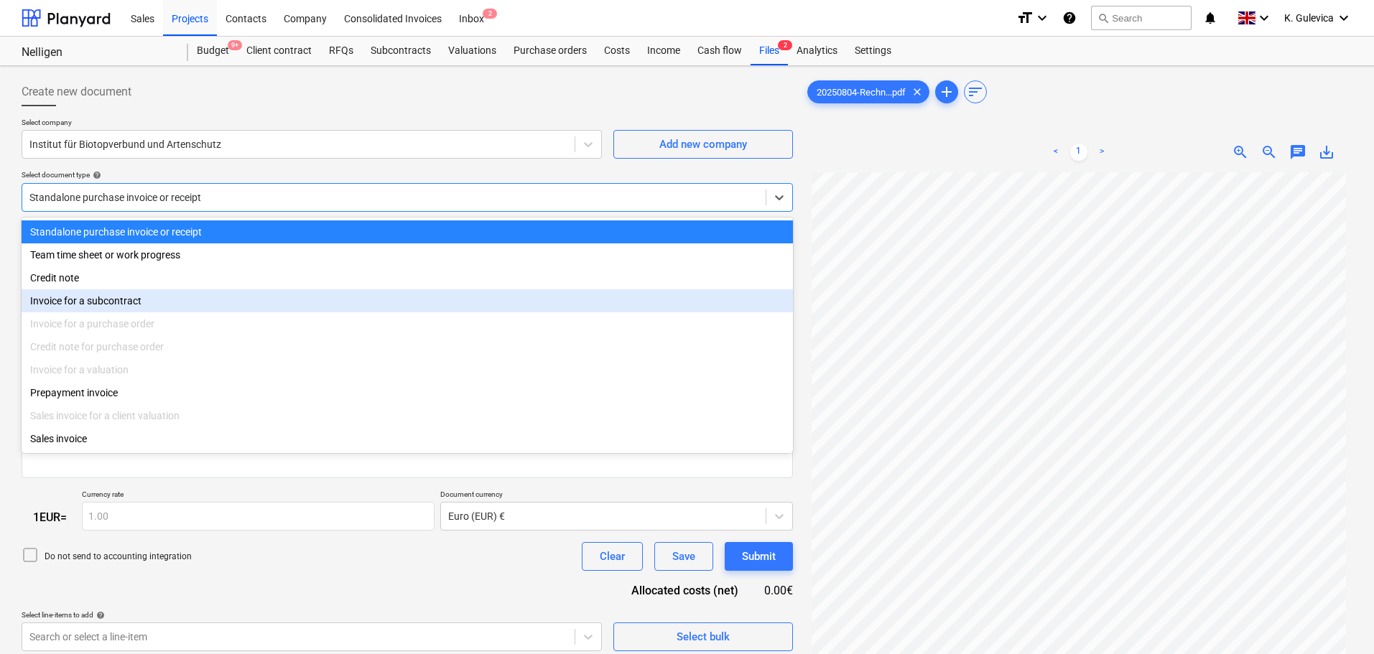
click at [157, 305] on div "Invoice for a subcontract" at bounding box center [407, 300] width 771 height 23
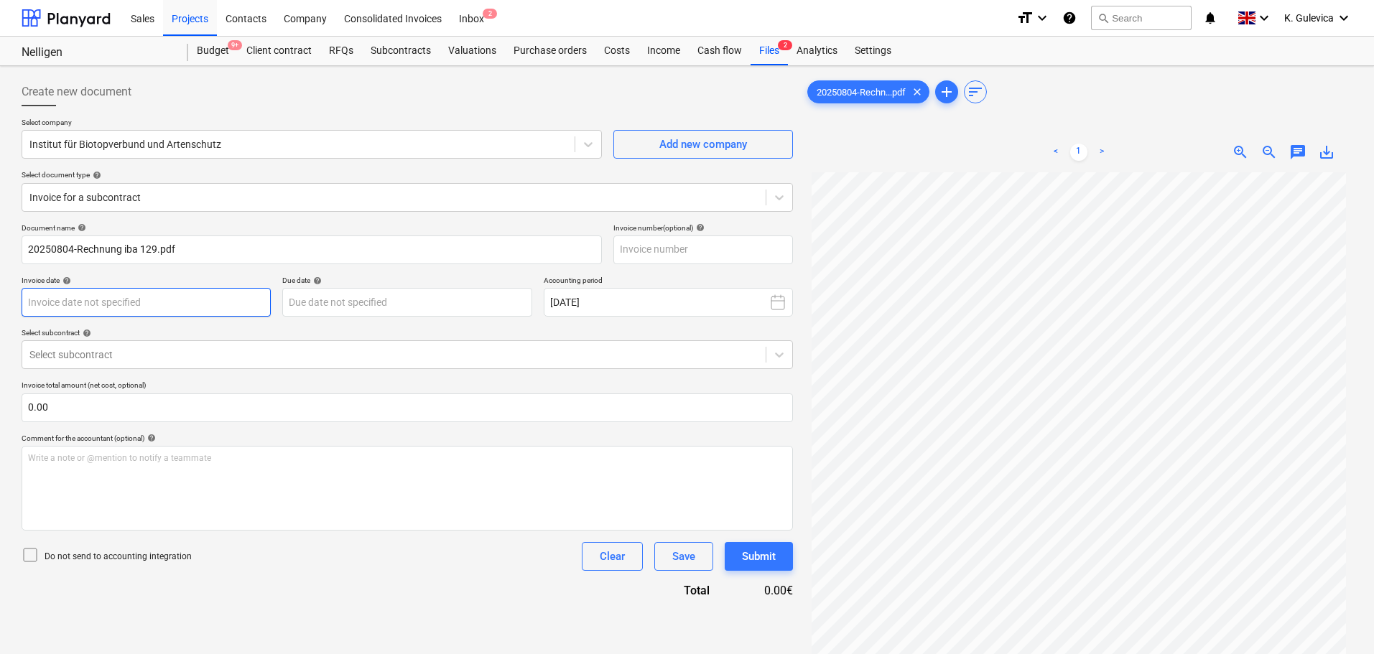
click at [205, 299] on body "Sales Projects Contacts Company Consolidated Invoices Inbox 2 format_size keybo…" at bounding box center [687, 327] width 1374 height 654
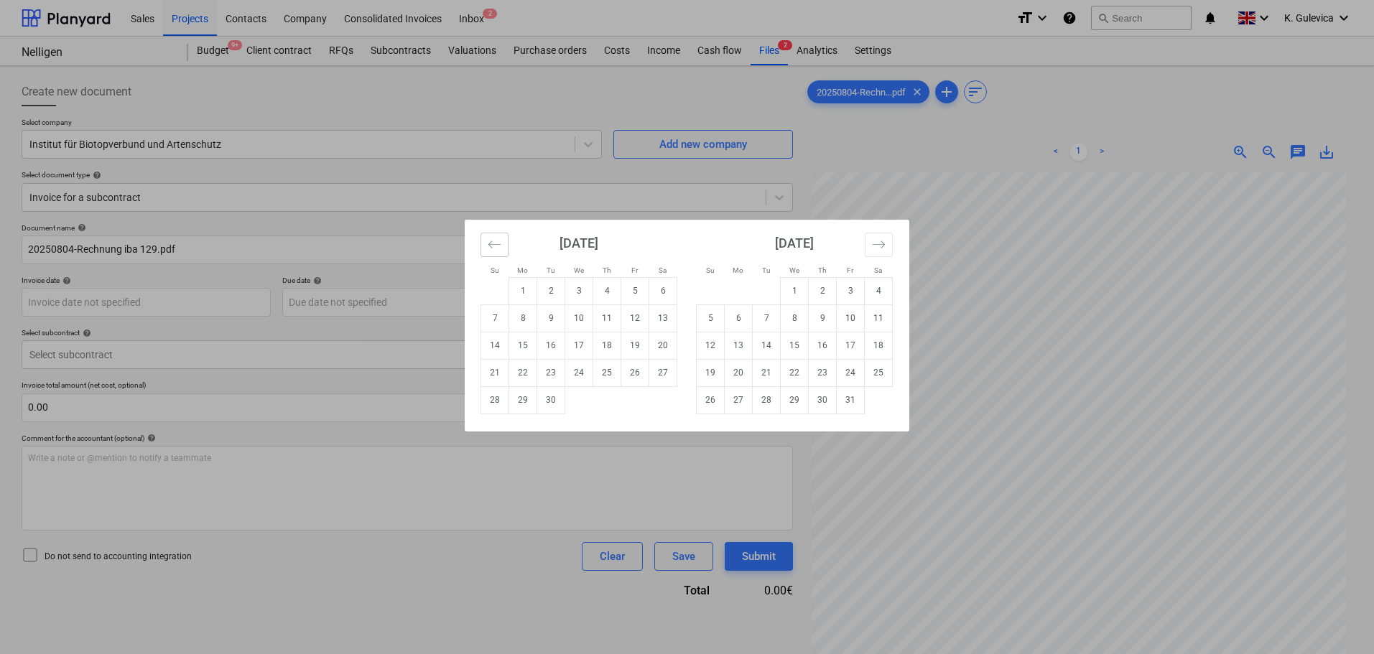
click at [506, 245] on button "Move backward to switch to the previous month." at bounding box center [495, 245] width 28 height 24
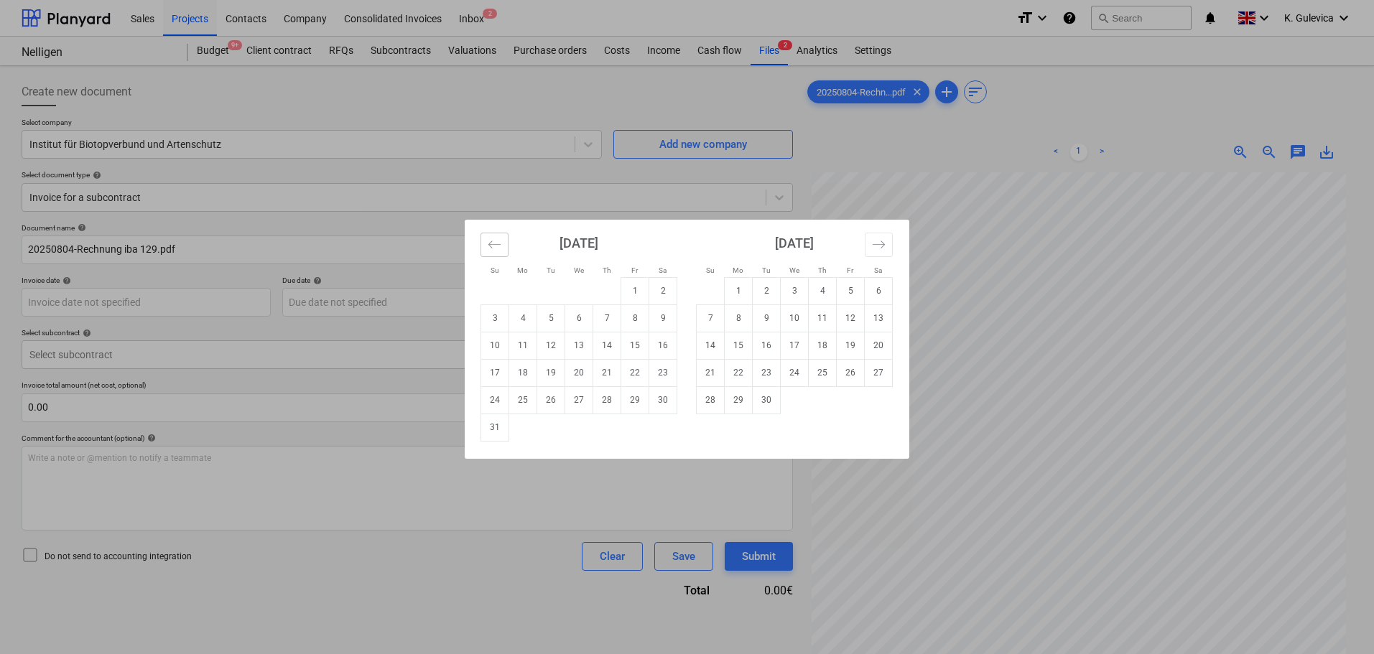
click at [505, 245] on button "Move backward to switch to the previous month." at bounding box center [495, 245] width 28 height 24
click at [636, 319] on td "11" at bounding box center [635, 318] width 28 height 27
type input "11 Jul 2025"
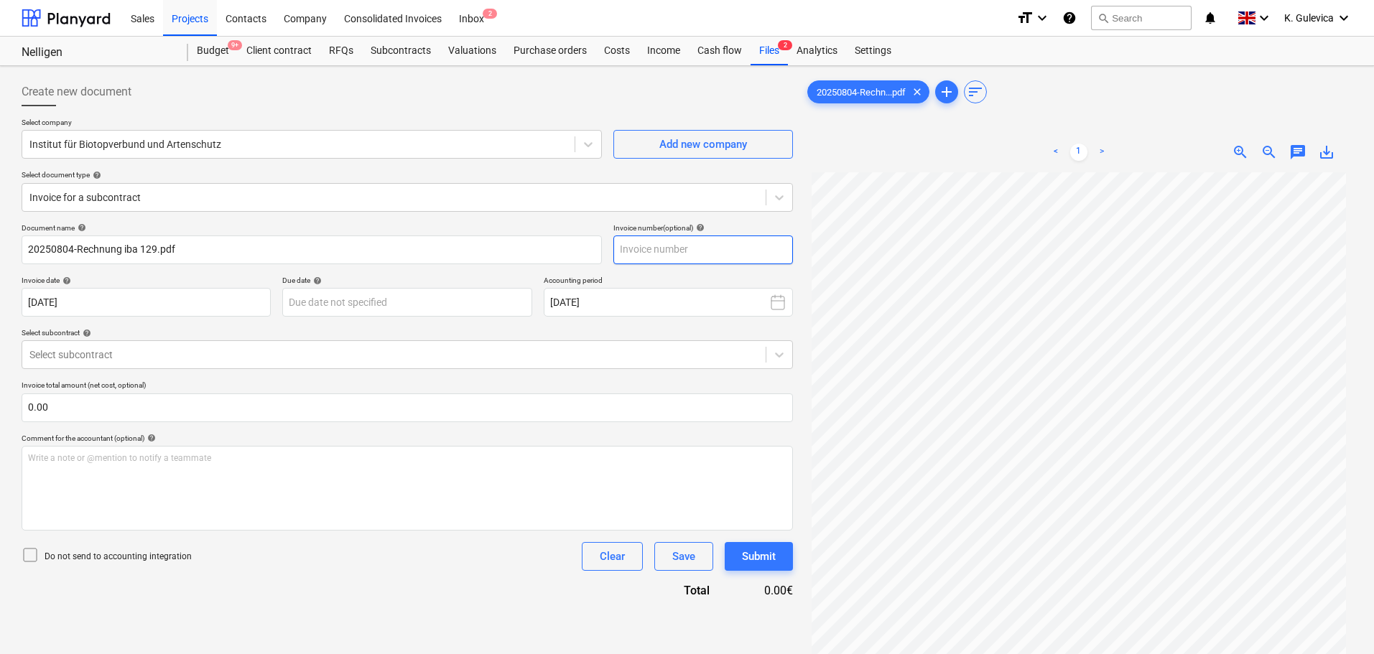
click at [727, 253] on input "text" at bounding box center [703, 250] width 180 height 29
paste input "129-2025"
type input "129-2025"
click at [610, 295] on button "September 2025" at bounding box center [668, 302] width 249 height 29
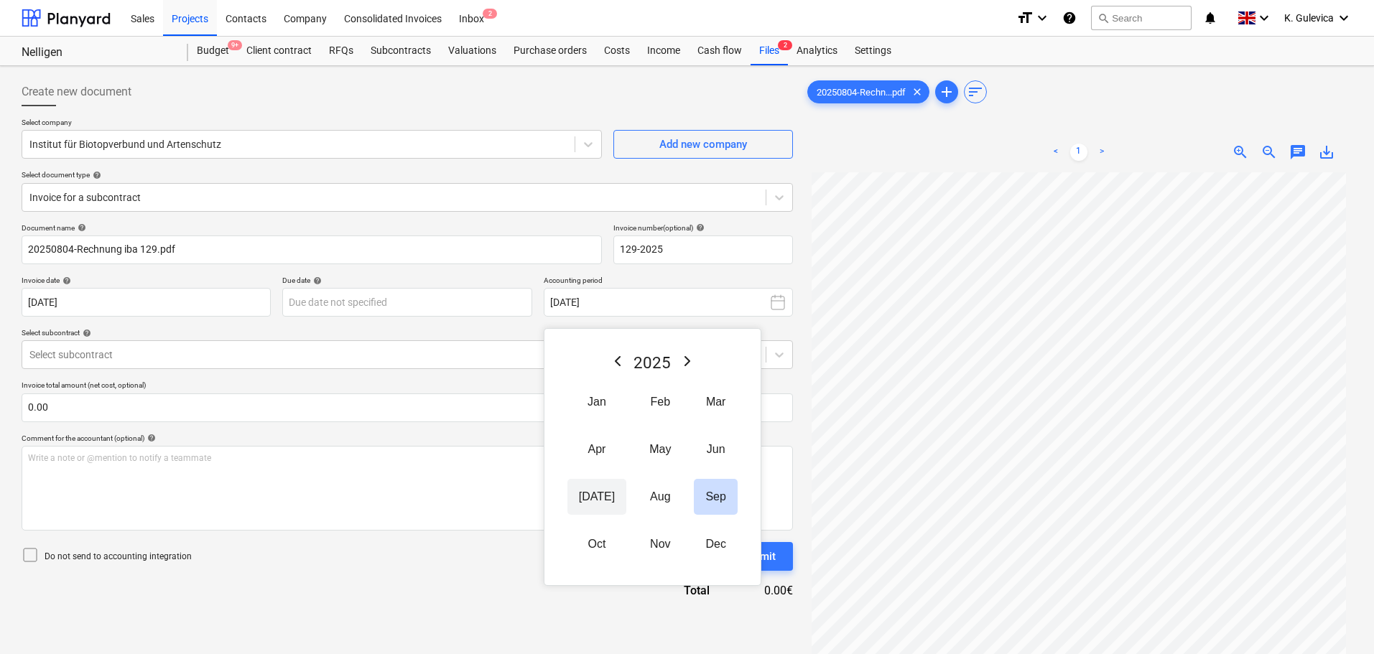
click at [584, 494] on button "Jul" at bounding box center [596, 497] width 59 height 36
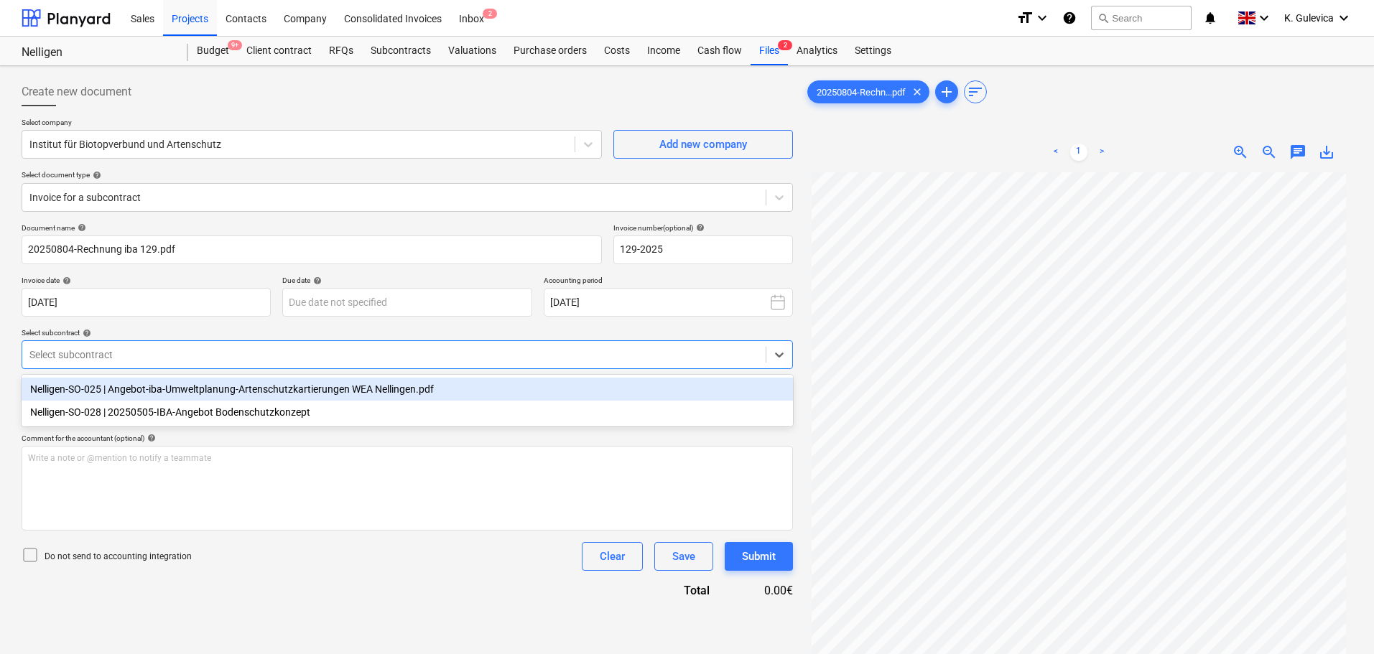
click at [142, 352] on div at bounding box center [393, 355] width 729 height 14
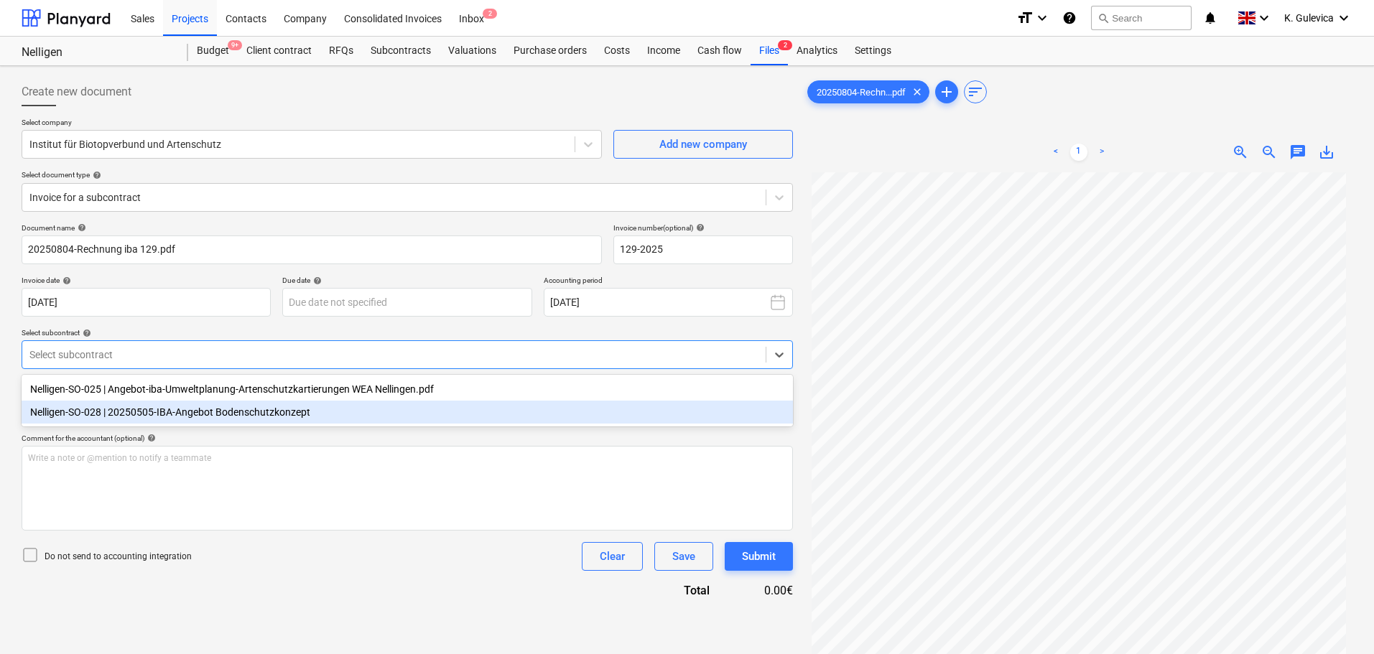
click at [147, 414] on div "Nelligen-SO-028 | 20250505-IBA-Angebot Bodenschutzkonzept" at bounding box center [407, 412] width 771 height 23
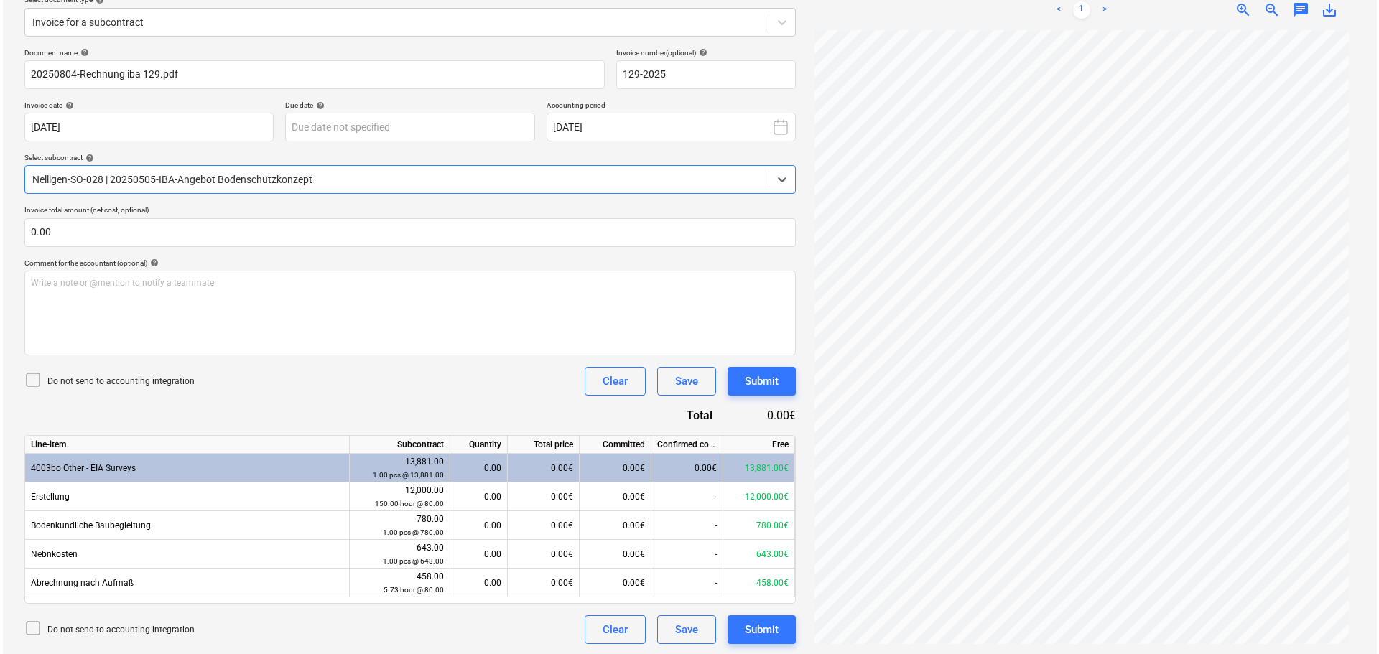
scroll to position [177, 0]
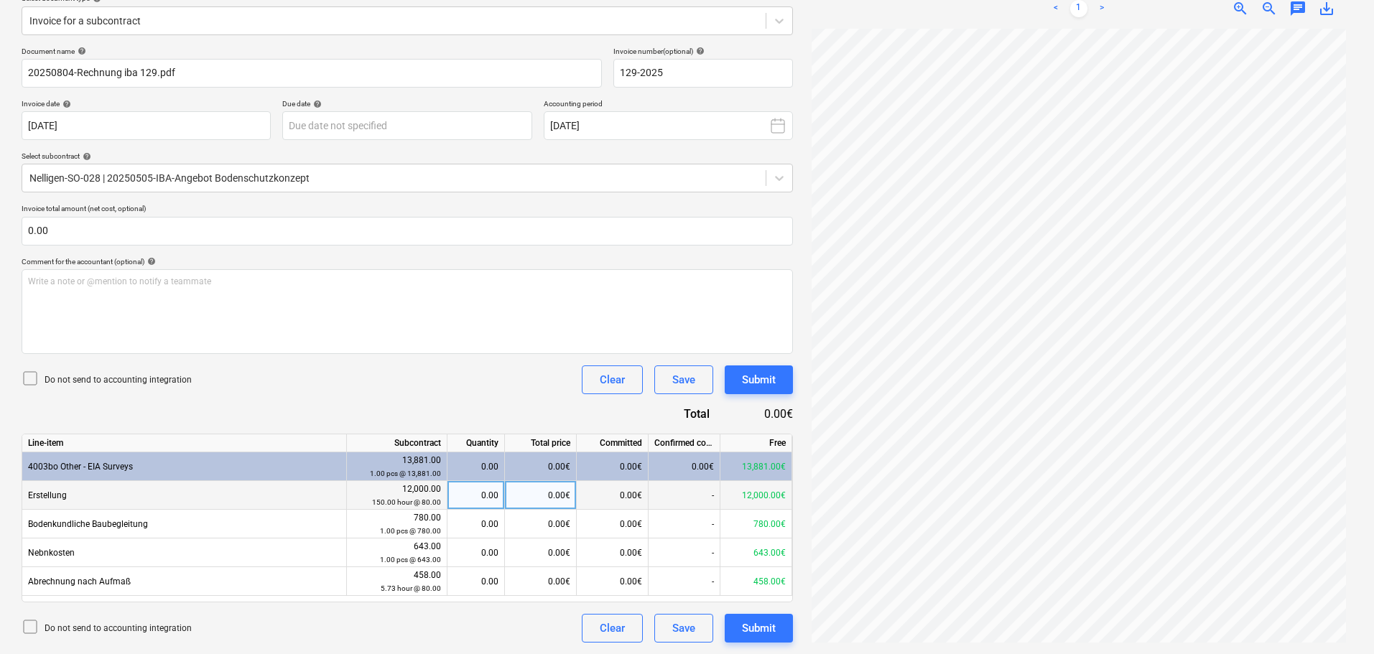
click at [480, 499] on div "0.00" at bounding box center [475, 495] width 45 height 29
type input "150"
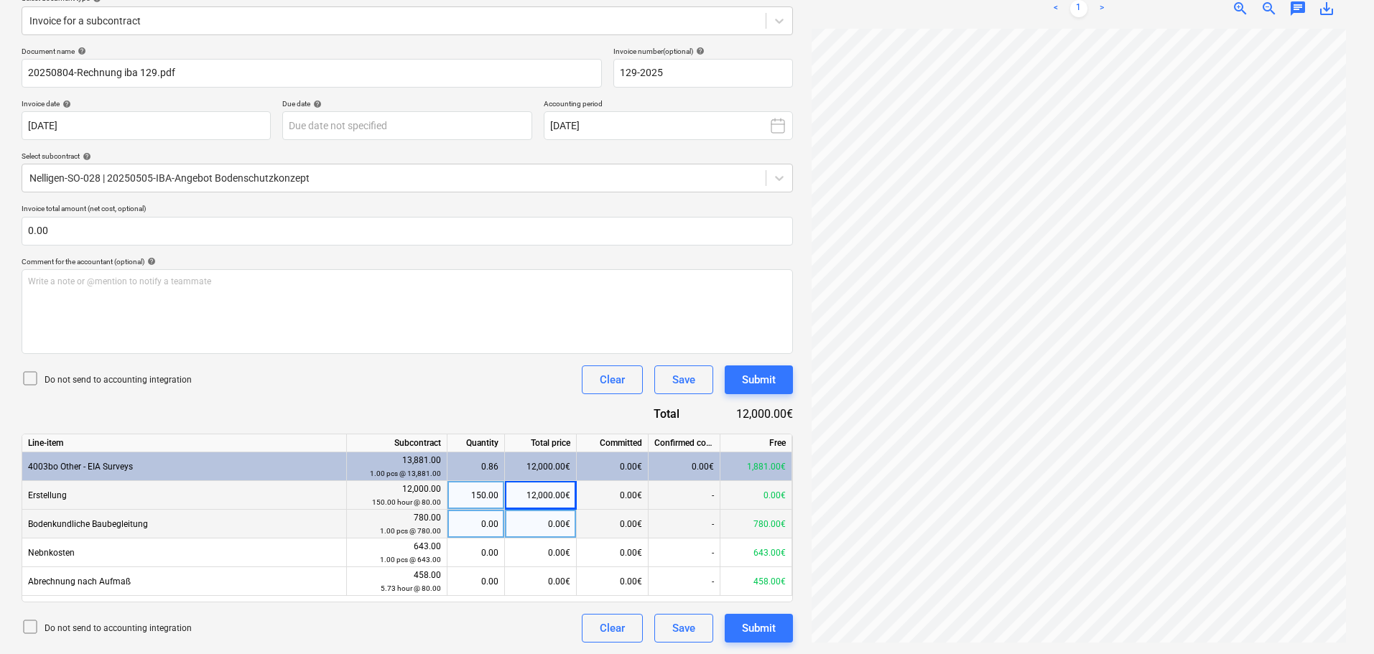
click at [481, 516] on div "0.00" at bounding box center [475, 524] width 45 height 29
type input "1"
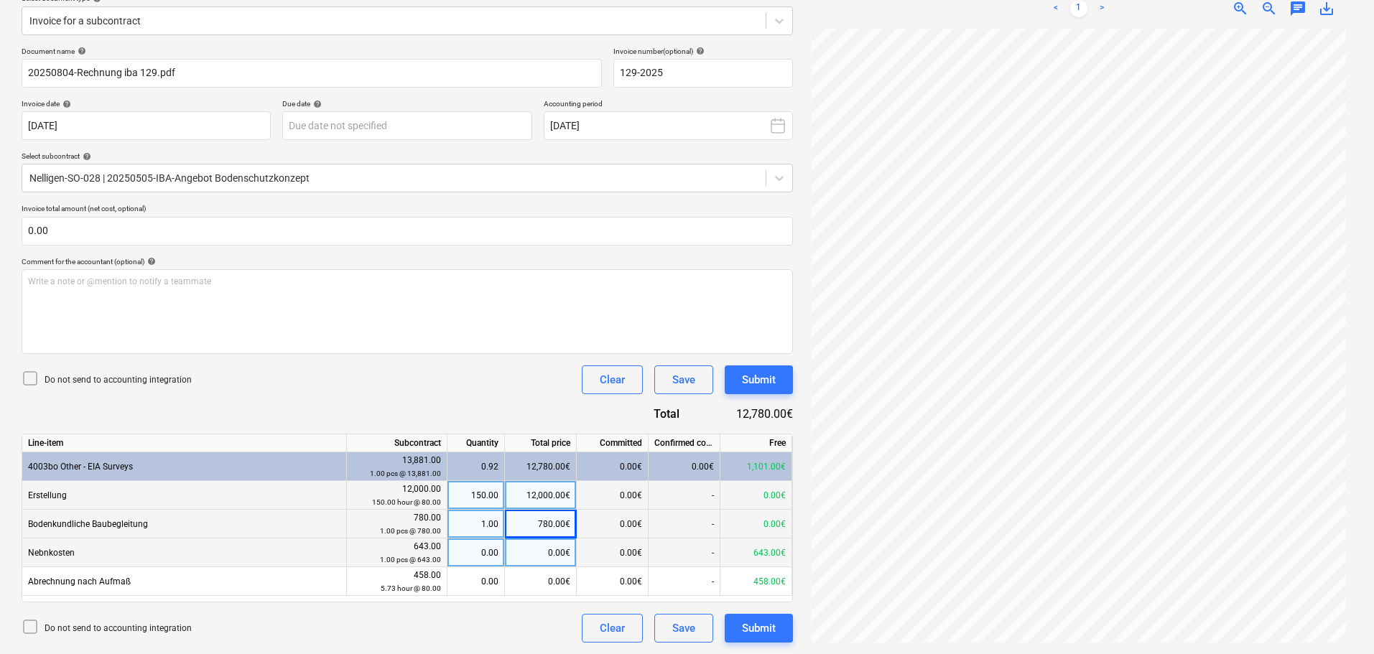
click at [476, 549] on div "0.00" at bounding box center [475, 553] width 45 height 29
type input "1"
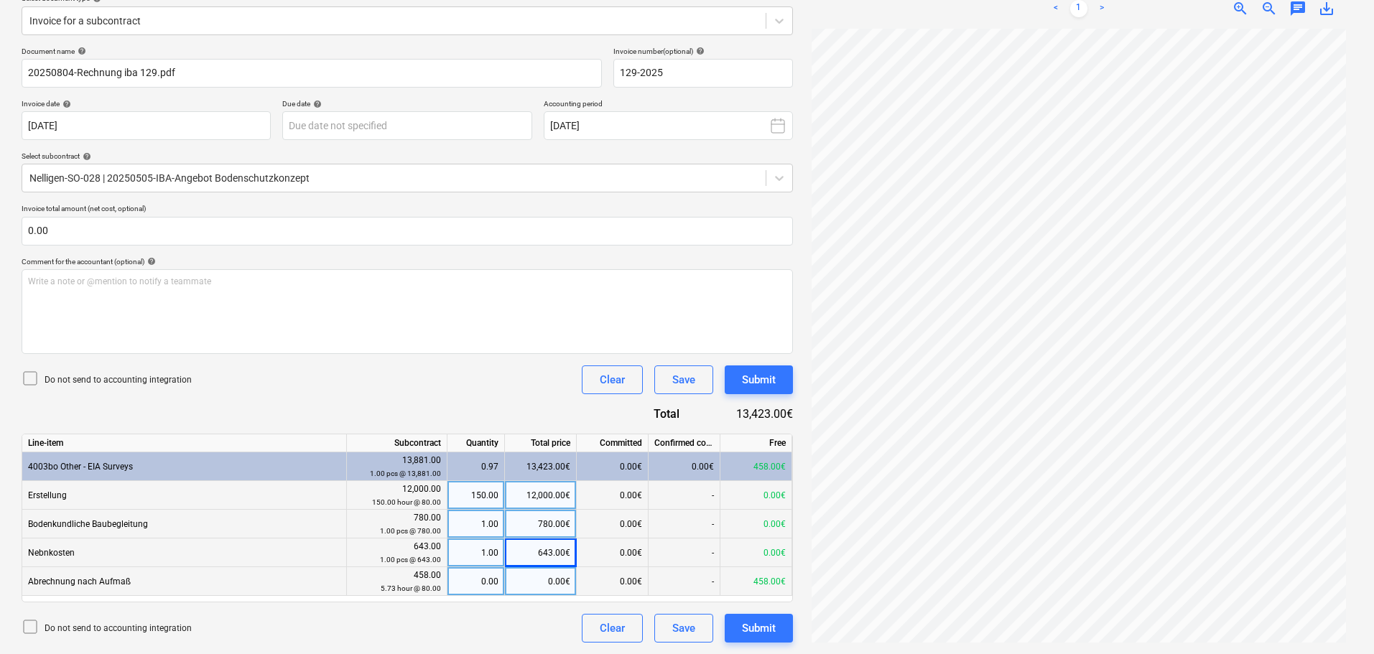
click at [487, 574] on div "0.00" at bounding box center [475, 581] width 45 height 29
click at [561, 583] on div "0.00€" at bounding box center [541, 581] width 72 height 29
type input "458"
click at [23, 379] on icon at bounding box center [30, 378] width 17 height 17
click at [751, 625] on div "Submit" at bounding box center [759, 628] width 34 height 19
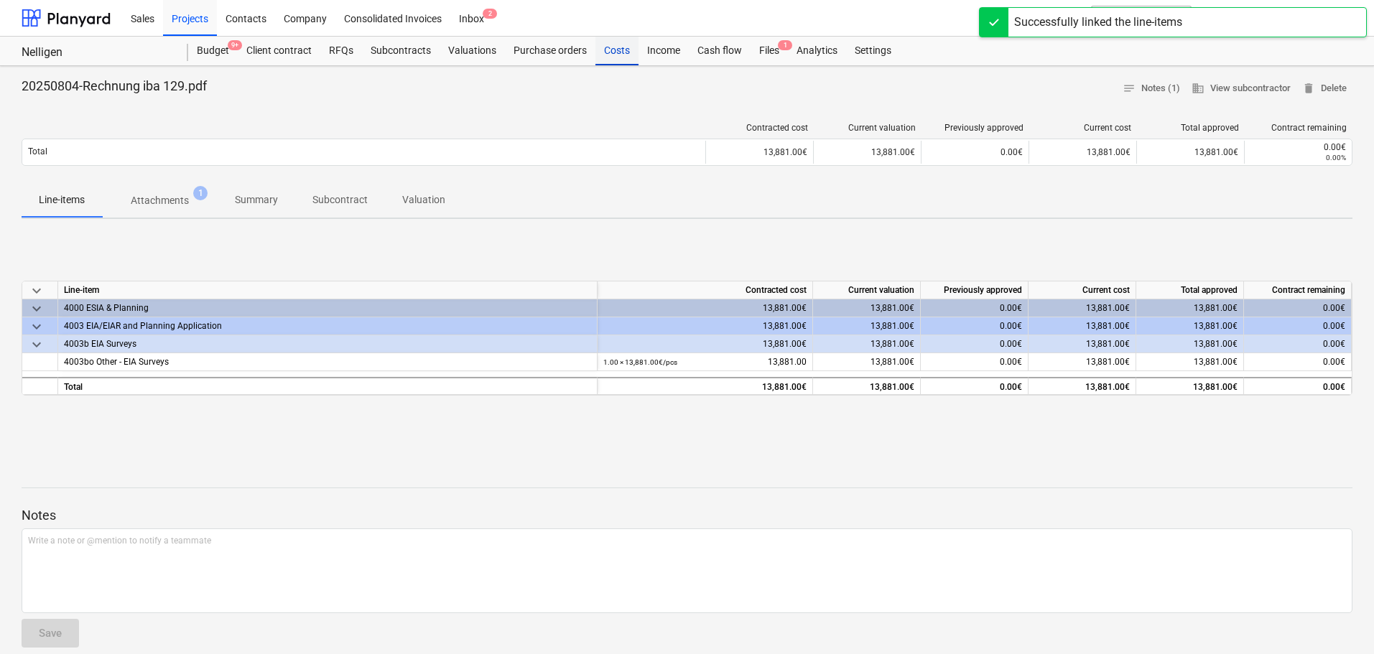
click at [621, 54] on div "Costs" at bounding box center [616, 51] width 43 height 29
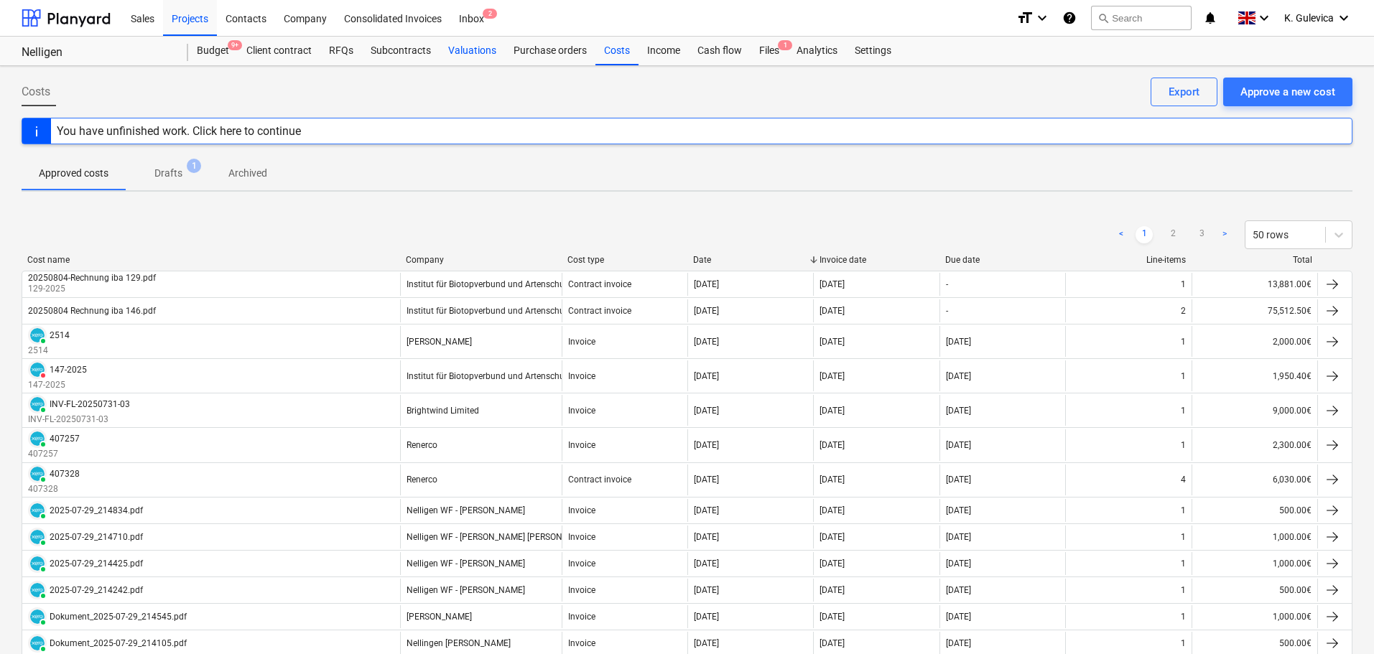
click at [464, 53] on div "Valuations" at bounding box center [472, 51] width 65 height 29
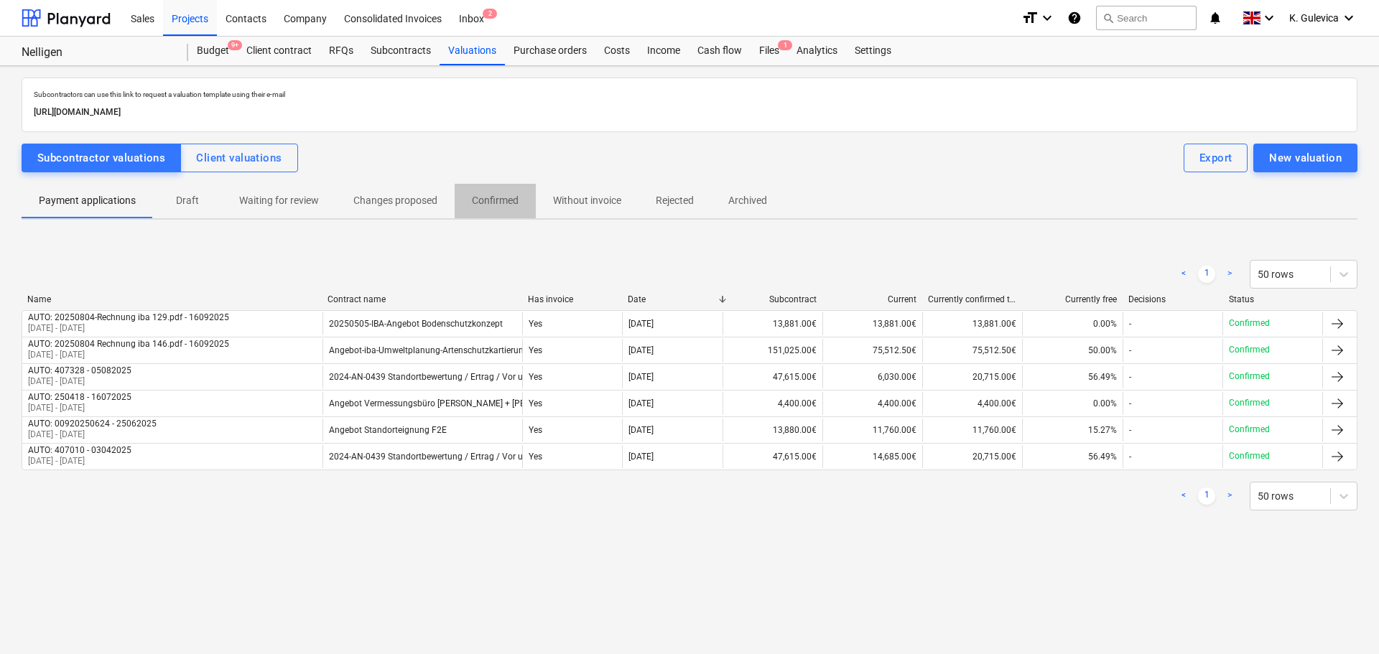
click at [484, 198] on p "Confirmed" at bounding box center [495, 200] width 47 height 15
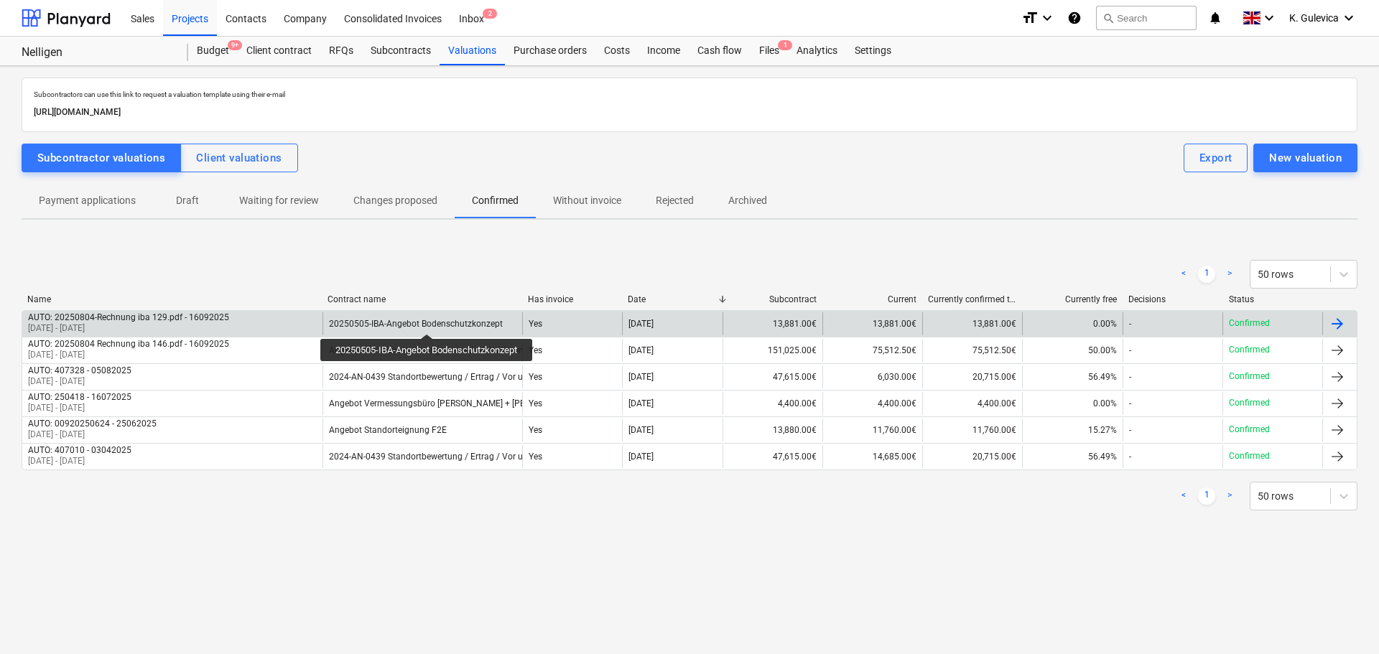
click at [429, 321] on div "20250505-IBA-Angebot Bodenschutzkonzept" at bounding box center [416, 324] width 174 height 10
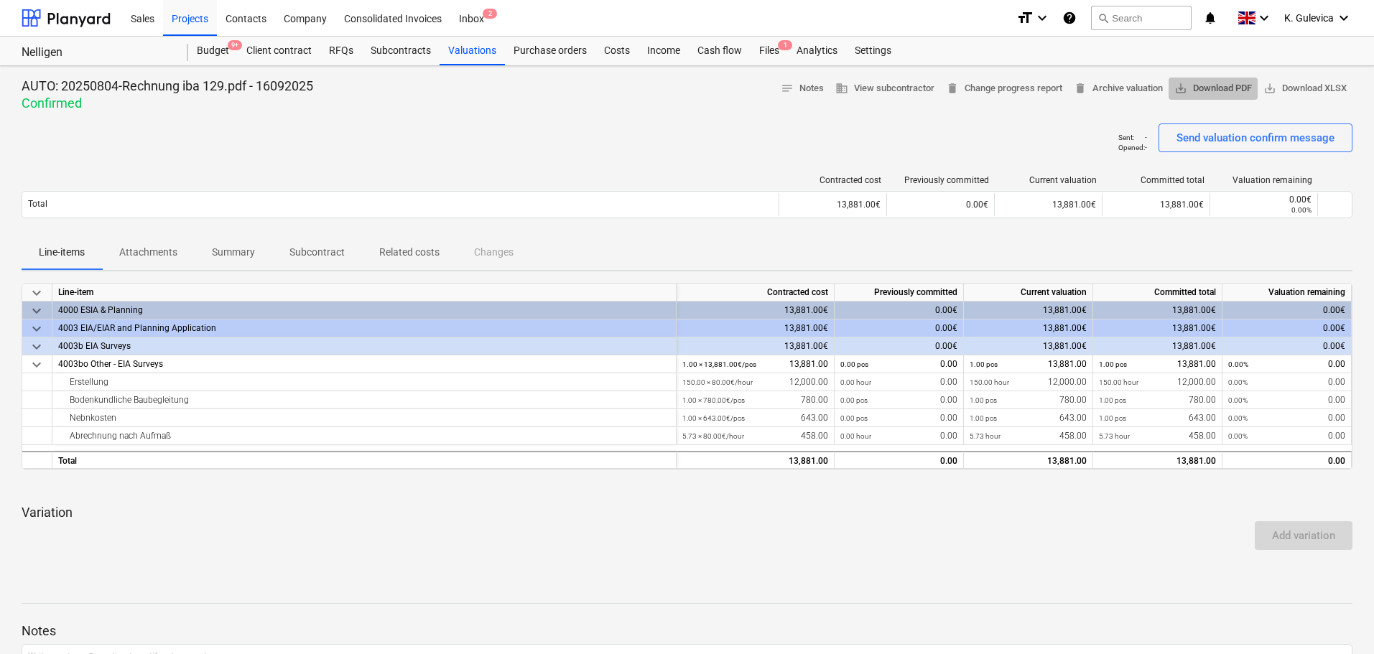
click at [1212, 96] on span "save_alt Download PDF" at bounding box center [1213, 88] width 78 height 17
click at [575, 146] on div "Sent : - Opened : - Send valuation confirm message" at bounding box center [687, 144] width 1331 height 40
click at [618, 52] on div "Costs" at bounding box center [616, 51] width 43 height 29
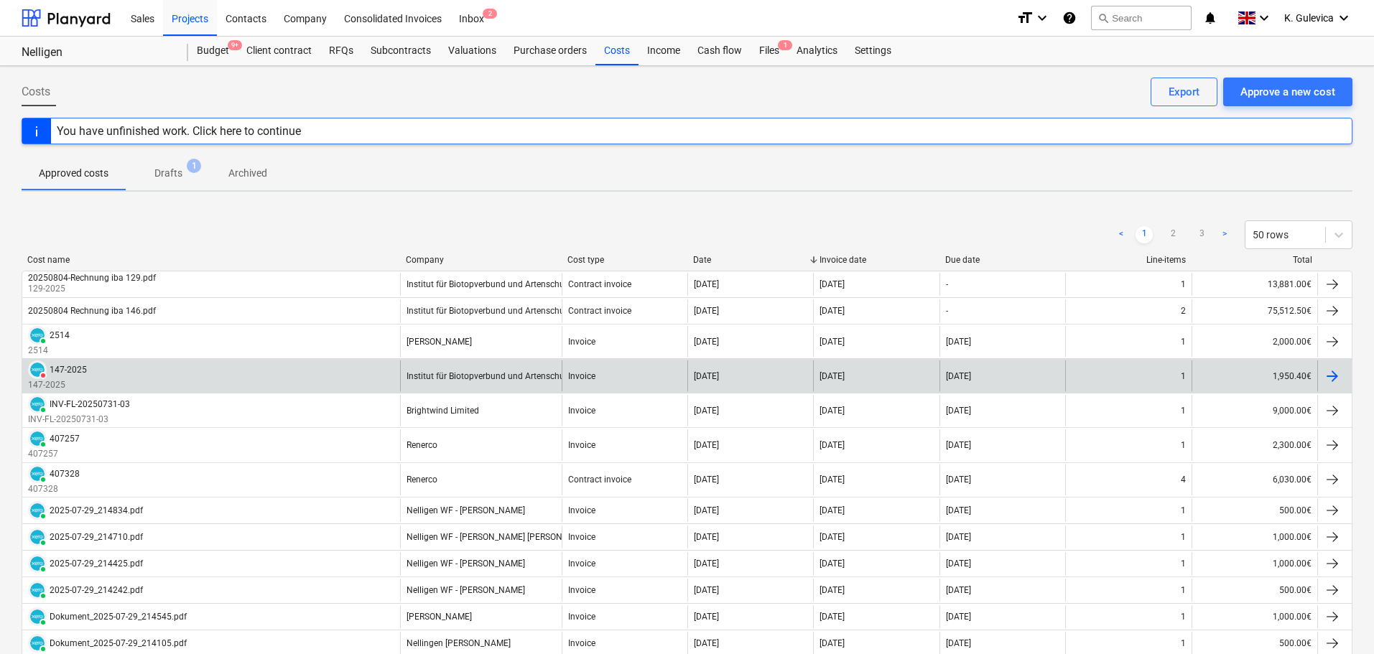
click at [251, 382] on div "DELETED 147-2025 147-2025" at bounding box center [211, 376] width 378 height 31
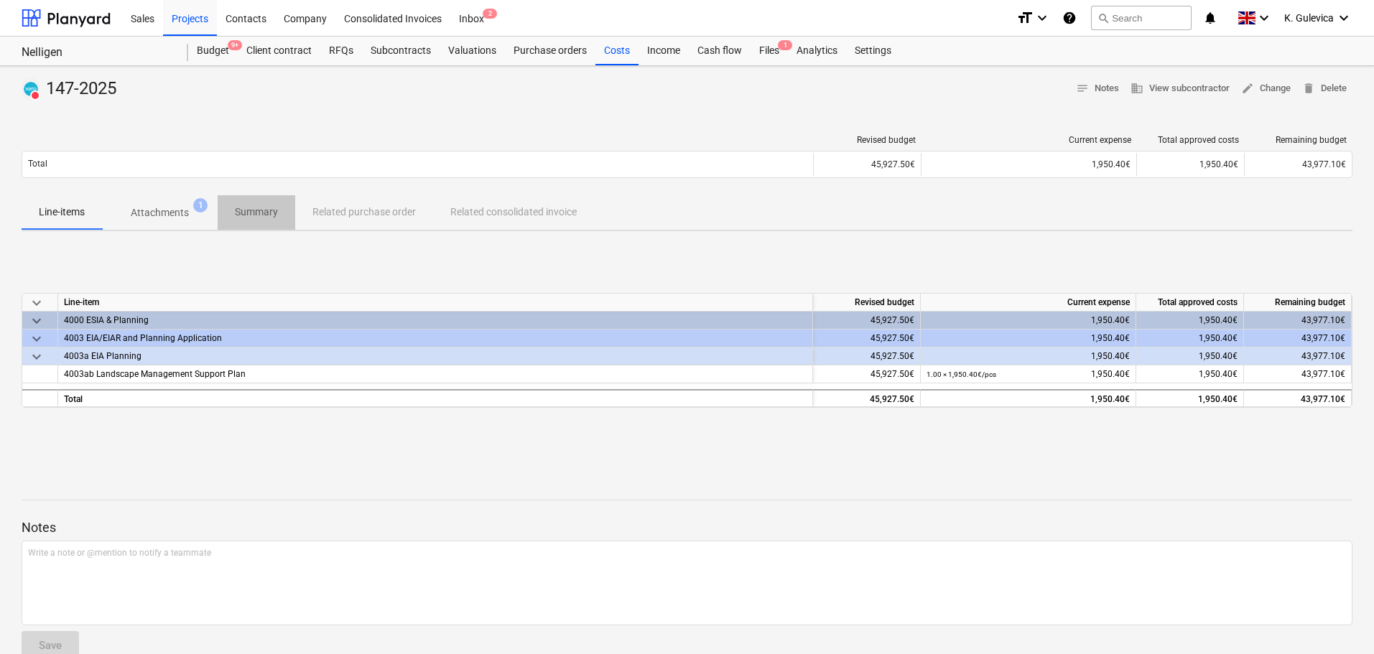
click at [258, 205] on p "Summary" at bounding box center [256, 212] width 43 height 15
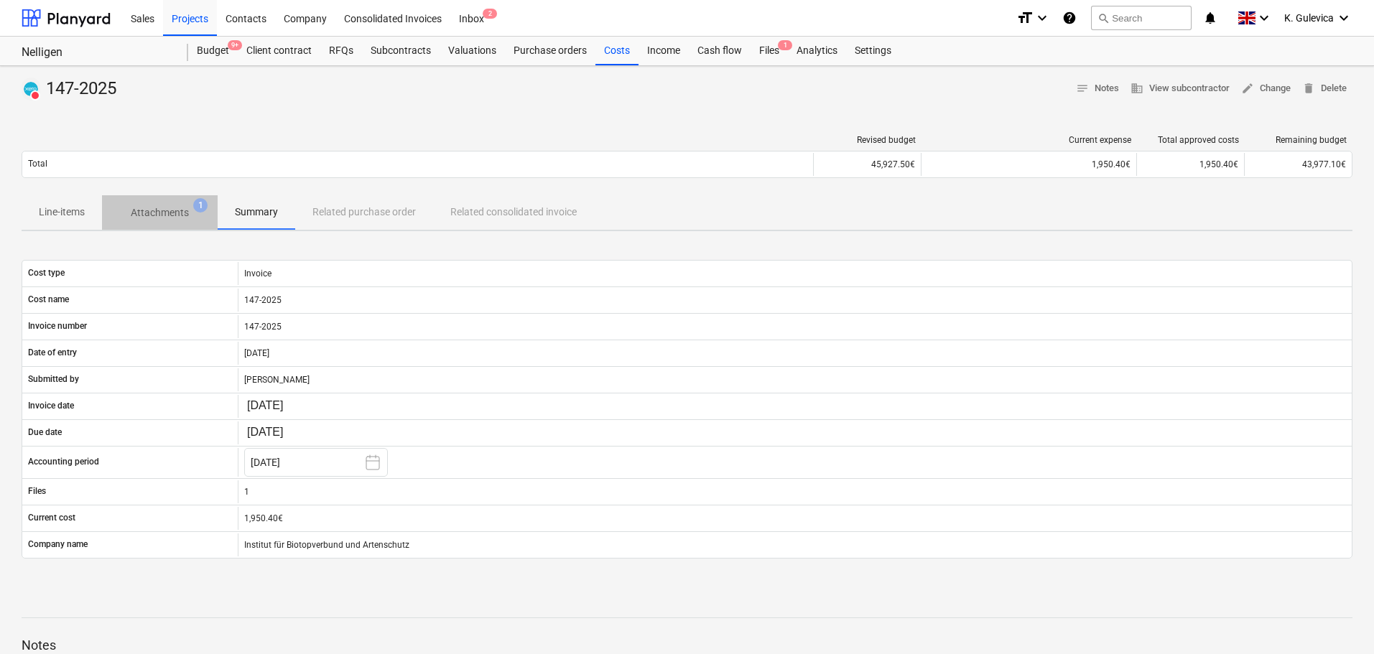
click at [160, 210] on p "Attachments" at bounding box center [160, 212] width 58 height 15
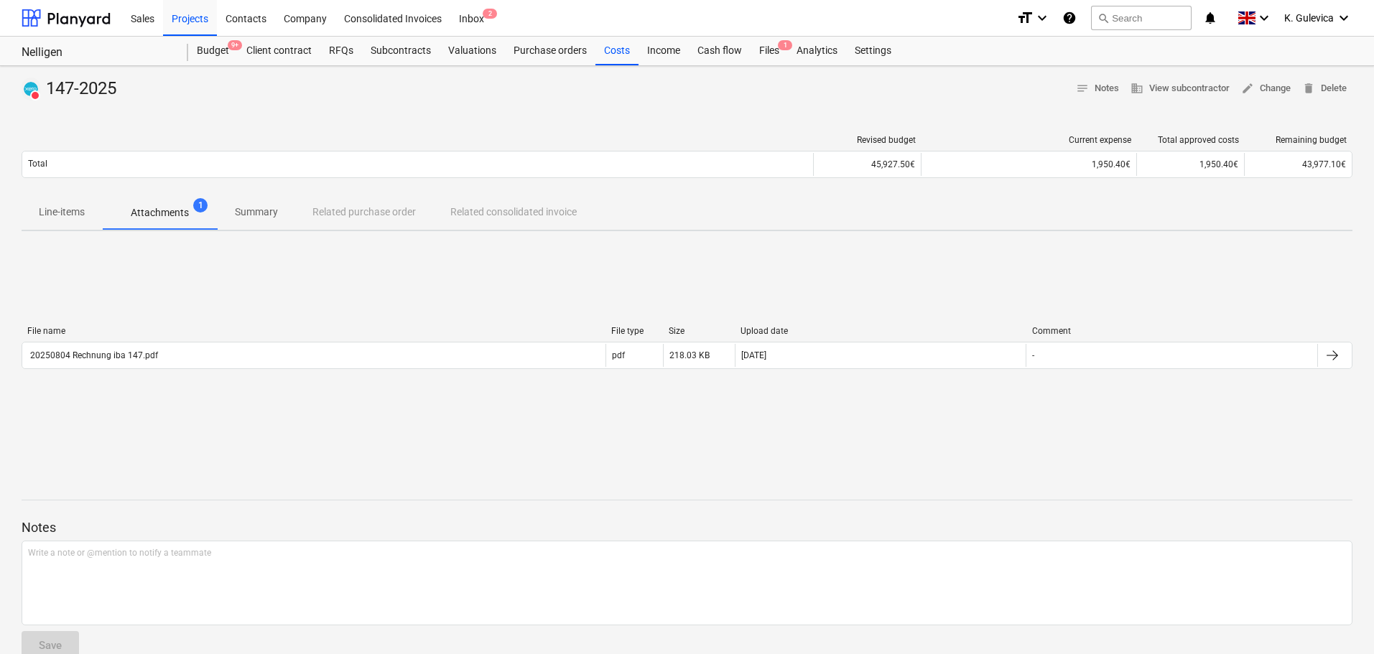
click at [417, 338] on div "File name File type Size Upload date Comment" at bounding box center [687, 334] width 1331 height 16
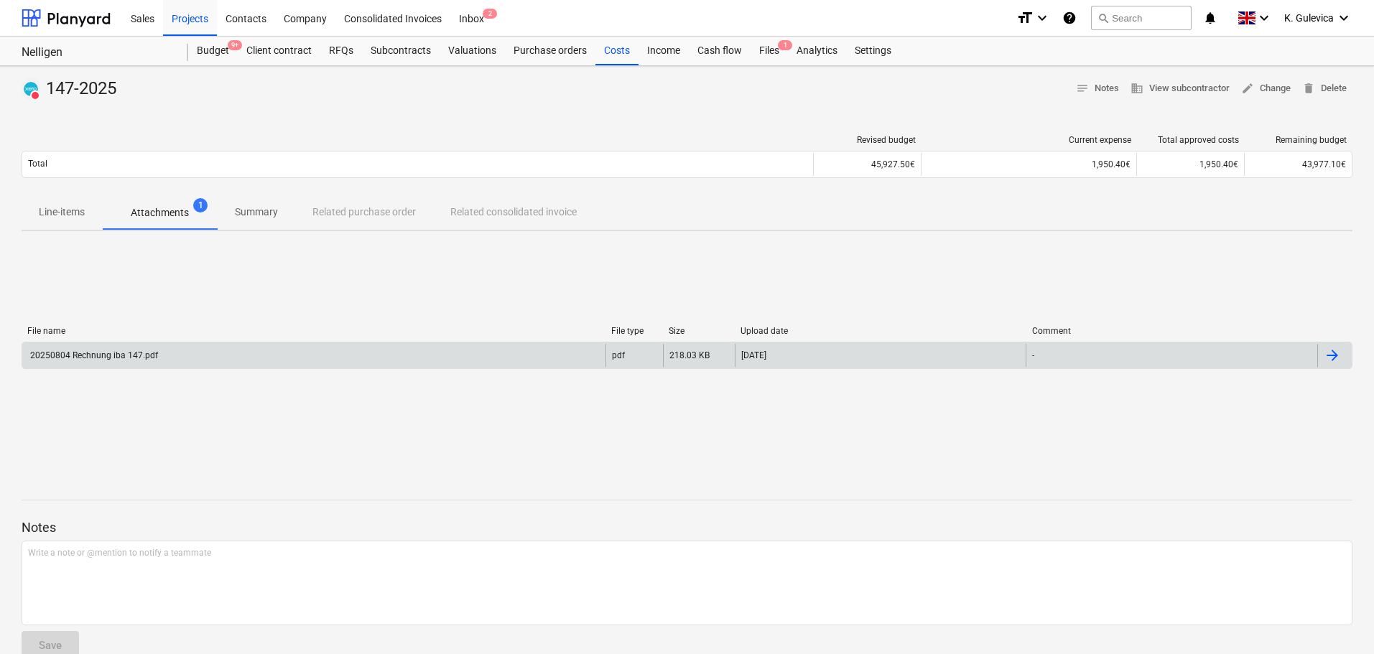
click at [425, 354] on div "20250804 Rechnung iba 147.pdf" at bounding box center [313, 355] width 583 height 23
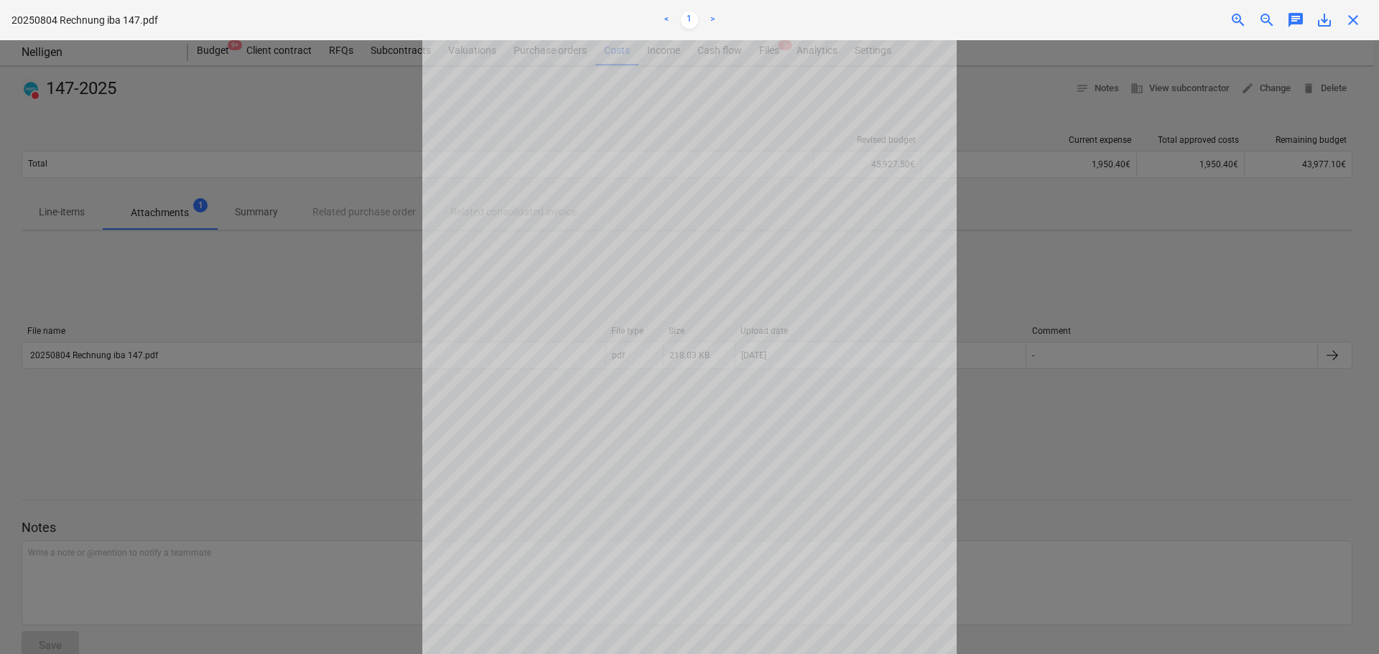
click at [1353, 25] on span "close" at bounding box center [1353, 19] width 17 height 17
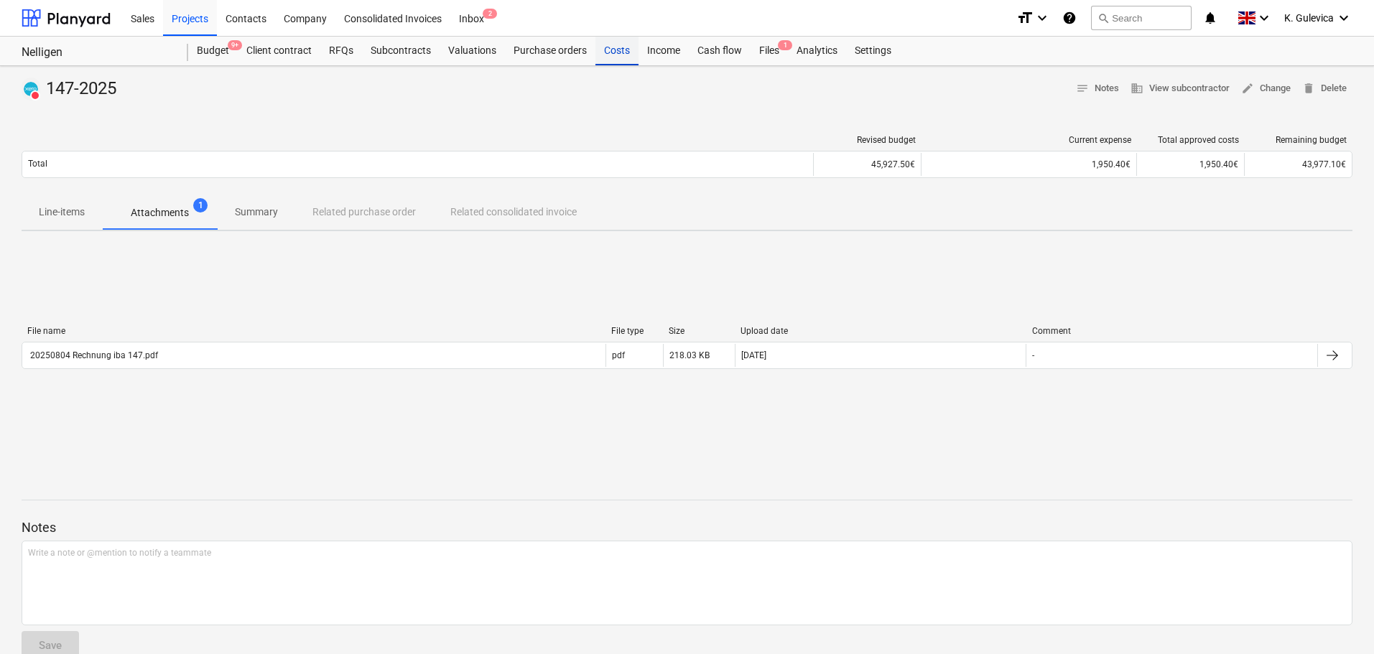
click at [616, 52] on div "Costs" at bounding box center [616, 51] width 43 height 29
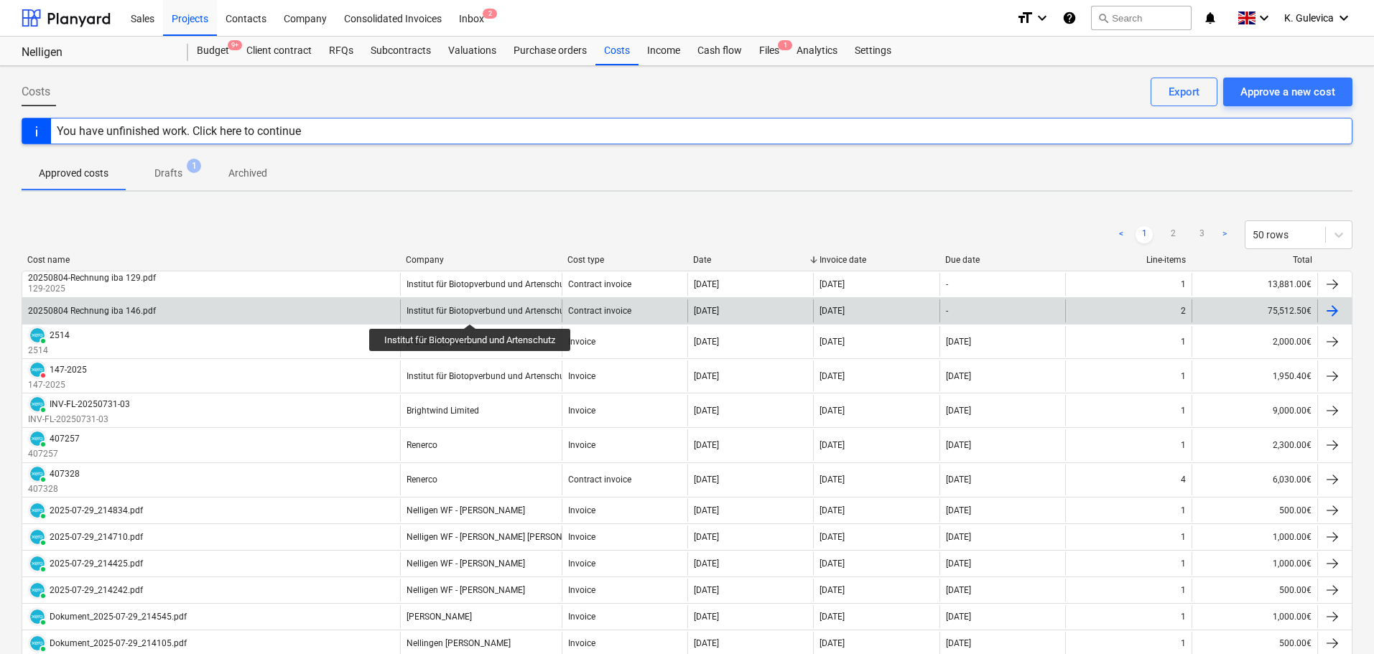
click at [473, 311] on div "Institut für Biotopverbund und Artenschutz" at bounding box center [489, 311] width 165 height 10
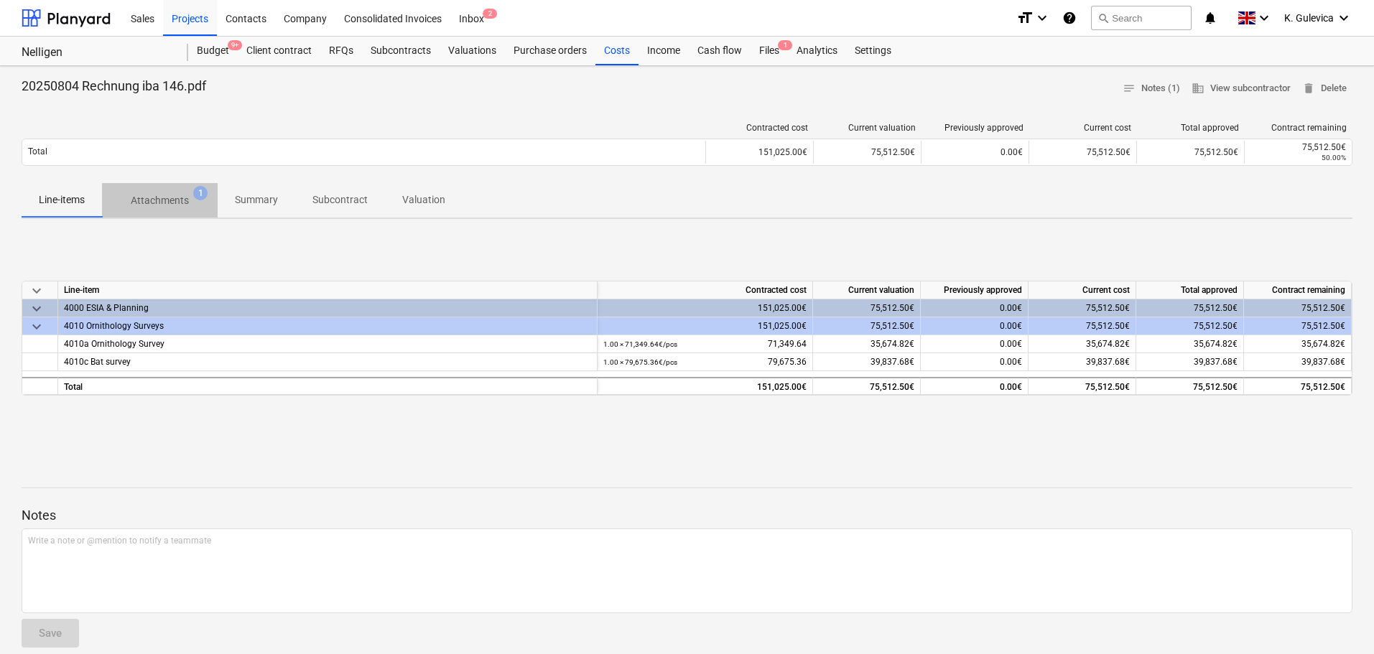
click at [166, 198] on p "Attachments" at bounding box center [160, 200] width 58 height 15
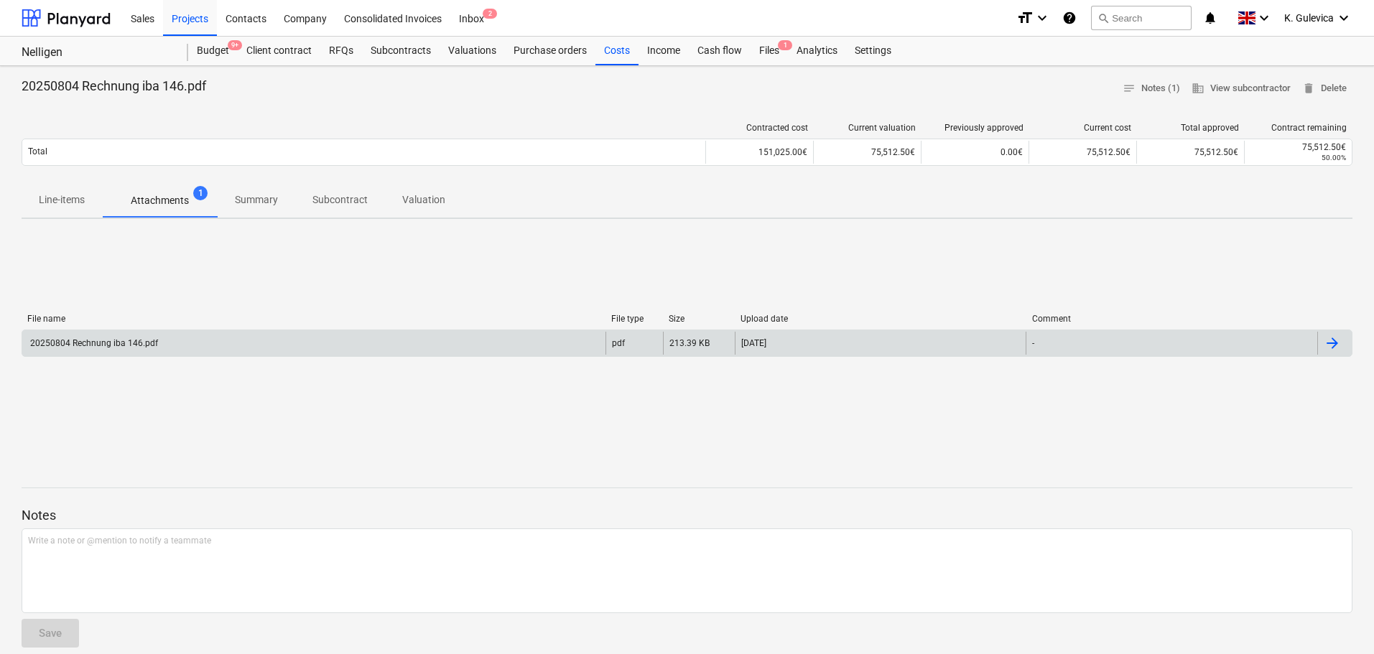
click at [208, 338] on div "20250804 Rechnung iba 146.pdf" at bounding box center [313, 343] width 583 height 23
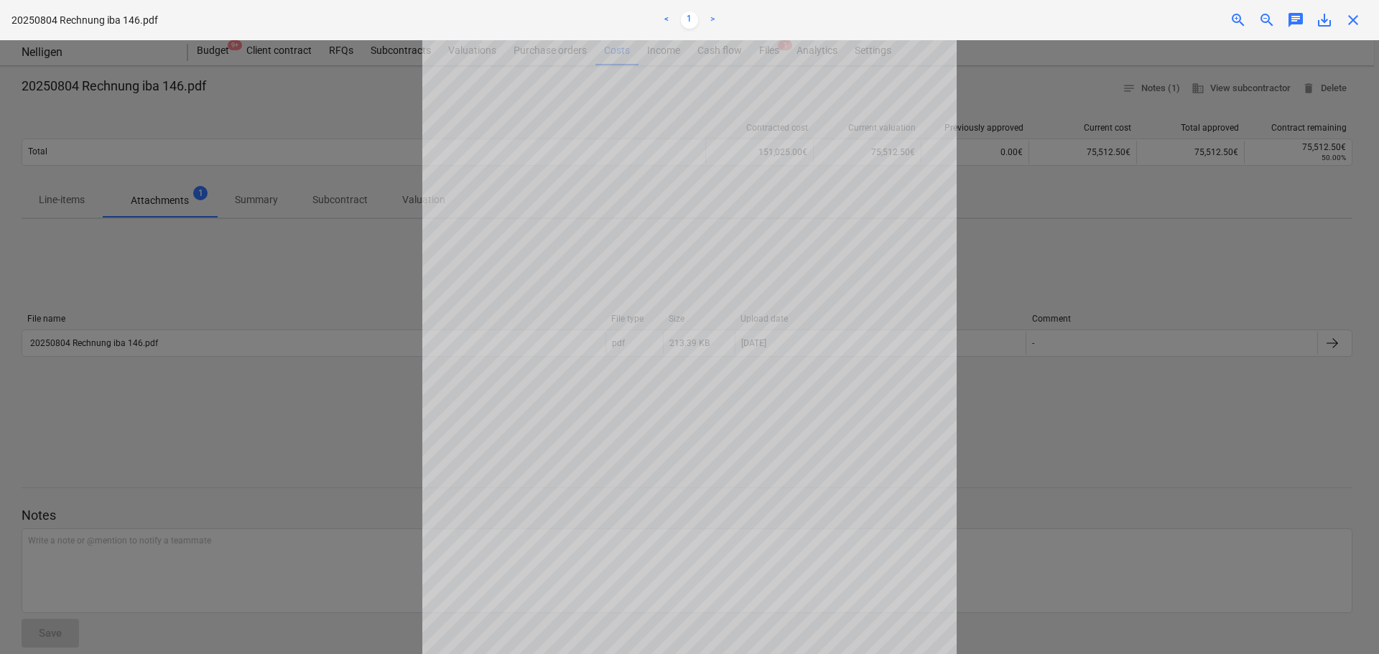
click at [1352, 22] on span "close" at bounding box center [1353, 19] width 17 height 17
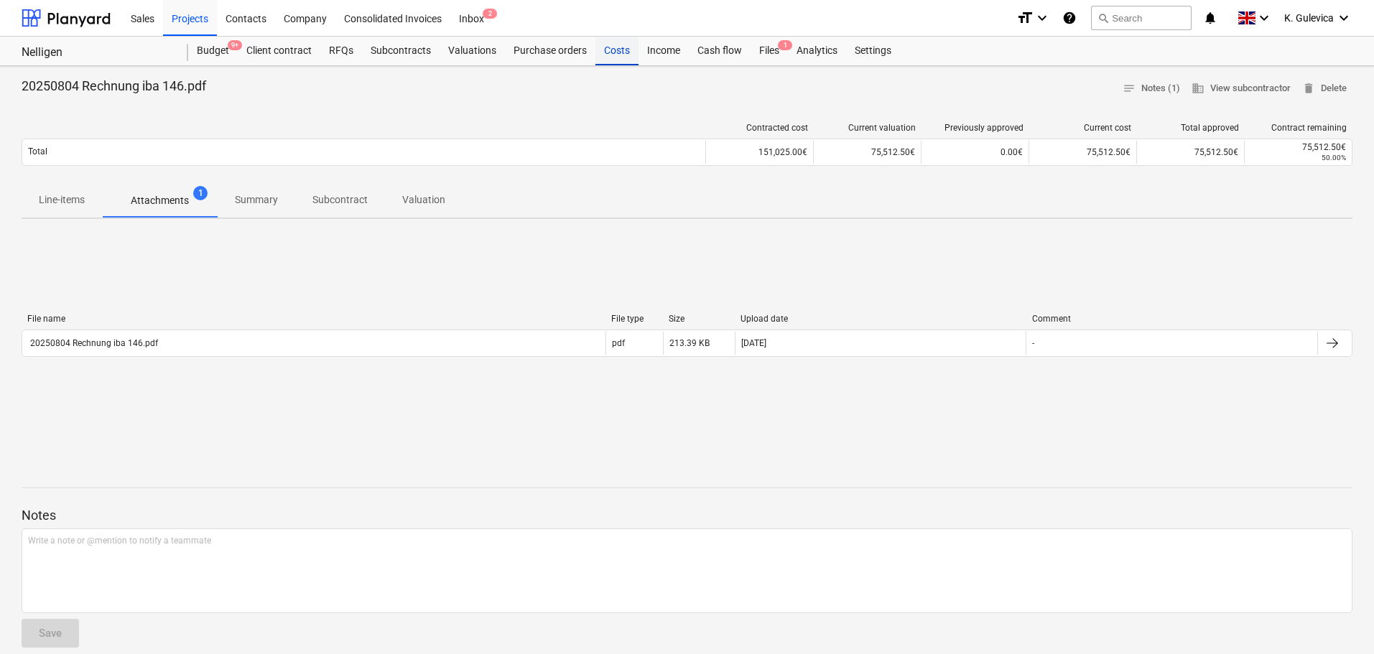
click at [615, 57] on div "Costs" at bounding box center [616, 51] width 43 height 29
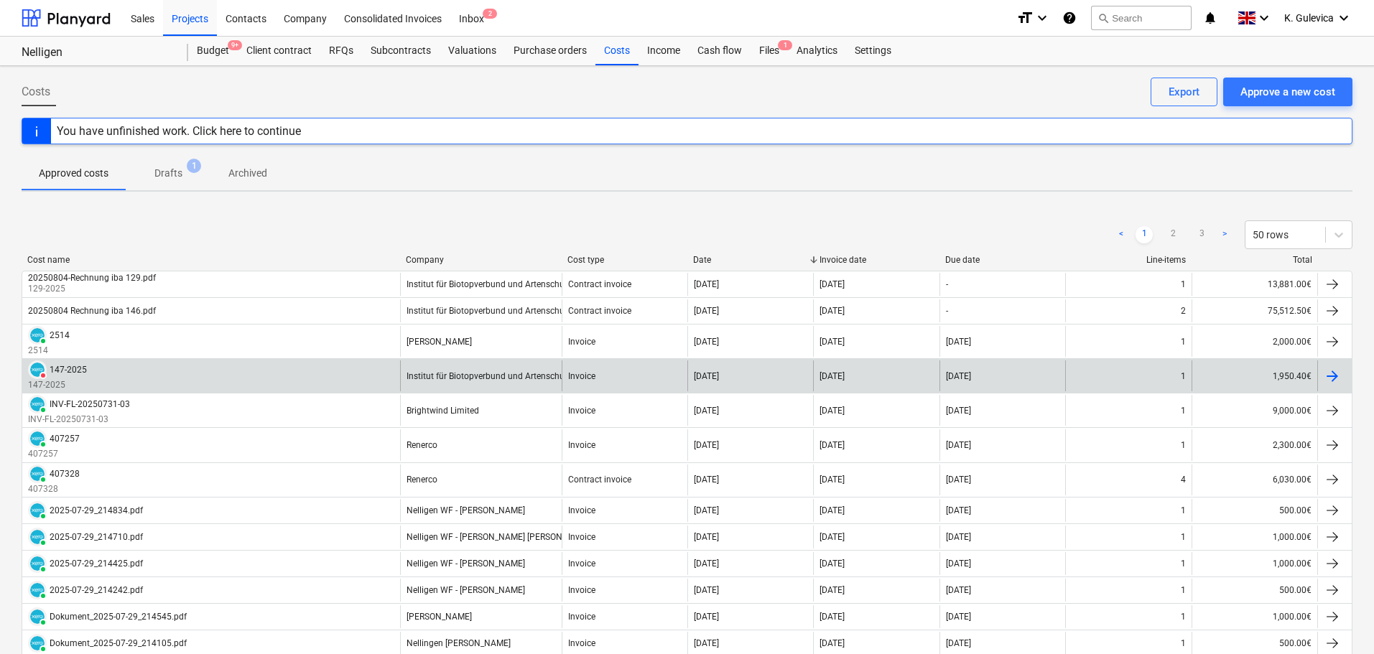
click at [203, 385] on div "DELETED 147-2025 147-2025" at bounding box center [211, 376] width 378 height 31
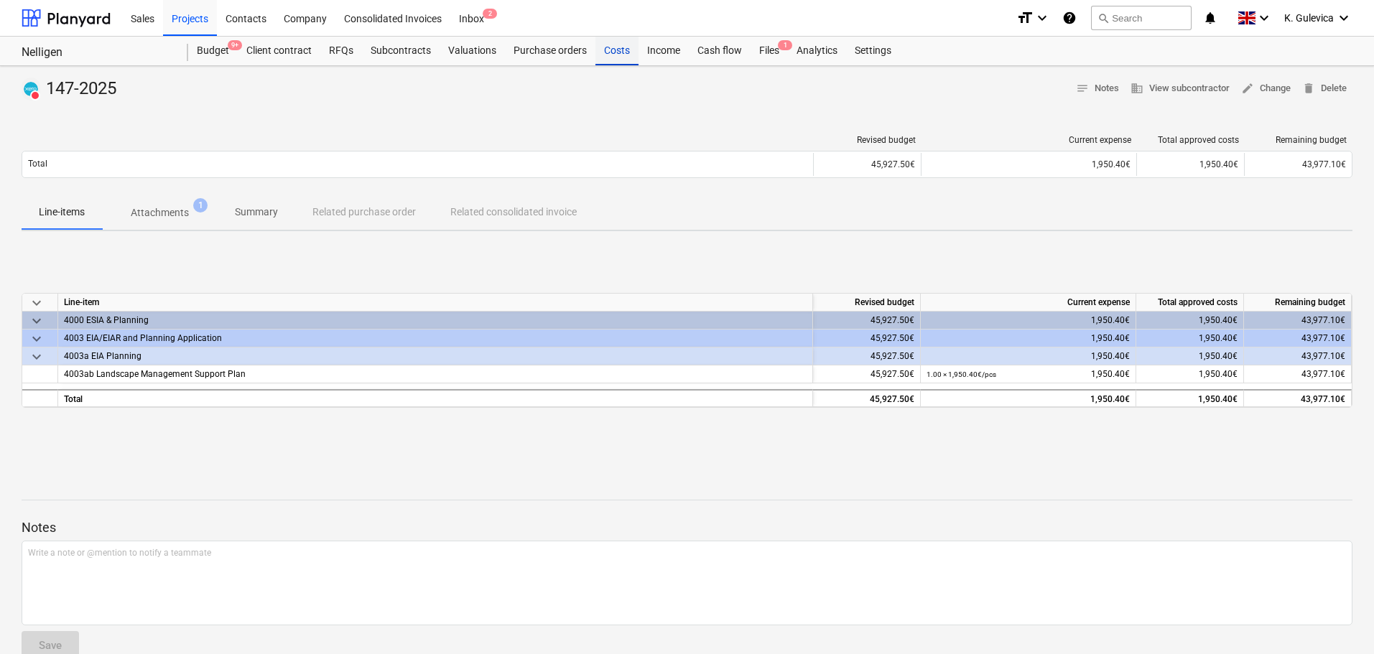
click at [612, 57] on div "Costs" at bounding box center [616, 51] width 43 height 29
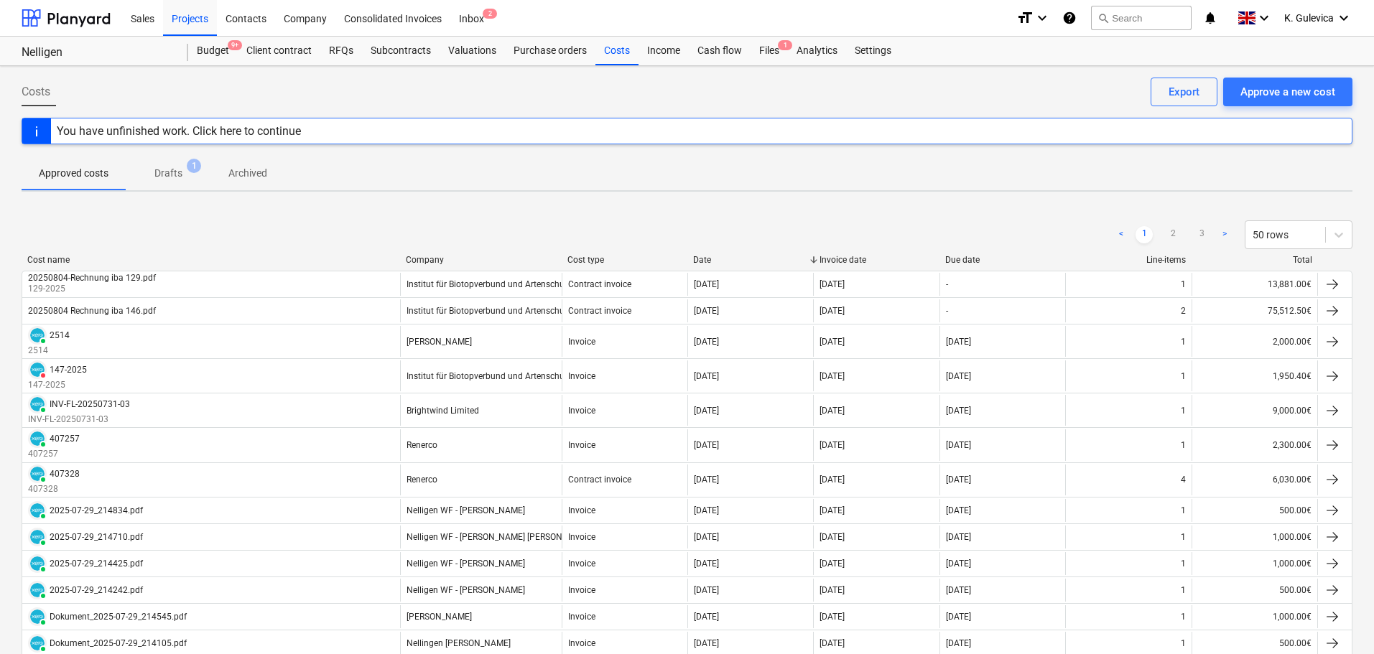
click at [251, 170] on p "Archived" at bounding box center [247, 173] width 39 height 15
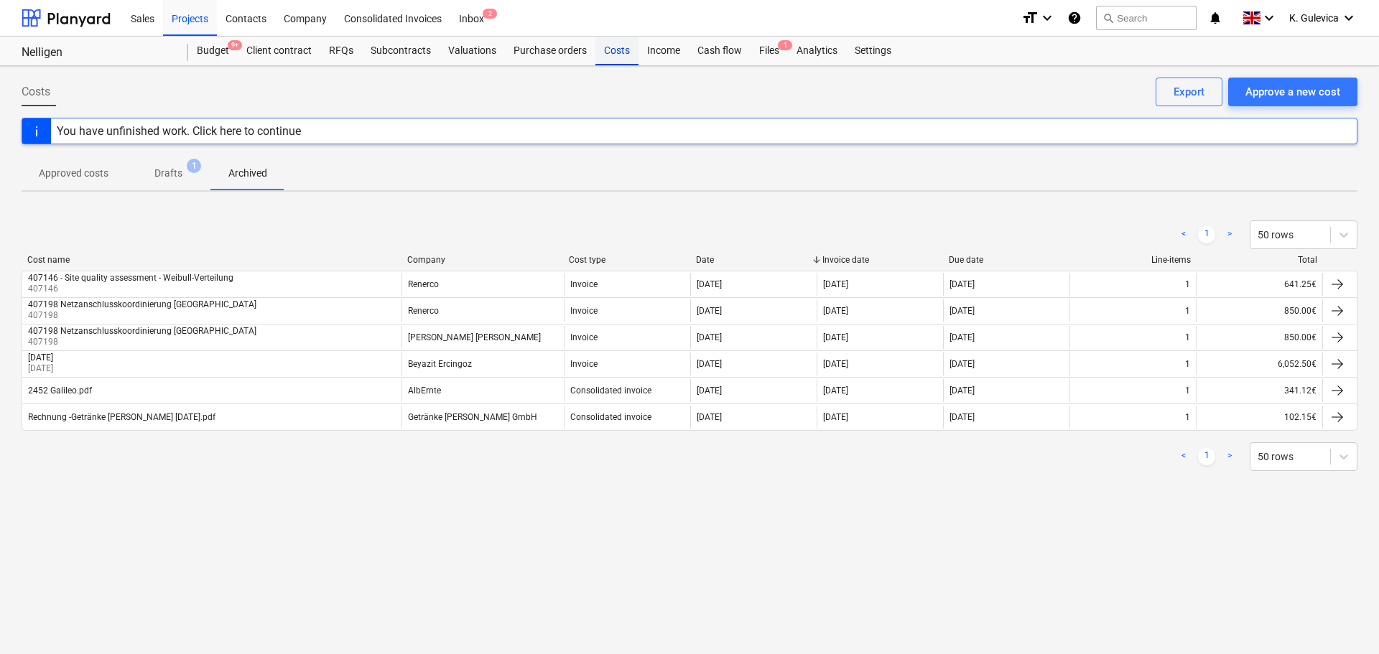
click at [613, 60] on div "Costs" at bounding box center [616, 51] width 43 height 29
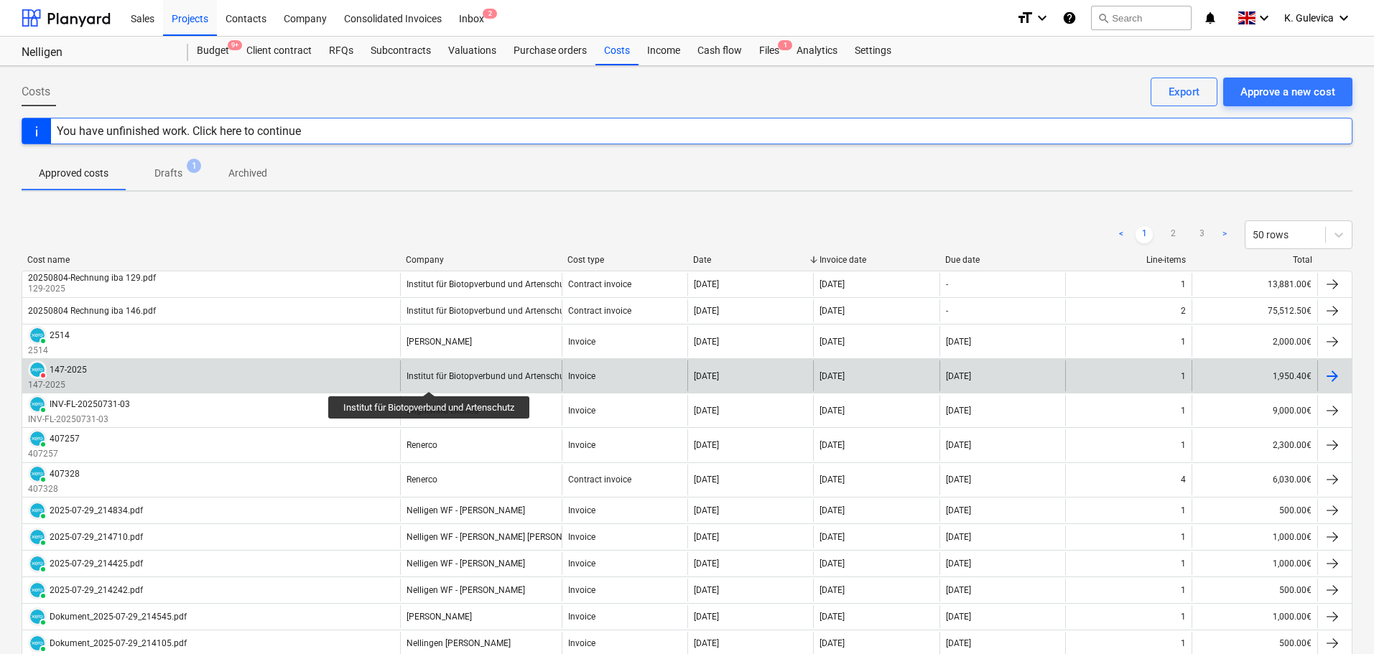
click at [432, 379] on div "Institut für Biotopverbund und Artenschutz" at bounding box center [489, 376] width 165 height 10
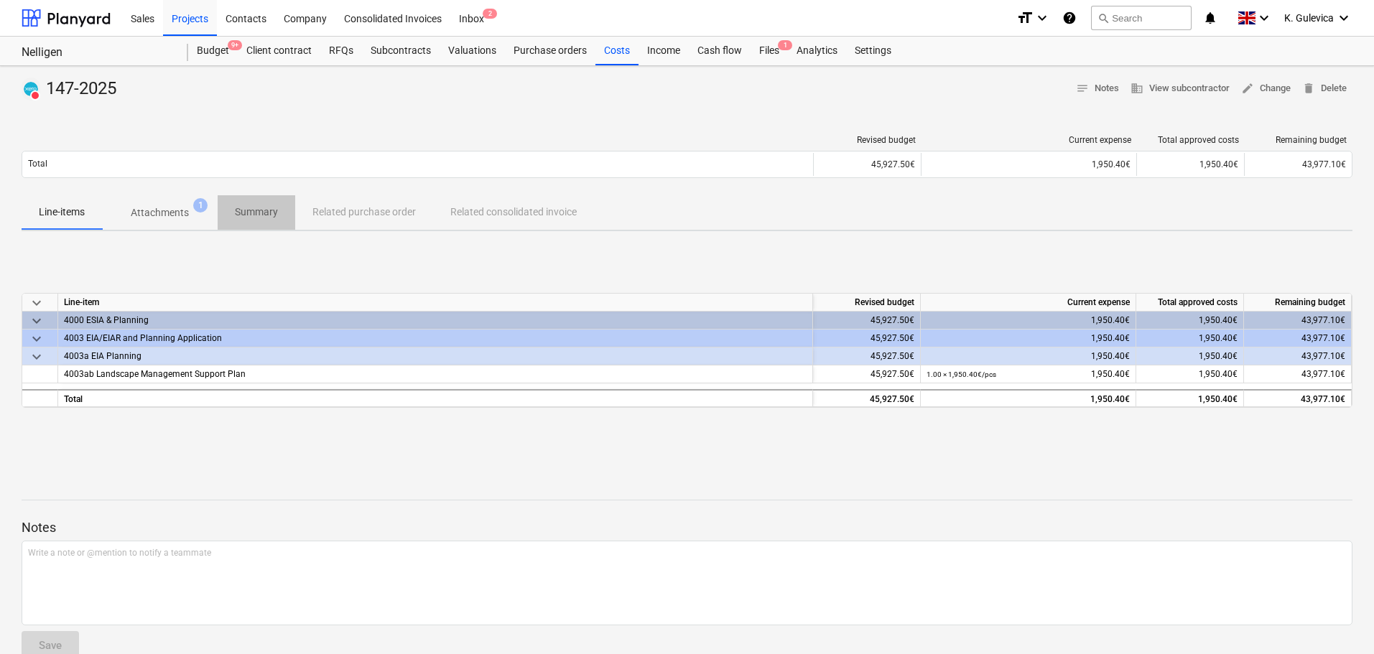
click at [244, 215] on p "Summary" at bounding box center [256, 212] width 43 height 15
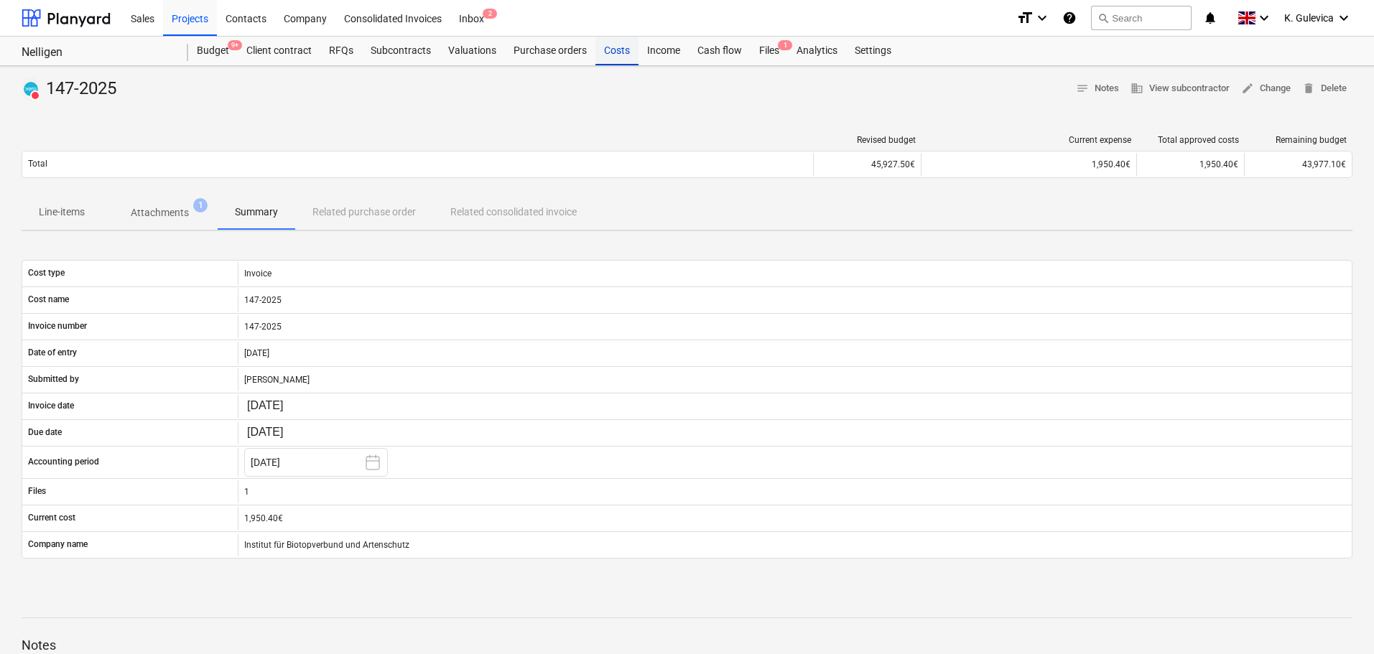
click at [619, 52] on div "Costs" at bounding box center [616, 51] width 43 height 29
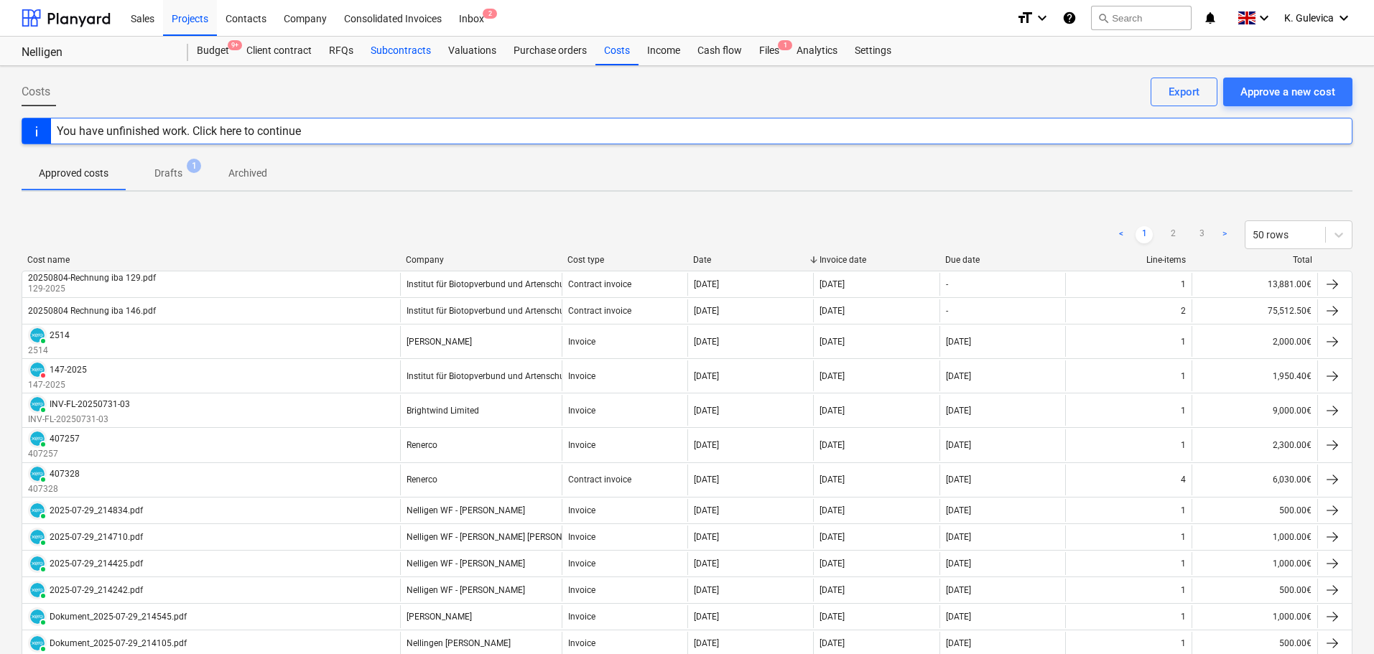
click at [410, 47] on div "Subcontracts" at bounding box center [401, 51] width 78 height 29
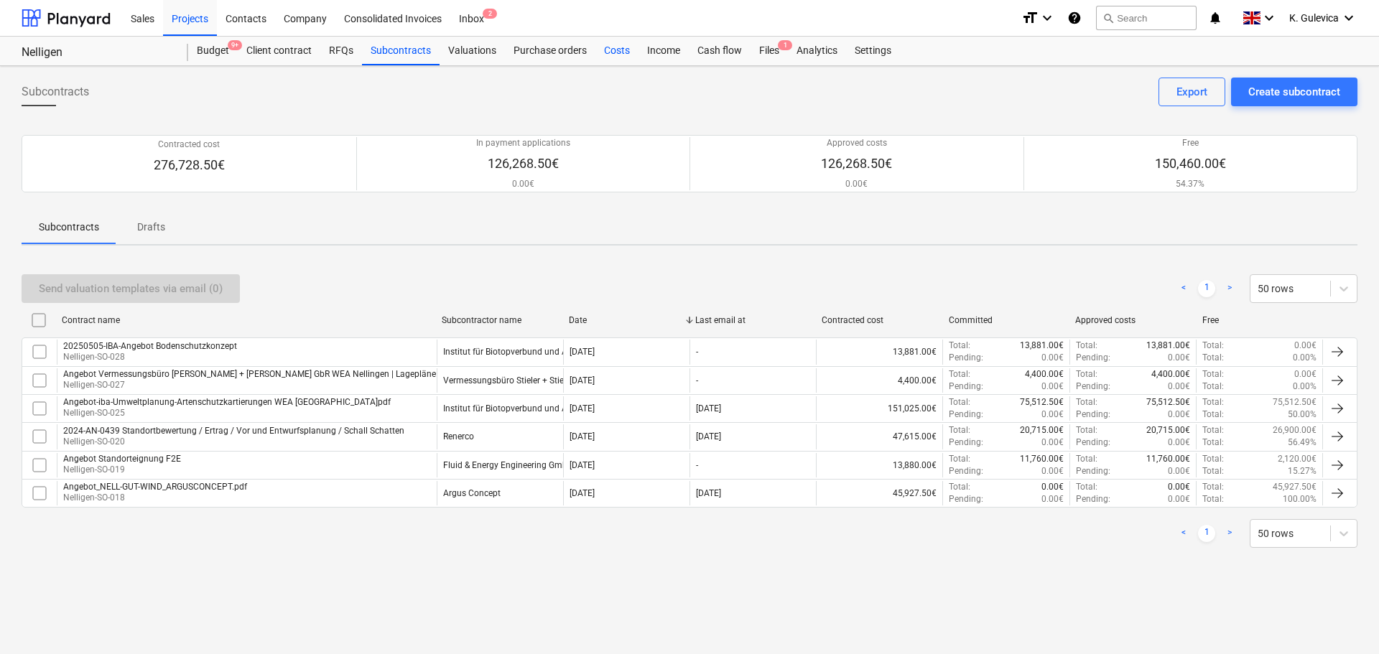
click at [618, 51] on div "Costs" at bounding box center [616, 51] width 43 height 29
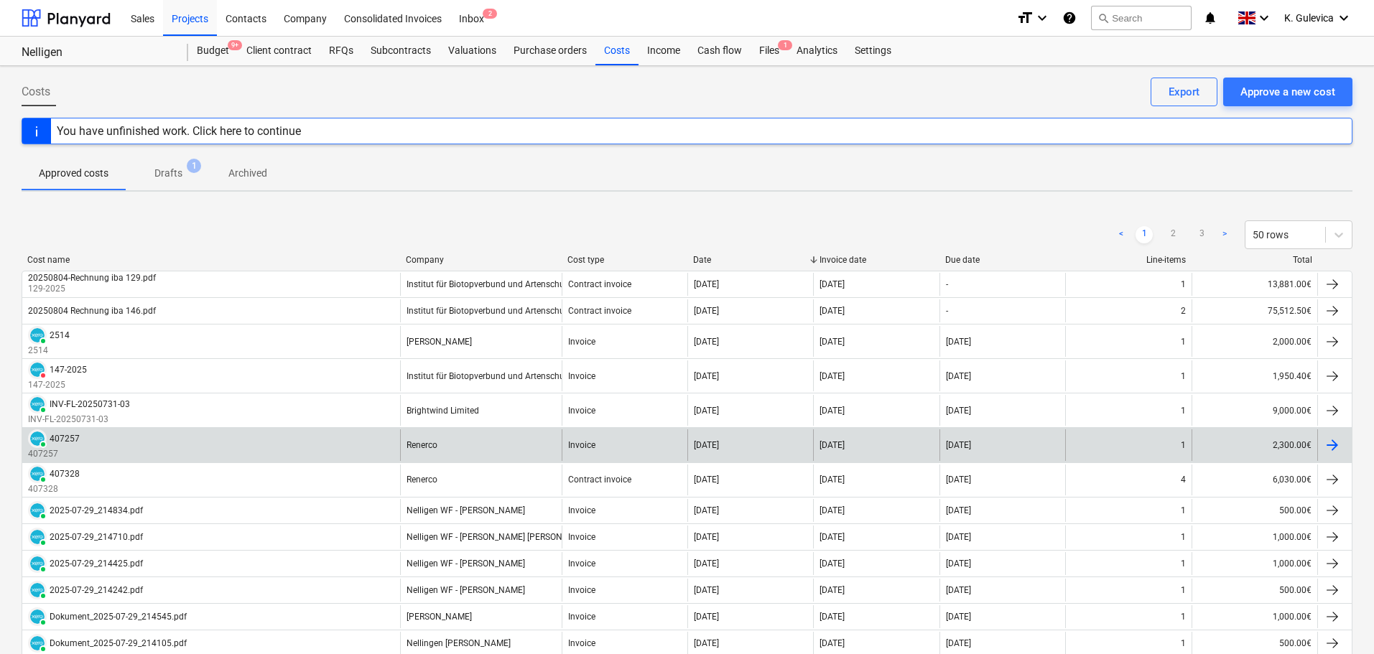
click at [502, 447] on div "Renerco" at bounding box center [481, 445] width 162 height 31
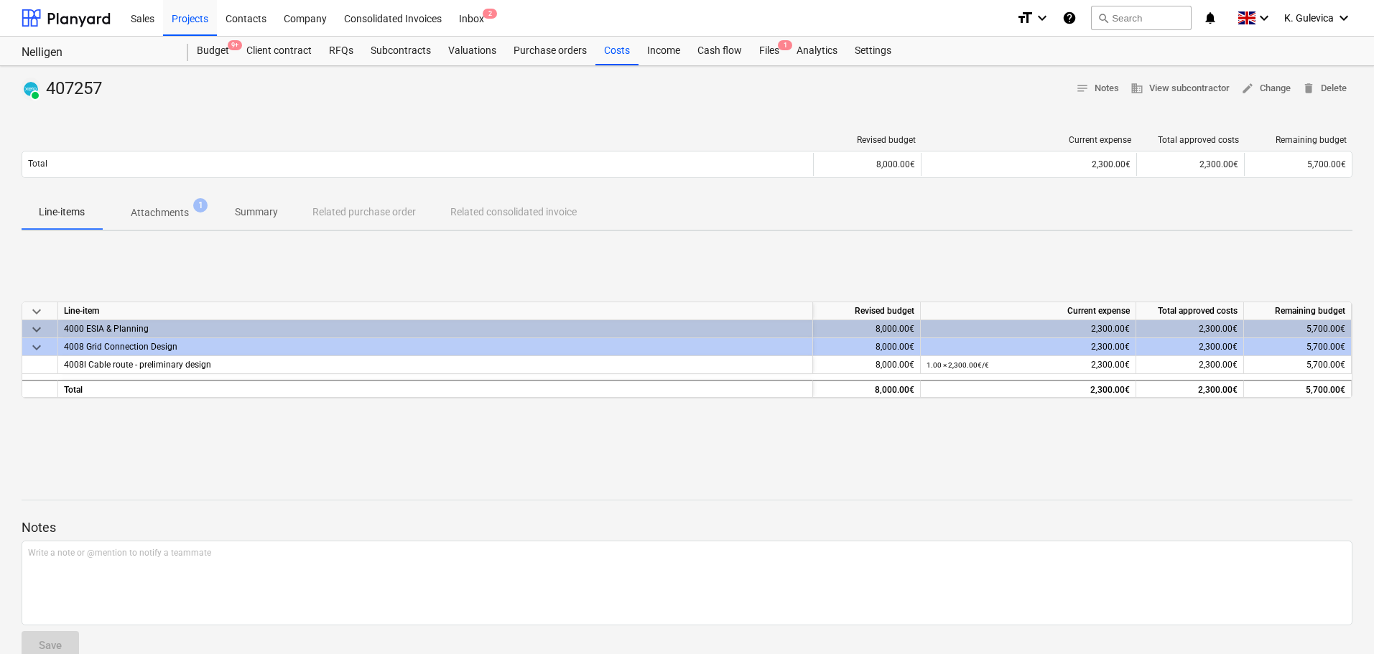
click at [261, 210] on p "Summary" at bounding box center [256, 212] width 43 height 15
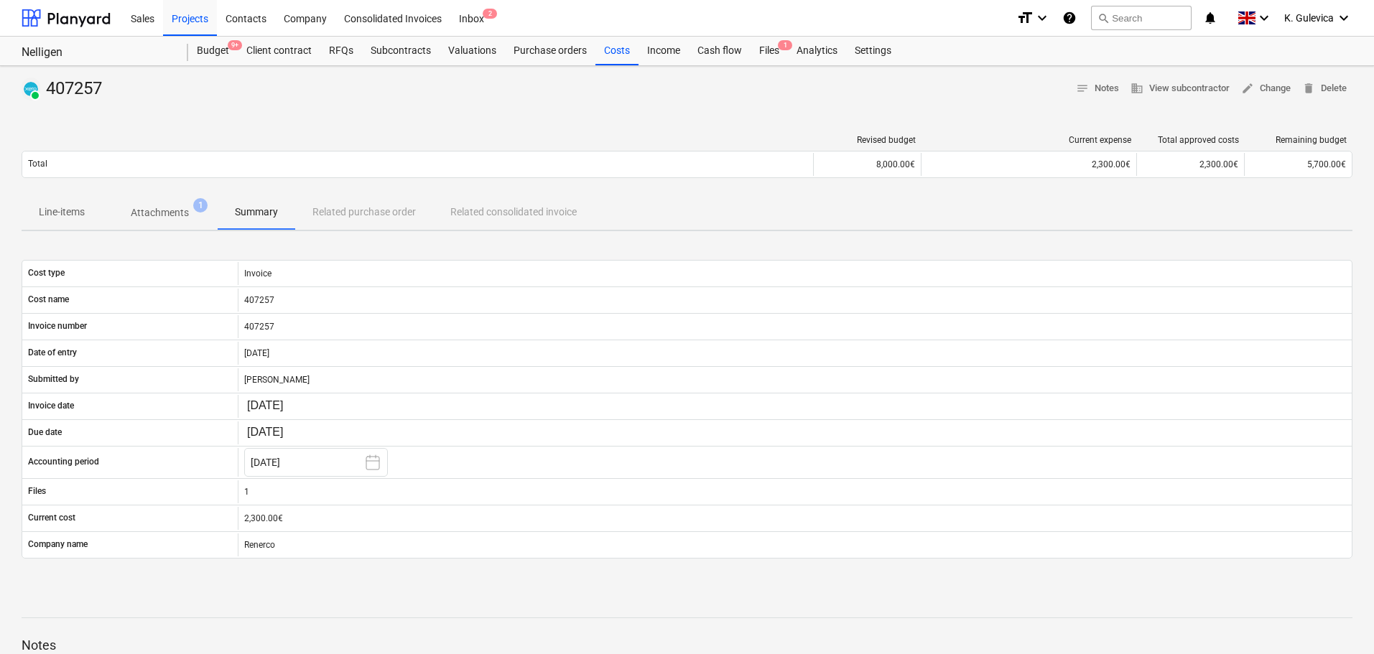
click at [75, 215] on p "Line-items" at bounding box center [62, 212] width 46 height 15
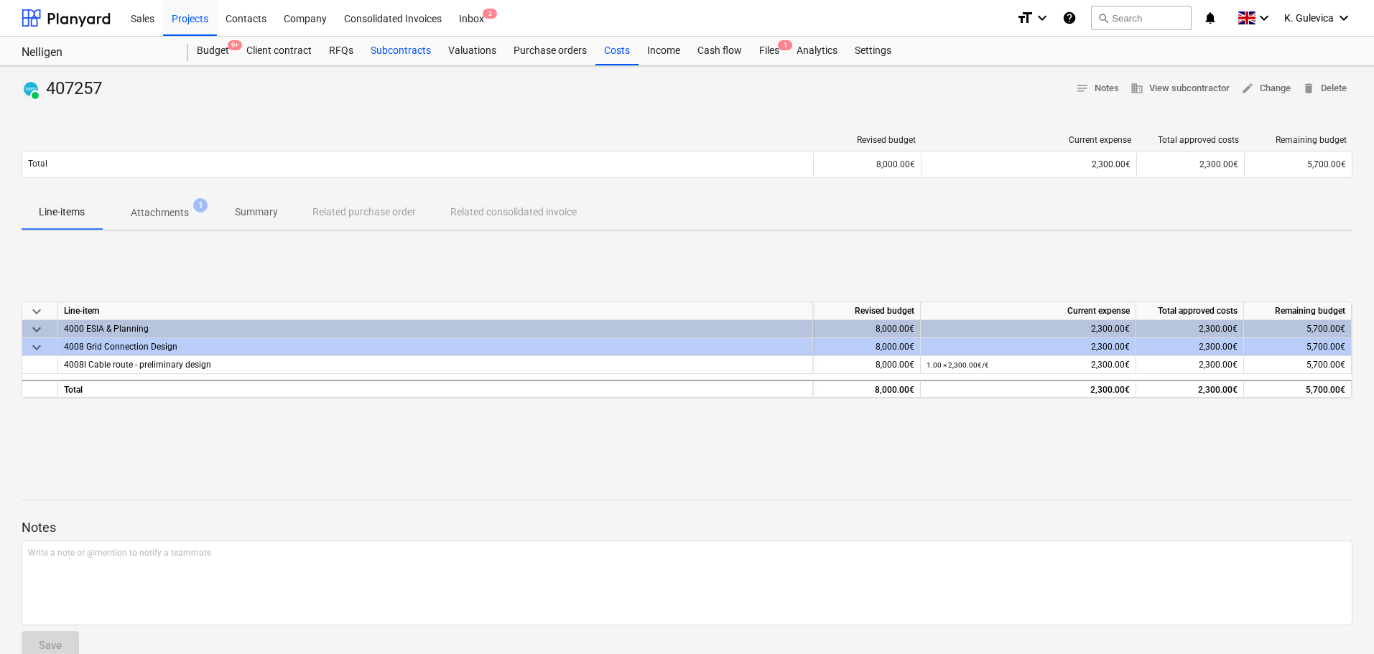
click at [389, 50] on div "Subcontracts" at bounding box center [401, 51] width 78 height 29
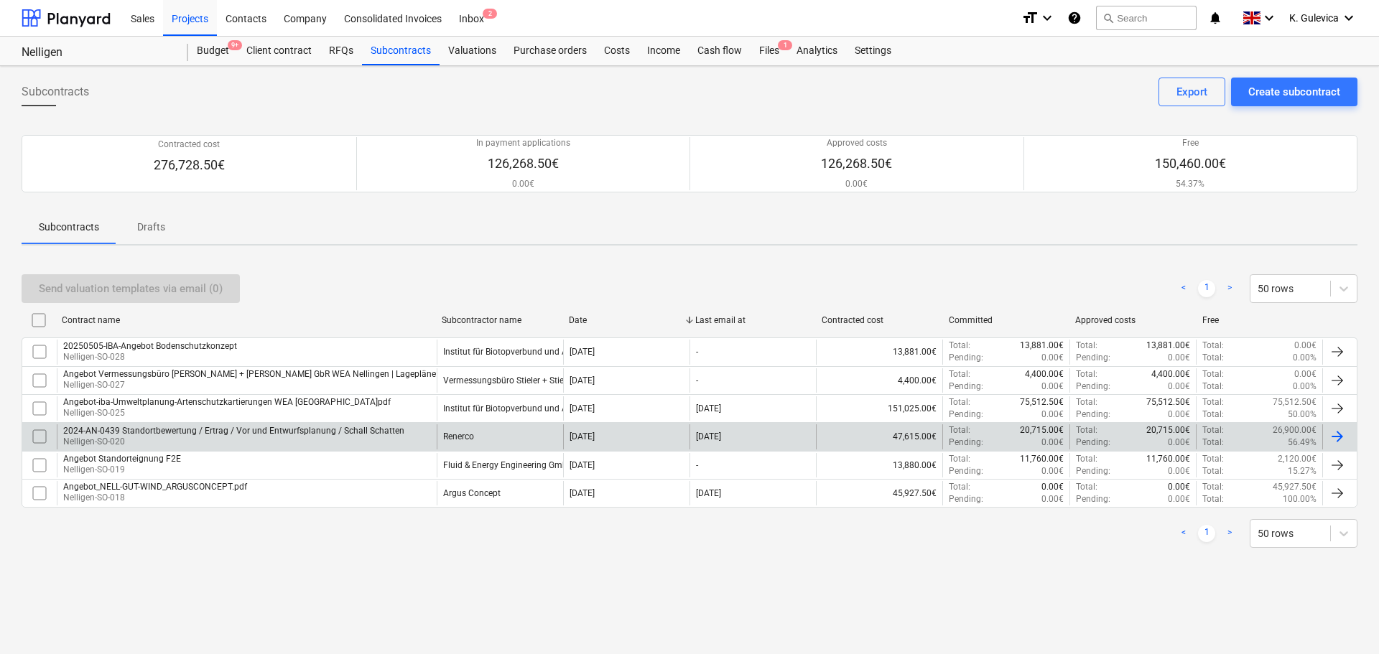
click at [277, 437] on p "Nelligen-SO-020" at bounding box center [233, 442] width 341 height 12
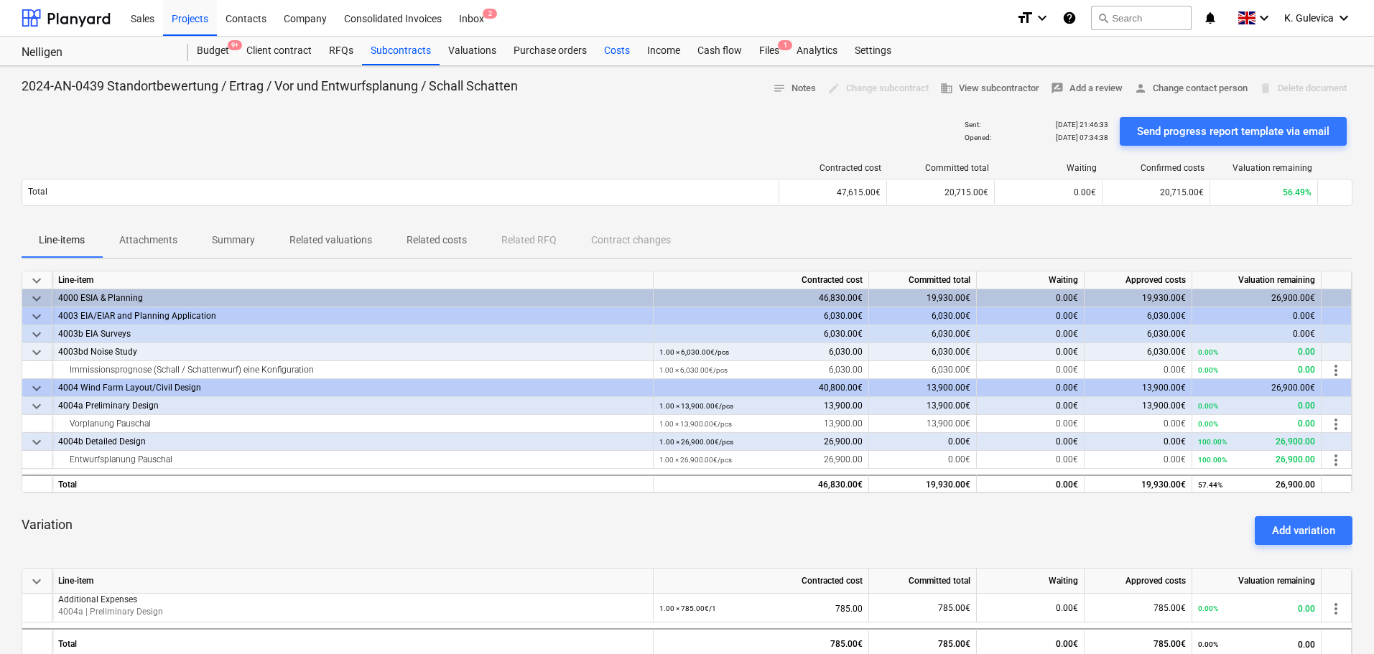
click at [619, 55] on div "Costs" at bounding box center [616, 51] width 43 height 29
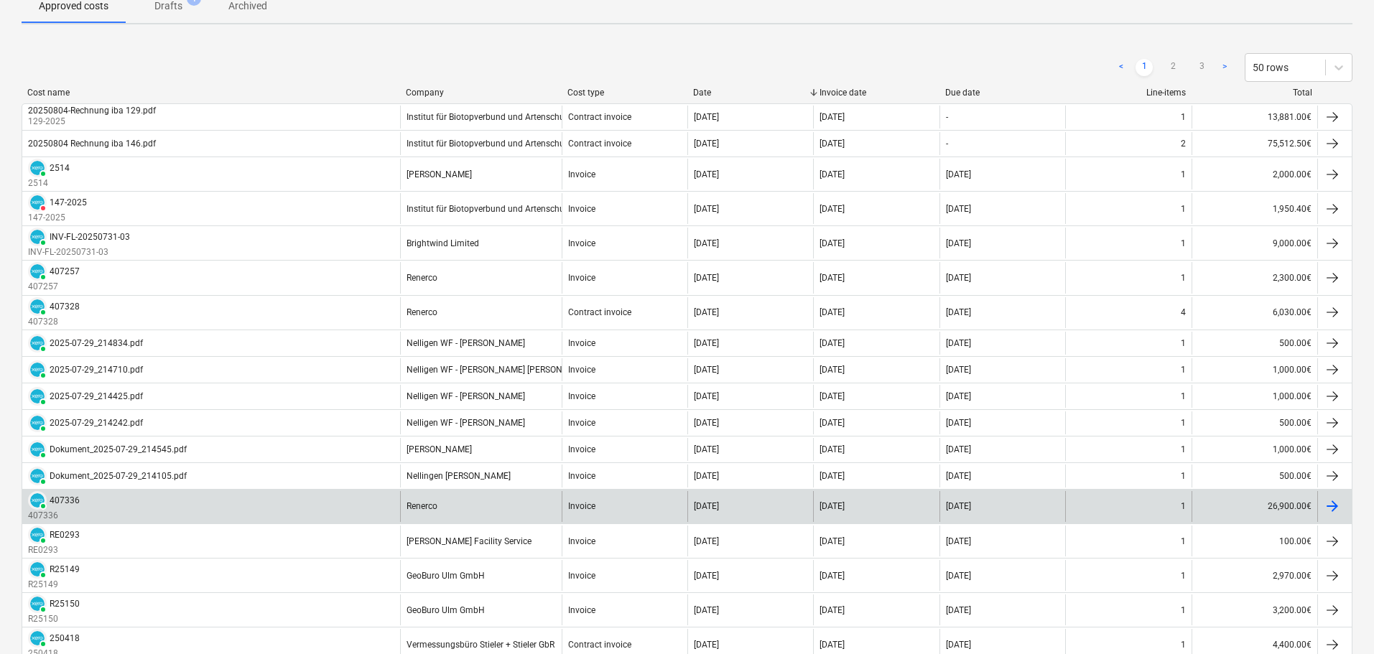
scroll to position [215, 0]
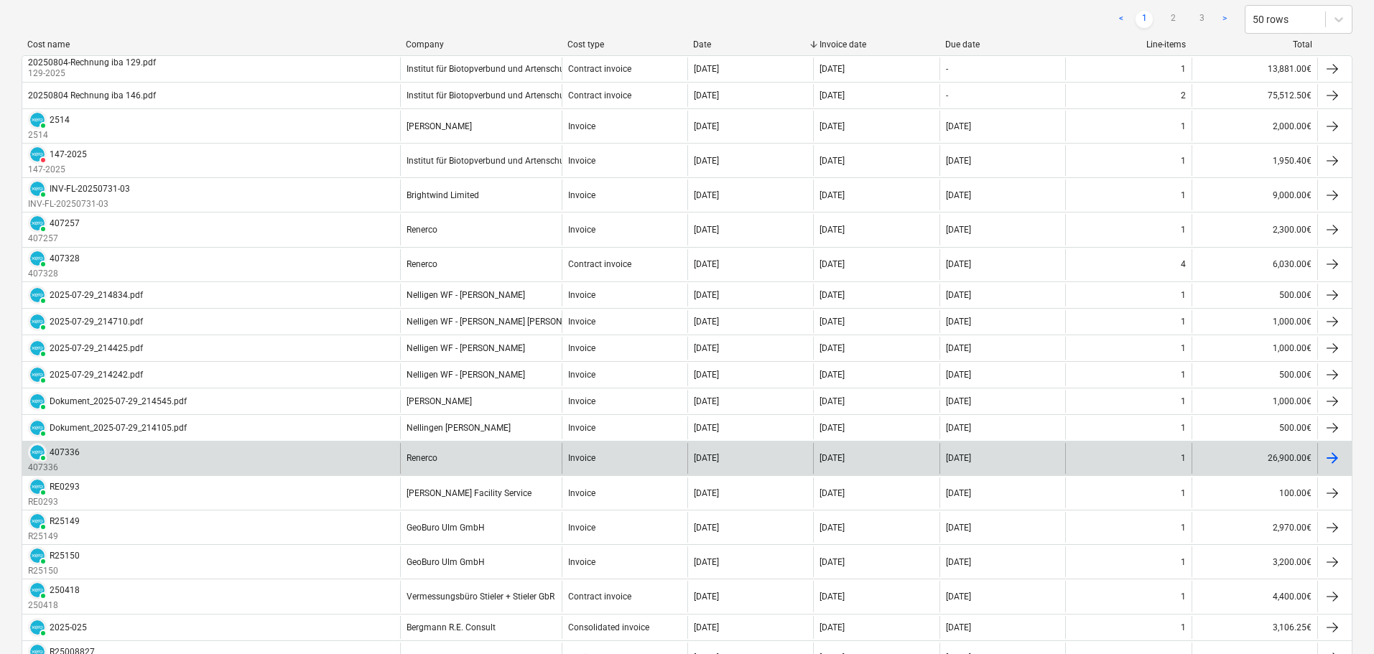
click at [164, 465] on div "PAID 407336 407336" at bounding box center [211, 458] width 378 height 31
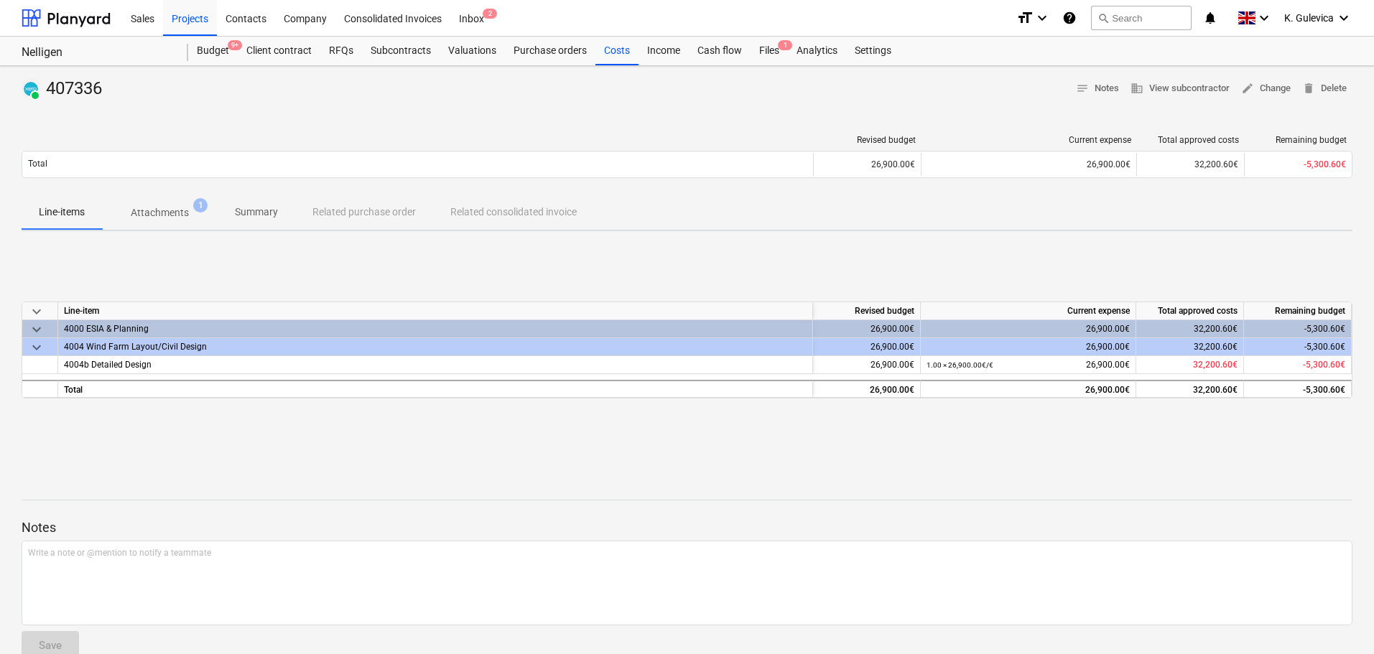
click at [256, 213] on p "Summary" at bounding box center [256, 212] width 43 height 15
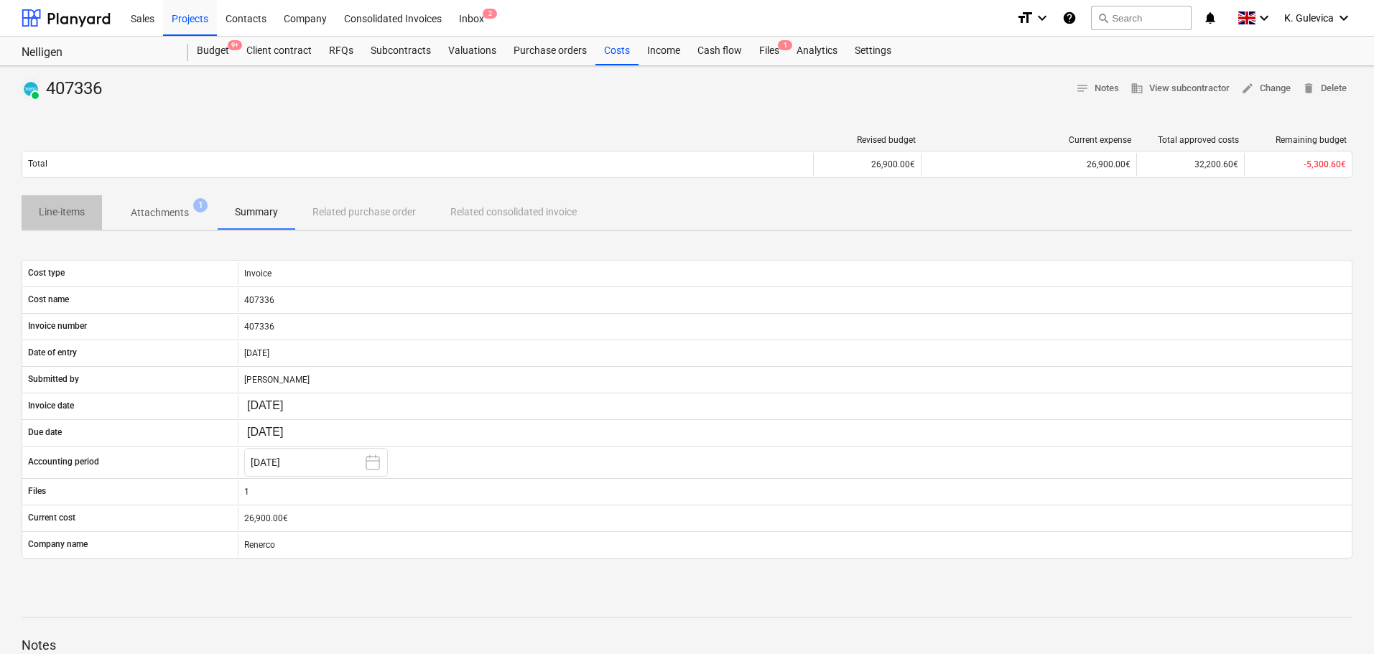
click at [45, 210] on p "Line-items" at bounding box center [62, 212] width 46 height 15
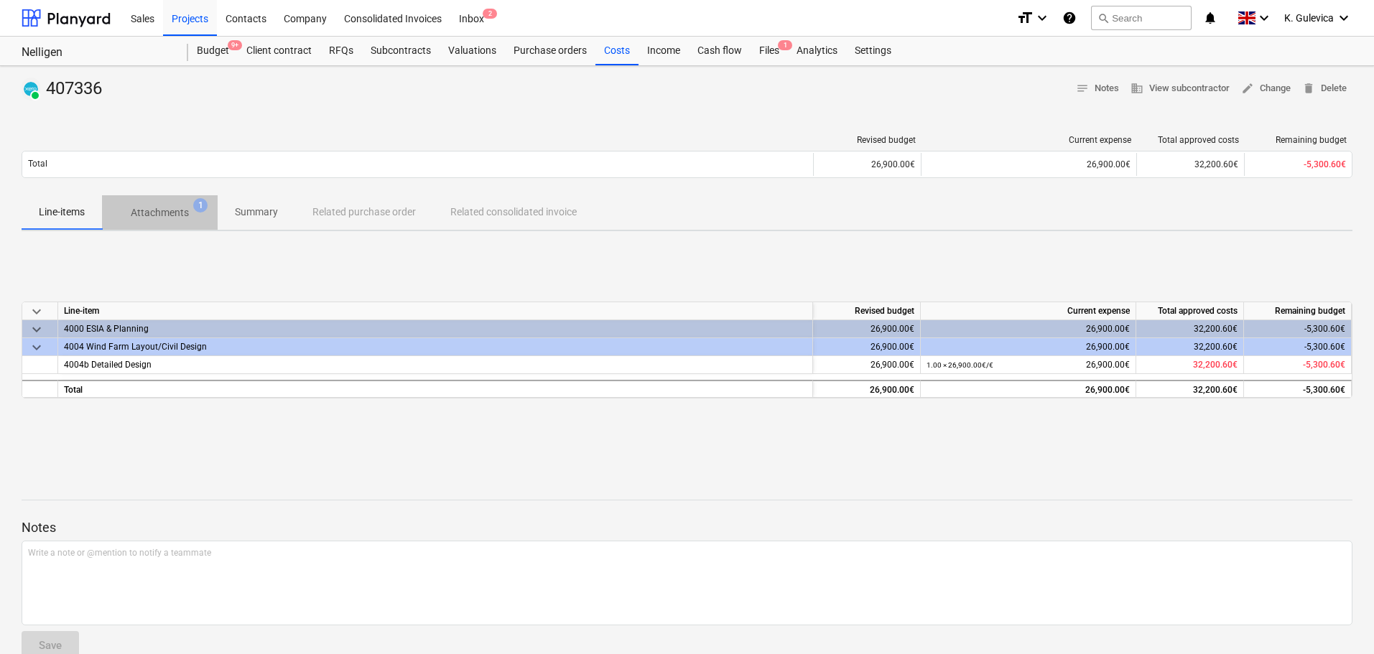
click at [172, 208] on p "Attachments" at bounding box center [160, 212] width 58 height 15
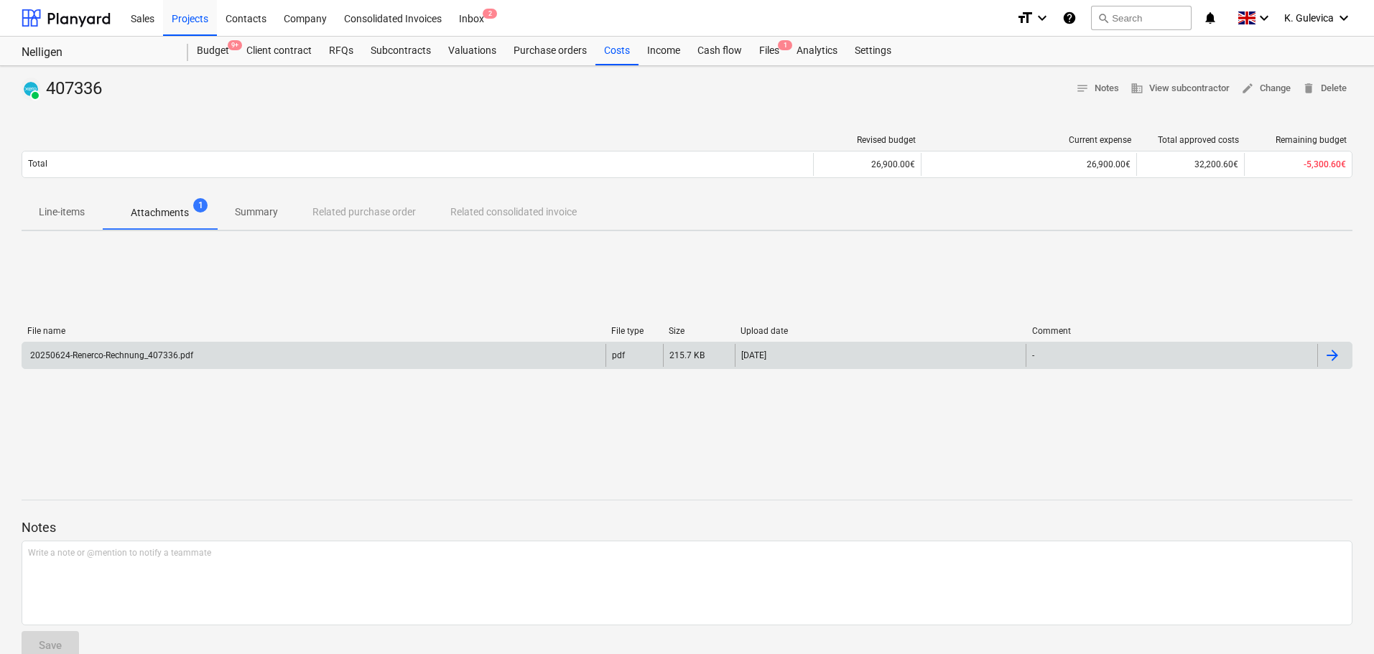
click at [162, 366] on div "20250624-Renerco-Rechnung_407336.pdf" at bounding box center [313, 355] width 583 height 23
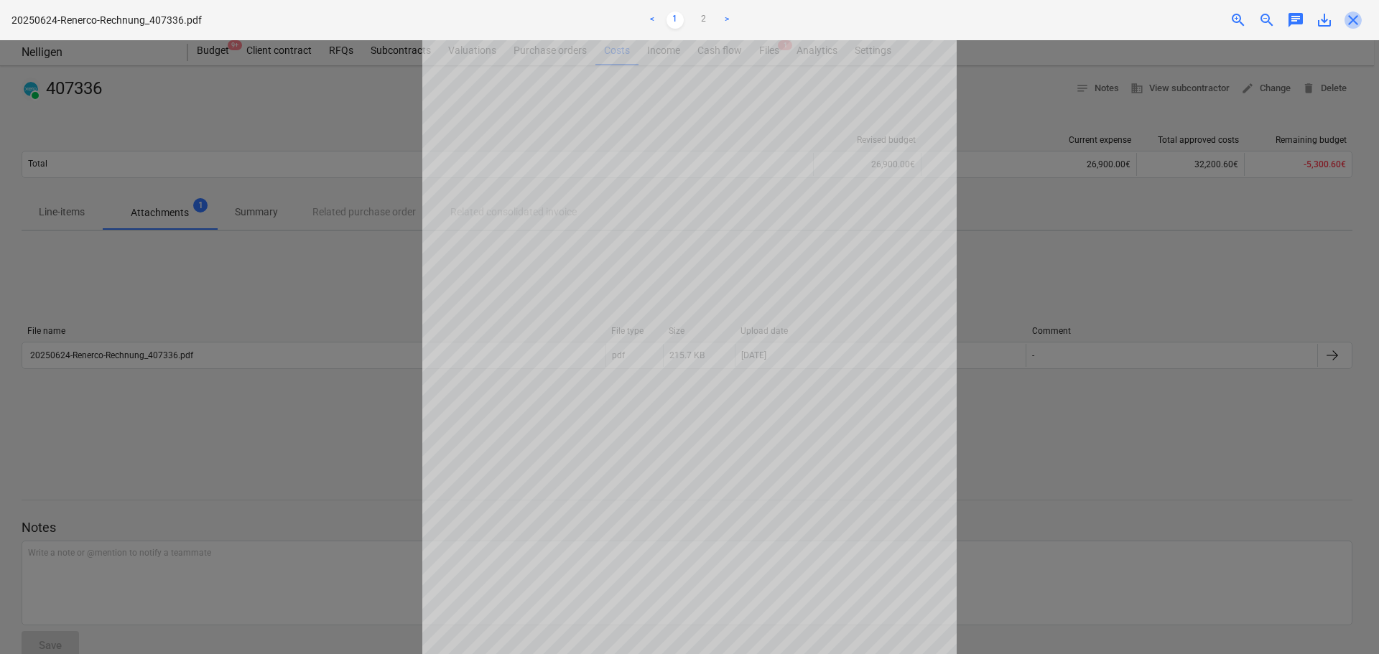
click at [1353, 19] on span "close" at bounding box center [1353, 19] width 17 height 17
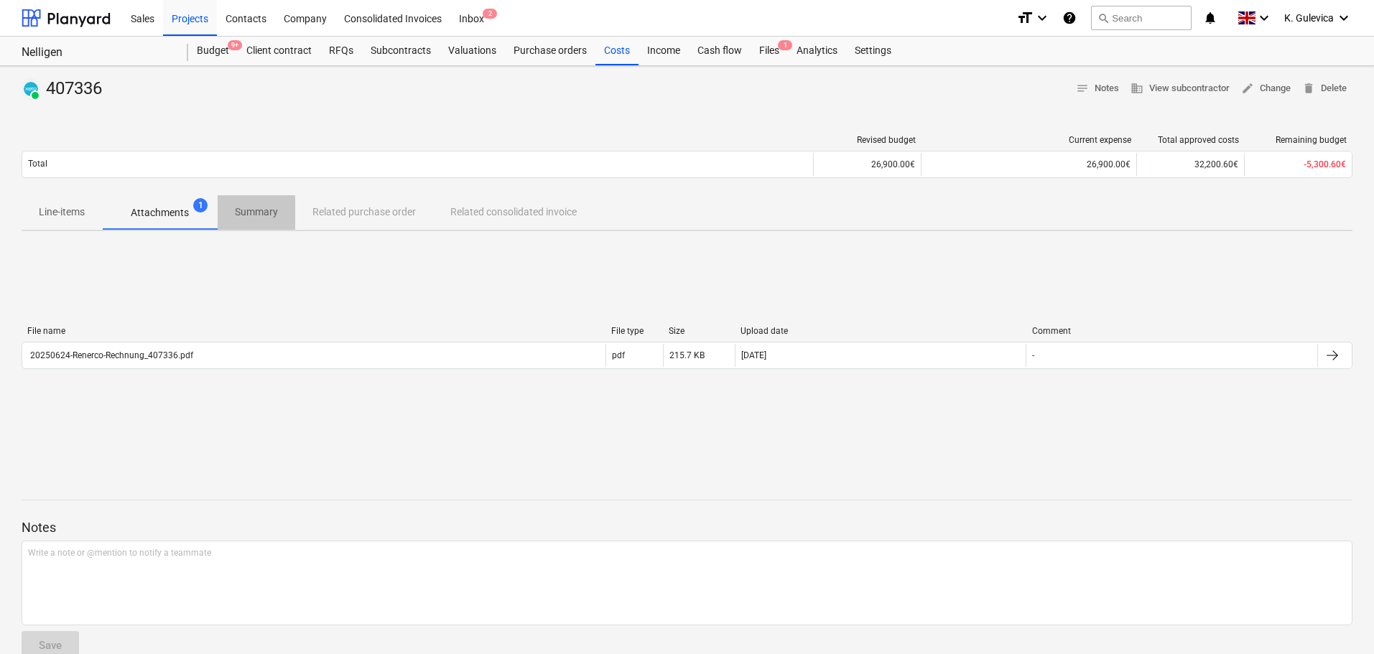
click at [245, 210] on p "Summary" at bounding box center [256, 212] width 43 height 15
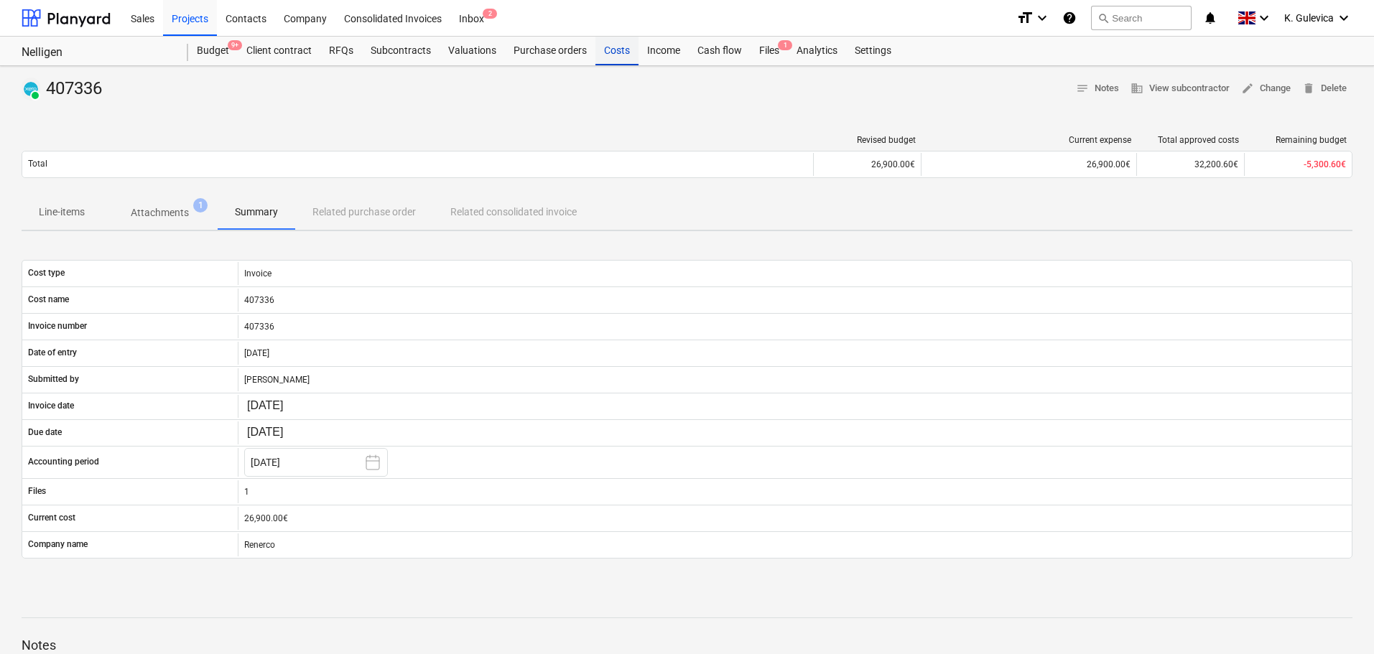
click at [617, 57] on div "Costs" at bounding box center [616, 51] width 43 height 29
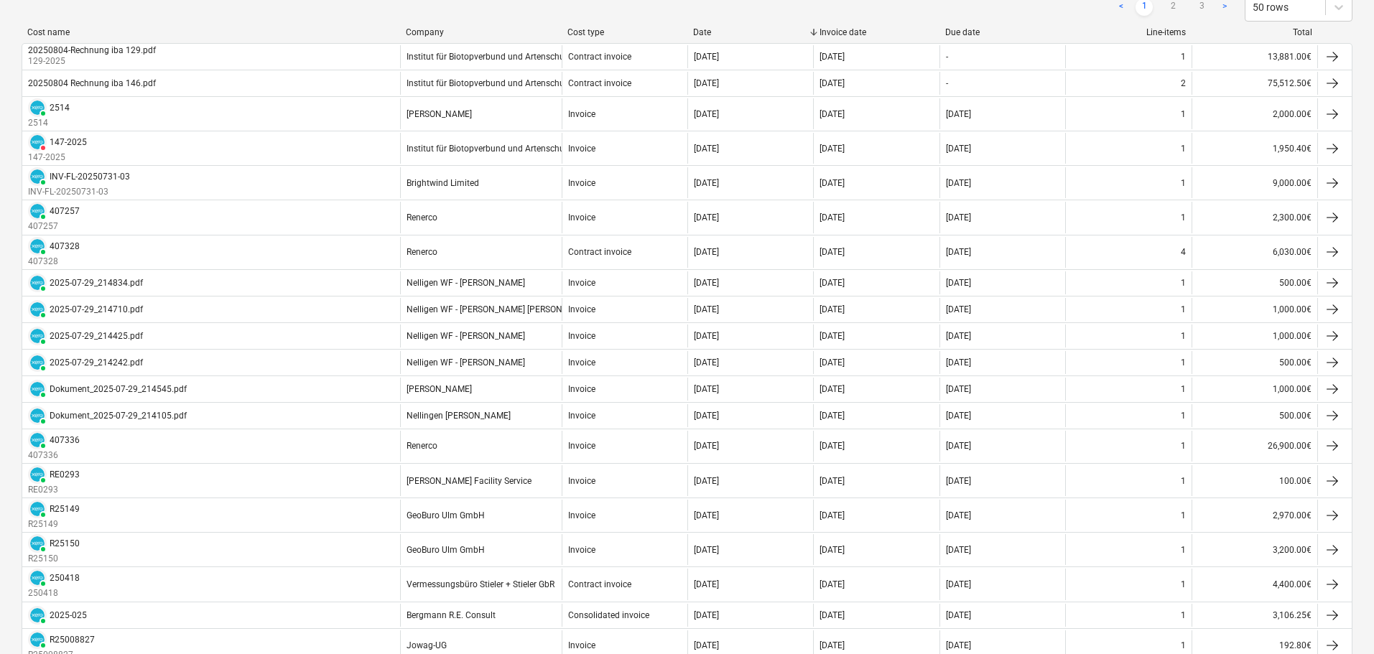
scroll to position [215, 0]
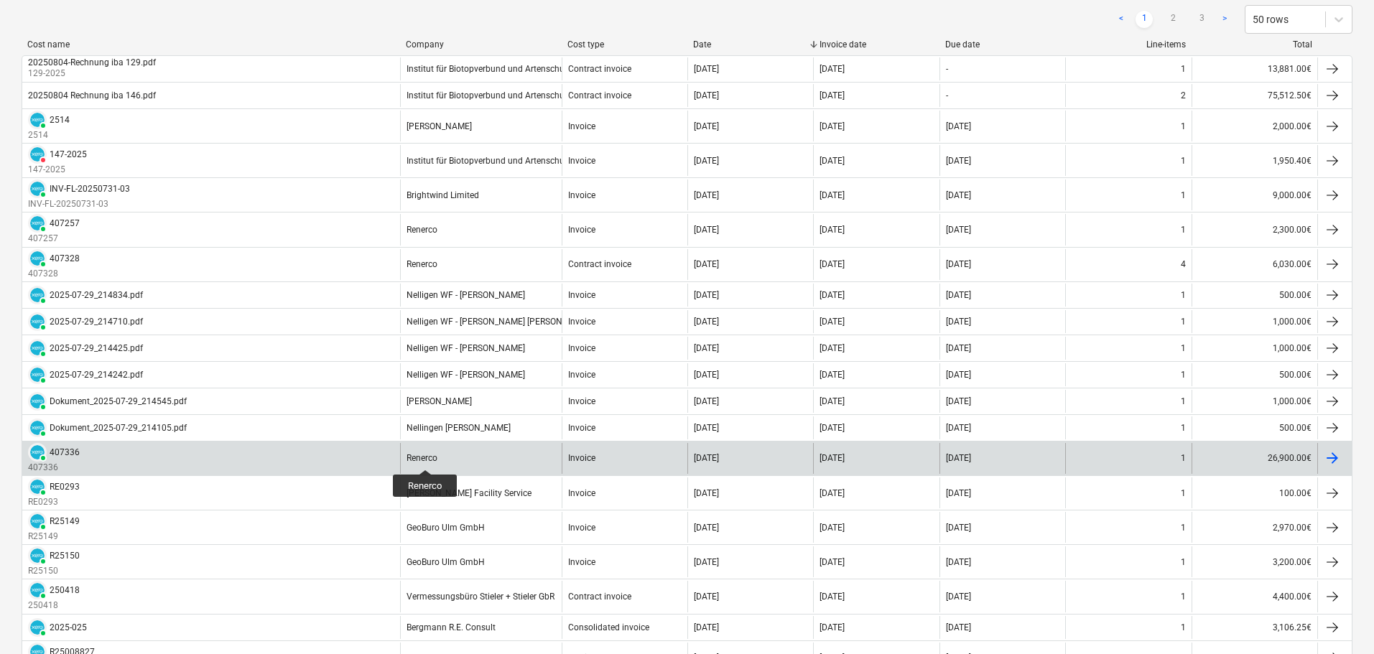
click at [425, 457] on div "Renerco" at bounding box center [422, 458] width 31 height 10
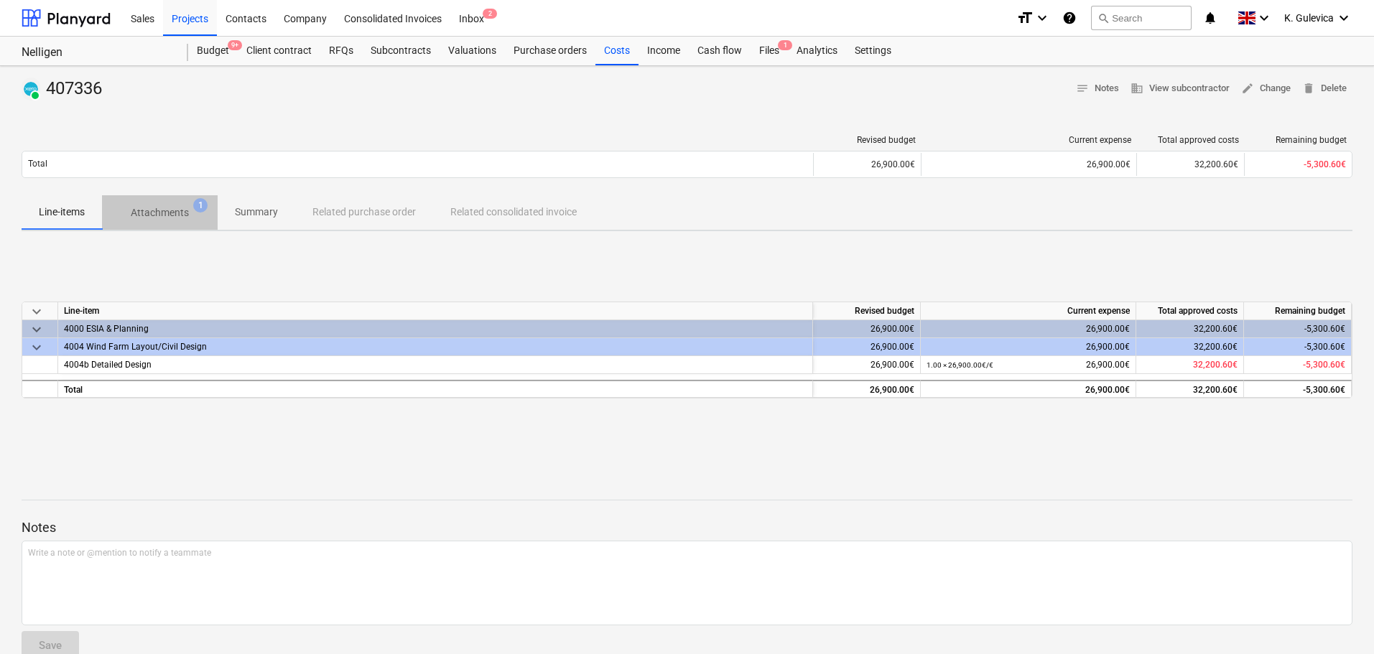
click at [162, 214] on p "Attachments" at bounding box center [160, 212] width 58 height 15
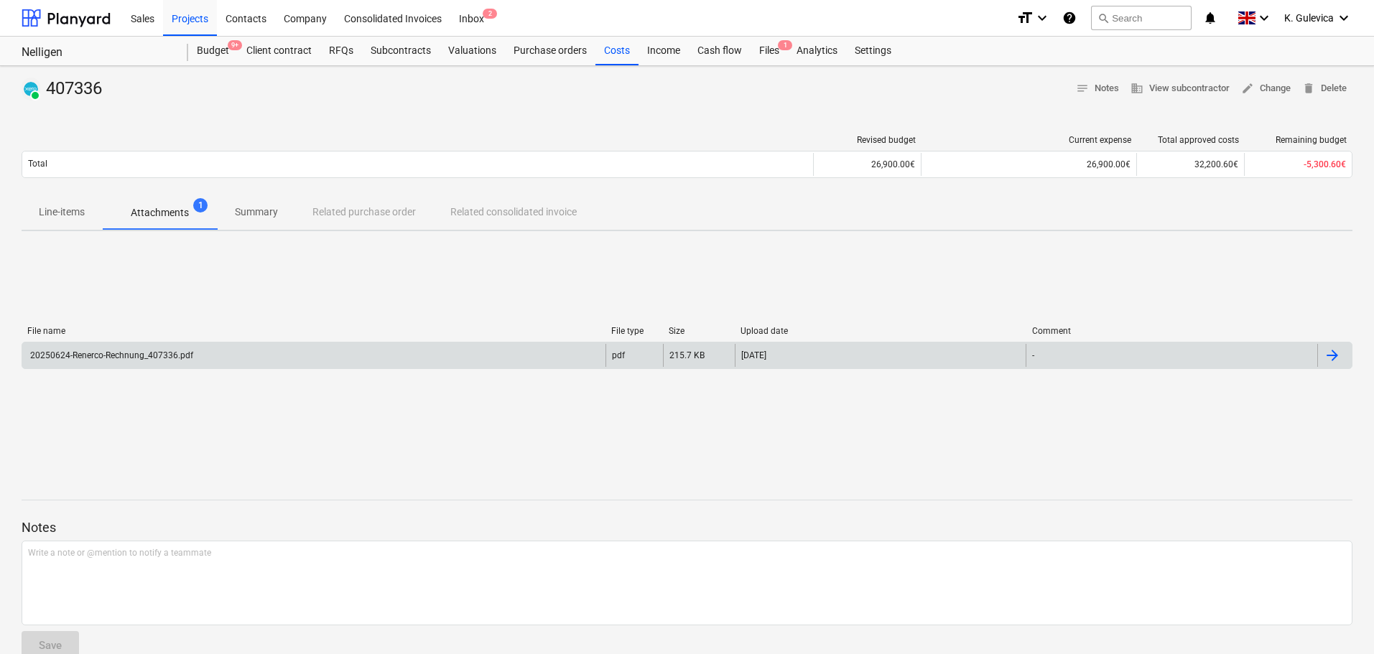
click at [490, 358] on div "20250624-Renerco-Rechnung_407336.pdf" at bounding box center [313, 355] width 583 height 23
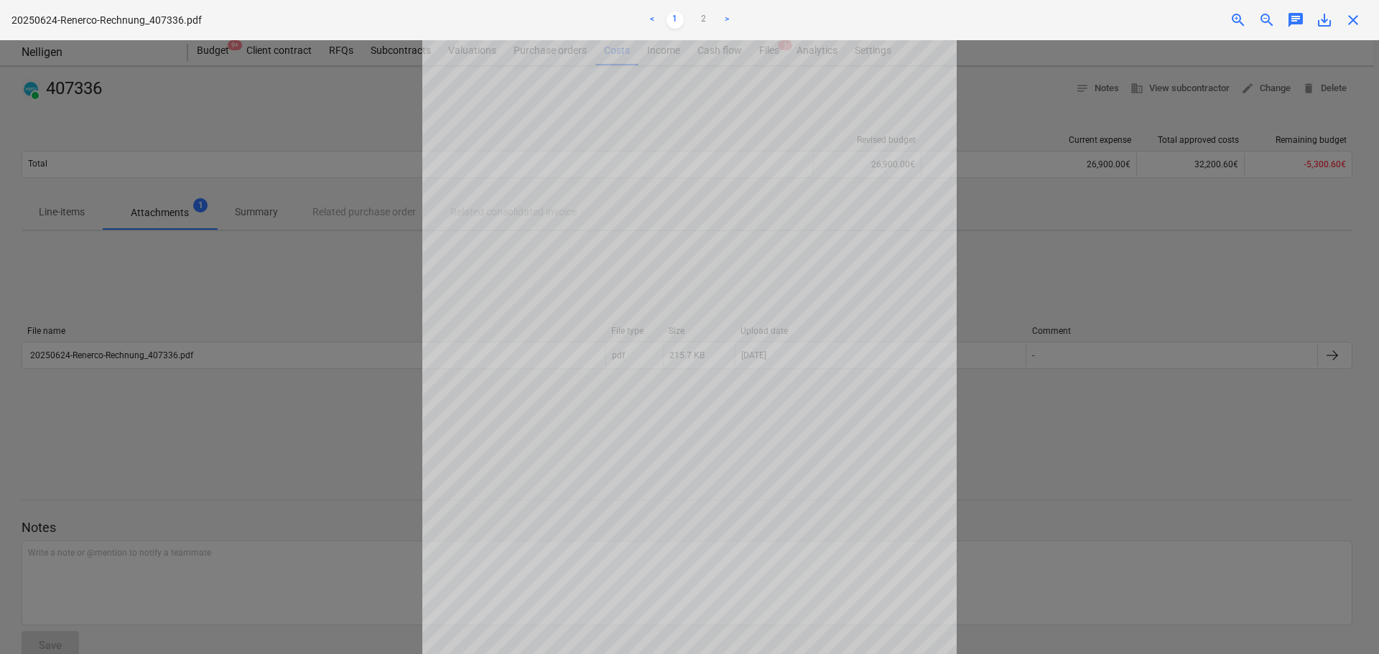
click at [1320, 24] on span "save_alt" at bounding box center [1324, 19] width 17 height 17
click at [1354, 24] on span "close" at bounding box center [1353, 19] width 17 height 17
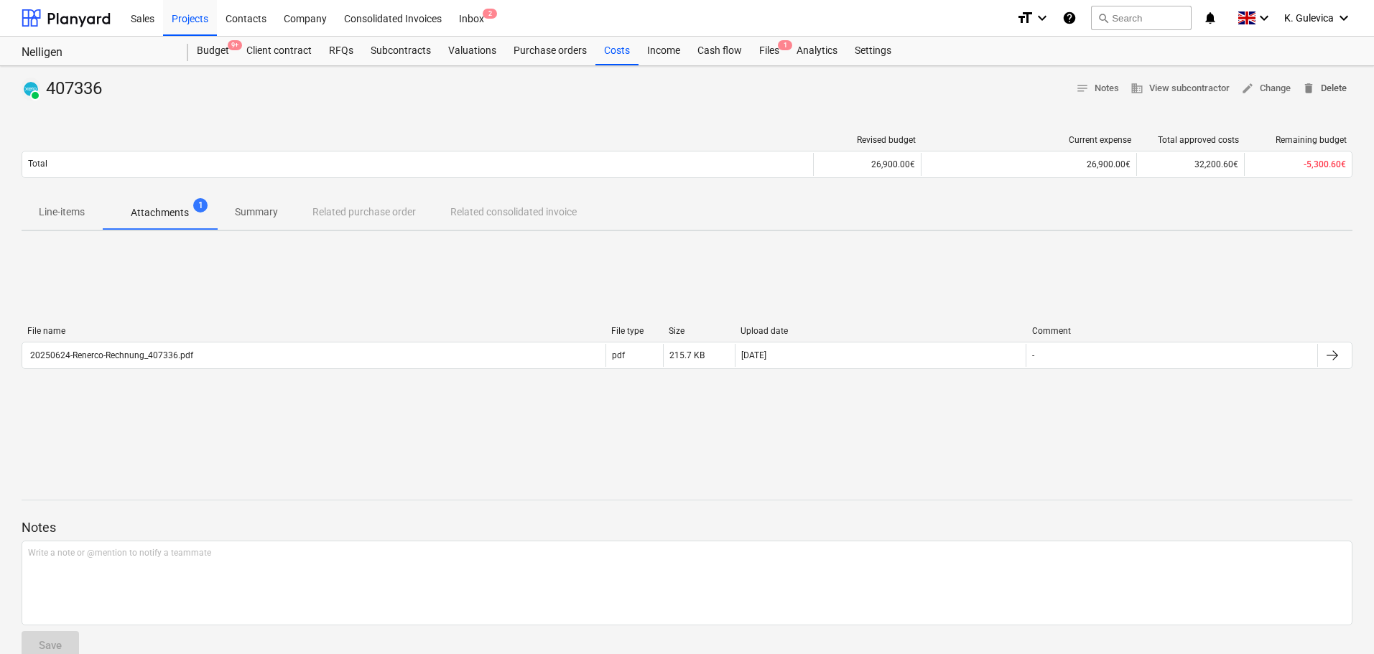
click at [1327, 86] on span "delete Delete" at bounding box center [1324, 88] width 45 height 17
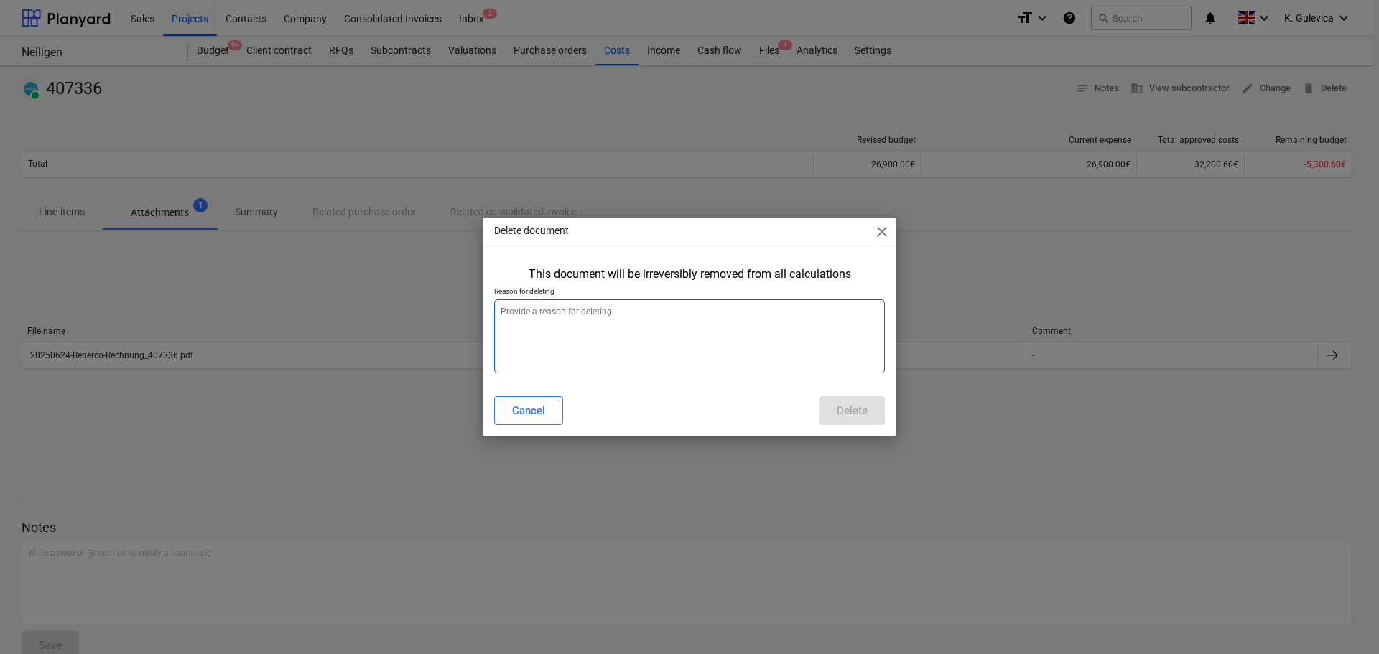
click at [730, 332] on textarea at bounding box center [689, 337] width 391 height 74
type textarea "x"
type textarea "h"
type textarea "x"
type textarea "ha"
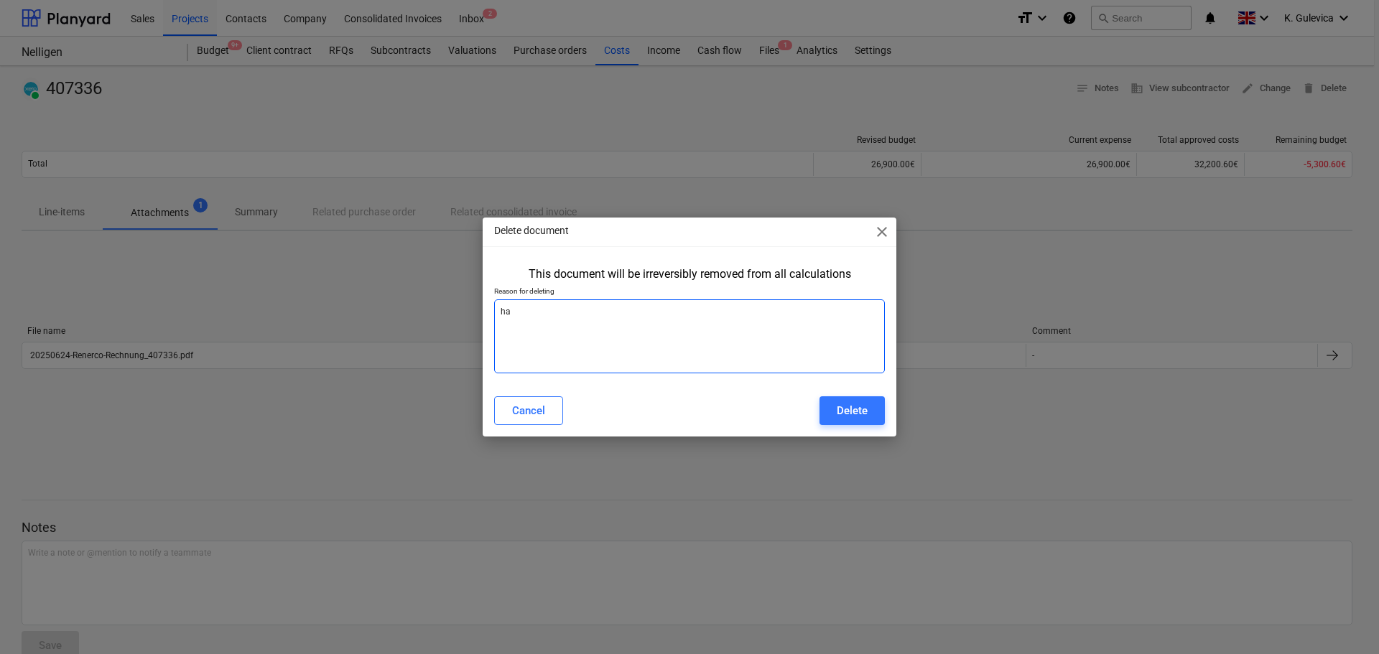
type textarea "x"
type textarea "hav"
type textarea "x"
type textarea "have"
type textarea "x"
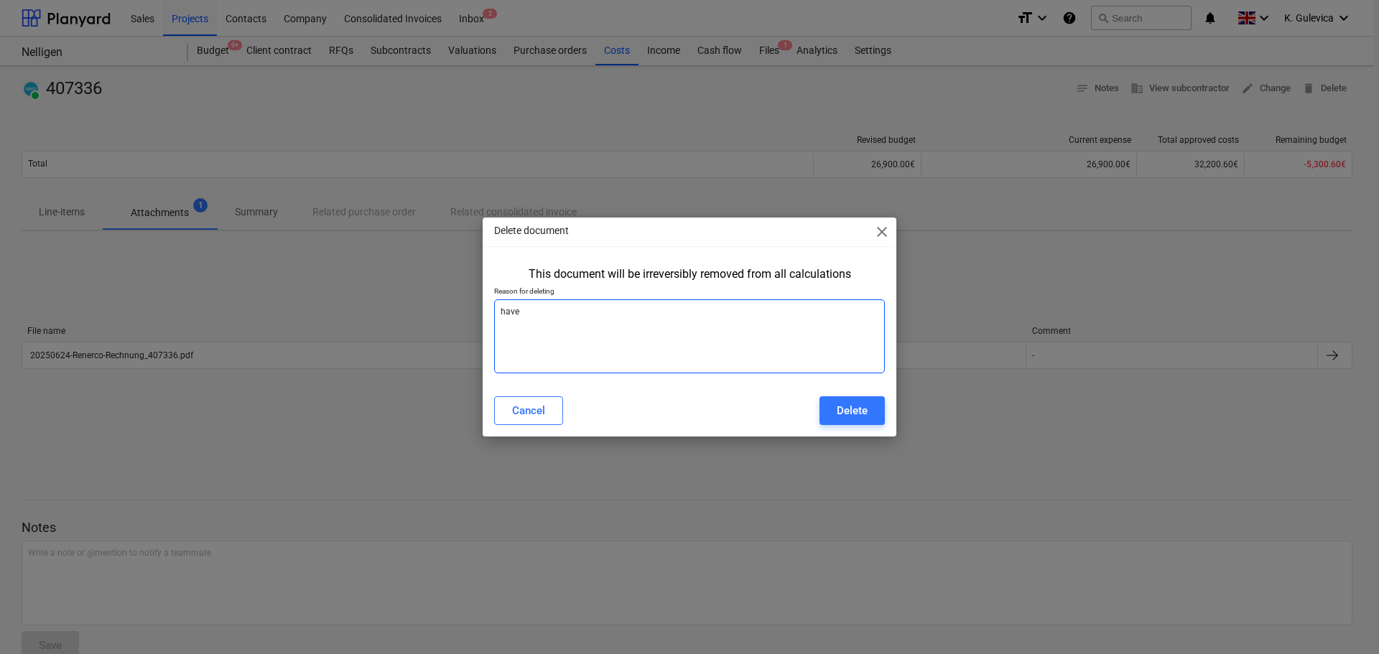
type textarea "have"
type textarea "x"
type textarea "have S"
type textarea "x"
type textarea "have SO"
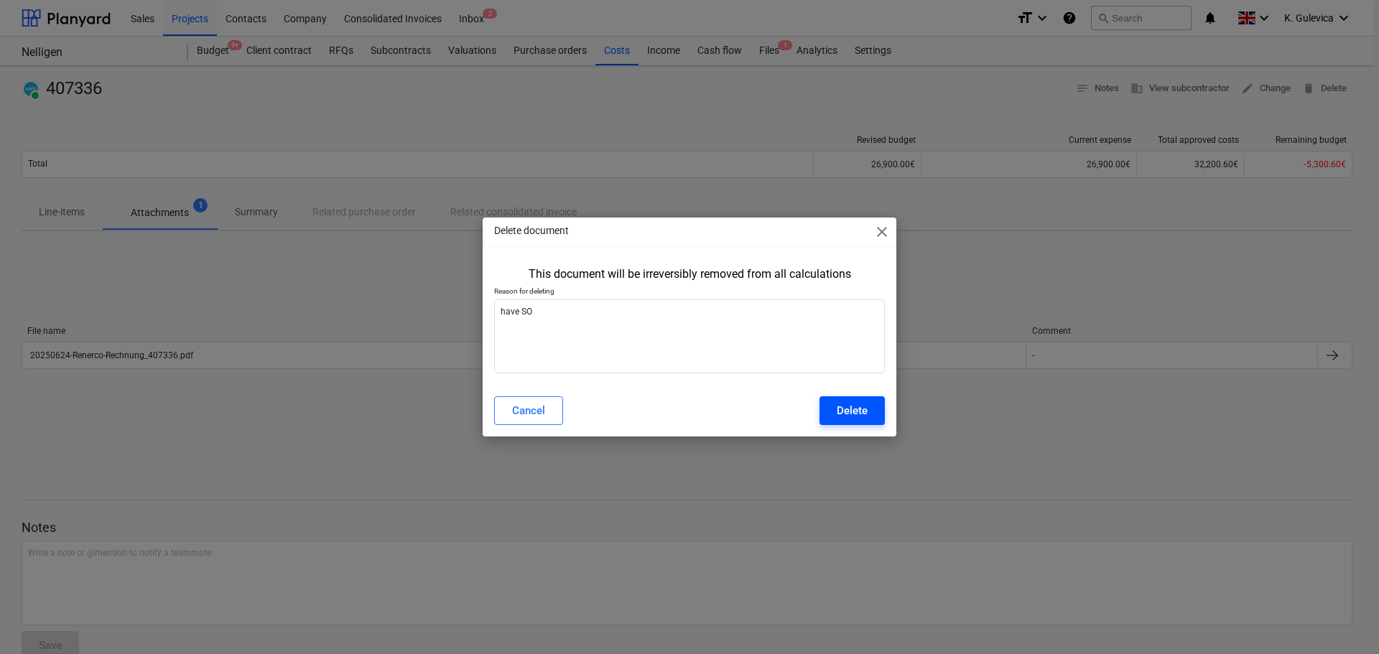
click at [852, 406] on div "Delete" at bounding box center [852, 411] width 31 height 19
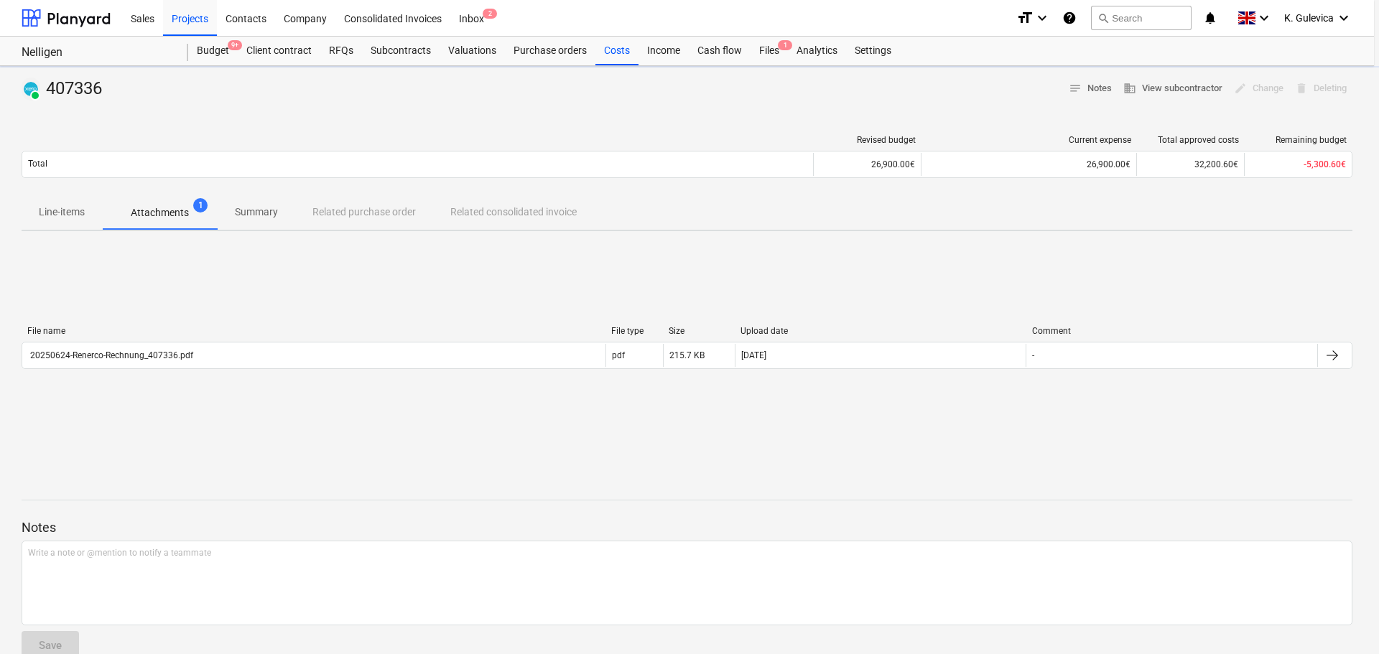
type textarea "x"
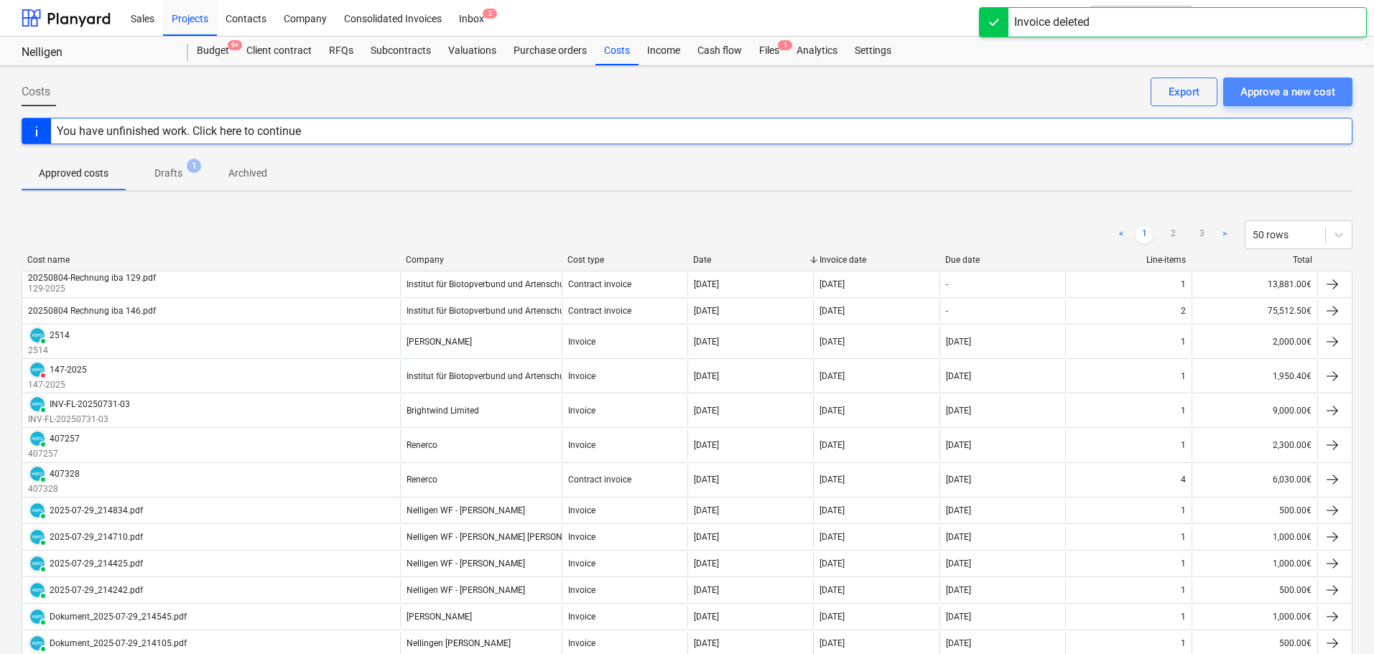
click at [1266, 89] on div "Approve a new cost" at bounding box center [1287, 92] width 95 height 19
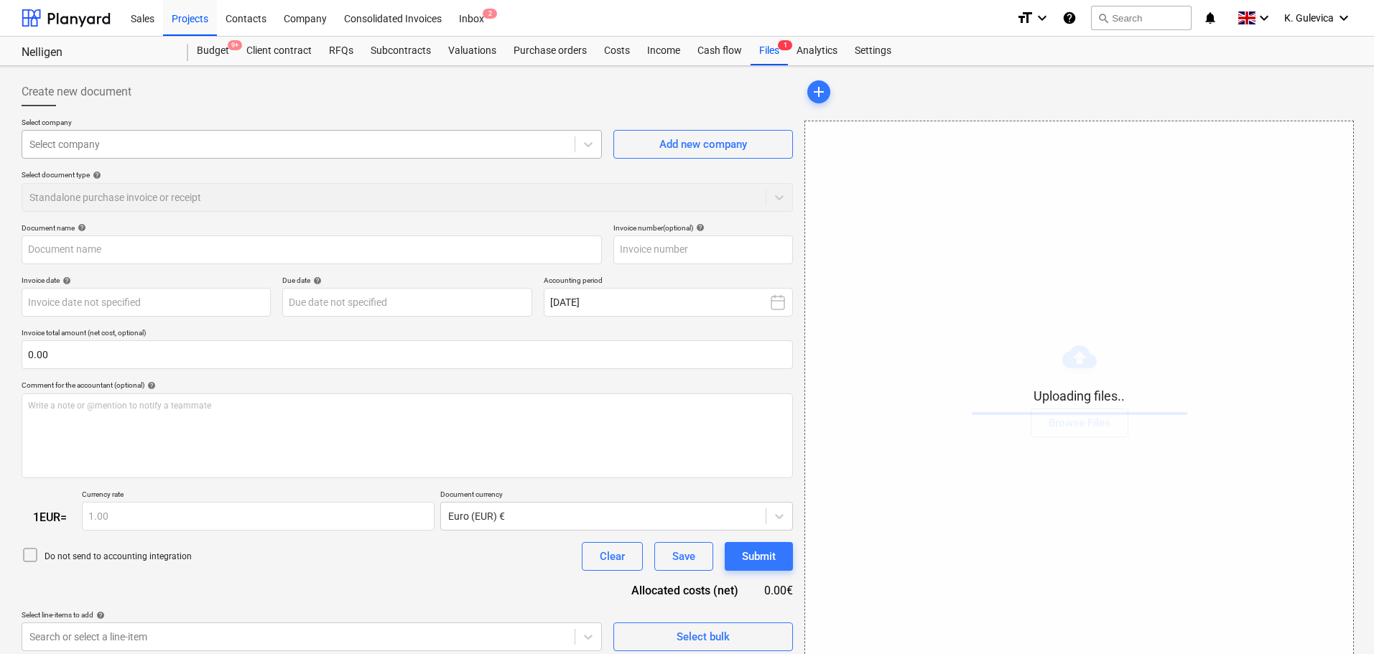
click at [184, 139] on div at bounding box center [298, 144] width 538 height 14
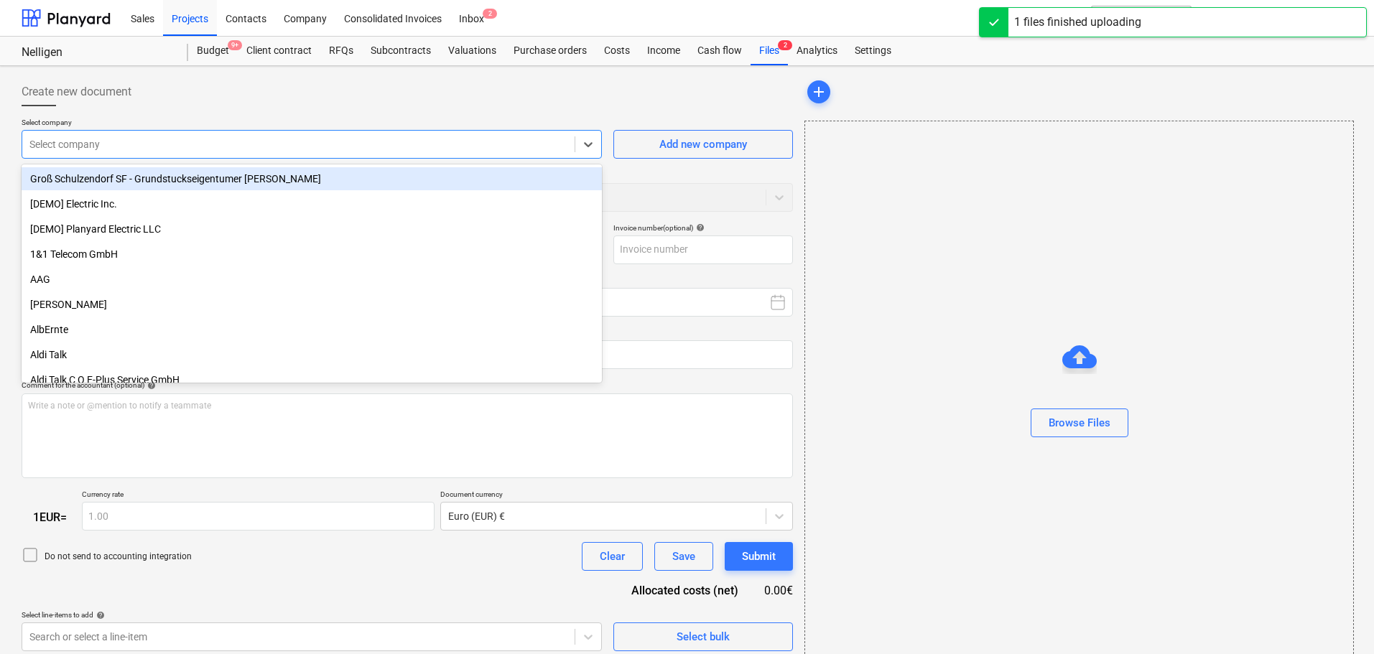
type input "20250624-Renerco-Rechnung_407336.pdf"
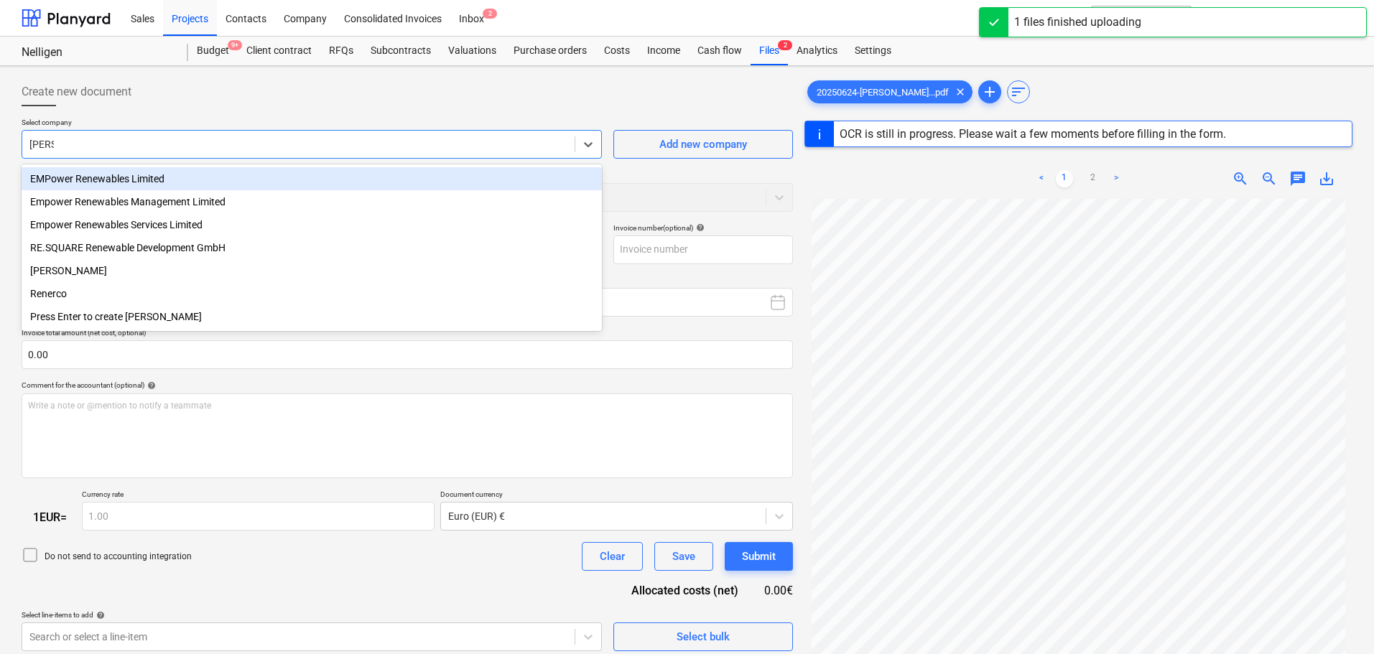
type input "Rener"
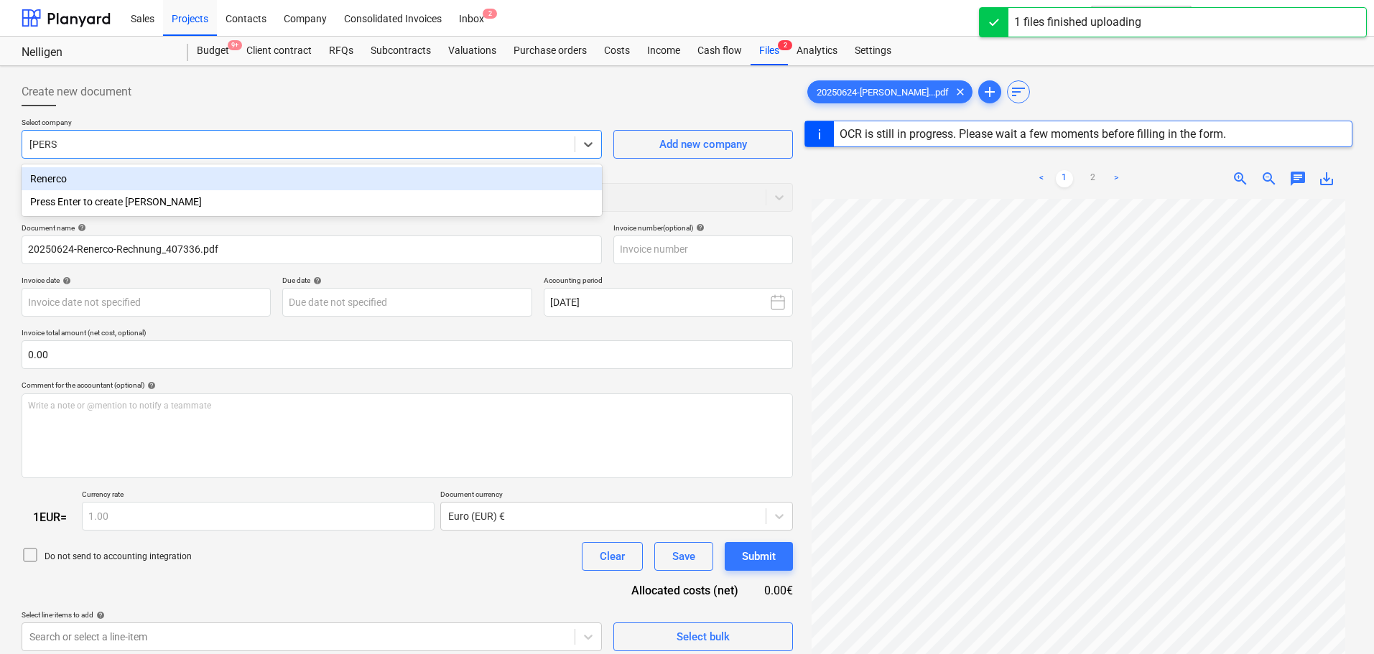
click at [168, 181] on div "Renerco" at bounding box center [312, 178] width 580 height 23
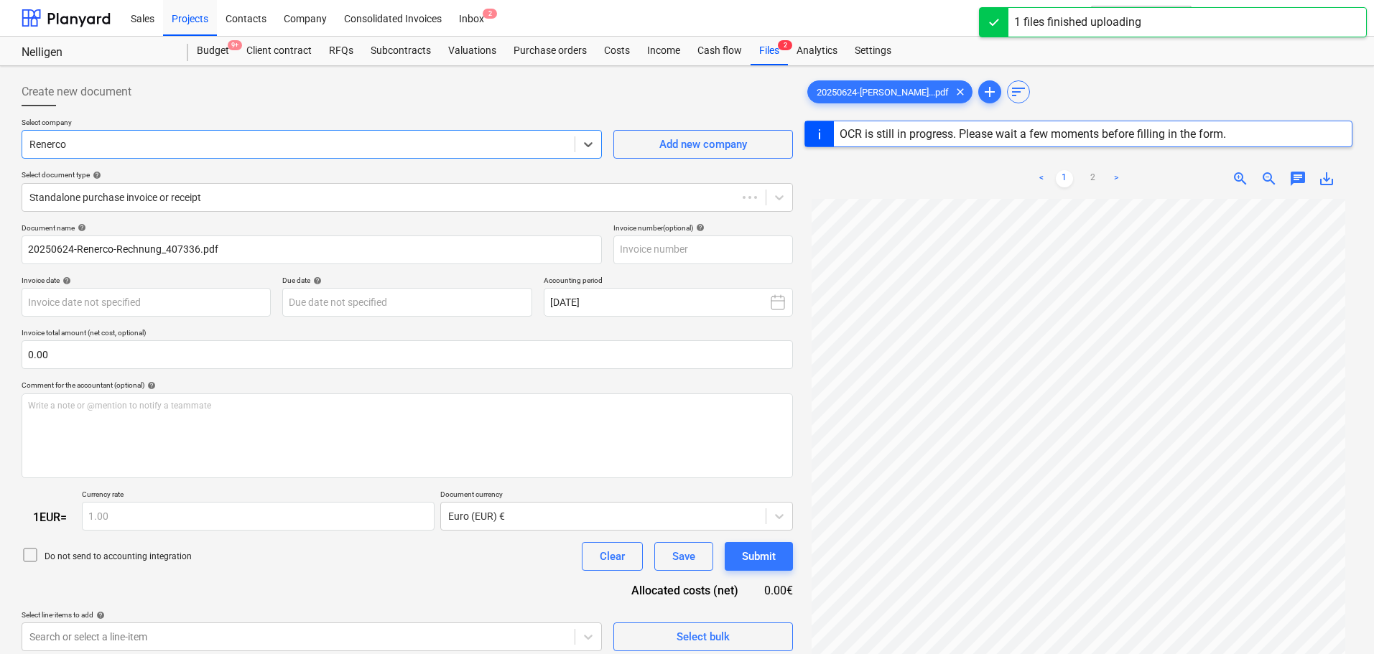
type input "407336"
type input "24 Jun 2025"
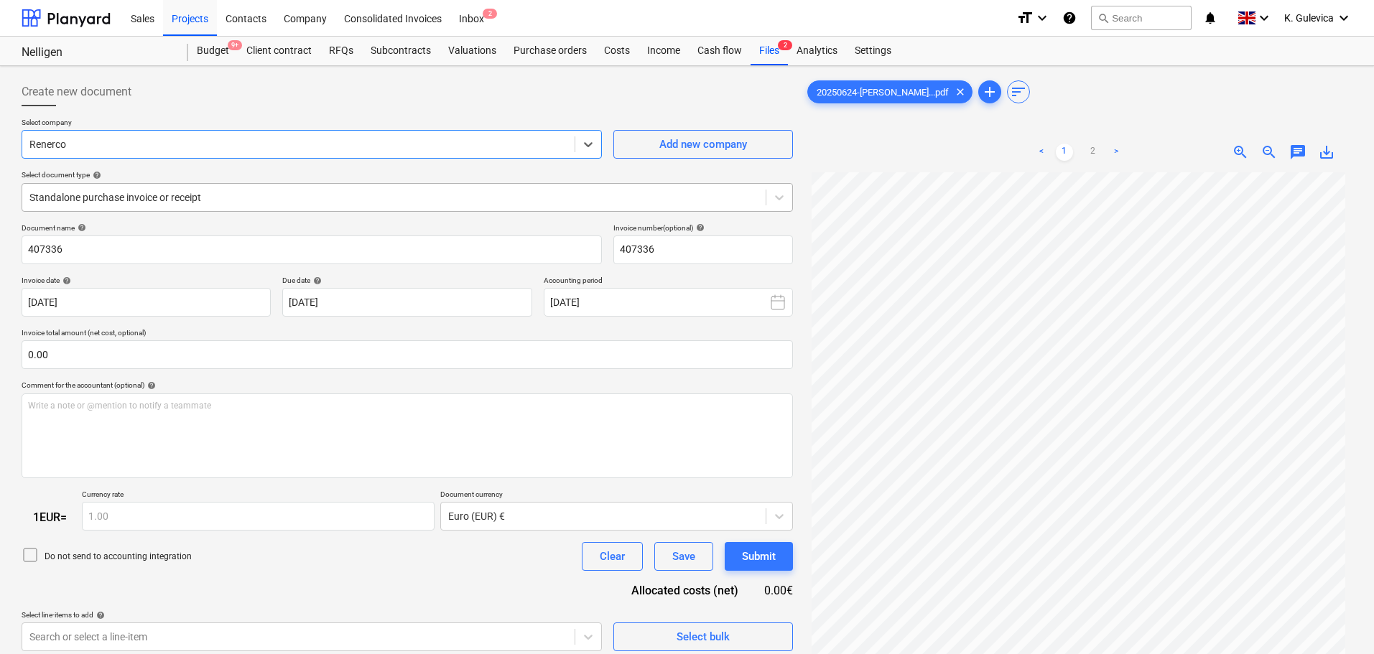
click at [255, 195] on div at bounding box center [393, 197] width 729 height 14
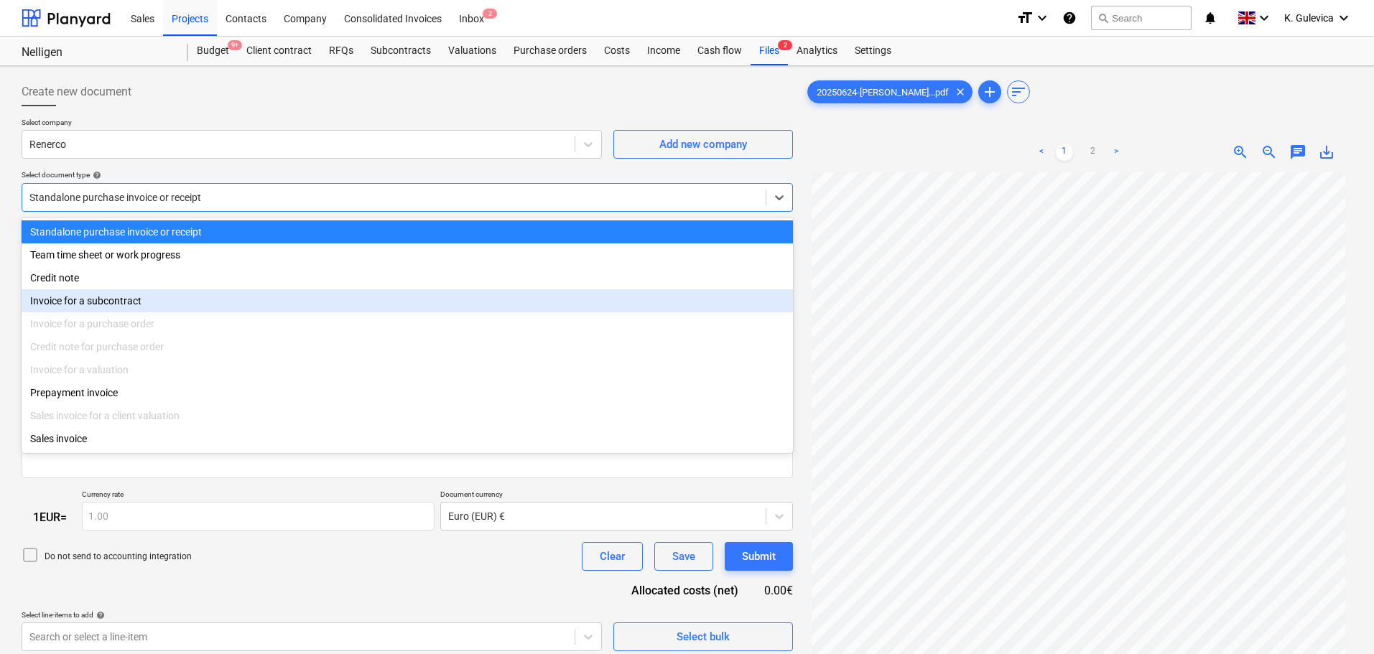
click at [85, 298] on div "Invoice for a subcontract" at bounding box center [407, 300] width 771 height 23
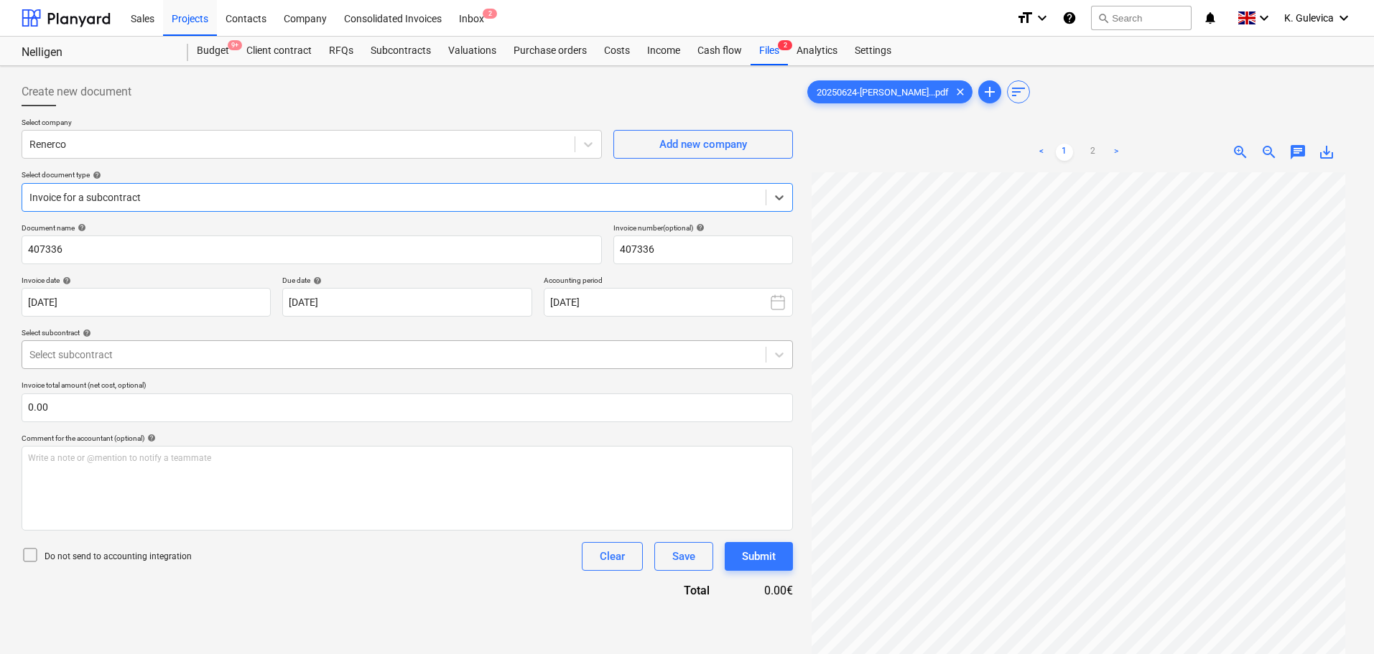
click at [131, 352] on div at bounding box center [393, 355] width 729 height 14
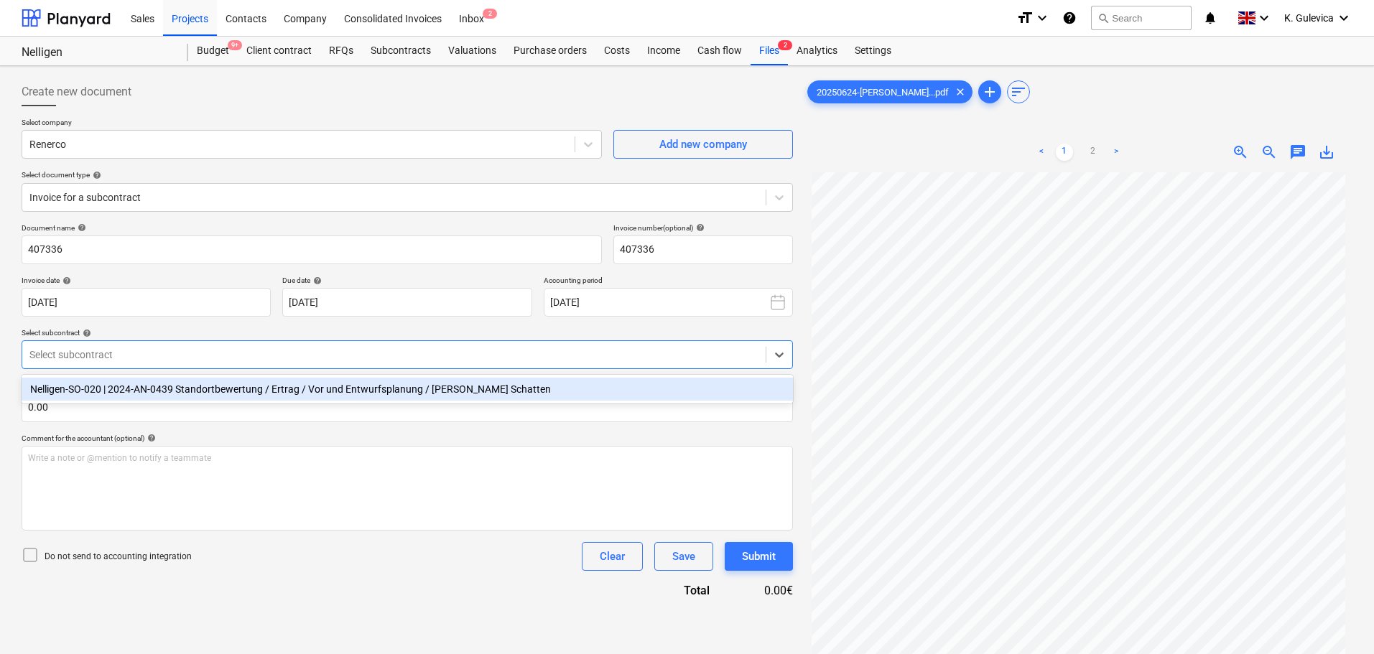
click at [139, 391] on div "Nelligen-SO-020 | 2024-AN-0439 Standortbewertung / Ertrag / Vor und Entwurfspla…" at bounding box center [407, 389] width 771 height 23
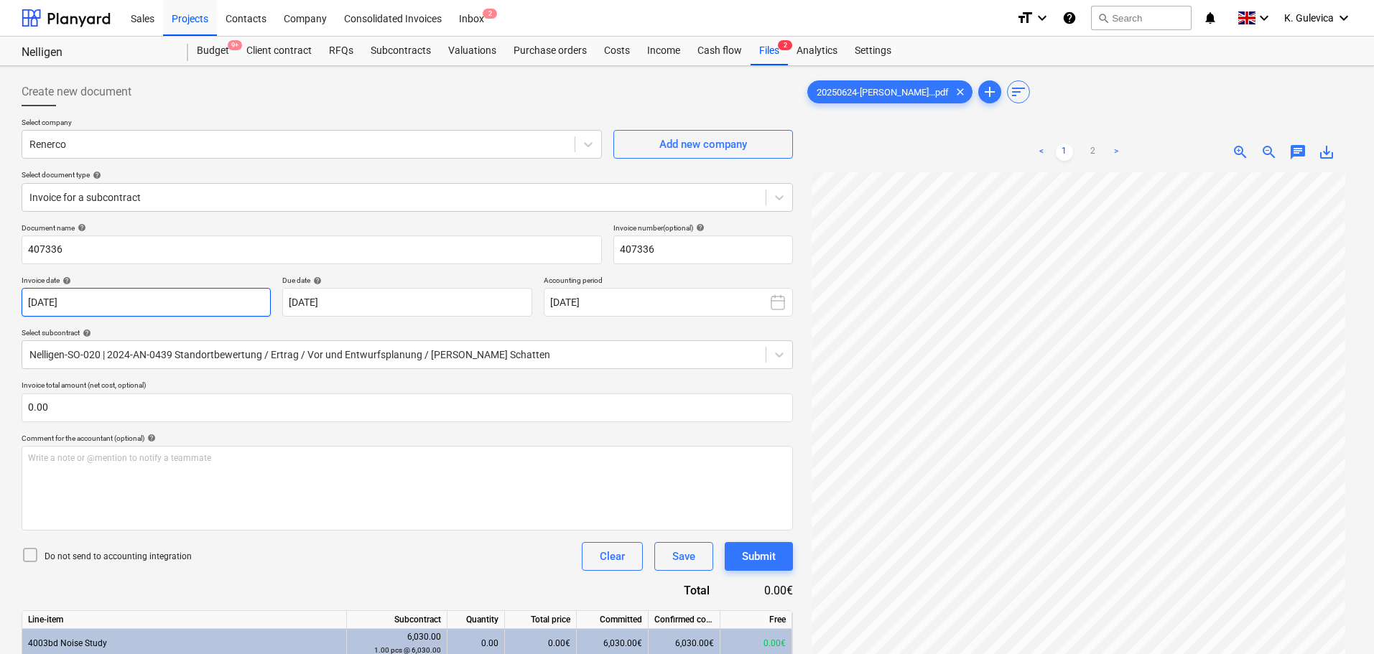
click at [156, 301] on body "Sales Projects Contacts Company Consolidated Invoices Inbox 2 format_size keybo…" at bounding box center [687, 327] width 1374 height 654
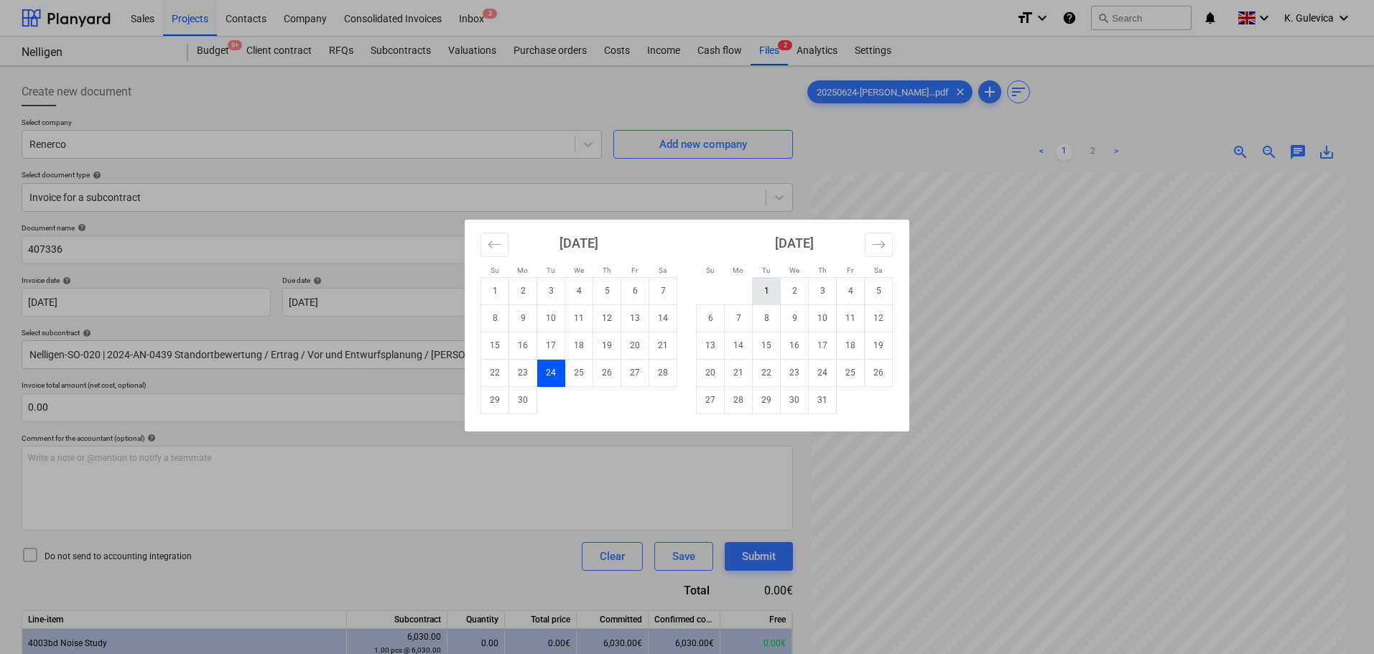
click at [766, 291] on td "1" at bounding box center [767, 290] width 28 height 27
type input "01 Jul 2025"
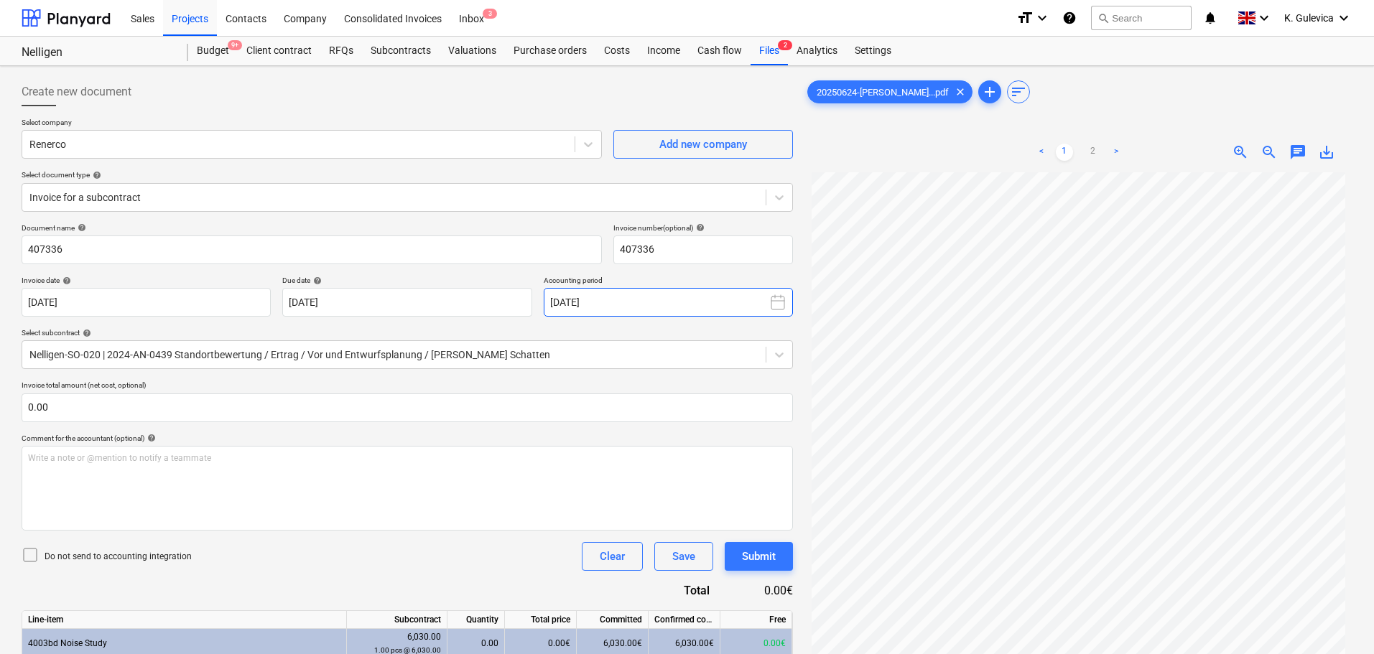
click at [605, 298] on button "September 2025" at bounding box center [668, 302] width 249 height 29
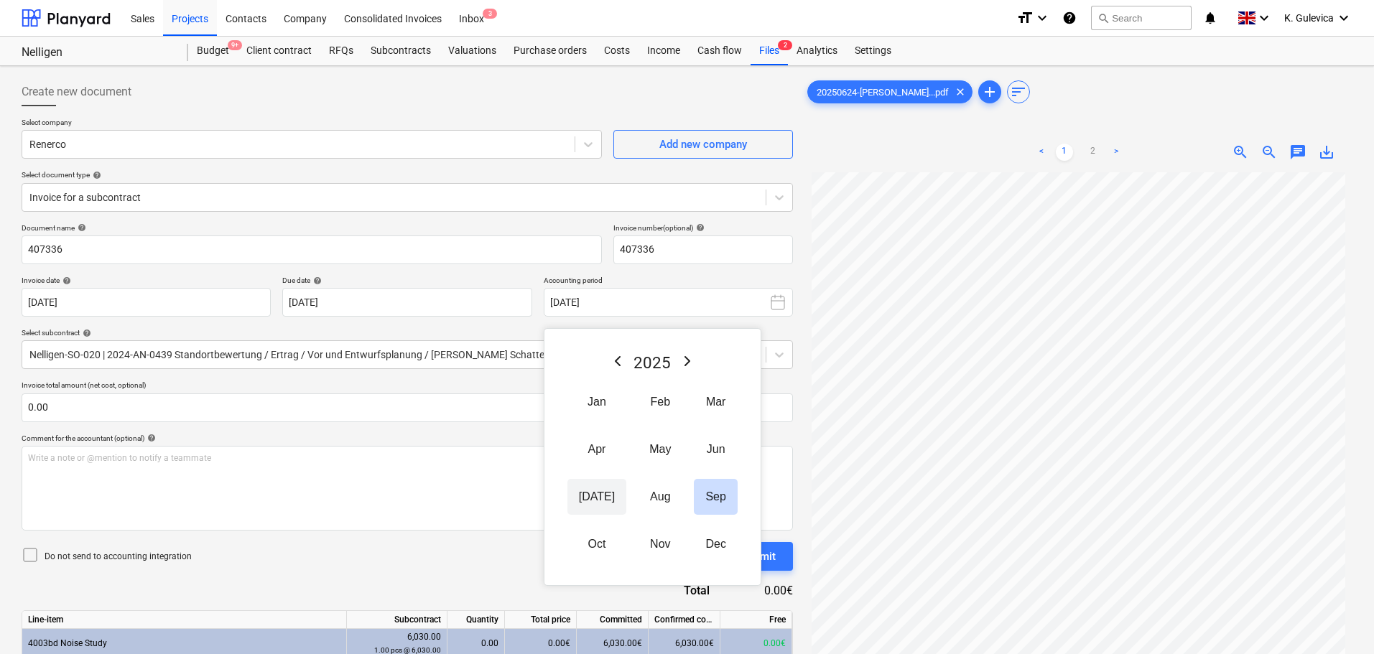
click at [593, 498] on button "Jul" at bounding box center [596, 497] width 59 height 36
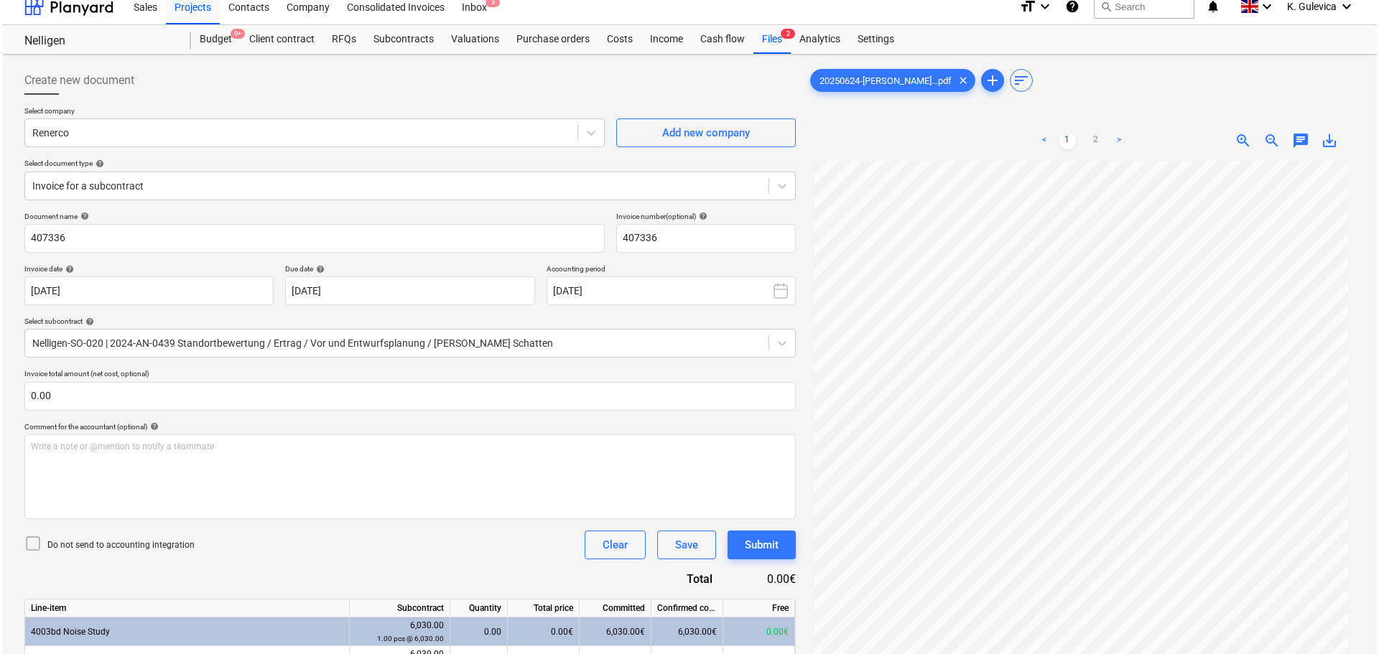
scroll to position [271, 0]
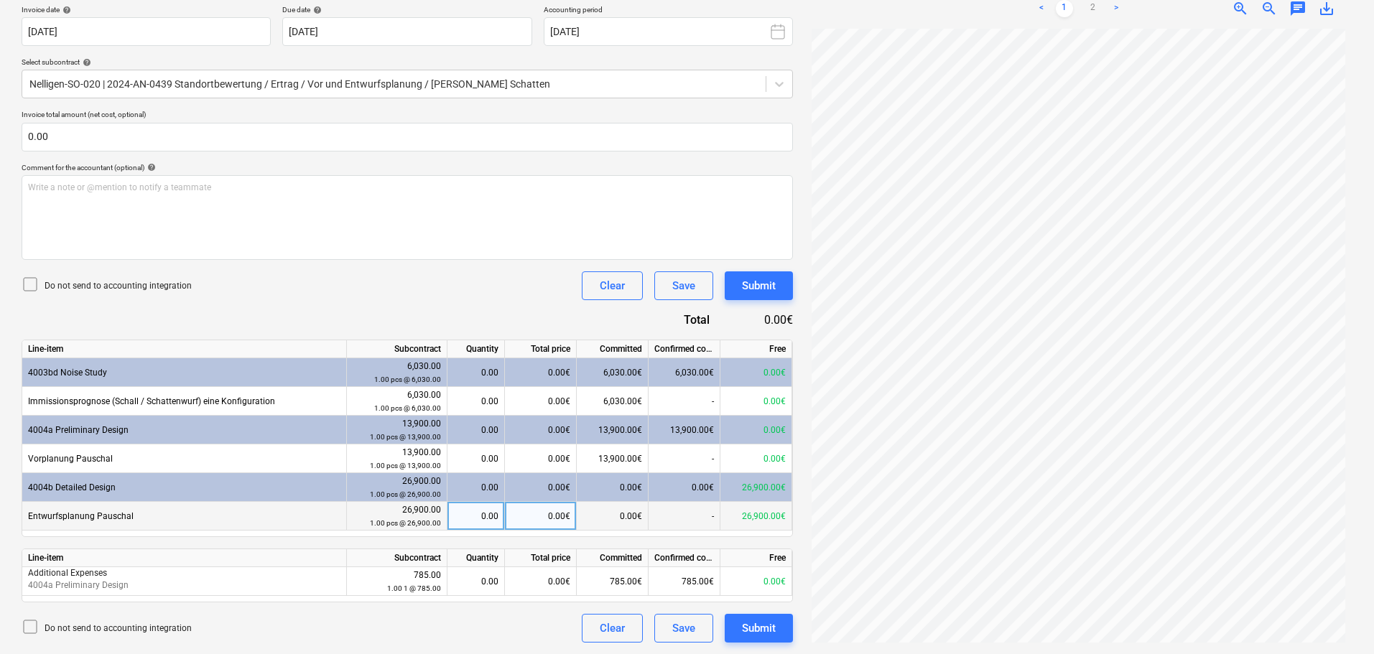
click at [486, 516] on div "0.00" at bounding box center [475, 516] width 45 height 29
type input "1"
click at [34, 627] on icon at bounding box center [30, 626] width 17 height 17
click at [766, 627] on div "Submit" at bounding box center [759, 628] width 34 height 19
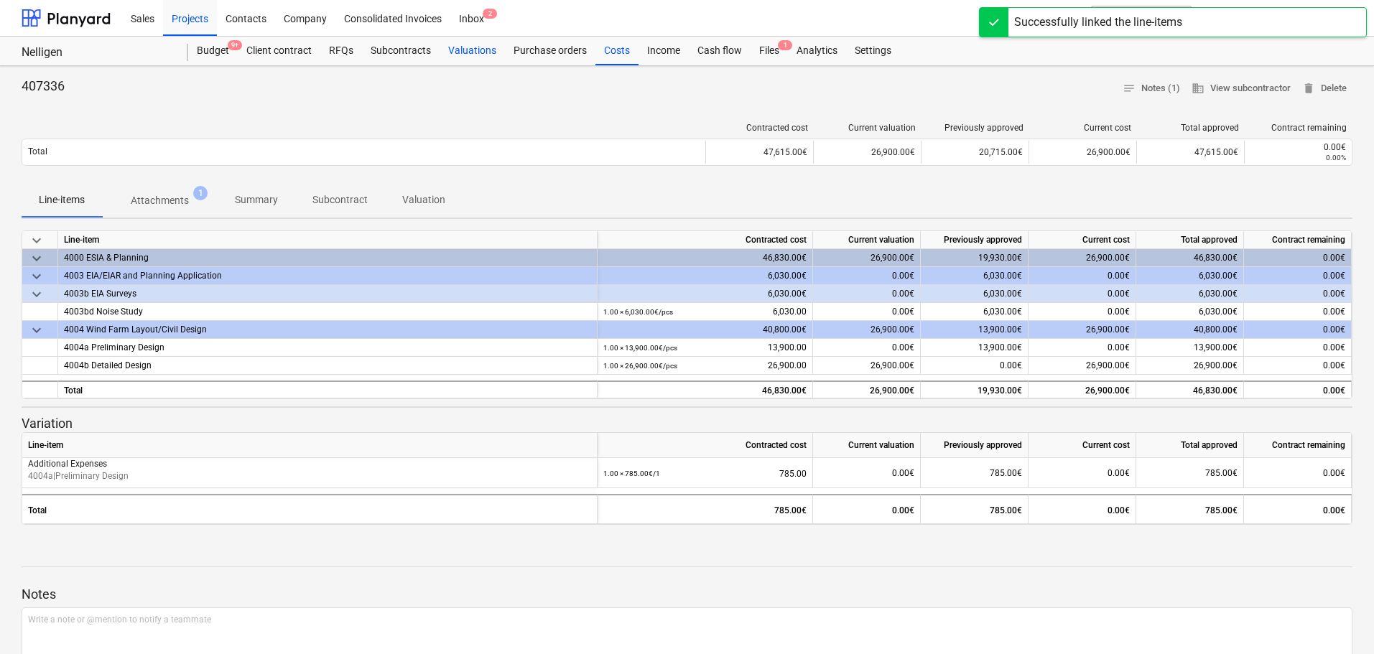
click at [462, 49] on div "Valuations" at bounding box center [472, 51] width 65 height 29
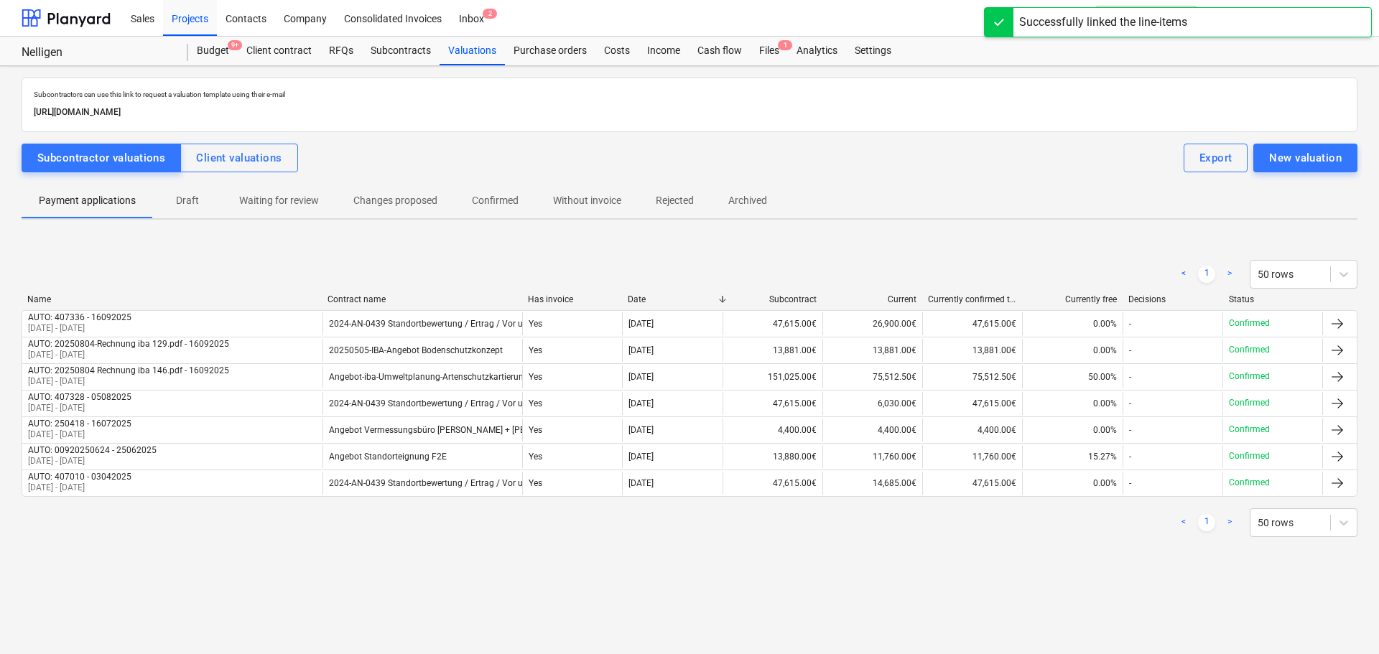
click at [507, 197] on p "Confirmed" at bounding box center [495, 200] width 47 height 15
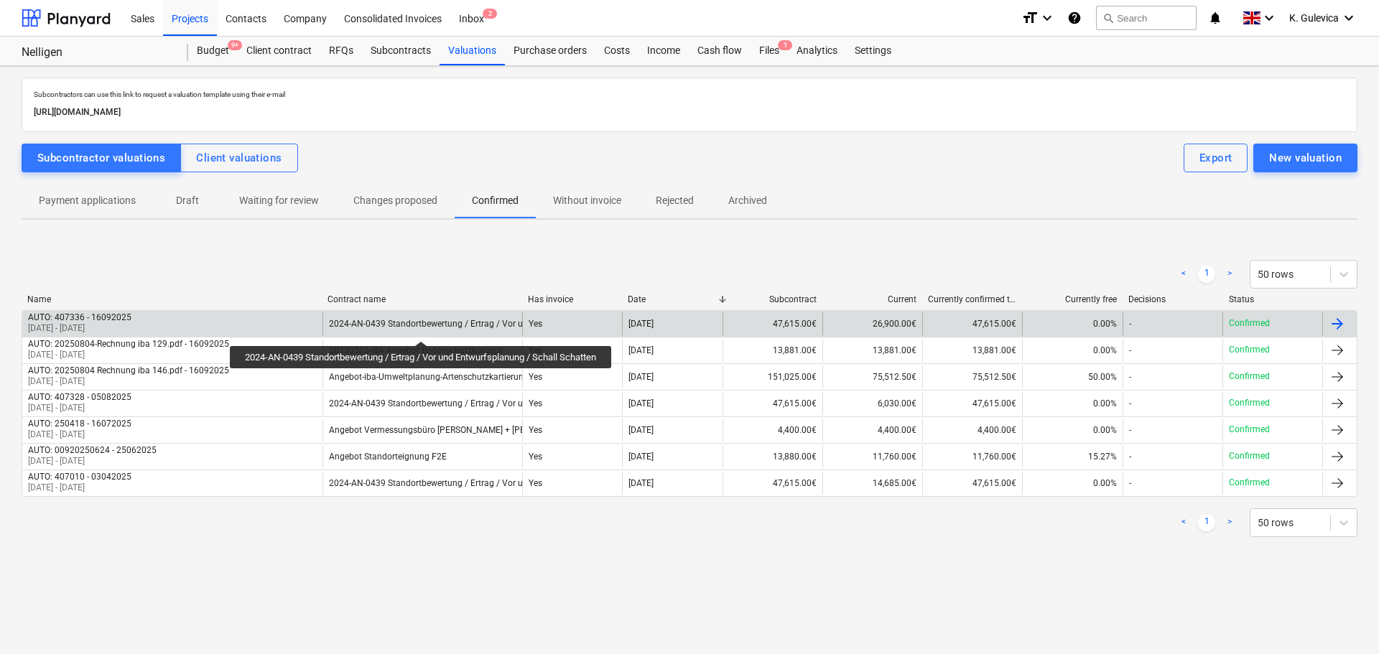
click at [425, 328] on div "2024-AN-0439 Standortbewertung / Ertrag / Vor und Entwurfsplanung / [PERSON_NAM…" at bounding box center [499, 324] width 341 height 10
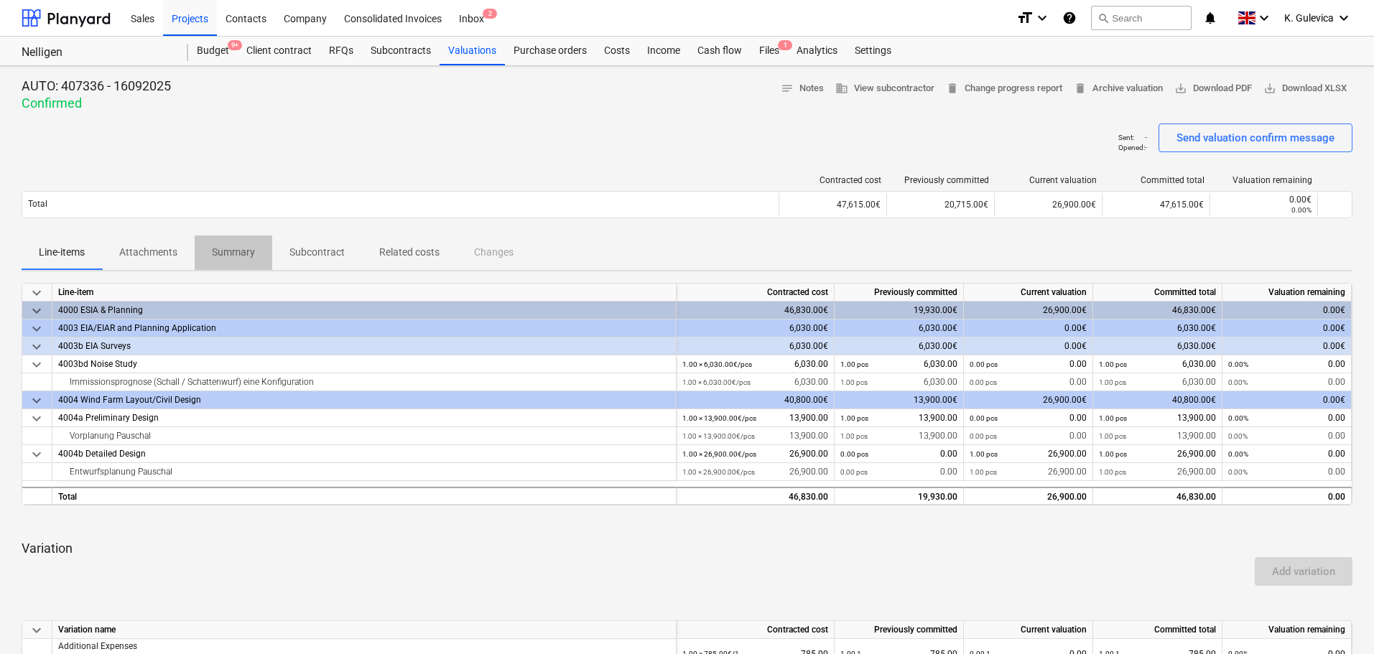
click at [228, 251] on p "Summary" at bounding box center [233, 252] width 43 height 15
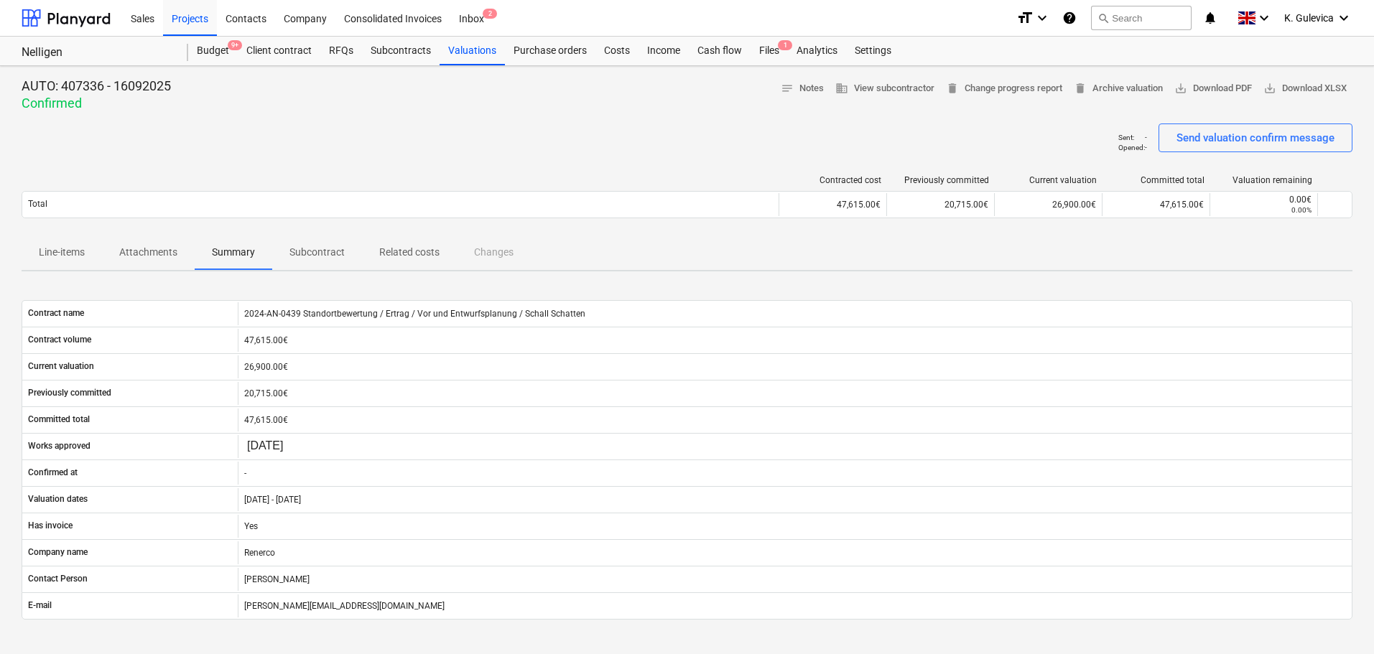
click at [60, 249] on p "Line-items" at bounding box center [62, 252] width 46 height 15
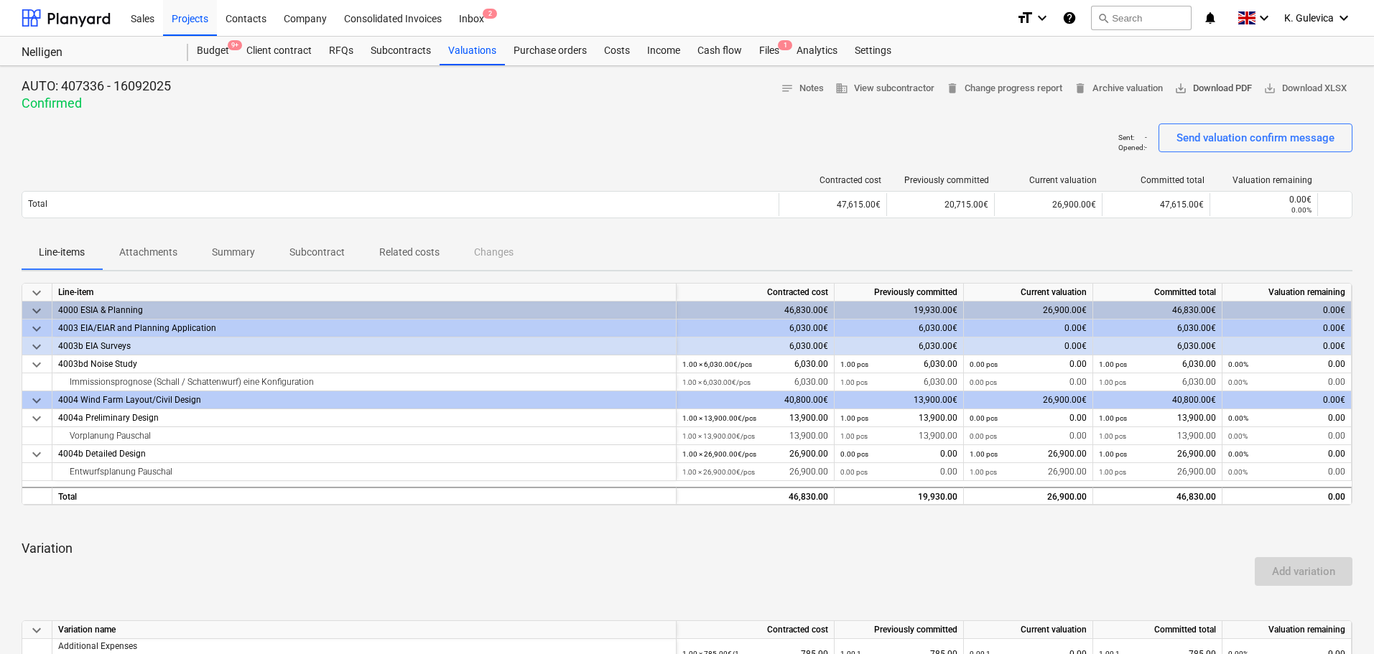
click at [1209, 86] on span "save_alt Download PDF" at bounding box center [1213, 88] width 78 height 17
drag, startPoint x: 623, startPoint y: 50, endPoint x: 622, endPoint y: 62, distance: 12.2
click at [623, 50] on div "Costs" at bounding box center [616, 51] width 43 height 29
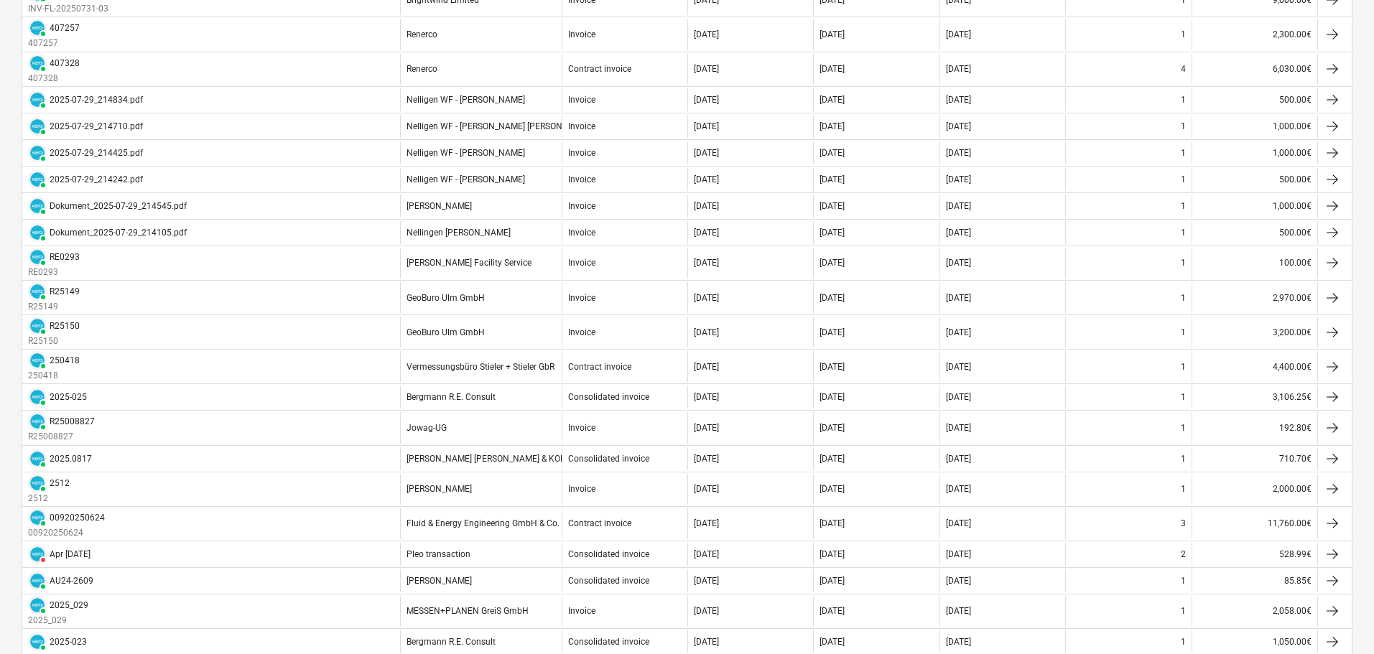
scroll to position [359, 0]
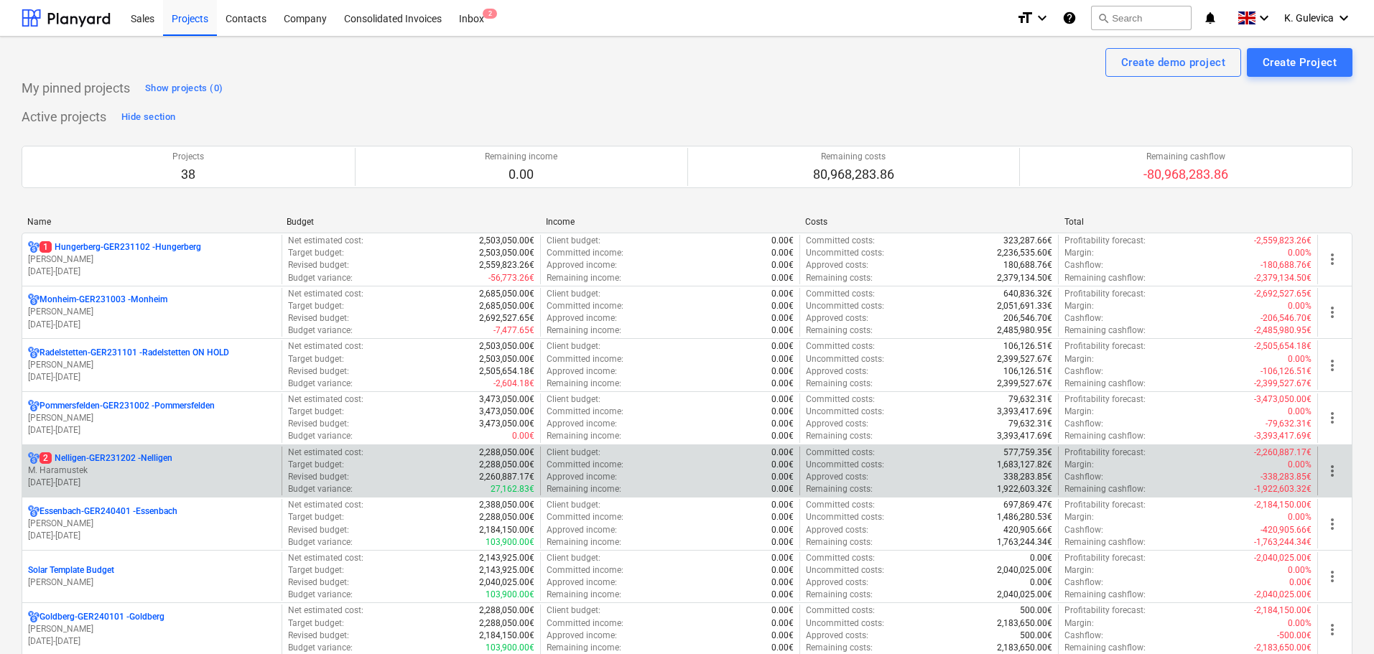
click at [112, 478] on p "[DATE] - [DATE]" at bounding box center [152, 483] width 248 height 12
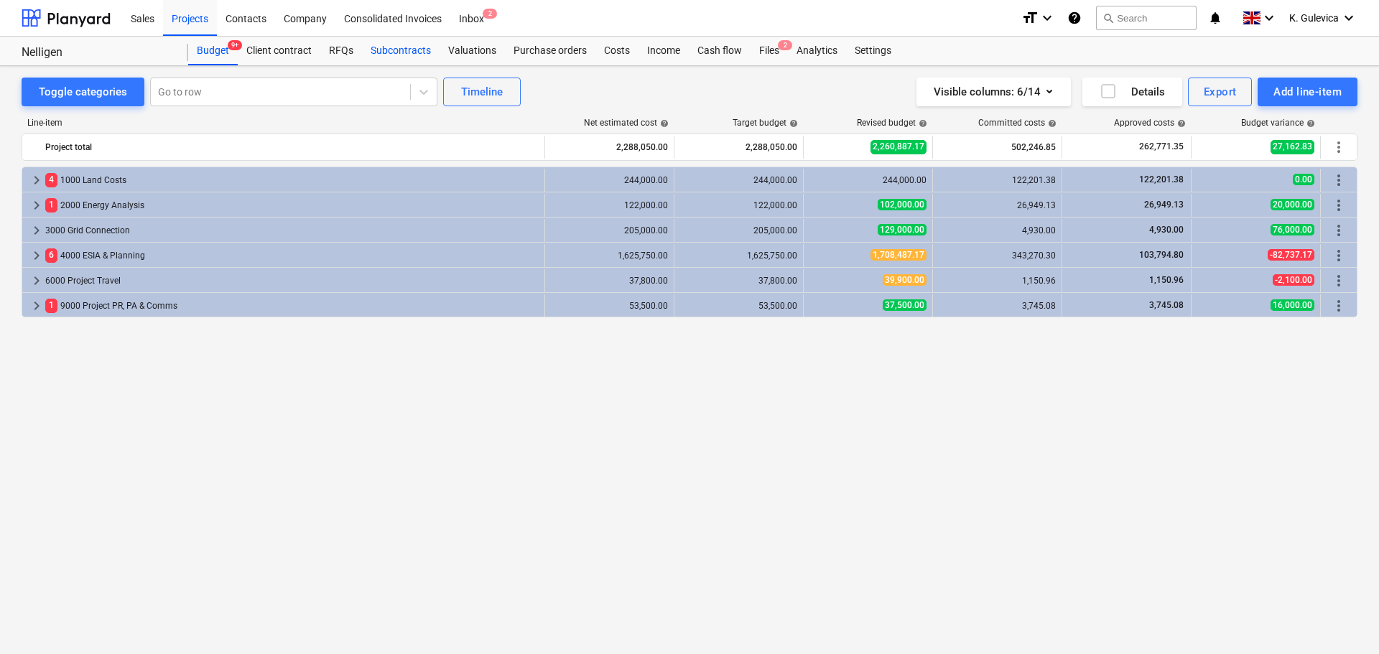
click at [421, 42] on div "Subcontracts" at bounding box center [401, 51] width 78 height 29
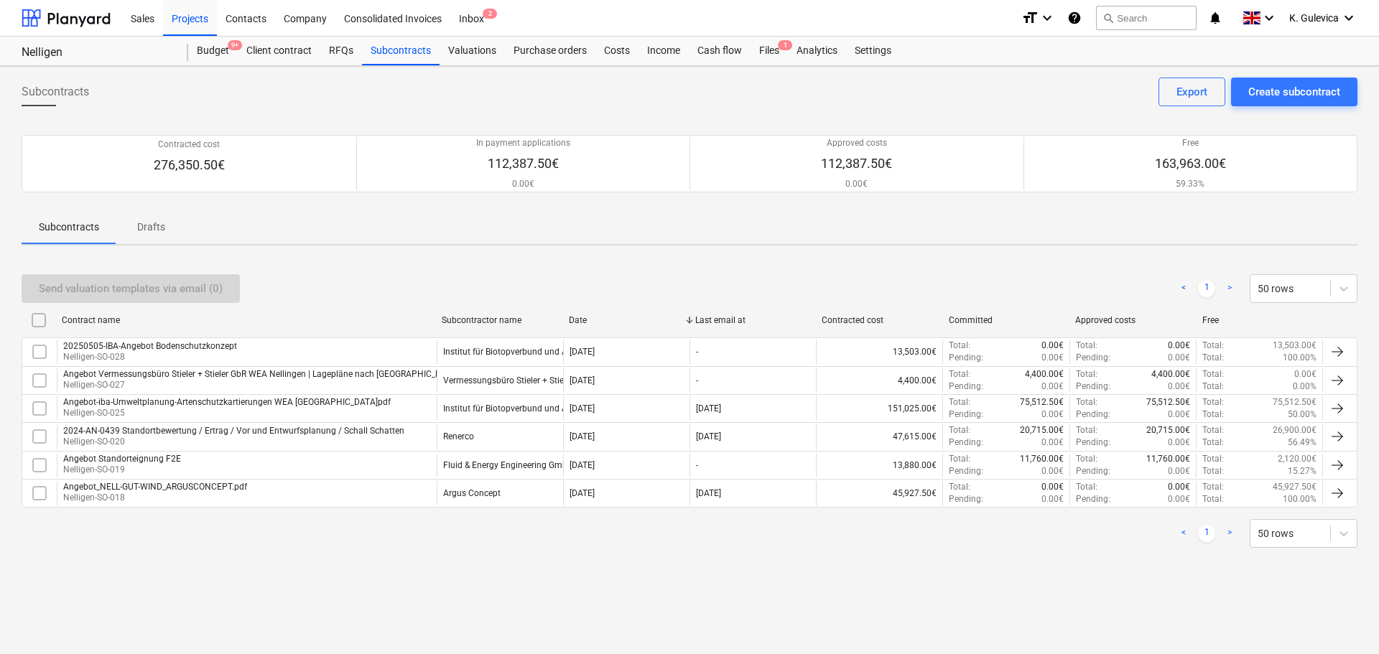
click at [179, 353] on p "Nelligen-SO-028" at bounding box center [150, 357] width 174 height 12
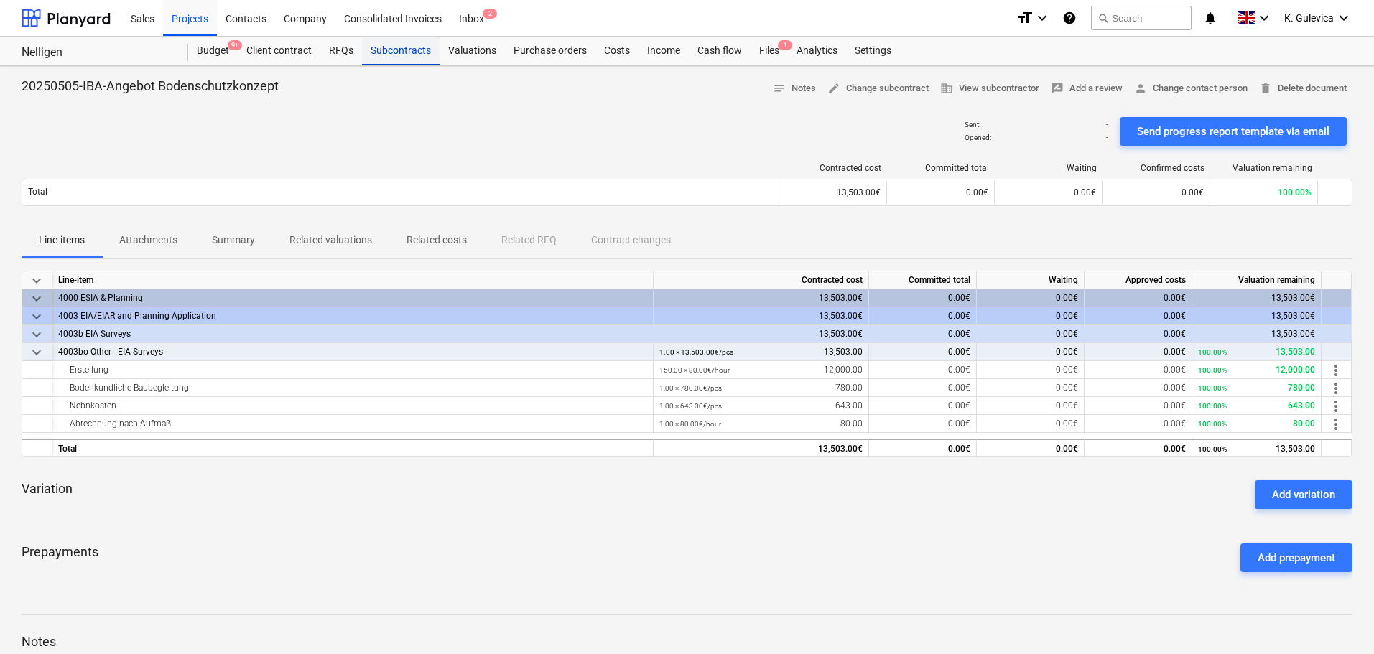
click at [382, 49] on div "Subcontracts" at bounding box center [401, 51] width 78 height 29
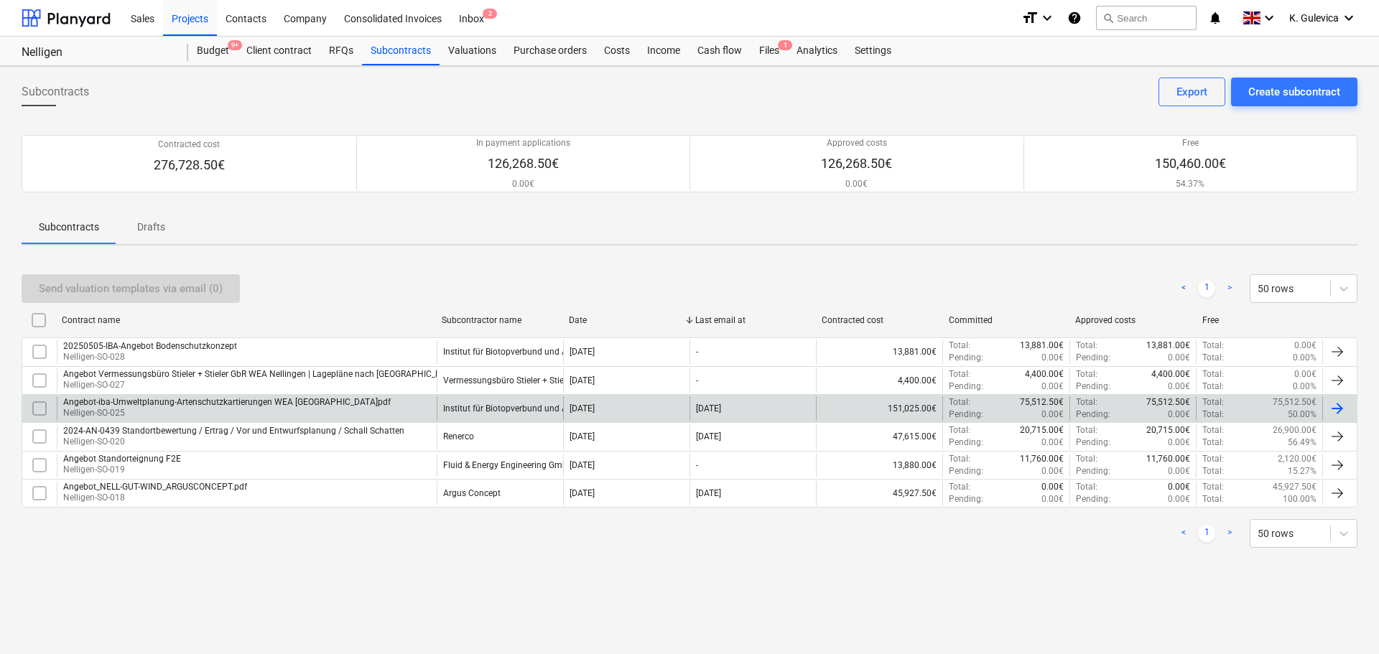
click at [285, 402] on div "Angebot-iba-Umweltplanung-Artenschutzkartierungen WEA [GEOGRAPHIC_DATA]pdf" at bounding box center [227, 402] width 328 height 10
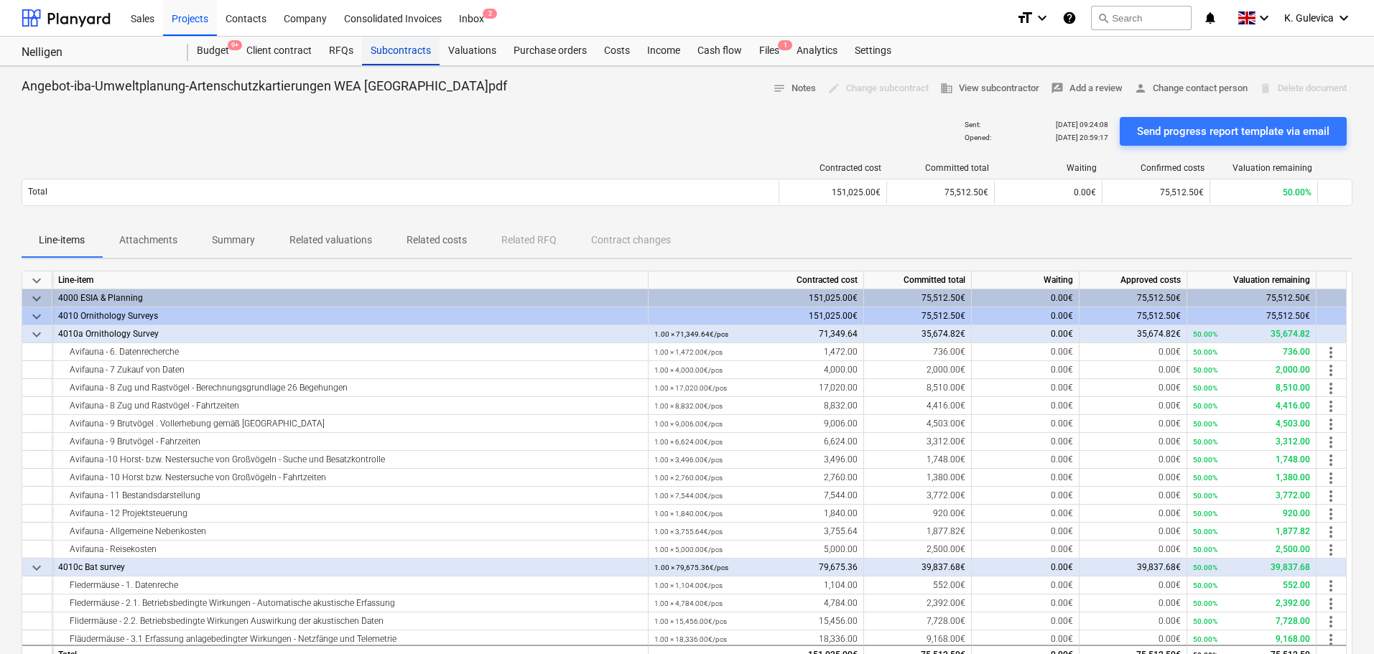
click at [398, 42] on div "Subcontracts" at bounding box center [401, 51] width 78 height 29
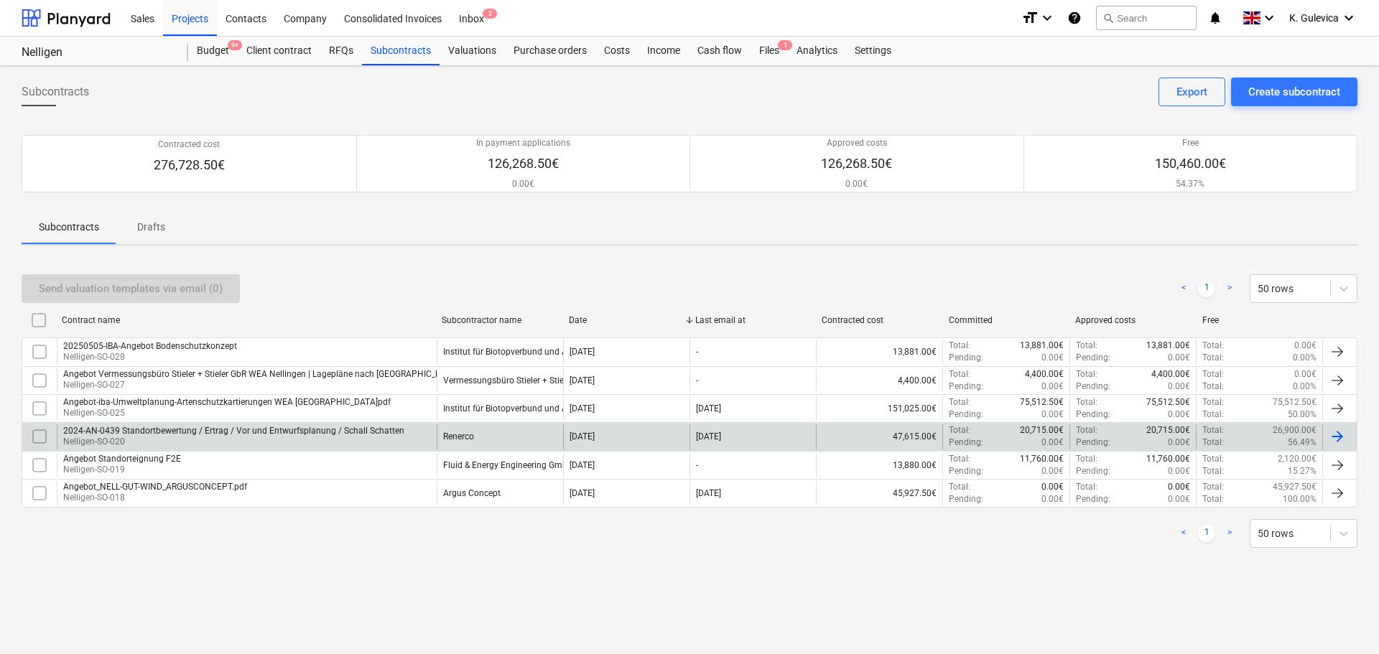
click at [177, 445] on p "Nelligen-SO-020" at bounding box center [233, 442] width 341 height 12
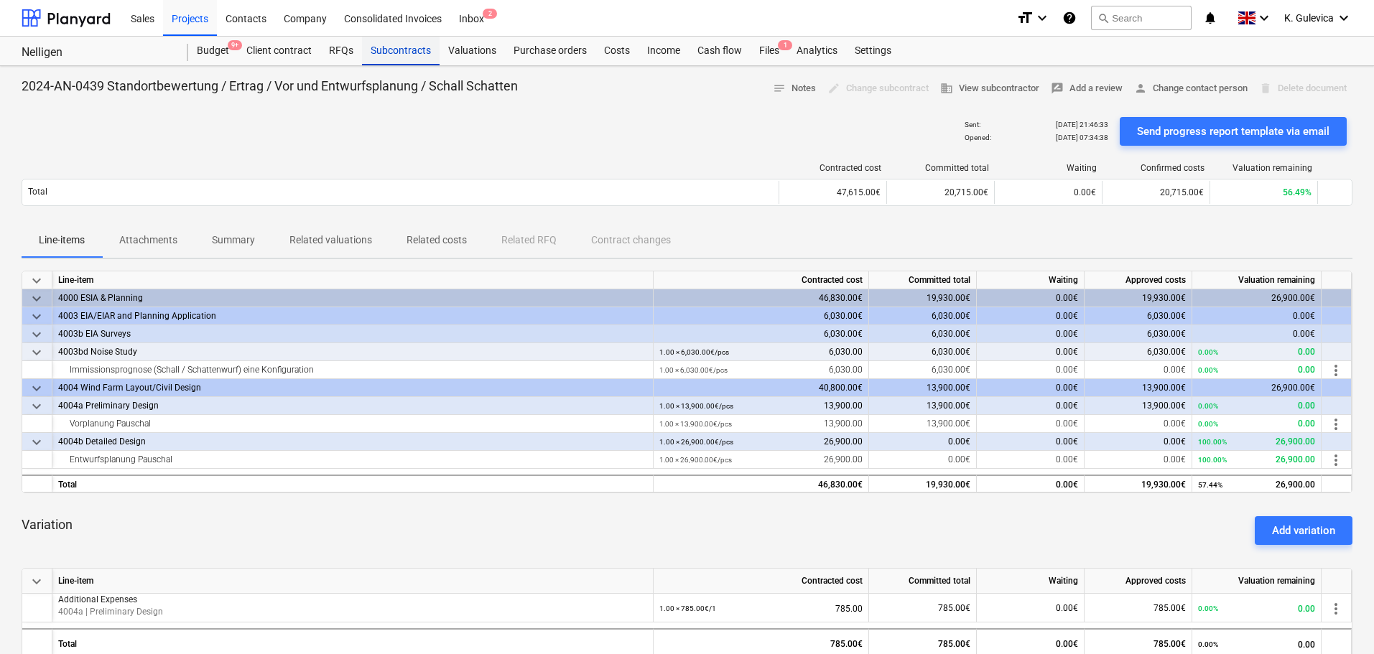
click at [397, 55] on div "Subcontracts" at bounding box center [401, 51] width 78 height 29
